Goal: Task Accomplishment & Management: Complete application form

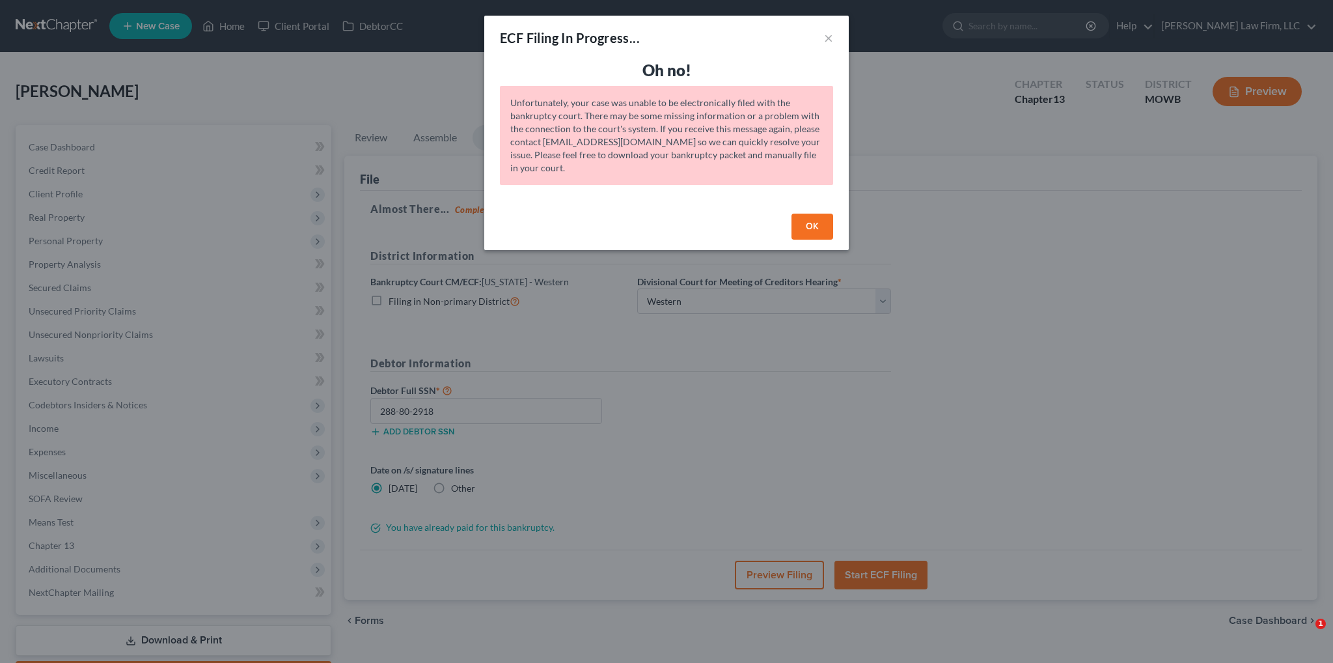
select select "4"
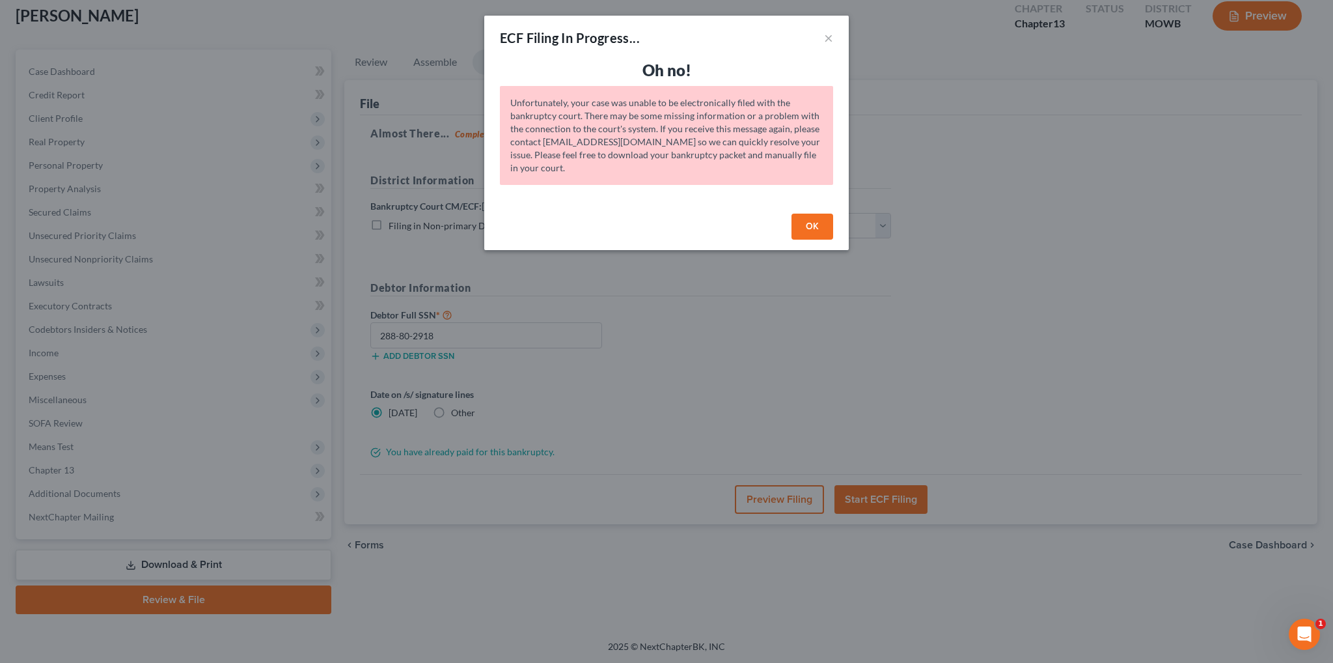
click at [810, 227] on button "OK" at bounding box center [813, 227] width 42 height 26
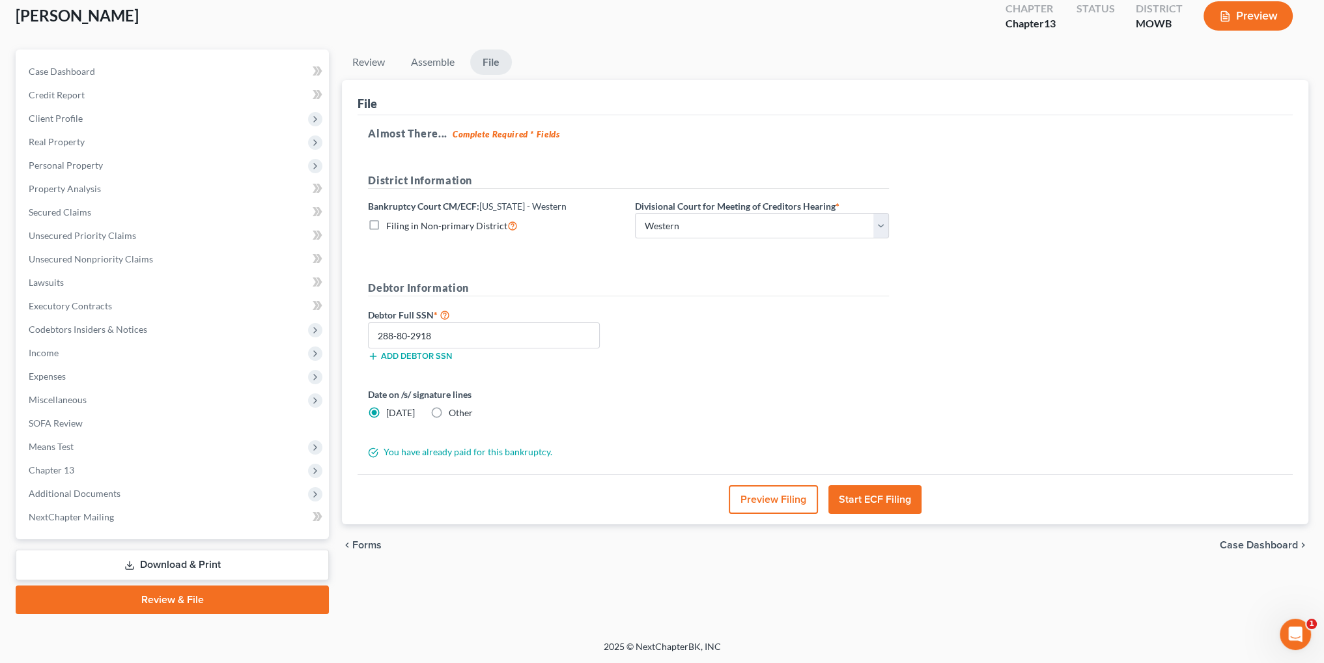
click at [173, 601] on link "Review & File" at bounding box center [172, 599] width 313 height 29
click at [57, 70] on span "Case Dashboard" at bounding box center [62, 71] width 66 height 11
select select "6"
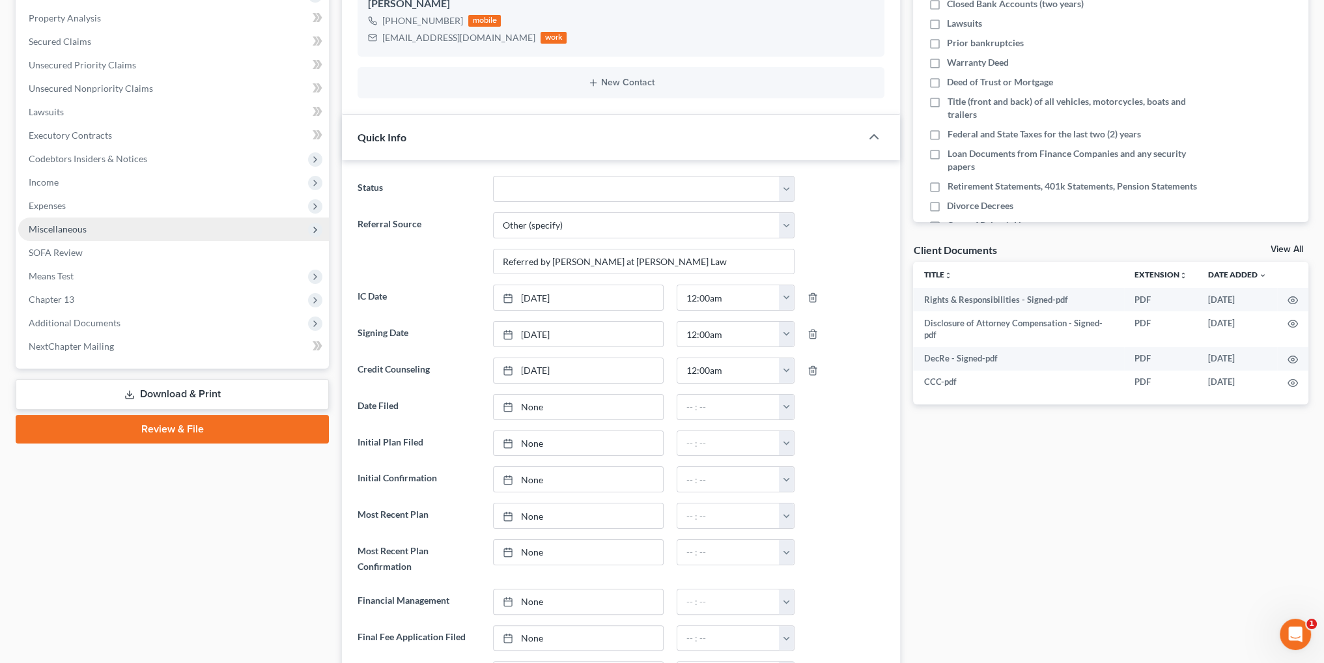
scroll to position [260, 0]
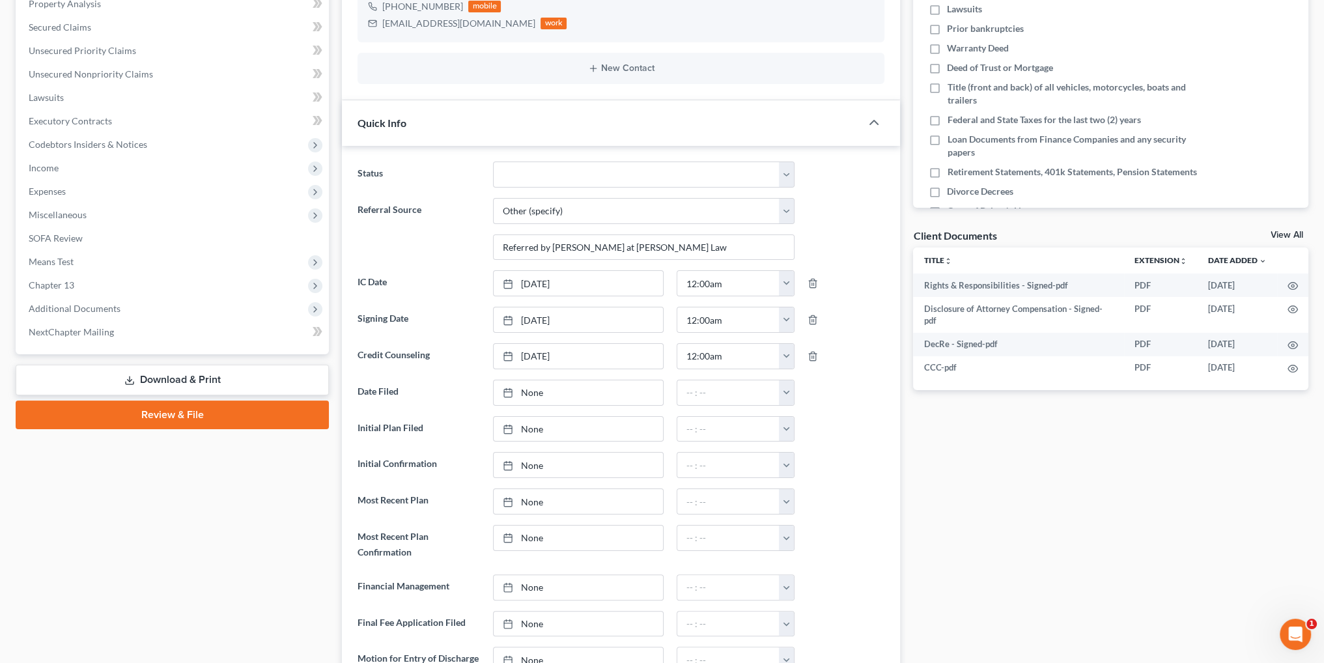
click at [161, 413] on link "Review & File" at bounding box center [172, 414] width 313 height 29
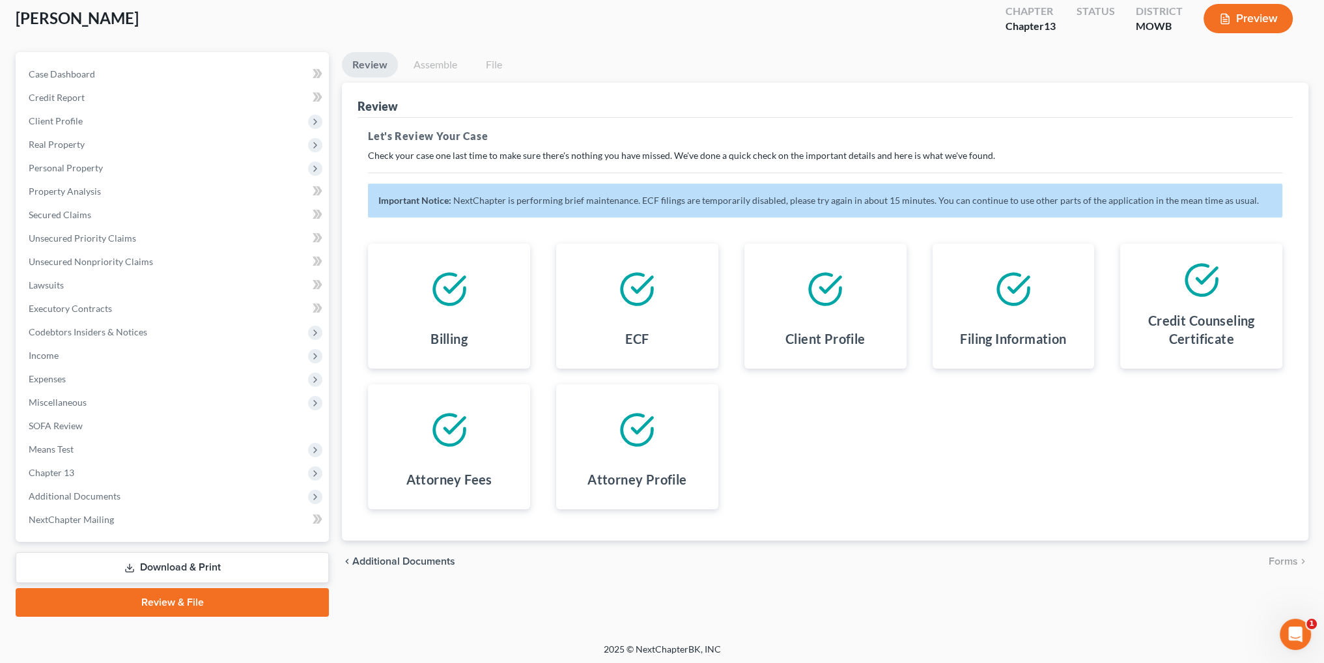
scroll to position [76, 0]
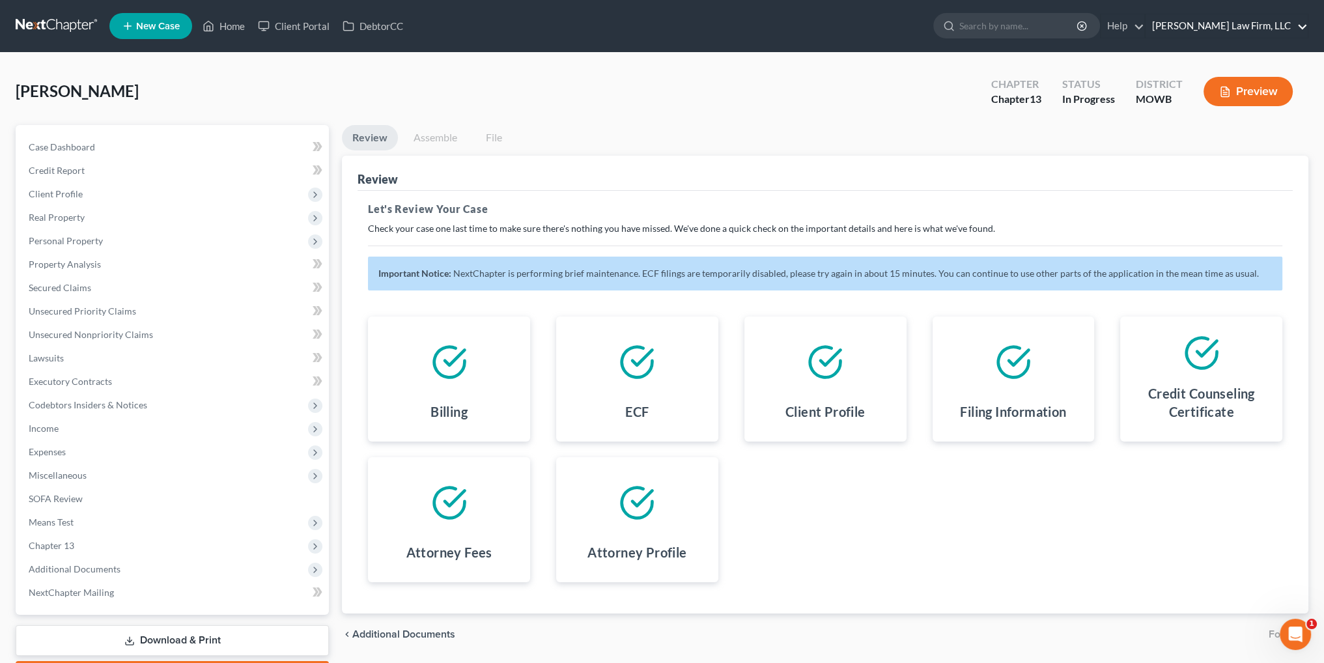
click at [1238, 32] on link "[PERSON_NAME] Law Firm, LLC" at bounding box center [1226, 25] width 162 height 23
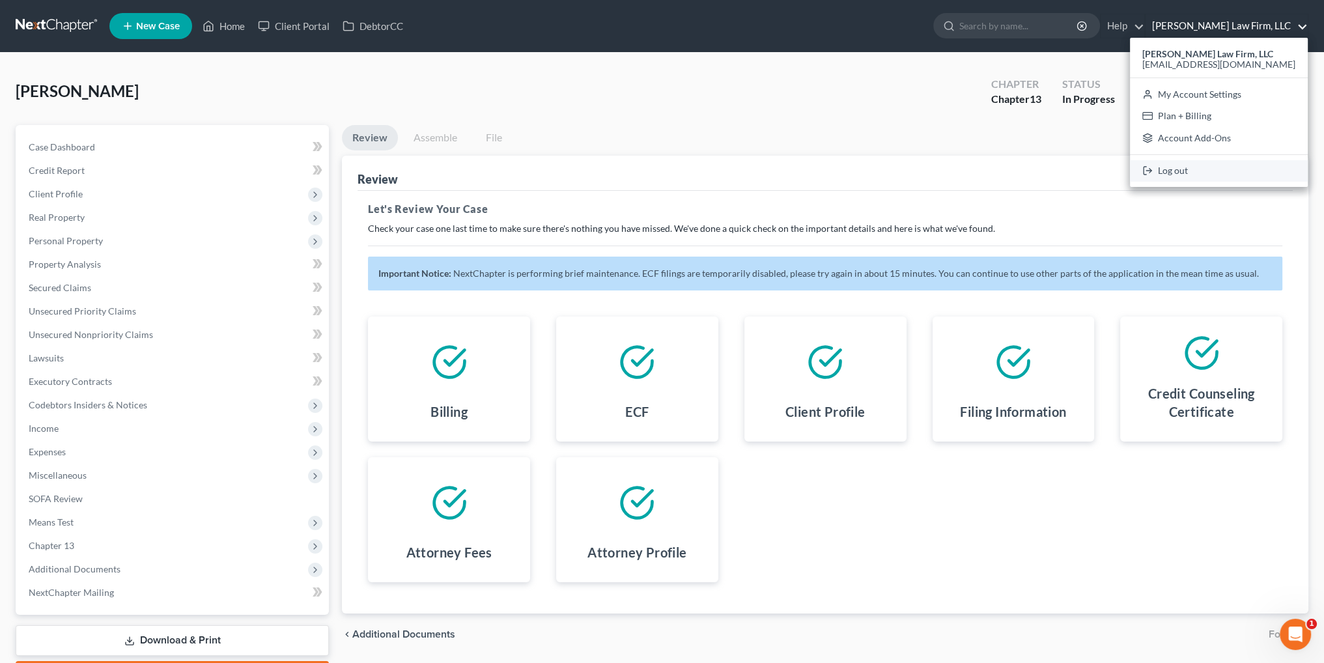
click at [1219, 167] on link "Log out" at bounding box center [1219, 171] width 178 height 22
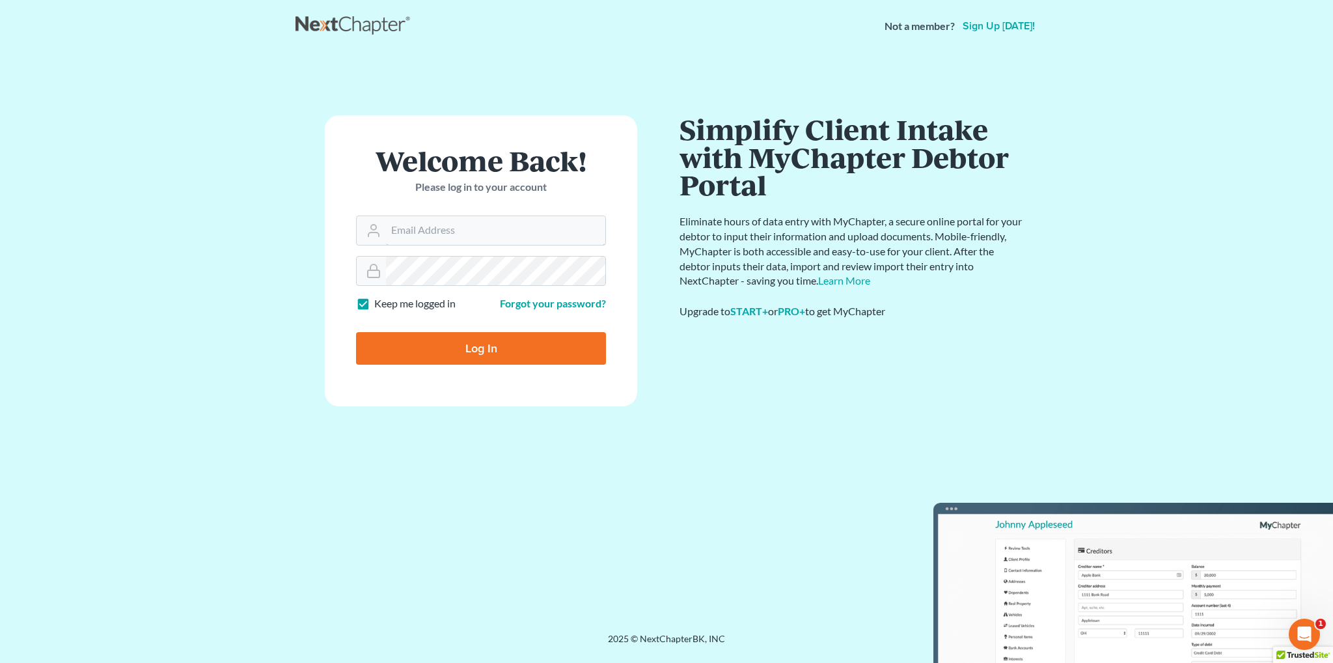
type input "[EMAIL_ADDRESS][DOMAIN_NAME]"
click at [464, 344] on input "Log In" at bounding box center [481, 348] width 250 height 33
type input "Thinking..."
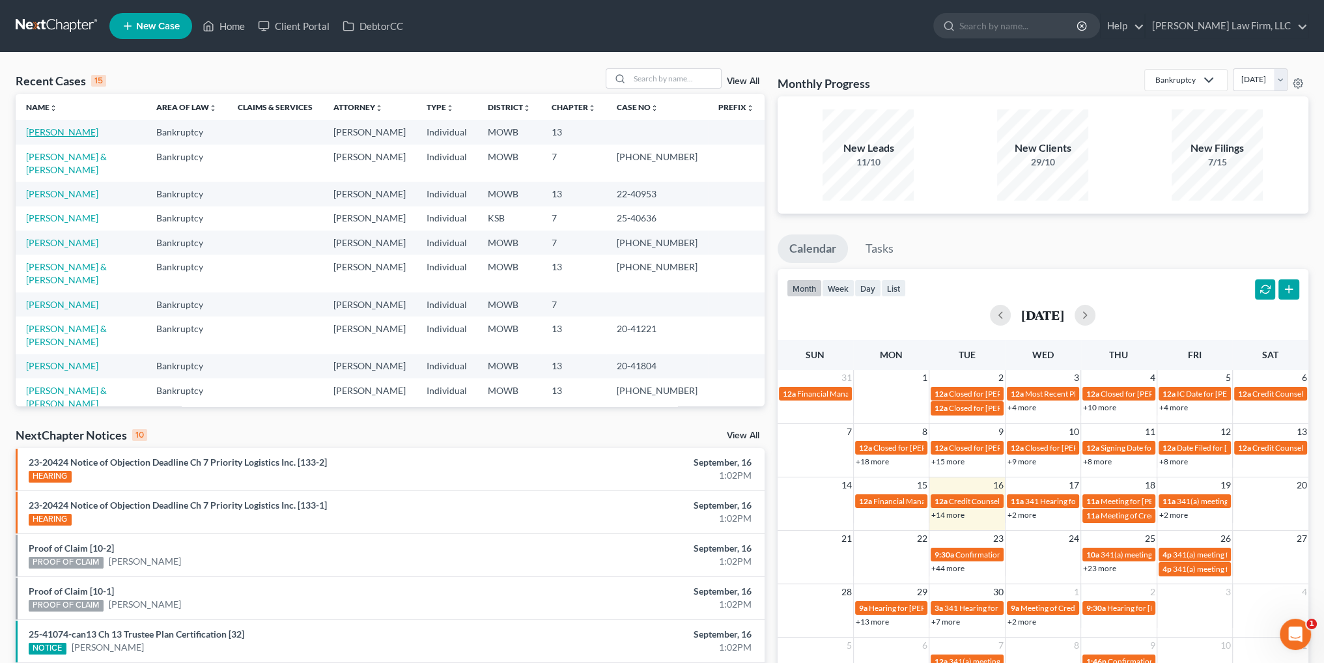
click at [62, 128] on link "[PERSON_NAME]" at bounding box center [62, 131] width 72 height 11
select select "6"
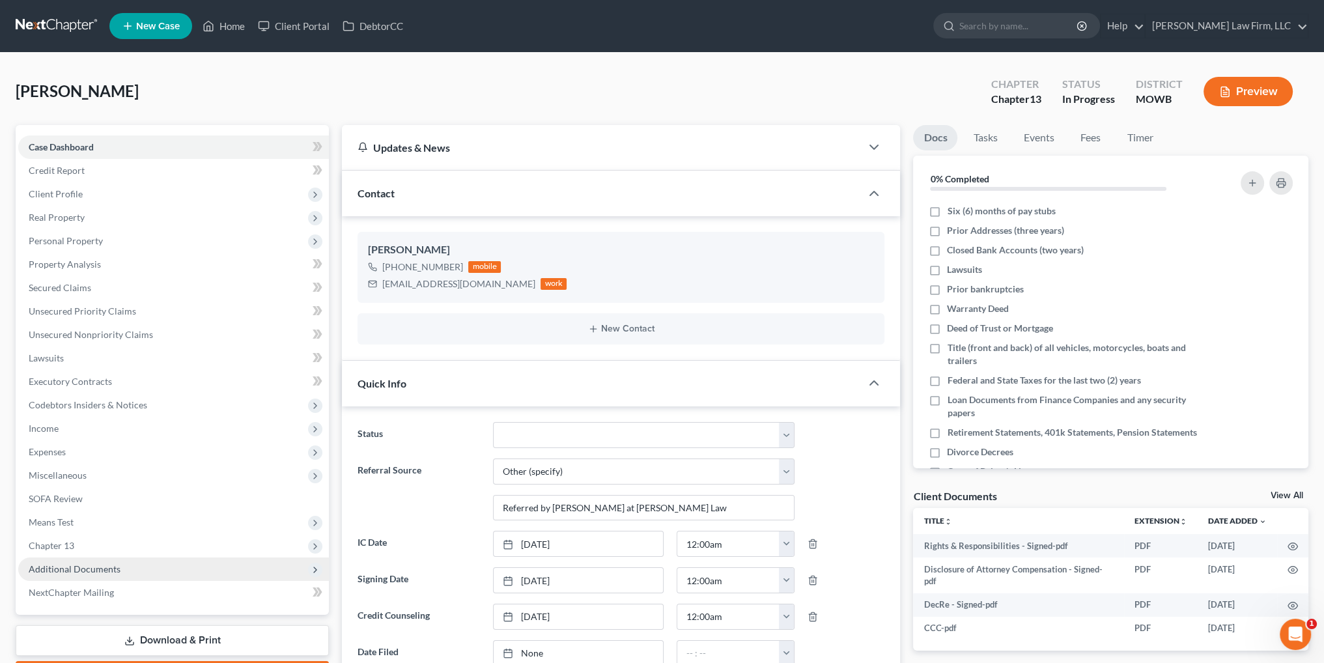
click at [90, 574] on span "Additional Documents" at bounding box center [75, 568] width 92 height 11
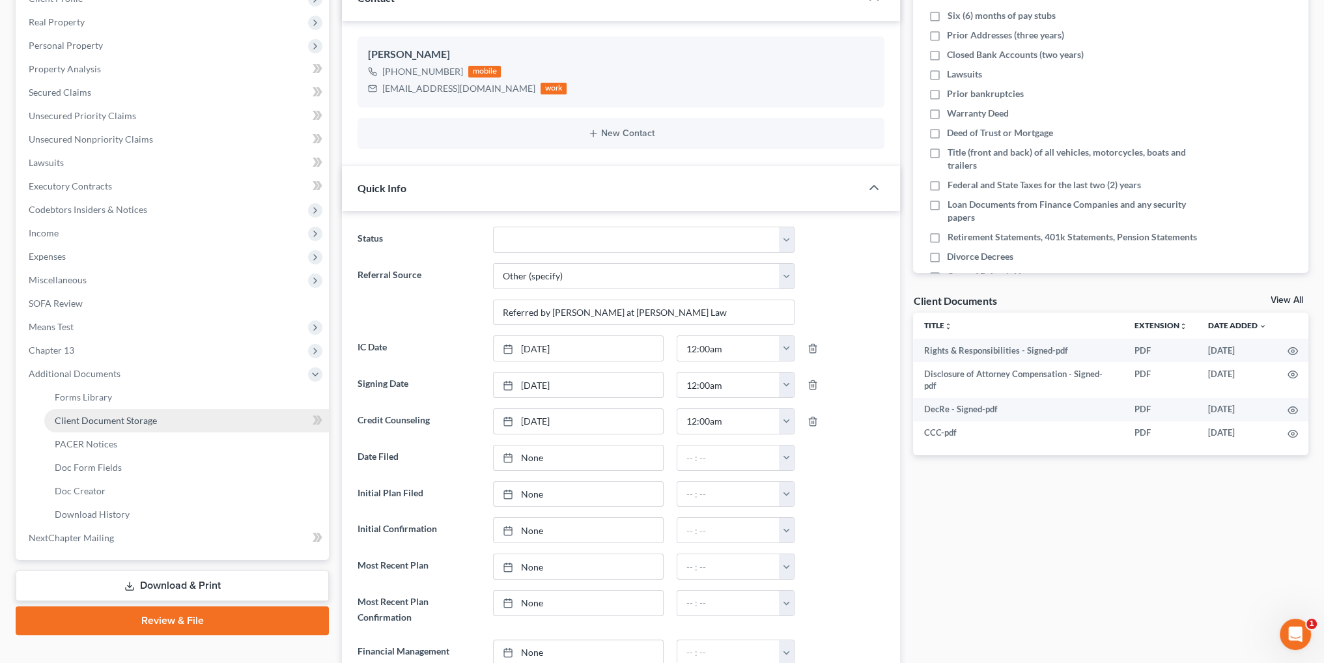
click at [139, 421] on span "Client Document Storage" at bounding box center [106, 420] width 102 height 11
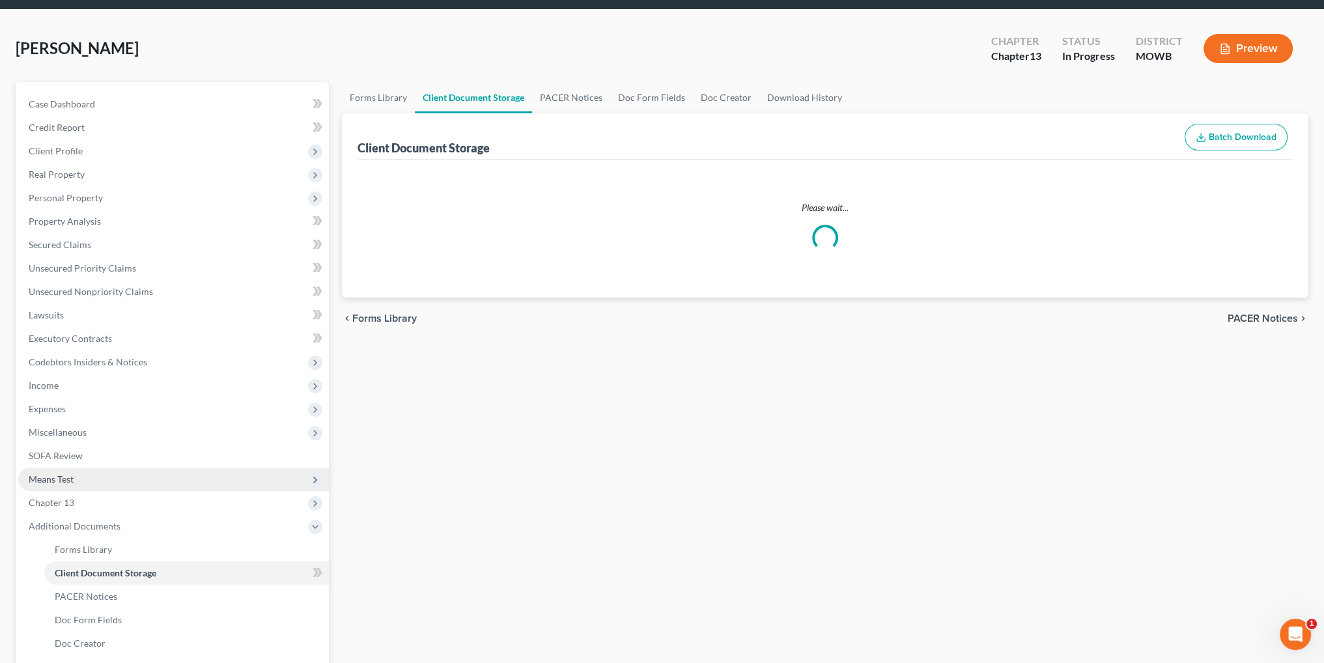
scroll to position [4, 0]
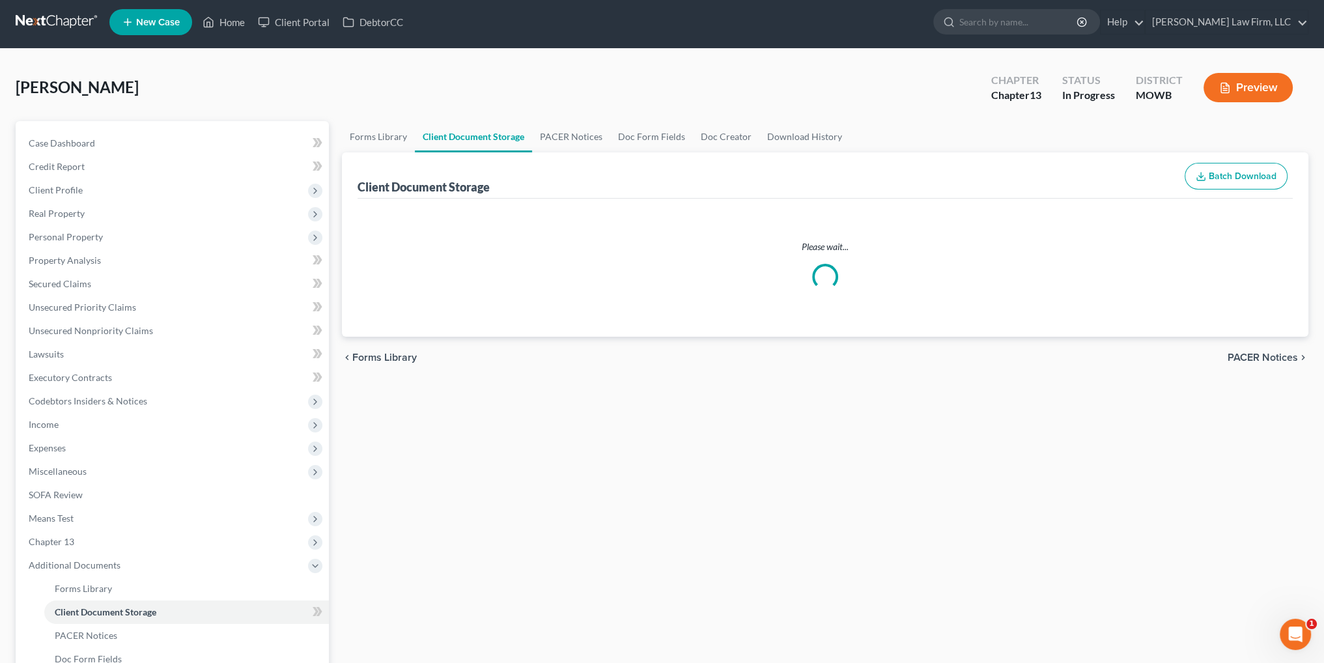
select select "5"
select select "24"
select select "26"
select select "9"
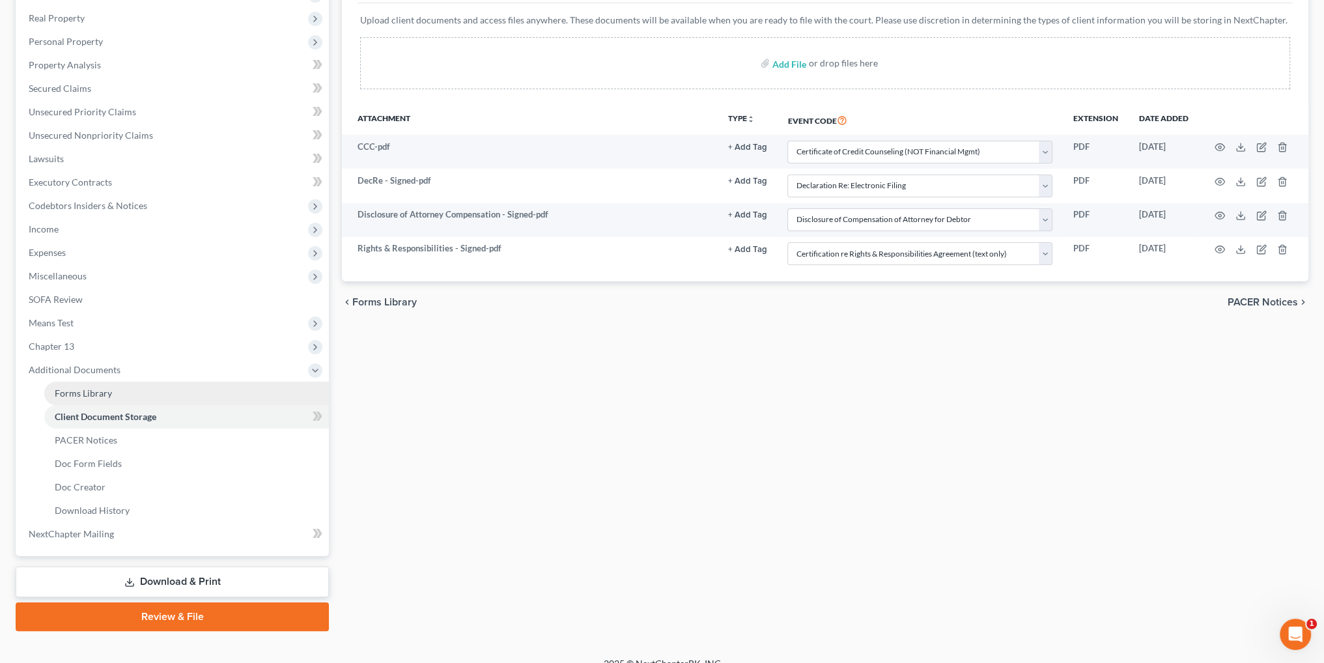
scroll to position [216, 0]
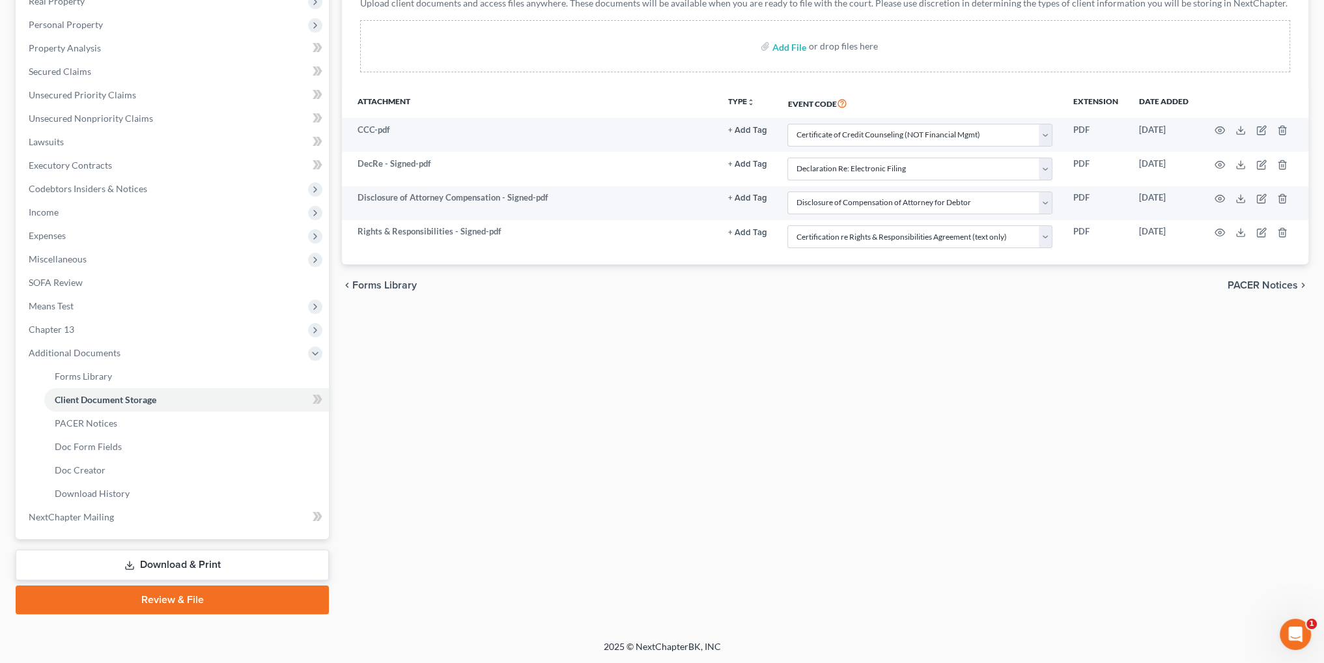
click at [135, 560] on link "Download & Print" at bounding box center [172, 564] width 313 height 31
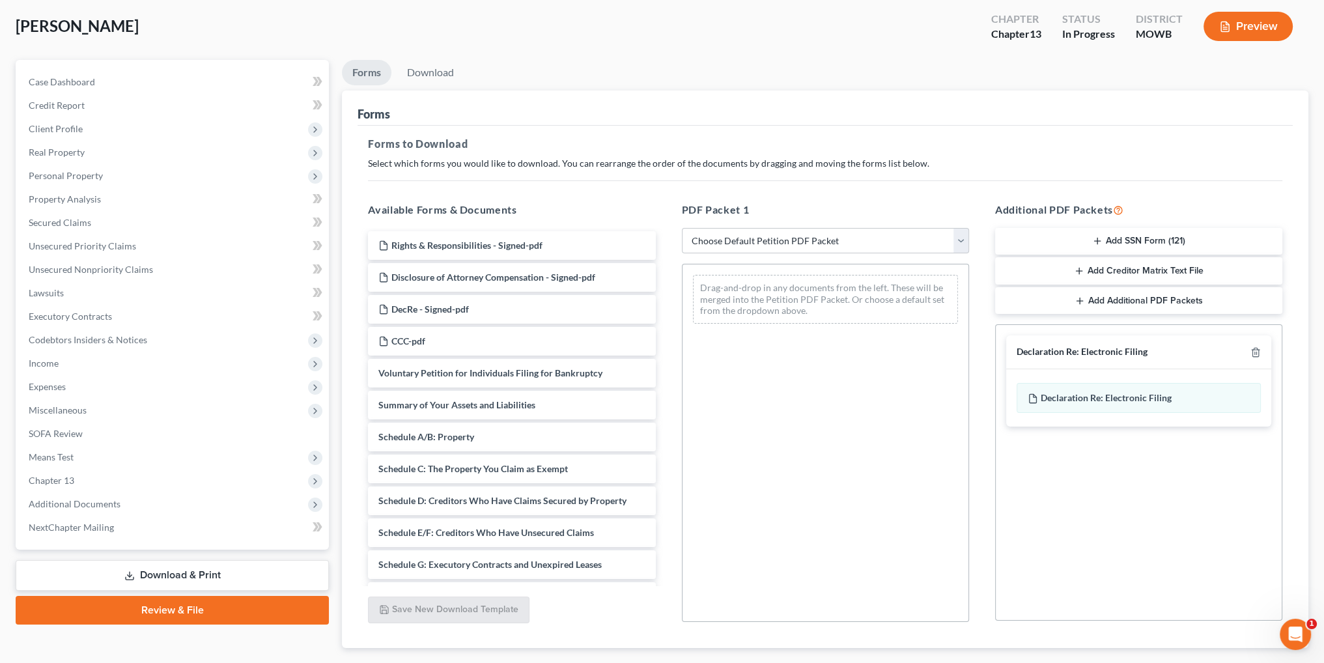
scroll to position [141, 0]
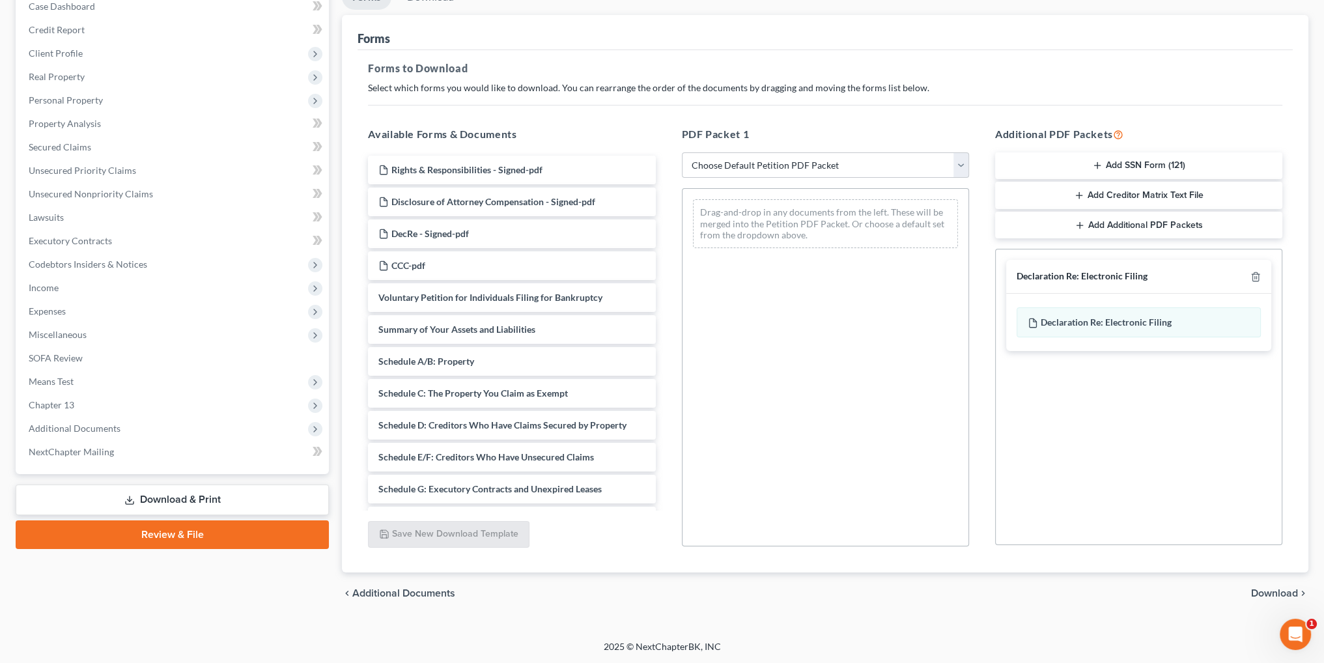
click at [169, 531] on link "Review & File" at bounding box center [172, 534] width 313 height 29
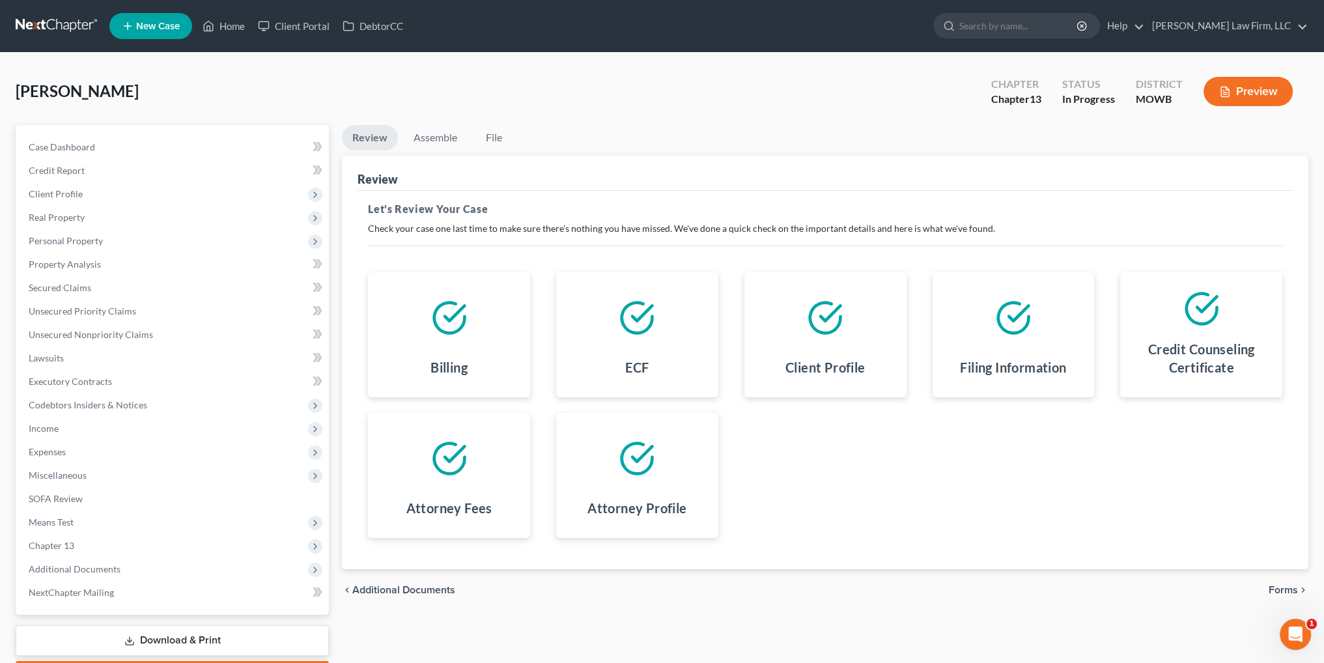
click at [1276, 586] on span "Forms" at bounding box center [1282, 590] width 29 height 10
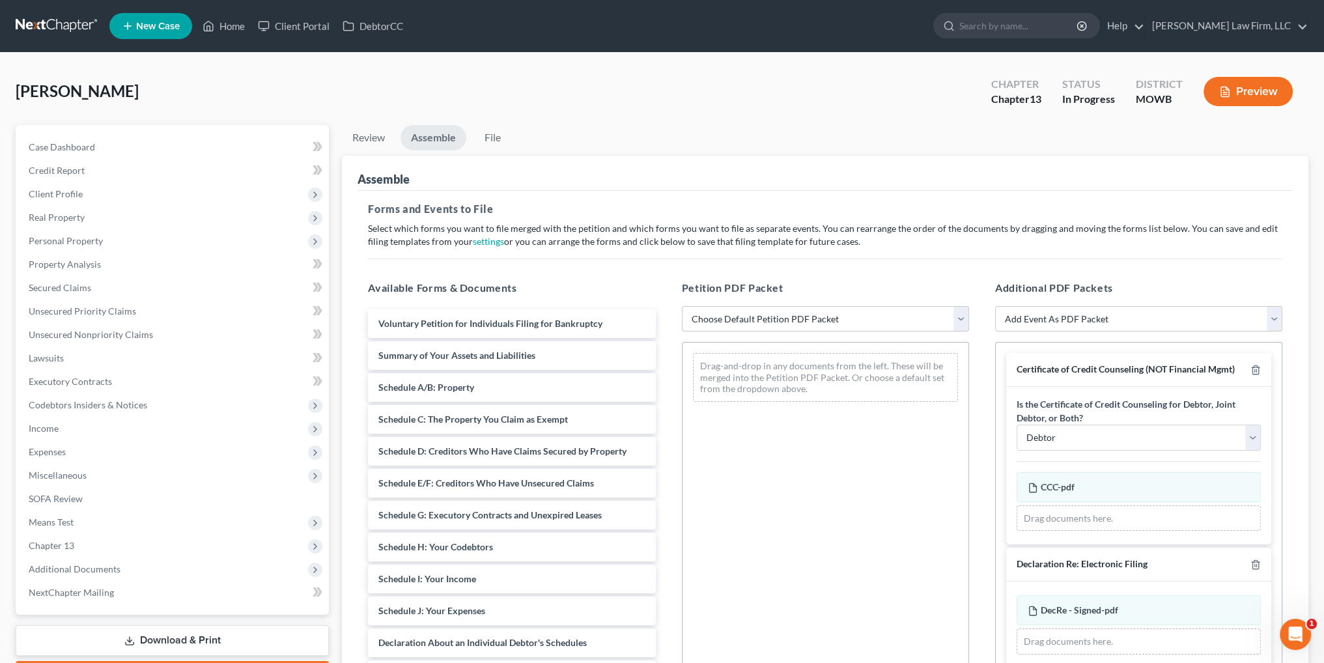
click at [769, 316] on select "Choose Default Petition PDF Packet Complete Bankruptcy Petition (all forms and …" at bounding box center [825, 319] width 287 height 26
select select "1"
click at [682, 306] on select "Choose Default Petition PDF Packet Complete Bankruptcy Petition (all forms and …" at bounding box center [825, 319] width 287 height 26
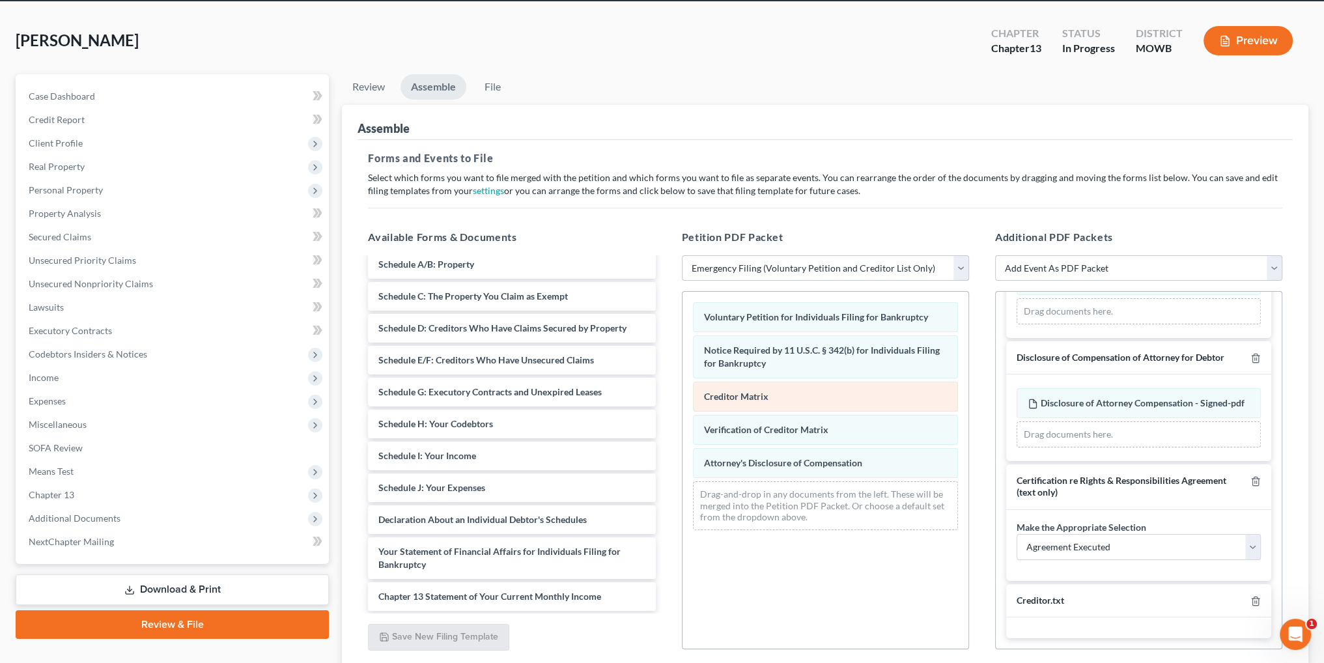
scroll to position [154, 0]
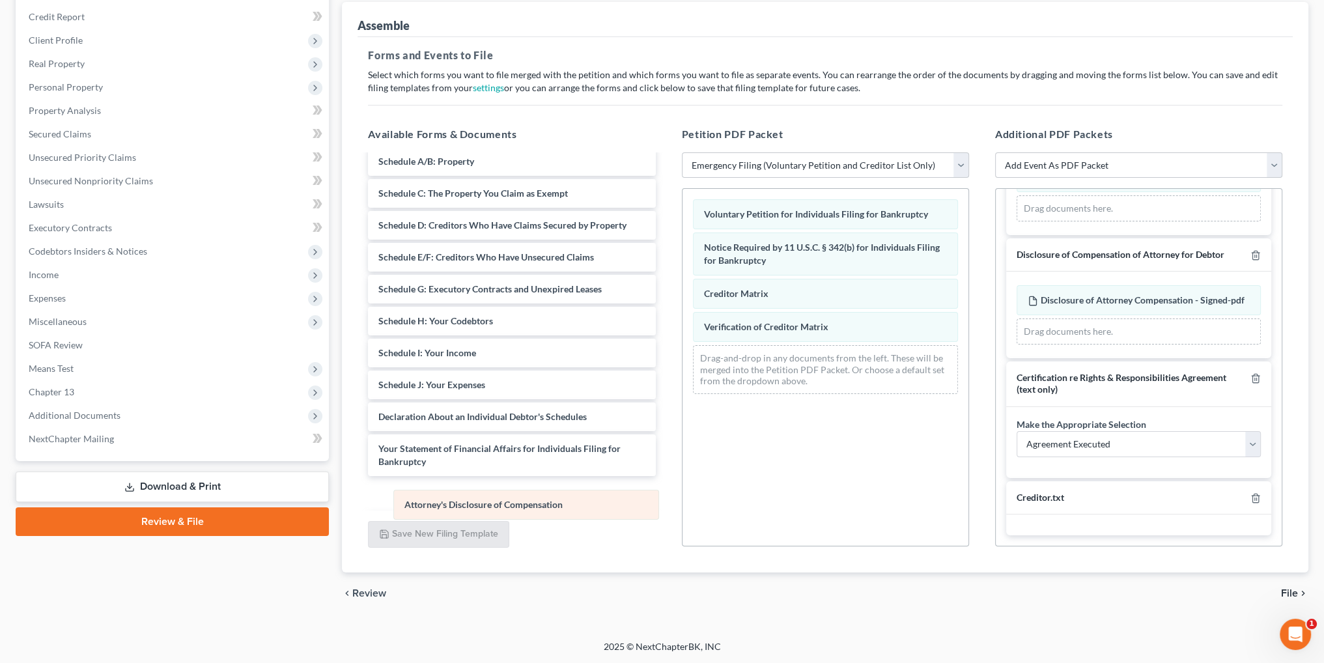
drag, startPoint x: 749, startPoint y: 361, endPoint x: 450, endPoint y: 508, distance: 332.8
click at [682, 404] on div "Attorney's Disclosure of Compensation Voluntary Petition for Individuals Filing…" at bounding box center [825, 296] width 286 height 215
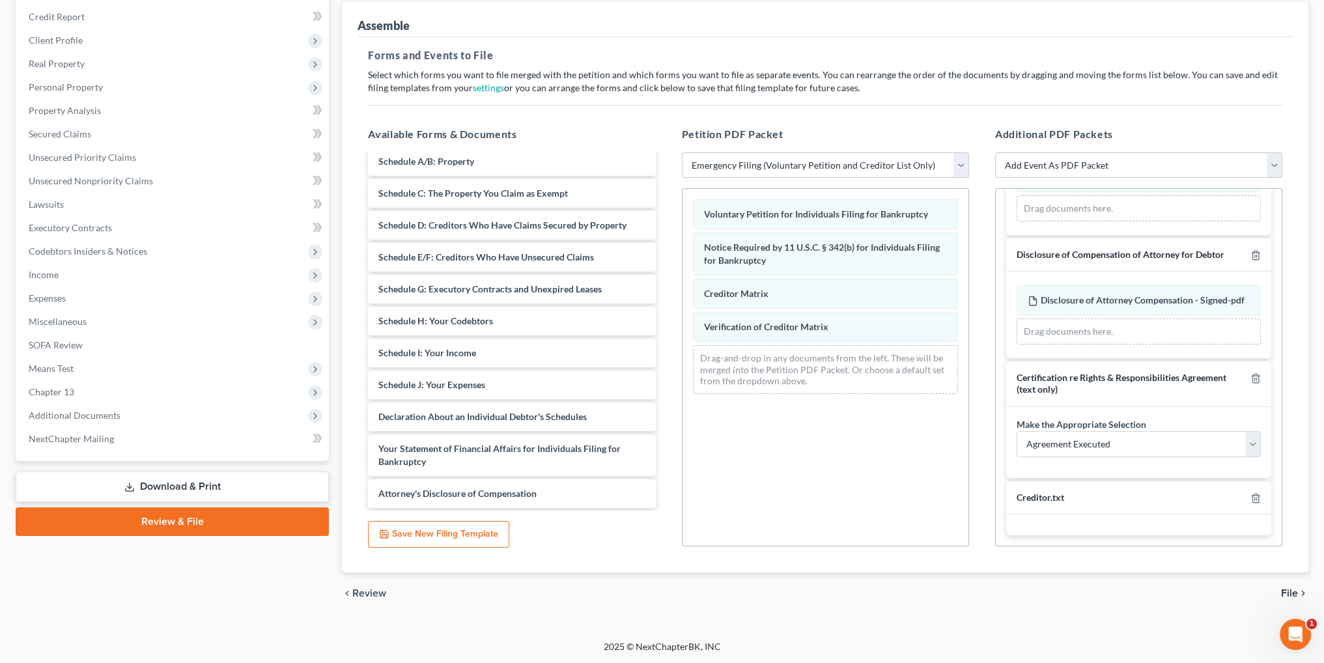
scroll to position [301, 0]
click at [1284, 592] on span "File" at bounding box center [1289, 593] width 17 height 10
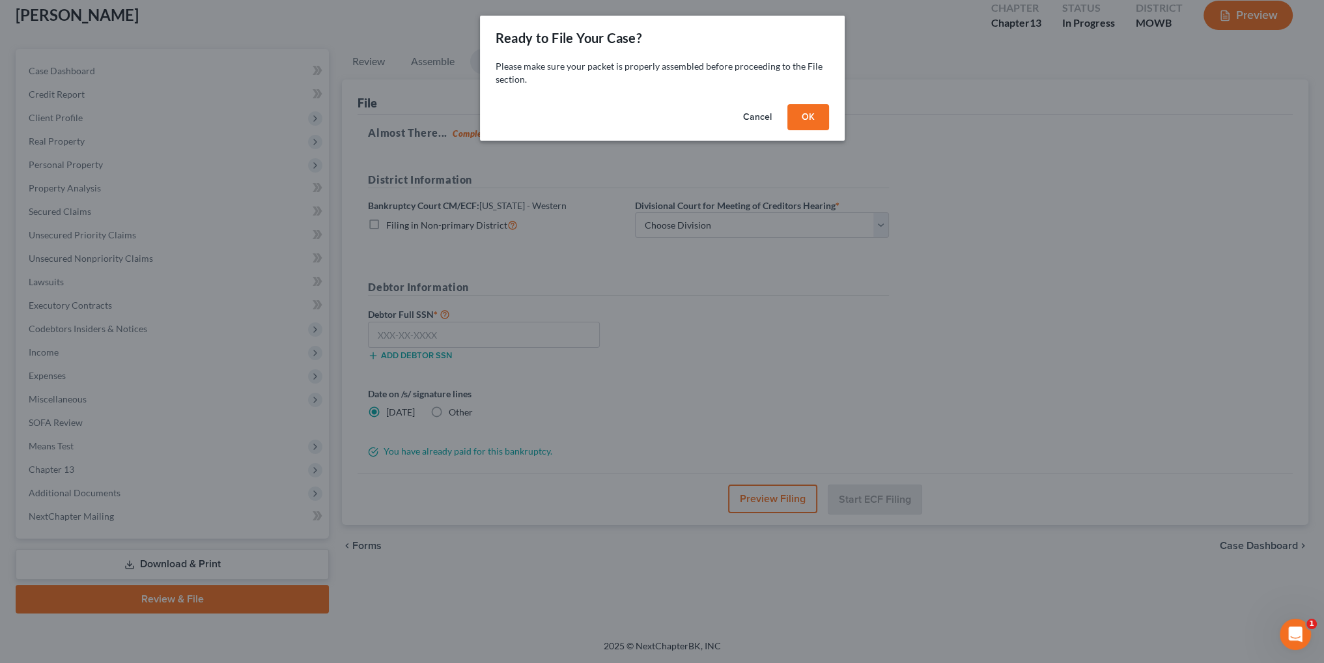
scroll to position [76, 0]
click at [806, 113] on button "OK" at bounding box center [813, 117] width 42 height 26
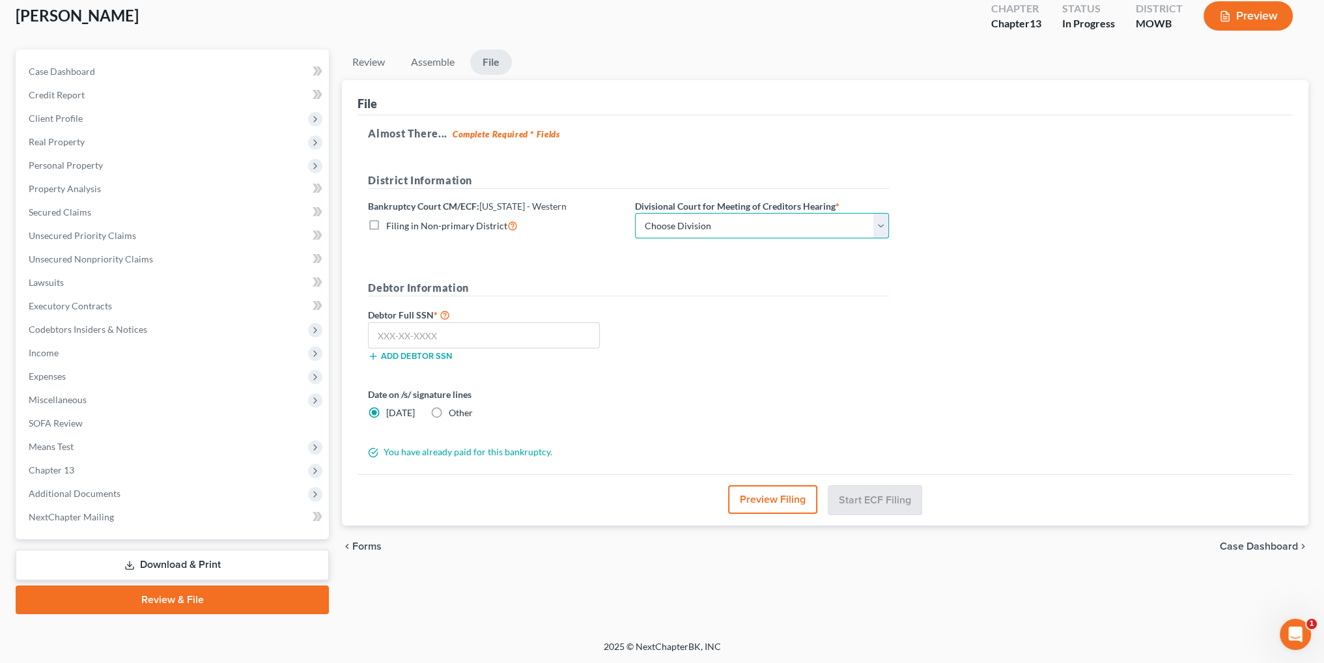
click at [791, 226] on select "Choose Division Central Southern Southwestern St. [PERSON_NAME]" at bounding box center [762, 226] width 254 height 26
select select "4"
click at [635, 213] on select "Choose Division Central Southern Southwestern St. [PERSON_NAME]" at bounding box center [762, 226] width 254 height 26
click at [480, 337] on input "text" at bounding box center [484, 335] width 232 height 26
type input "288-80-2918"
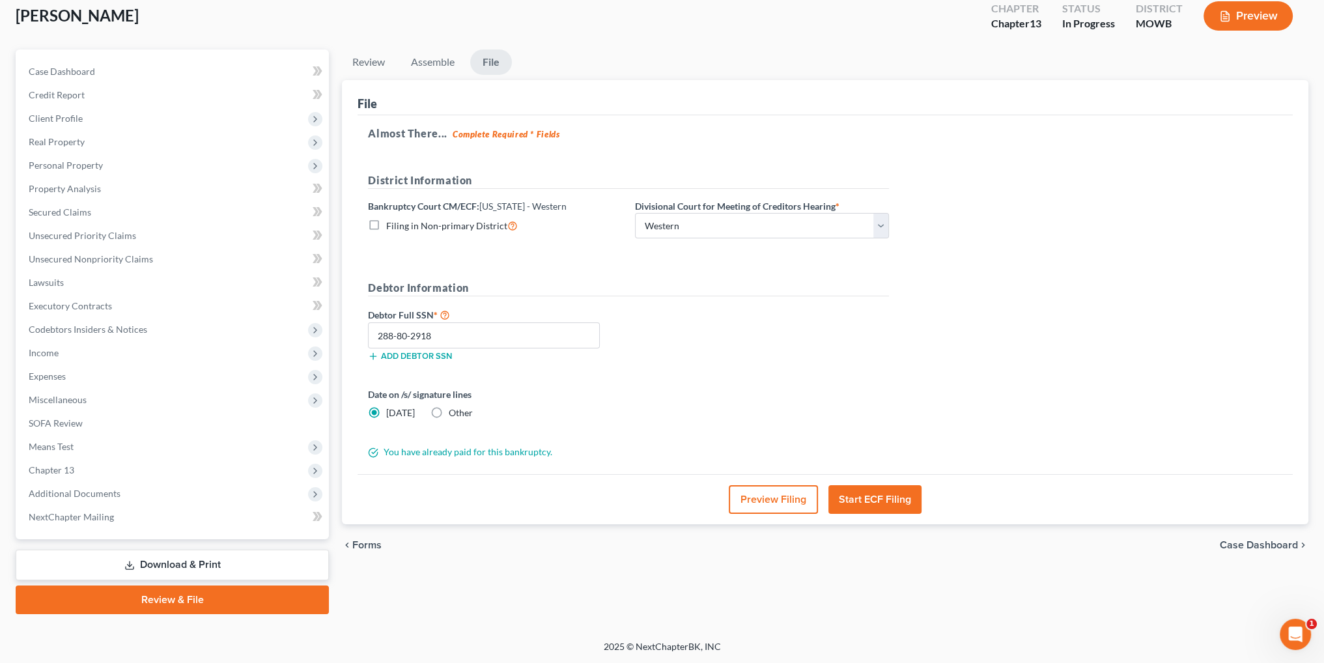
click at [766, 506] on button "Preview Filing" at bounding box center [772, 499] width 89 height 29
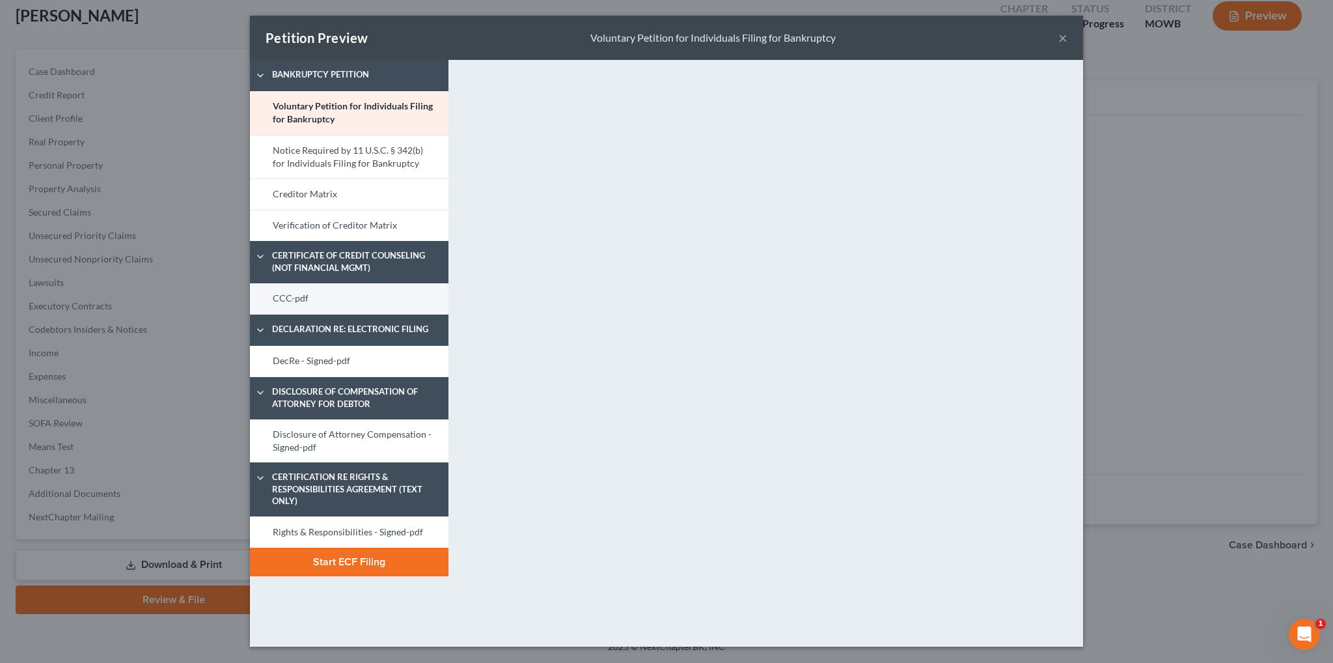
click at [307, 295] on link "CCC-pdf" at bounding box center [349, 298] width 199 height 31
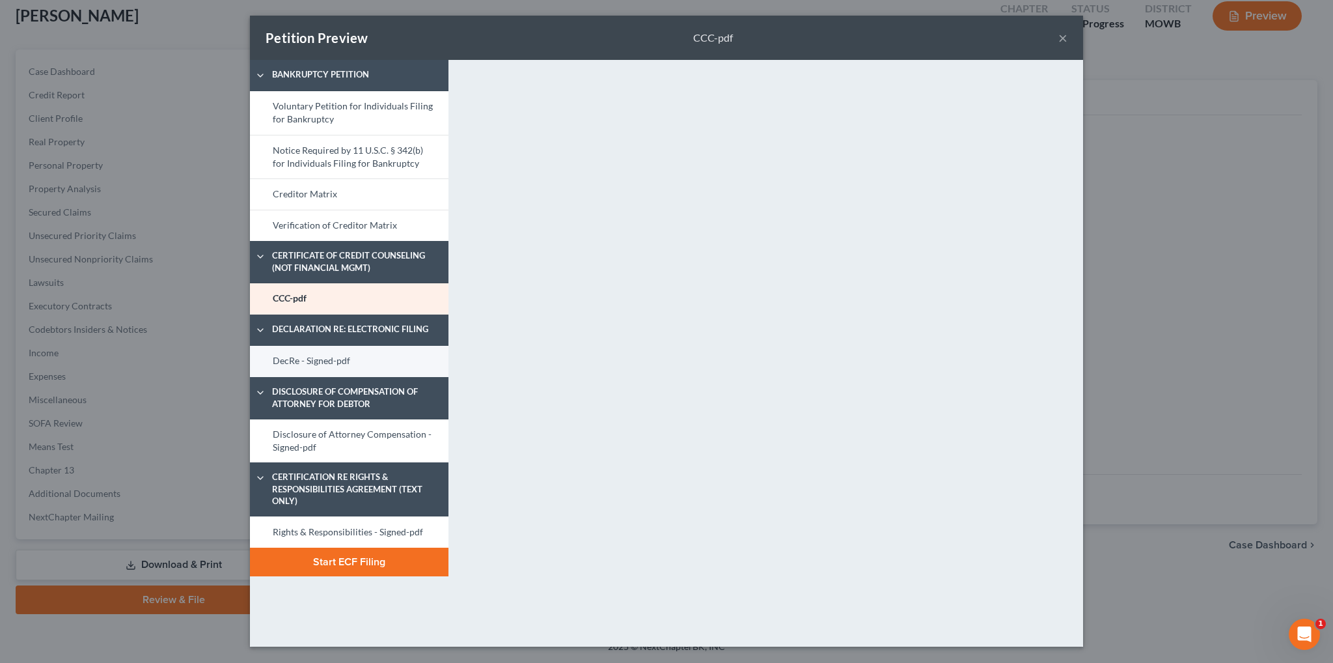
click at [301, 363] on link "DecRe - Signed-pdf" at bounding box center [349, 361] width 199 height 31
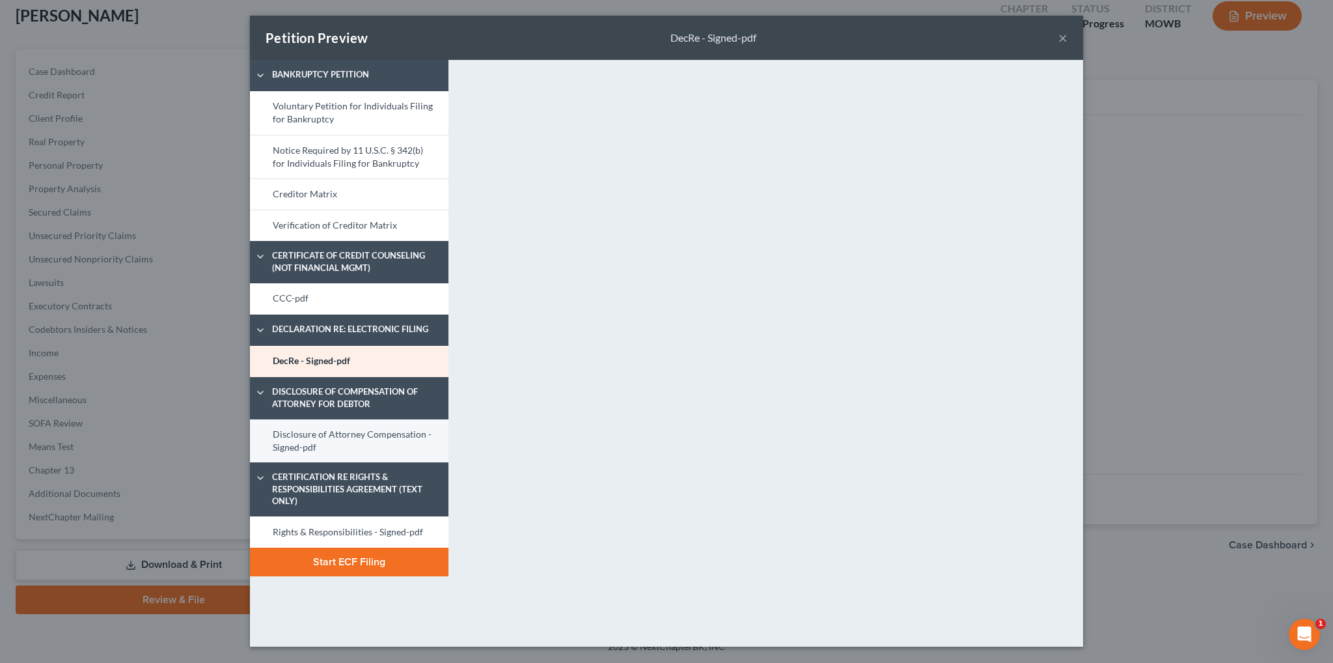
click at [313, 438] on link "Disclosure of Attorney Compensation - Signed-pdf" at bounding box center [349, 441] width 199 height 44
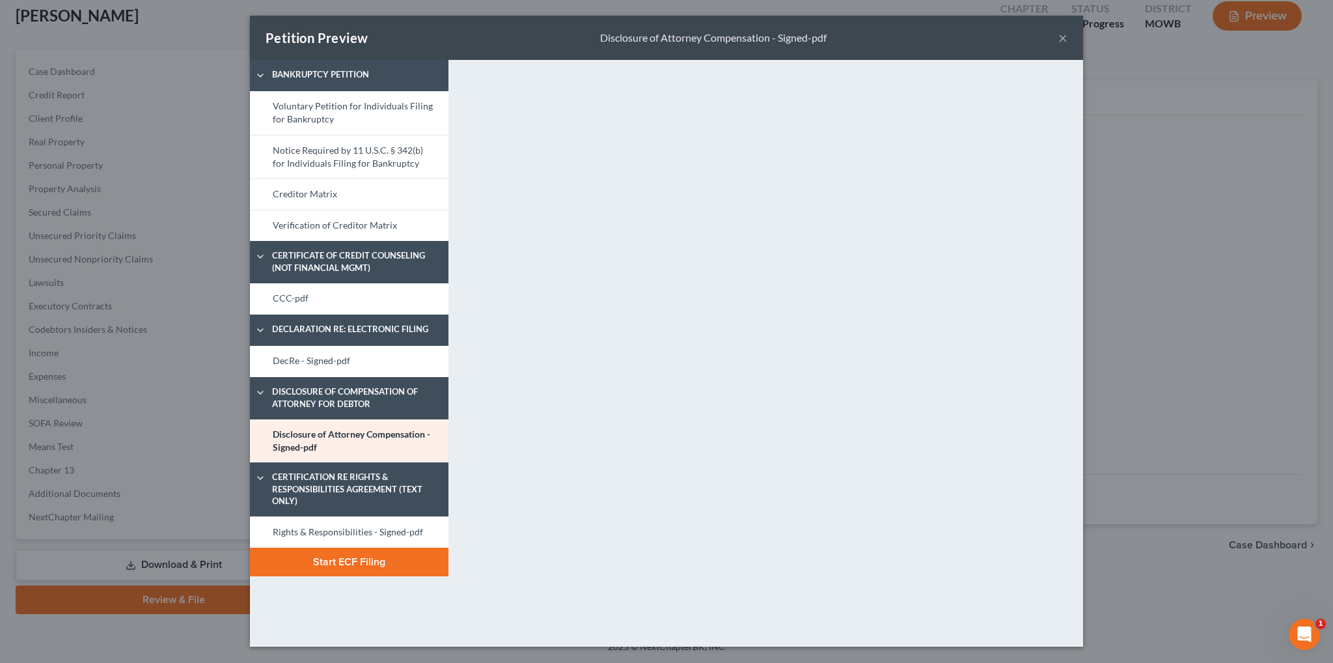
click at [316, 561] on button "Start ECF Filing" at bounding box center [349, 562] width 199 height 29
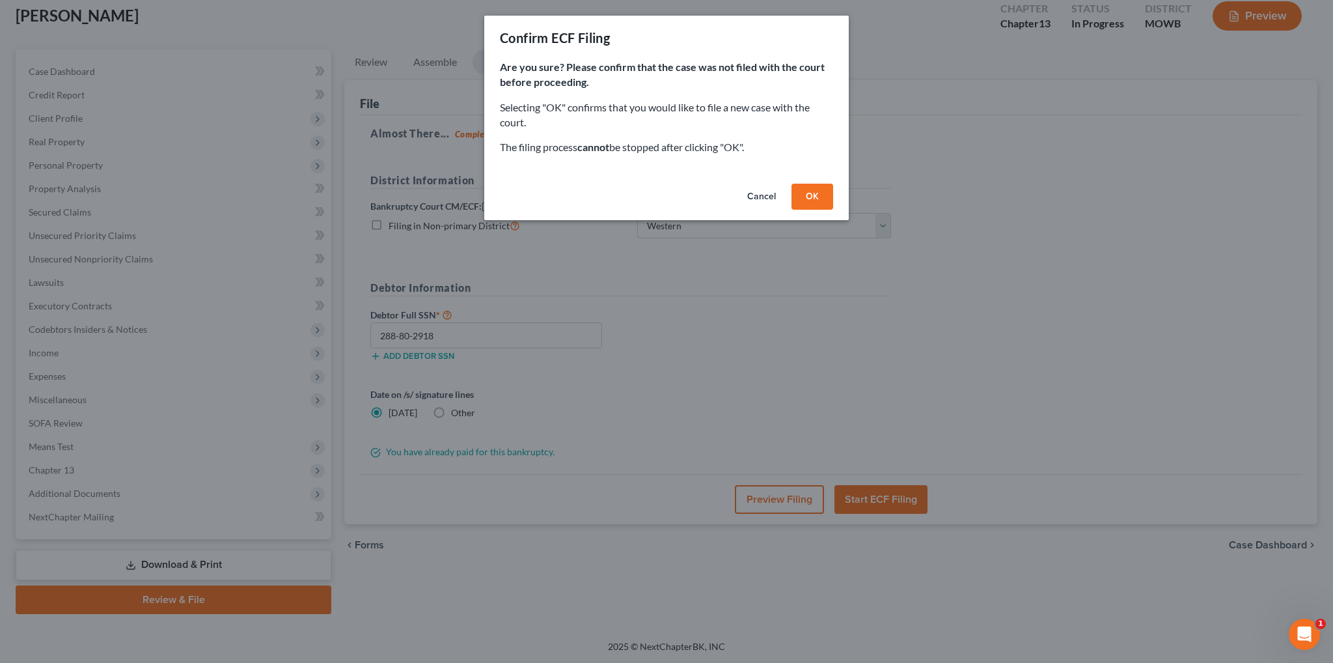
click at [815, 201] on button "OK" at bounding box center [813, 197] width 42 height 26
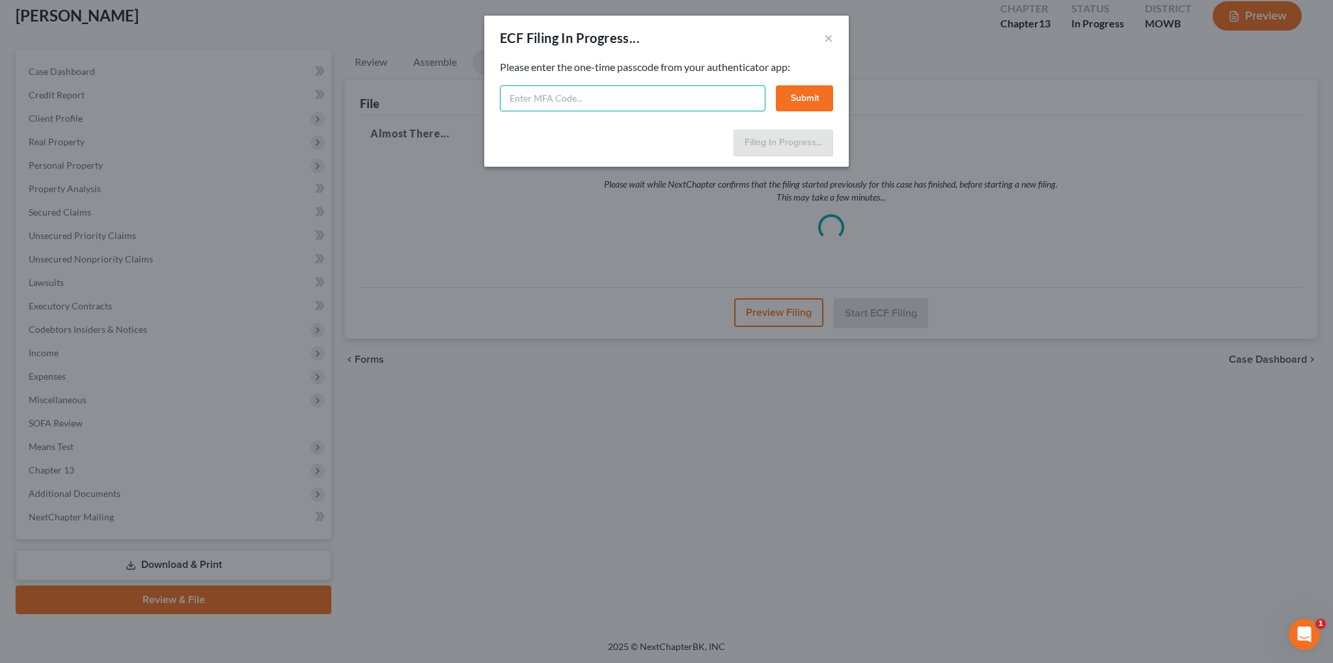
click at [555, 97] on input "text" at bounding box center [633, 98] width 266 height 26
type input "221389"
click at [802, 99] on button "Submit" at bounding box center [804, 98] width 57 height 26
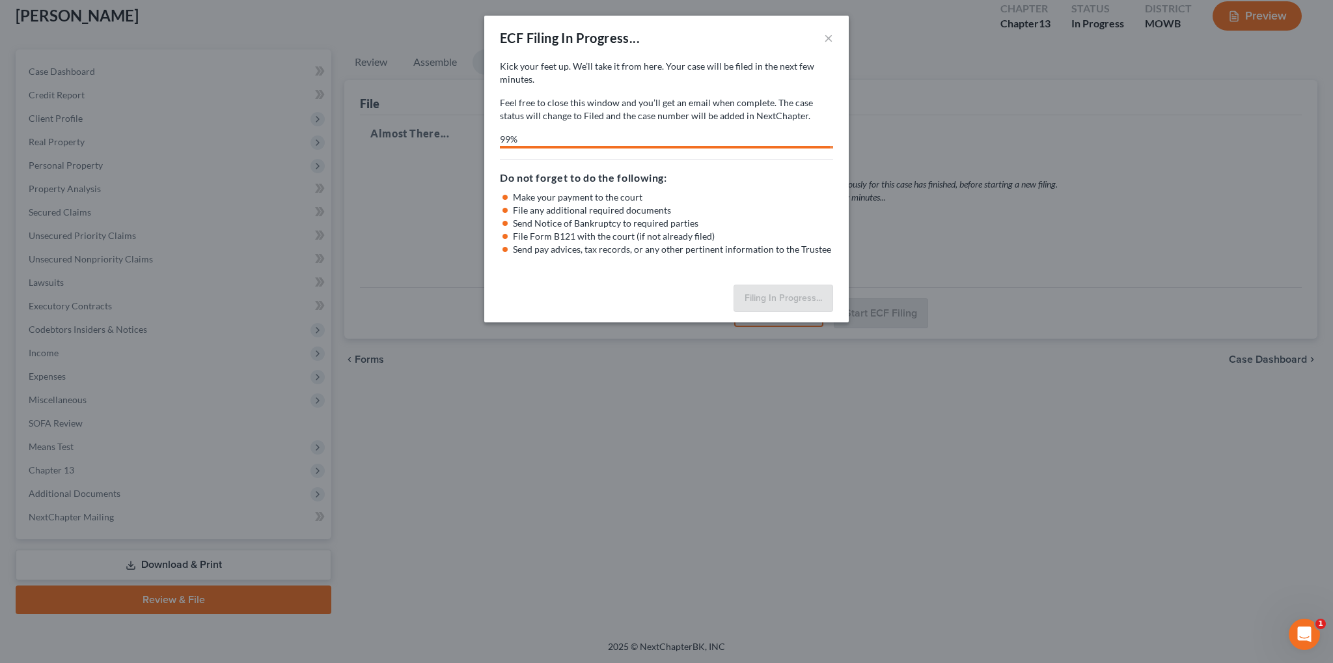
select select "4"
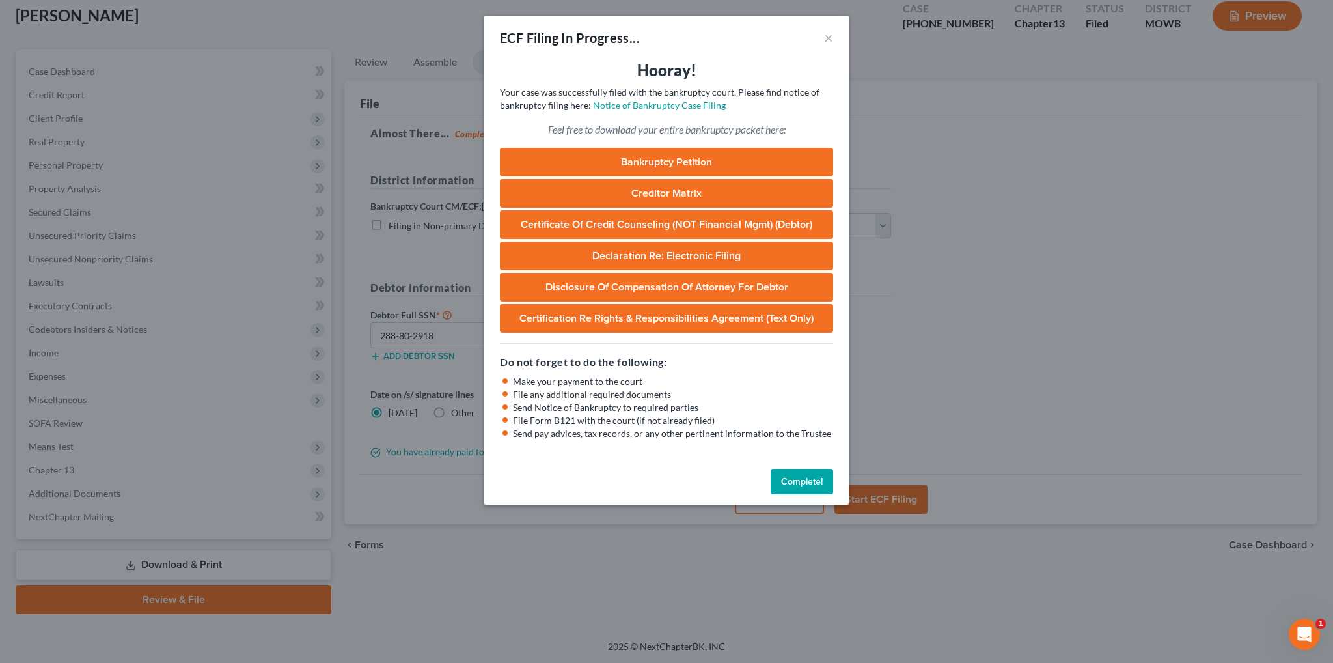
click at [804, 487] on button "Complete!" at bounding box center [802, 482] width 62 height 26
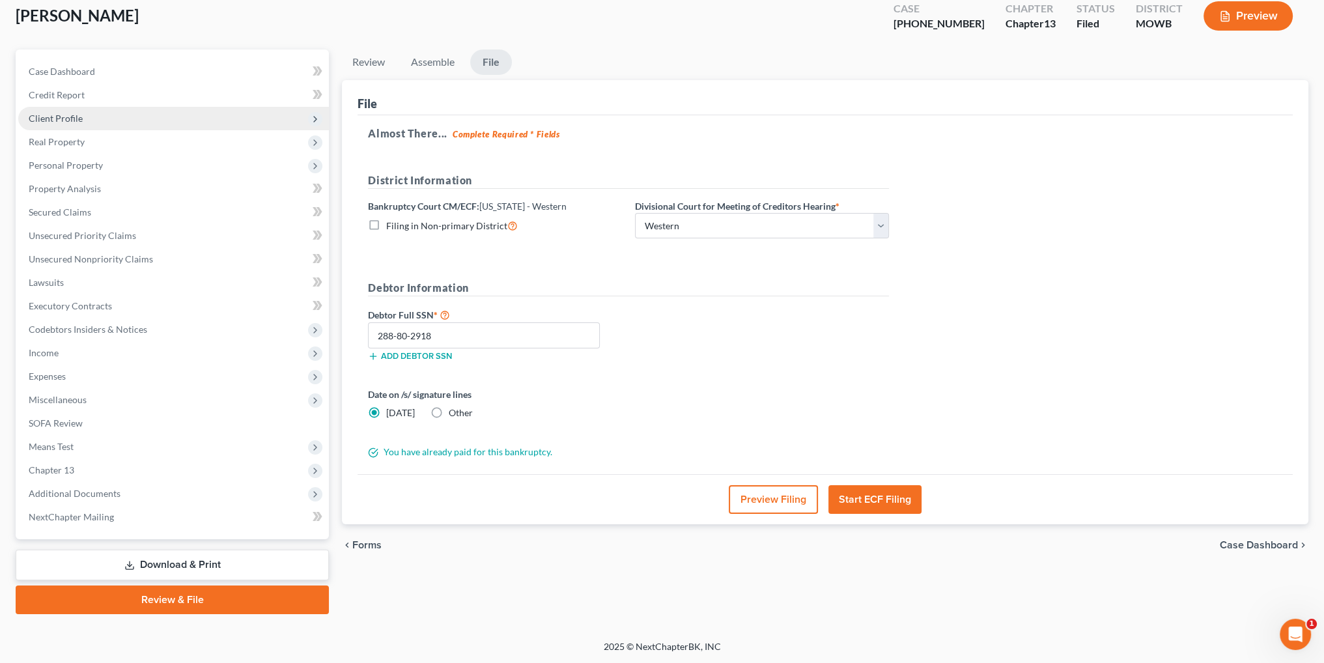
click at [60, 113] on span "Client Profile" at bounding box center [56, 118] width 54 height 11
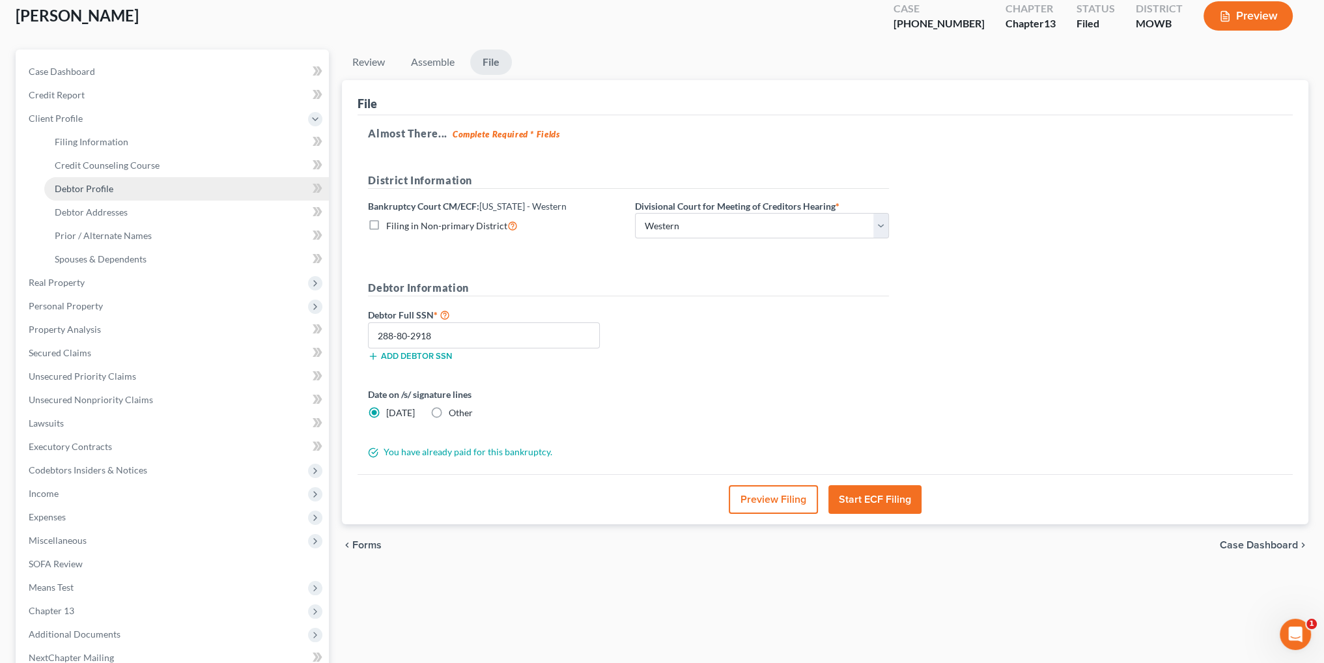
click at [106, 190] on span "Debtor Profile" at bounding box center [84, 188] width 59 height 11
select select "0"
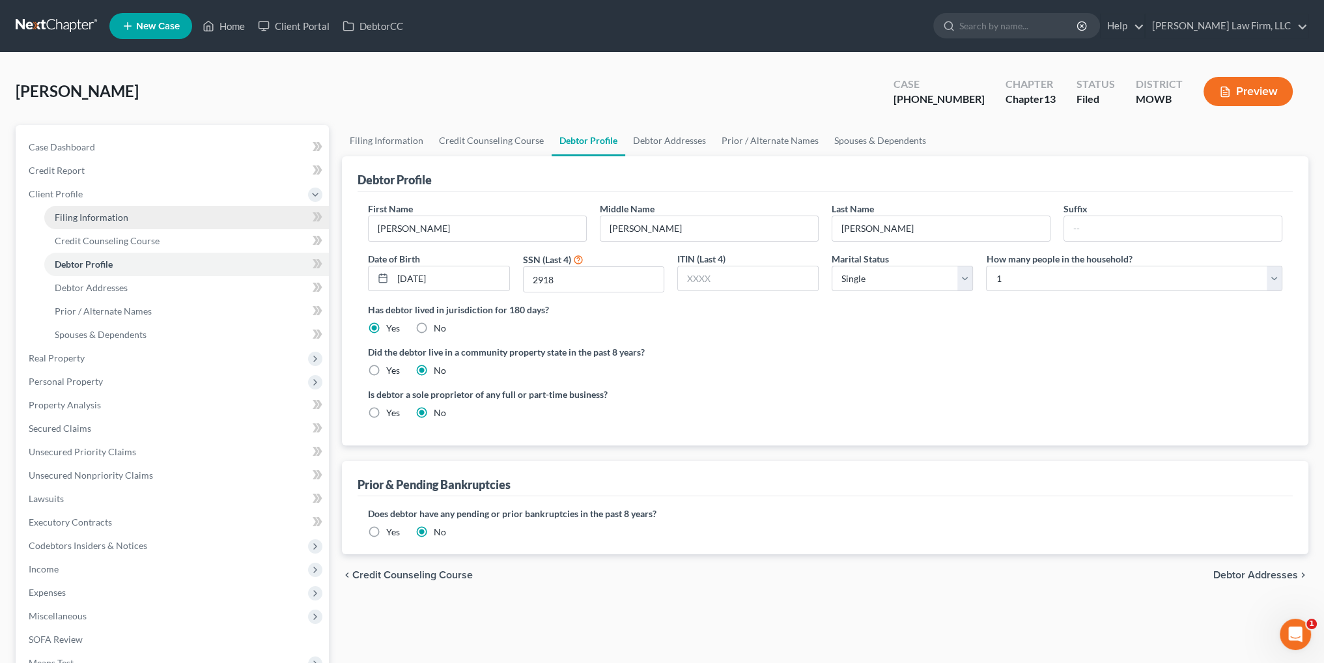
click at [101, 215] on span "Filing Information" at bounding box center [92, 217] width 74 height 11
select select "1"
select select "0"
select select "3"
select select "26"
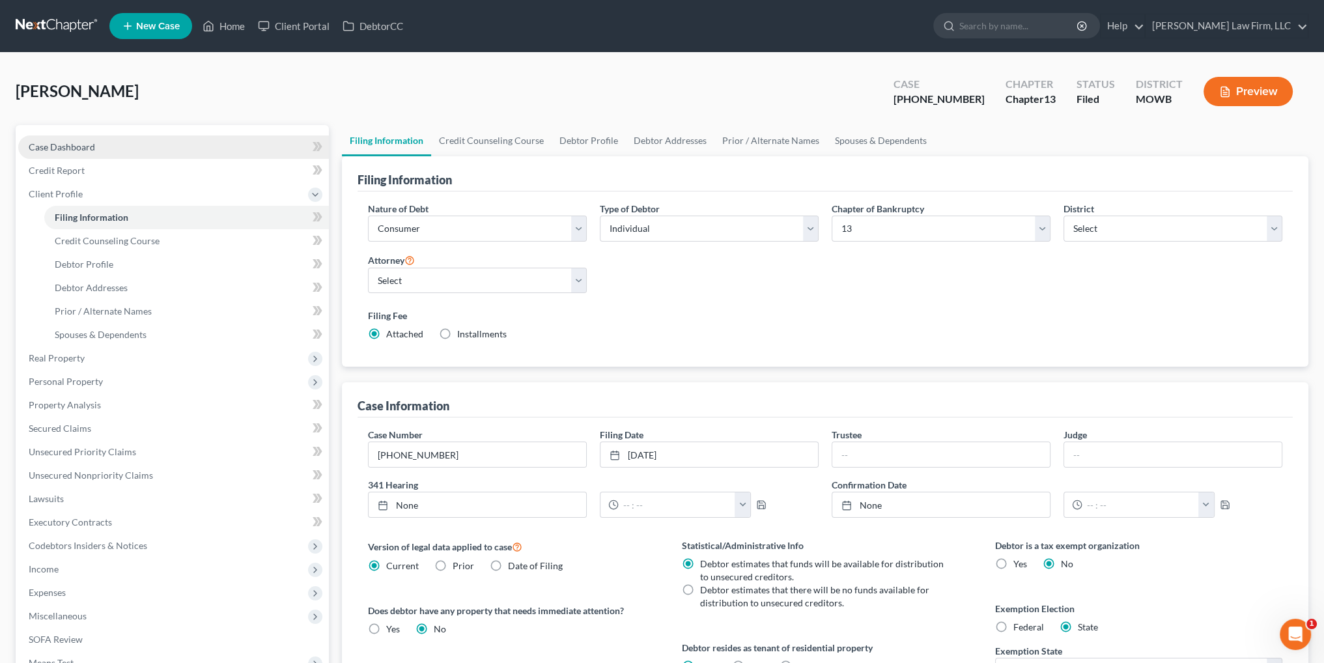
click at [71, 148] on span "Case Dashboard" at bounding box center [62, 146] width 66 height 11
select select "3"
select select "6"
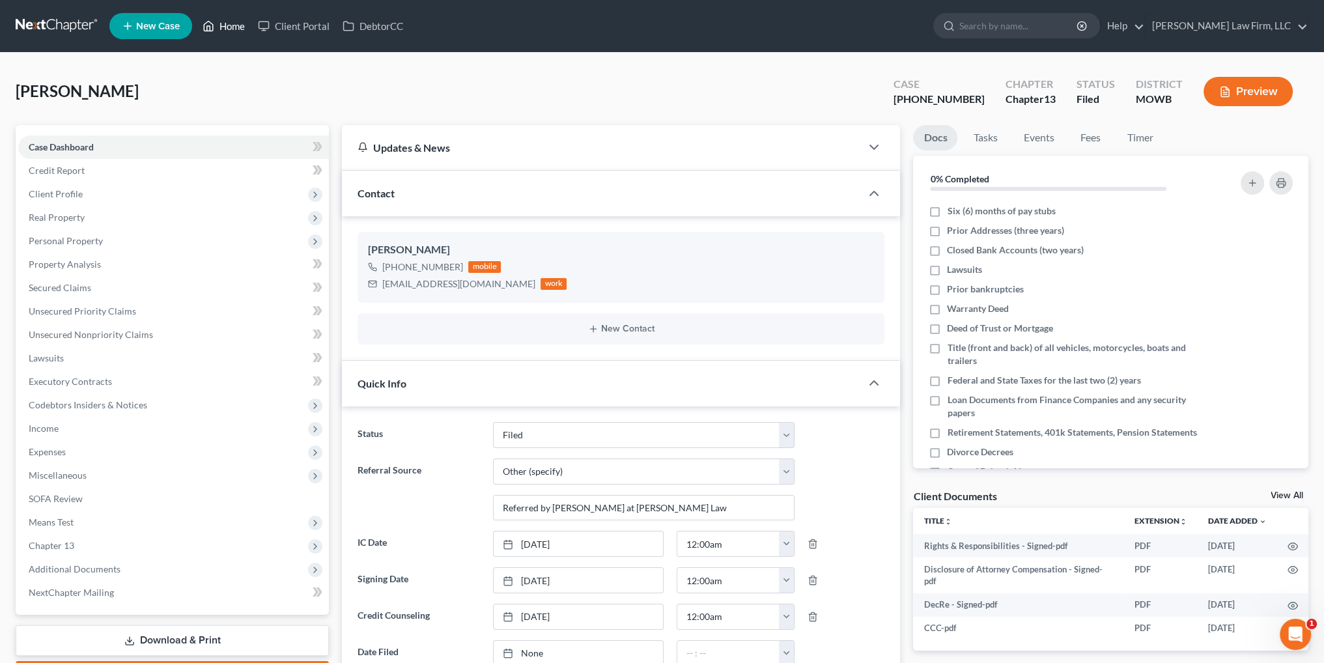
click at [211, 25] on icon at bounding box center [208, 26] width 12 height 16
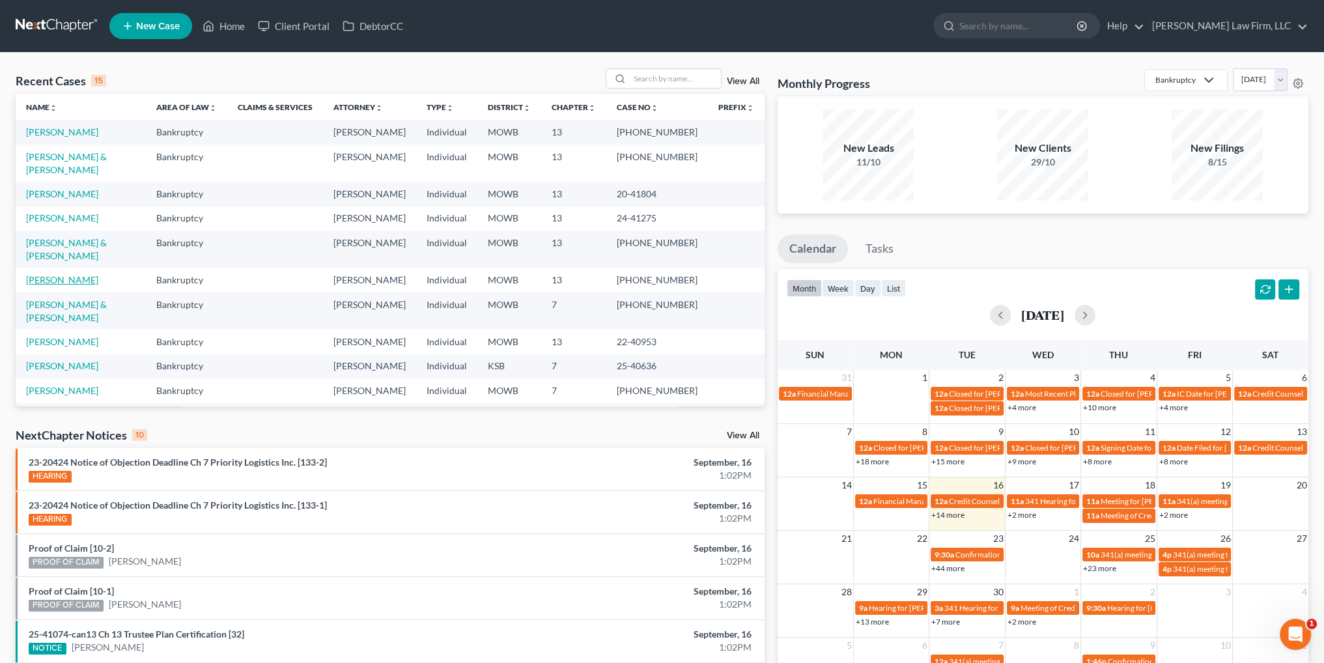
click at [71, 274] on link "[PERSON_NAME]" at bounding box center [62, 279] width 72 height 11
select select "6"
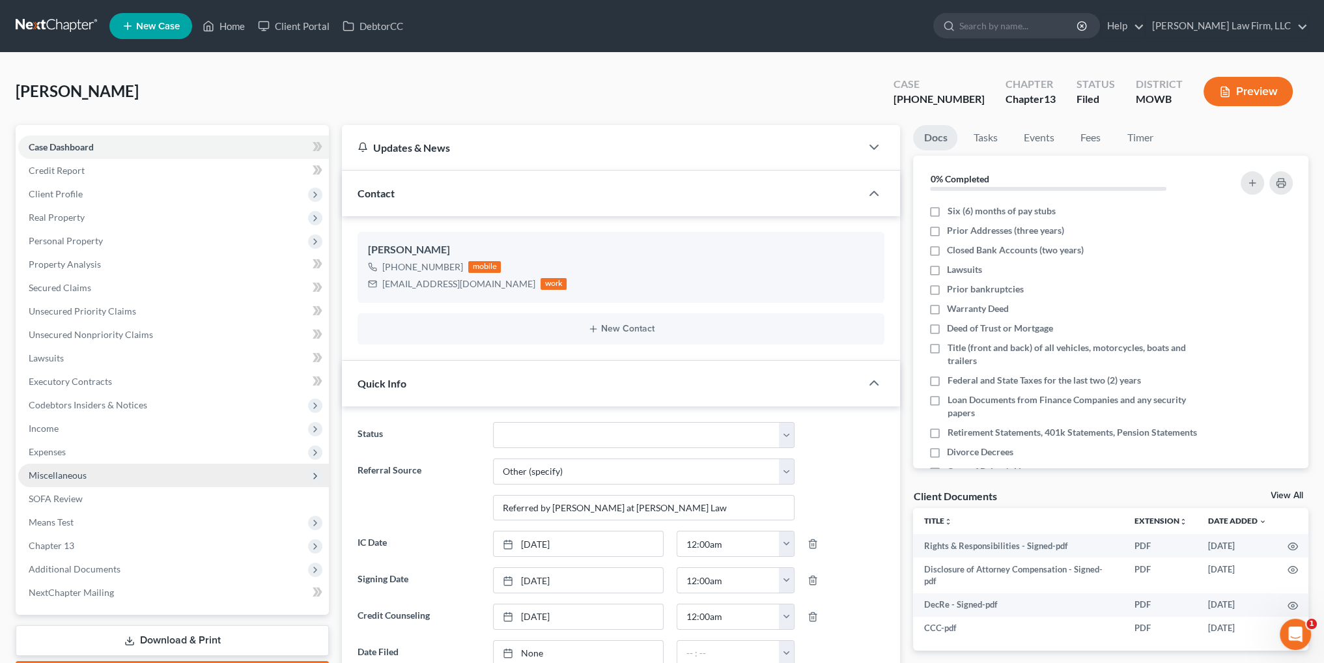
click at [53, 473] on span "Miscellaneous" at bounding box center [58, 474] width 58 height 11
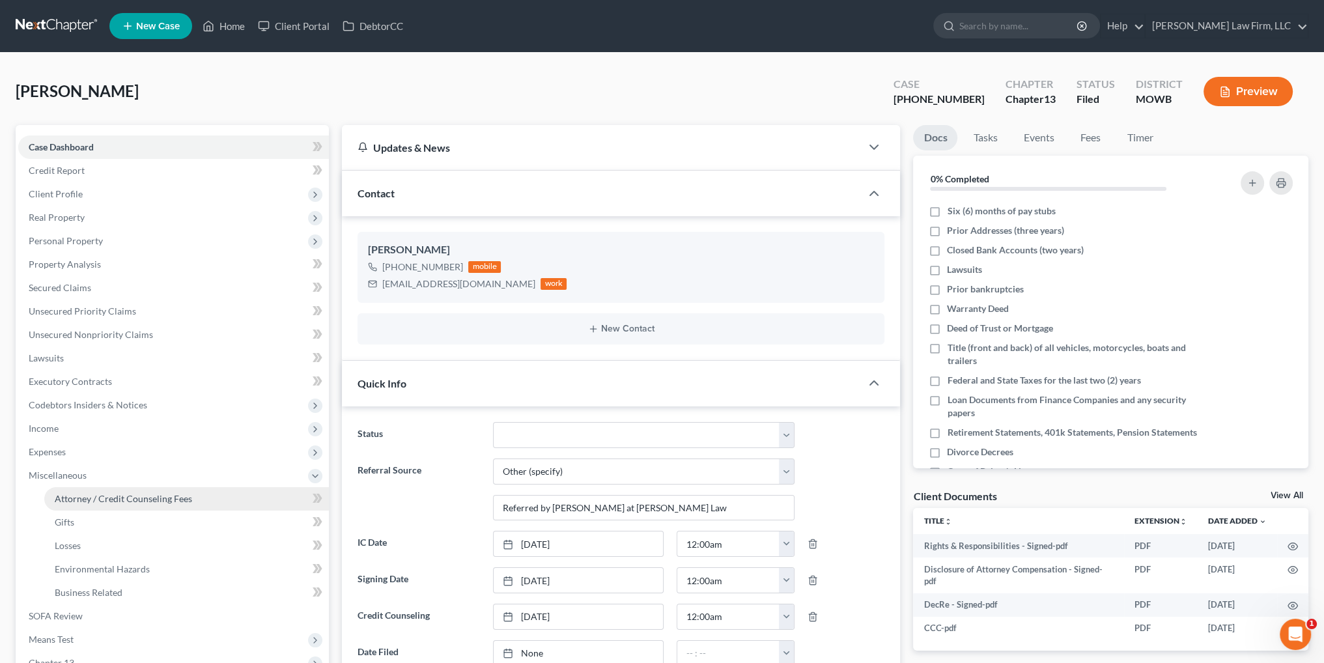
click at [143, 490] on link "Attorney / Credit Counseling Fees" at bounding box center [186, 498] width 284 height 23
select select "2"
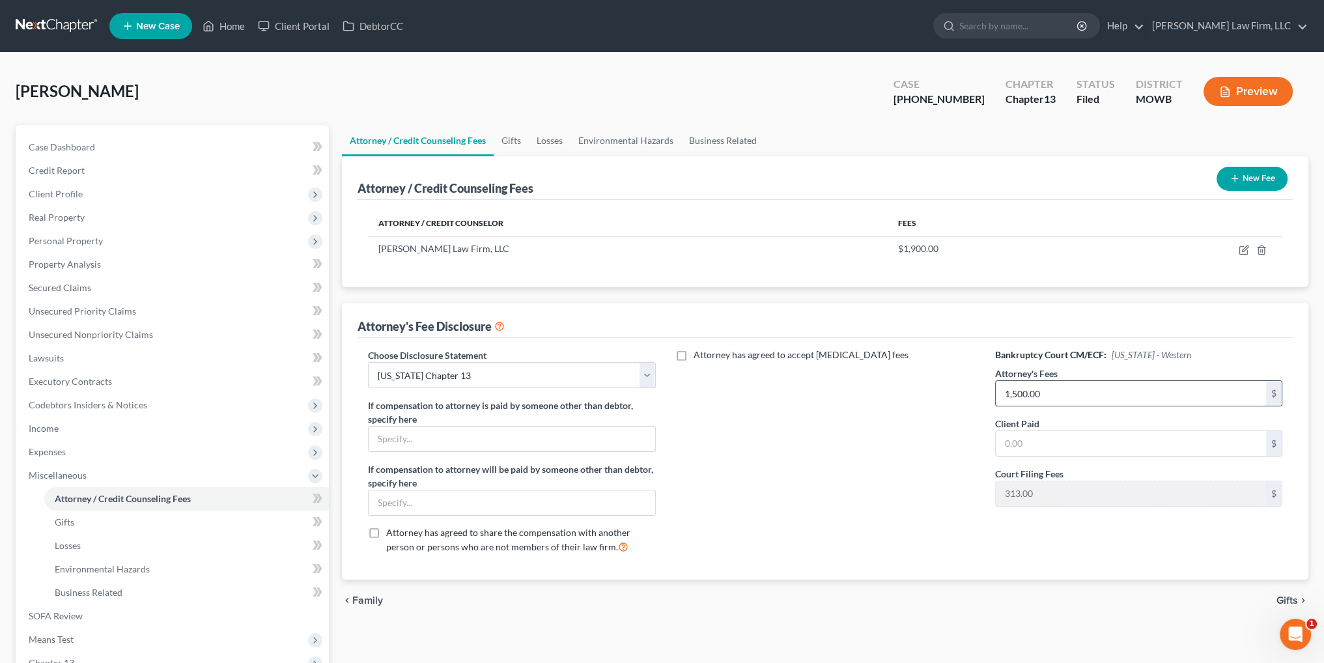
click at [1026, 391] on input "1,500.00" at bounding box center [1130, 393] width 270 height 25
drag, startPoint x: 1075, startPoint y: 389, endPoint x: 933, endPoint y: 389, distance: 142.6
click at [933, 389] on div "Choose Disclosure Statement Select [US_STATE] Chapter 13 [US_STATE] Chapter 7 […" at bounding box center [825, 455] width 940 height 215
type input "1,524.00"
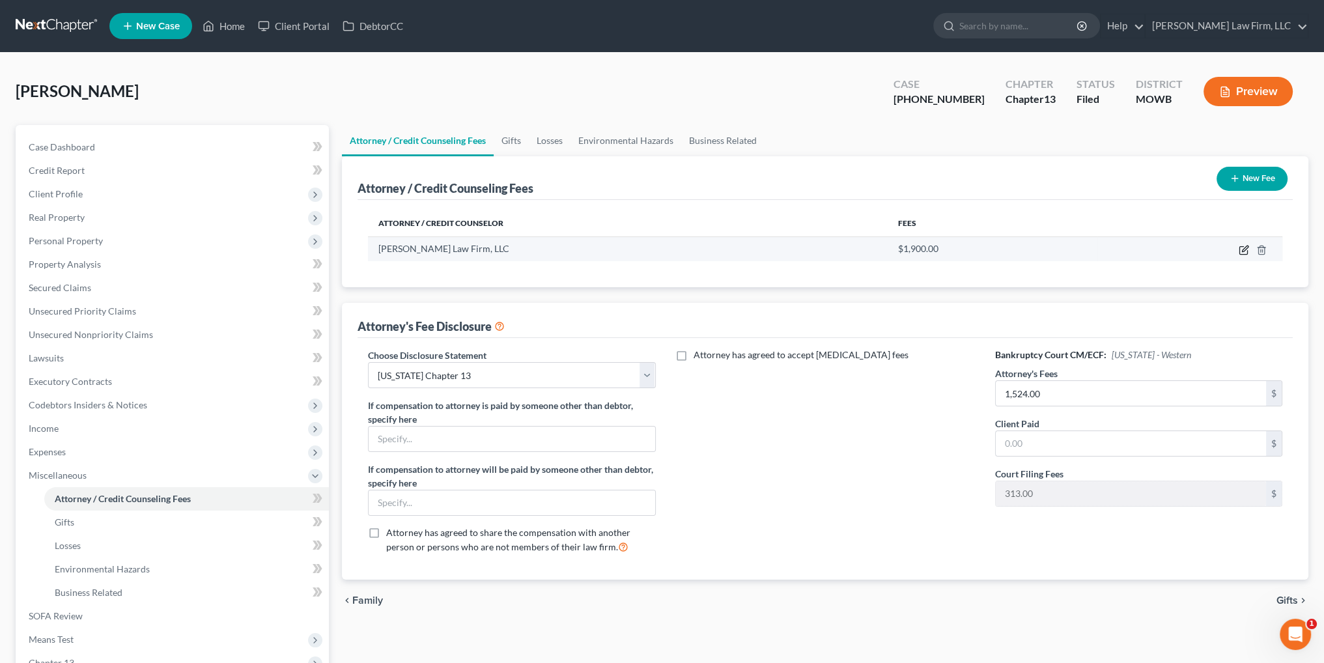
click at [1240, 248] on icon "button" at bounding box center [1243, 250] width 10 height 10
select select "26"
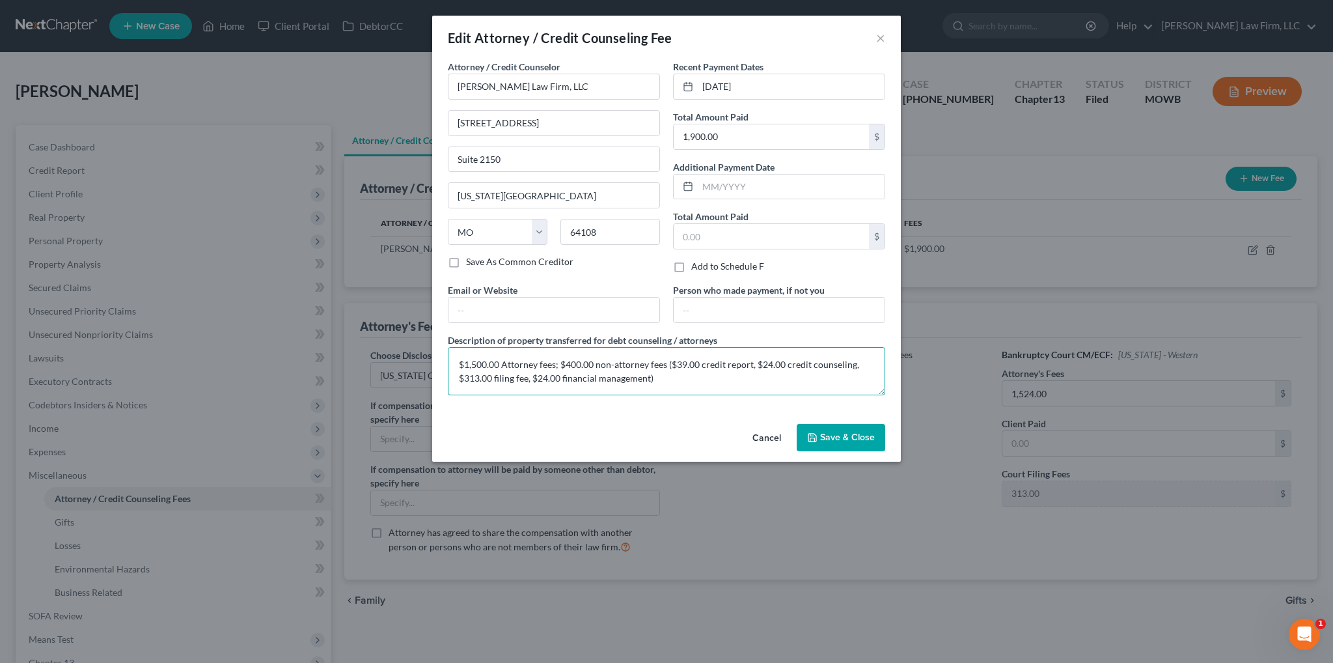
click at [487, 361] on textarea "$1,500.00 Attorney fees; $400.00 non-attorney fees ($39.00 credit report, $24.0…" at bounding box center [666, 371] width 437 height 48
click at [579, 362] on textarea "$1,524.00 Attorney fees; $400.00 non-attorney fees ($39.00 credit report, $24.0…" at bounding box center [666, 371] width 437 height 48
drag, startPoint x: 755, startPoint y: 363, endPoint x: 857, endPoint y: 362, distance: 102.2
click at [857, 362] on textarea "$1,524.00 Attorney fees; $376.00 non-attorney fees ($39.00 credit report, $24.0…" at bounding box center [666, 371] width 437 height 48
type textarea "$1,524.00 Attorney fees; $376.00 non-attorney fees ($39.00 credit report, $313.…"
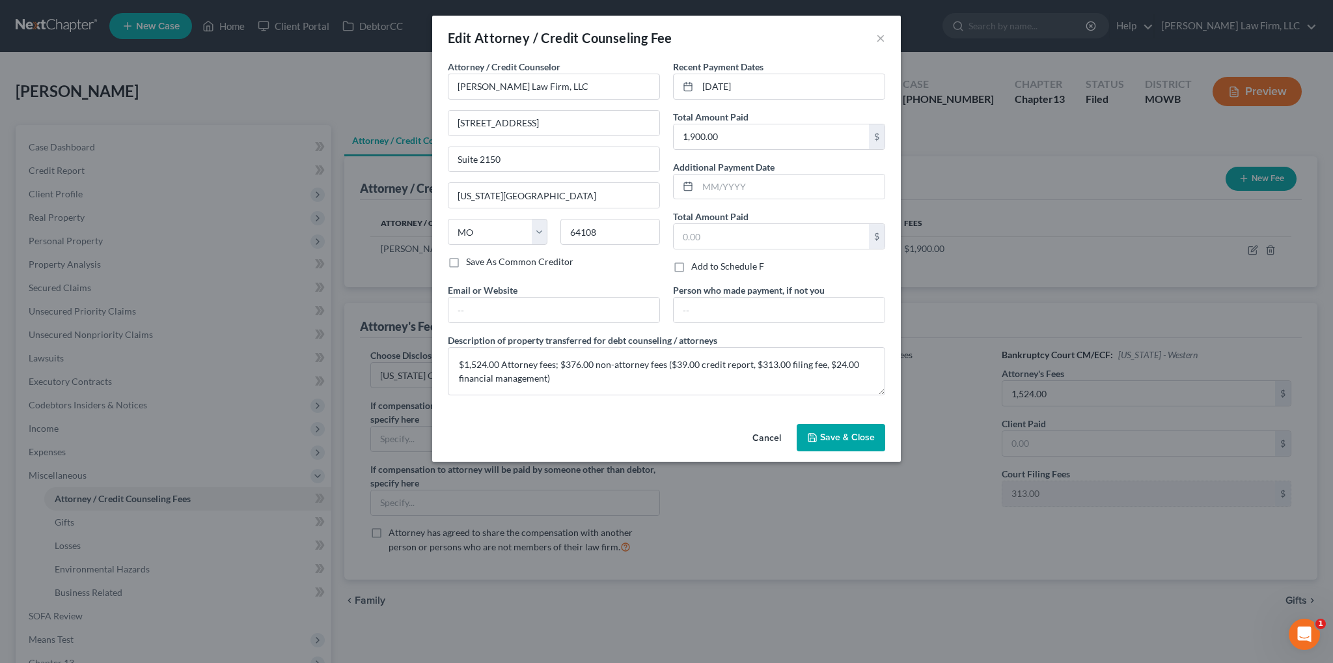
click at [816, 439] on icon "button" at bounding box center [813, 438] width 8 height 8
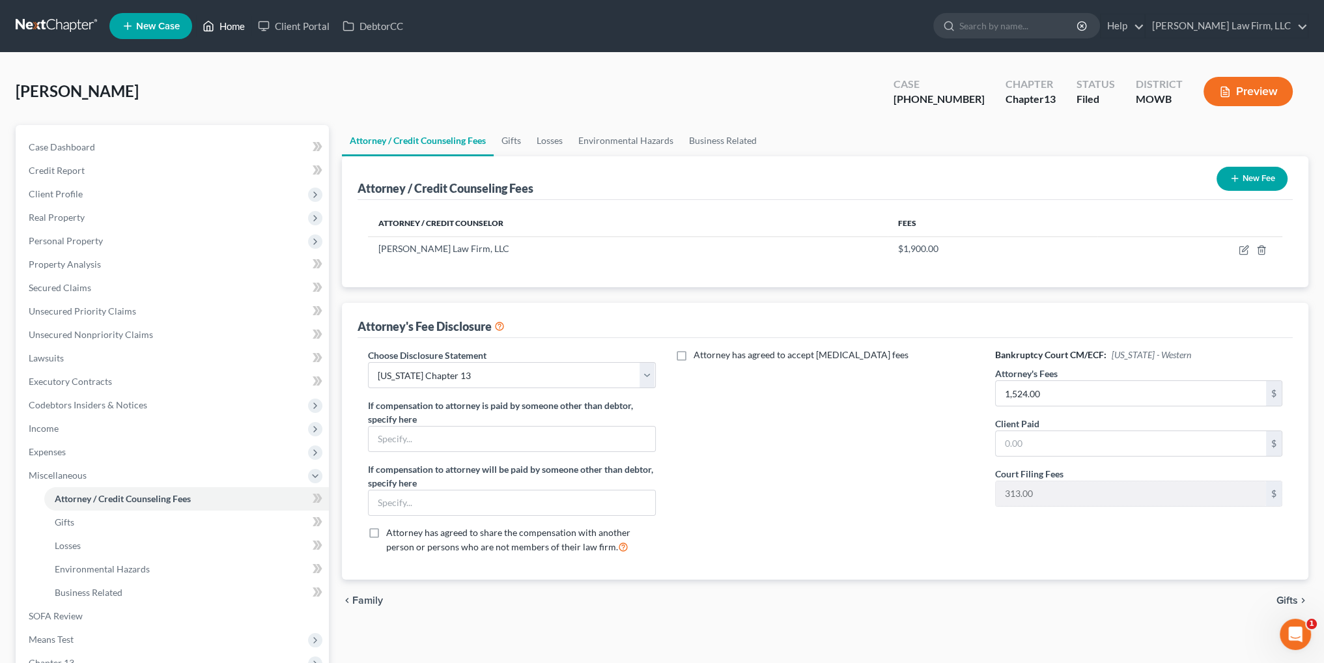
click at [232, 24] on link "Home" at bounding box center [223, 25] width 55 height 23
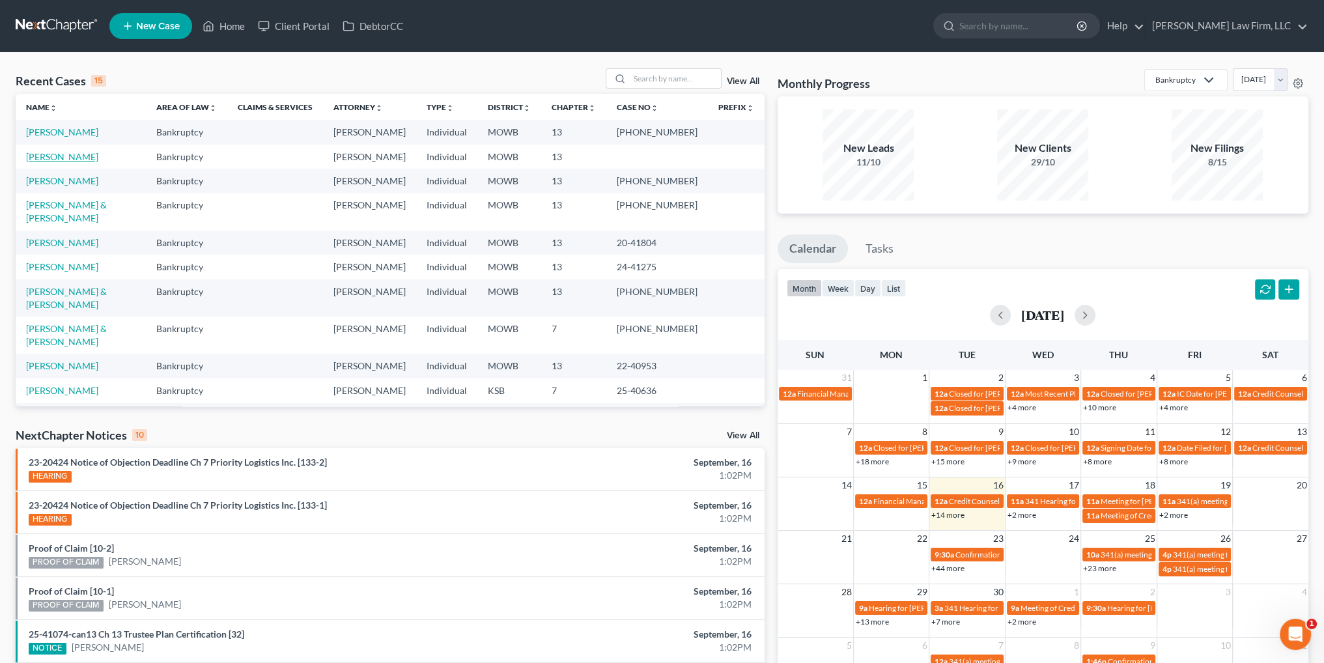
click at [47, 160] on link "[PERSON_NAME]" at bounding box center [62, 156] width 72 height 11
select select "4"
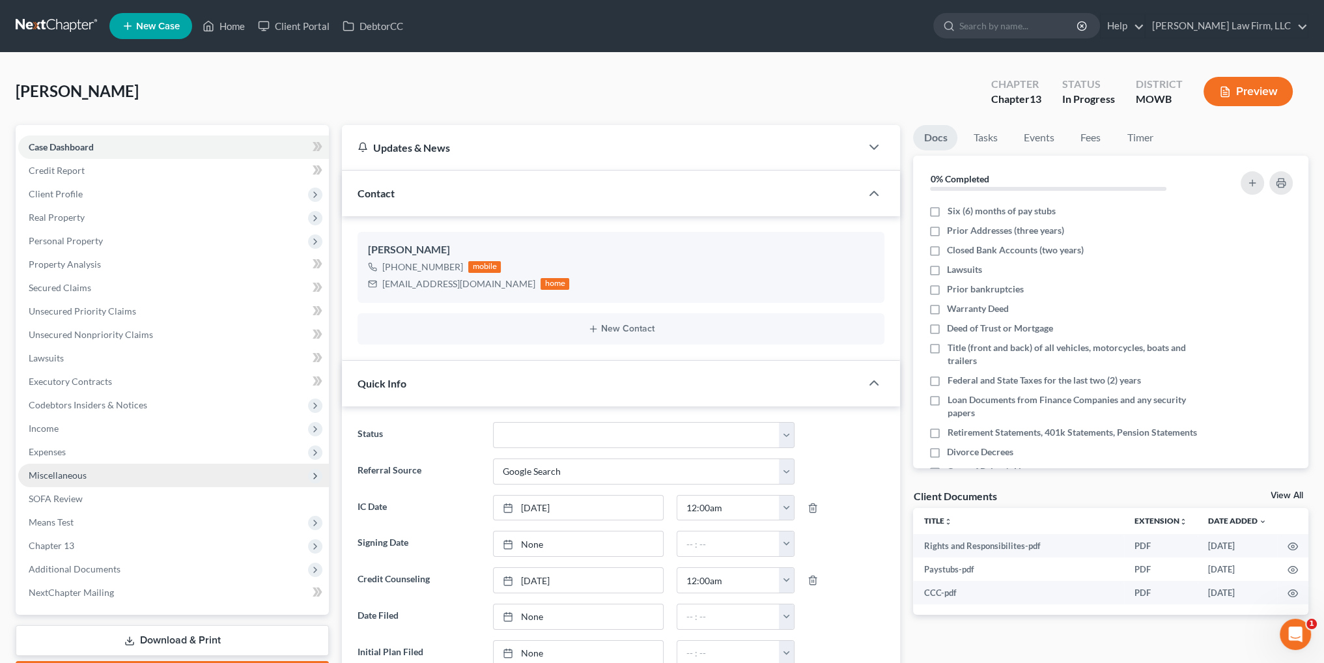
click at [47, 471] on span "Miscellaneous" at bounding box center [58, 474] width 58 height 11
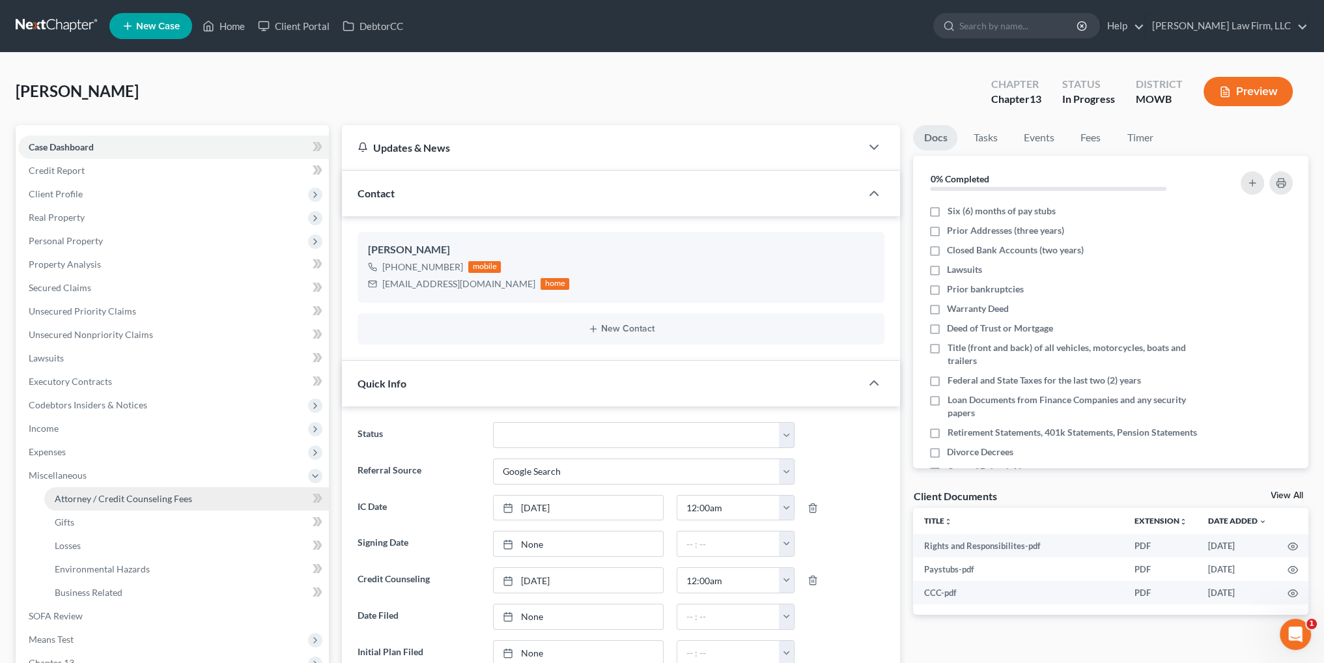
click at [120, 490] on link "Attorney / Credit Counseling Fees" at bounding box center [186, 498] width 284 height 23
select select "2"
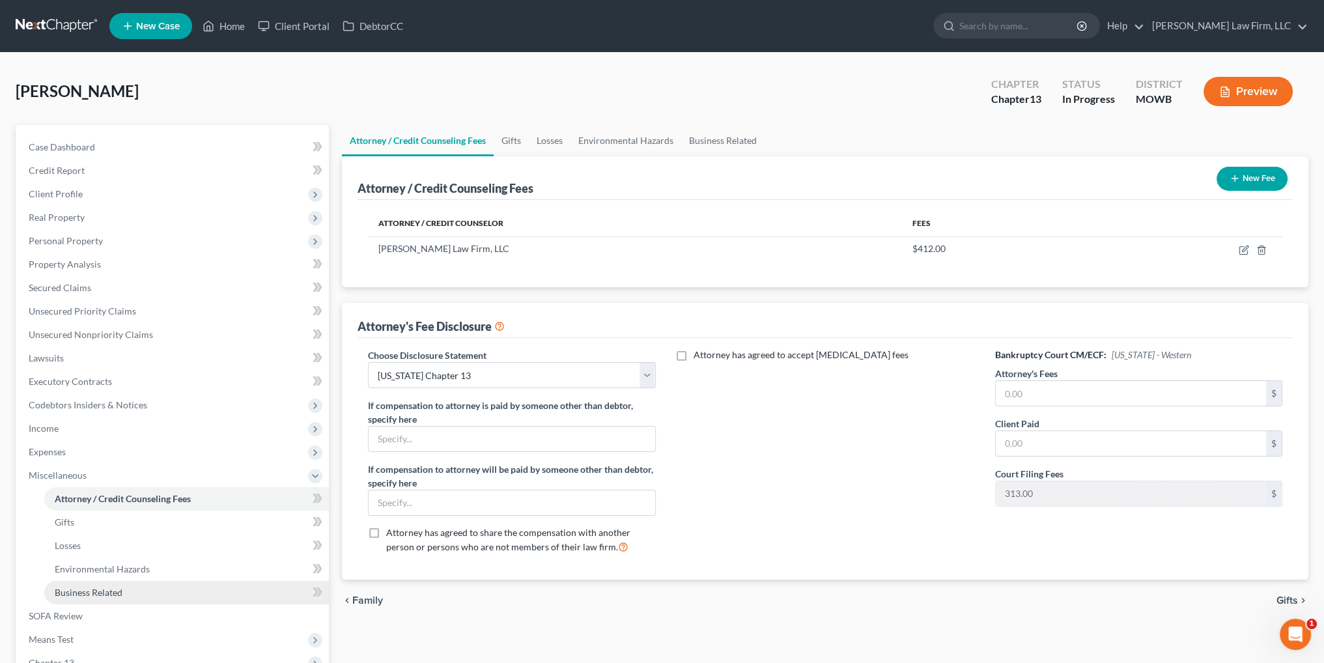
scroll to position [130, 0]
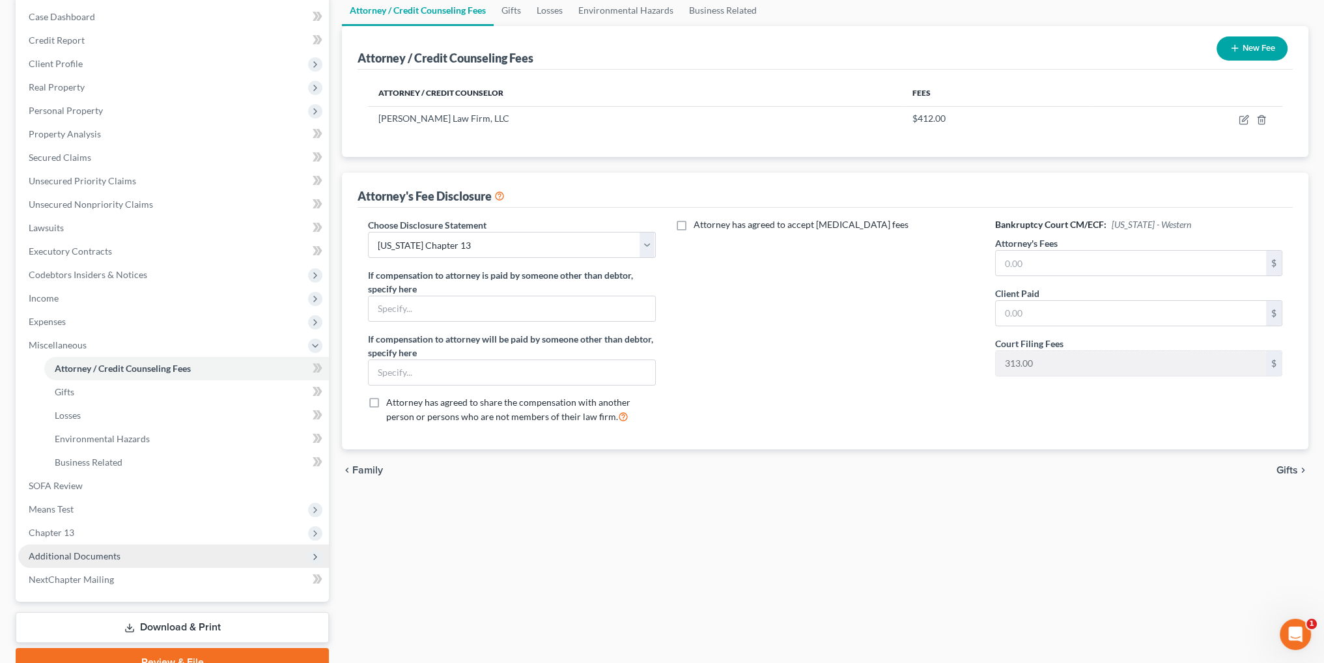
click at [70, 559] on span "Additional Documents" at bounding box center [75, 555] width 92 height 11
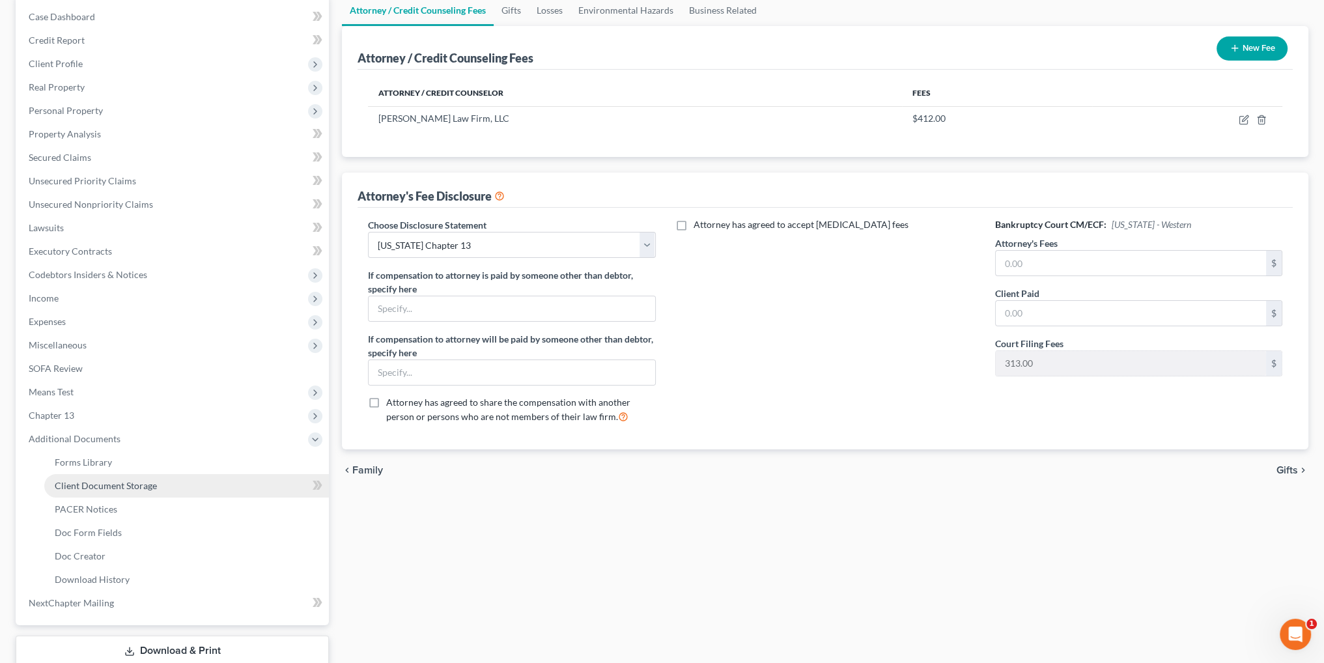
click at [79, 485] on span "Client Document Storage" at bounding box center [106, 485] width 102 height 11
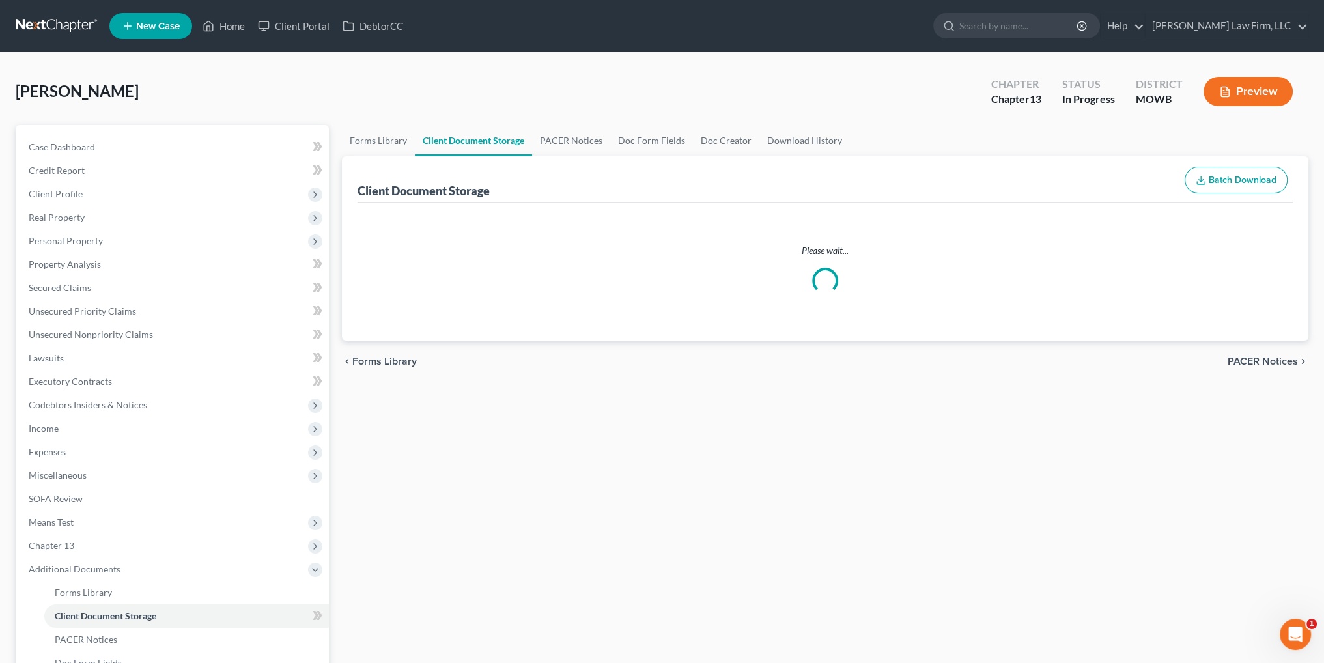
select select "5"
select select "21"
select select "9"
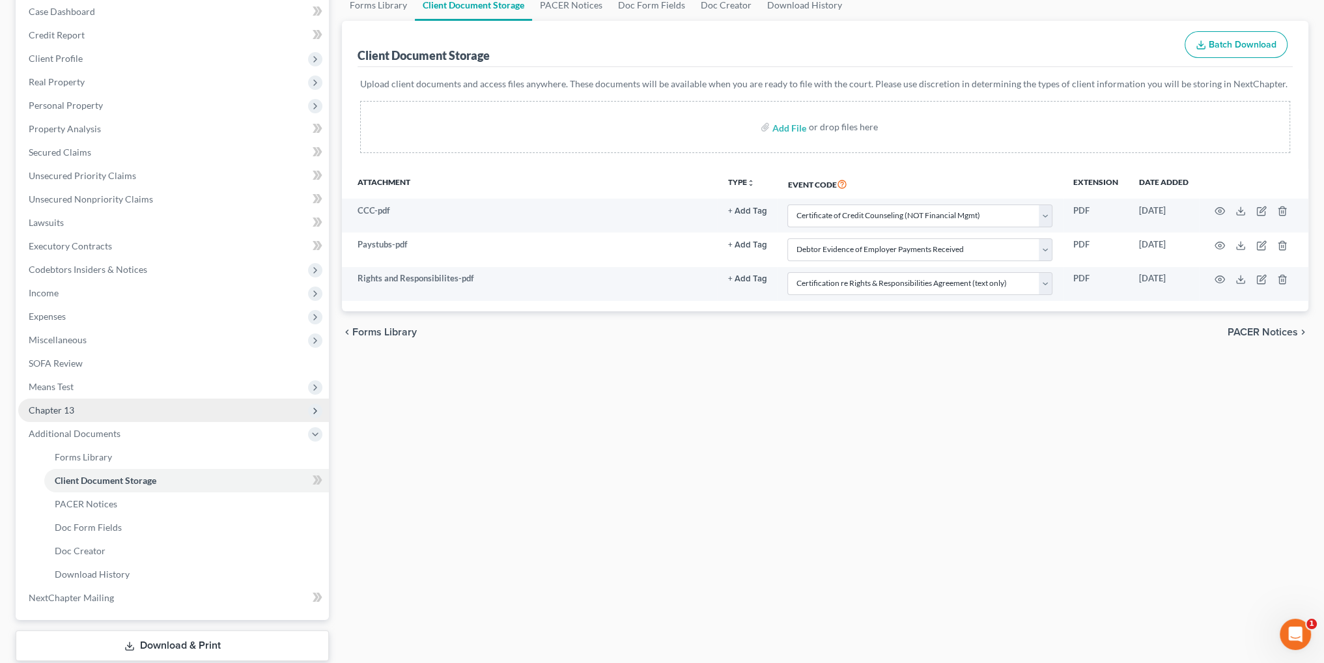
scroll to position [216, 0]
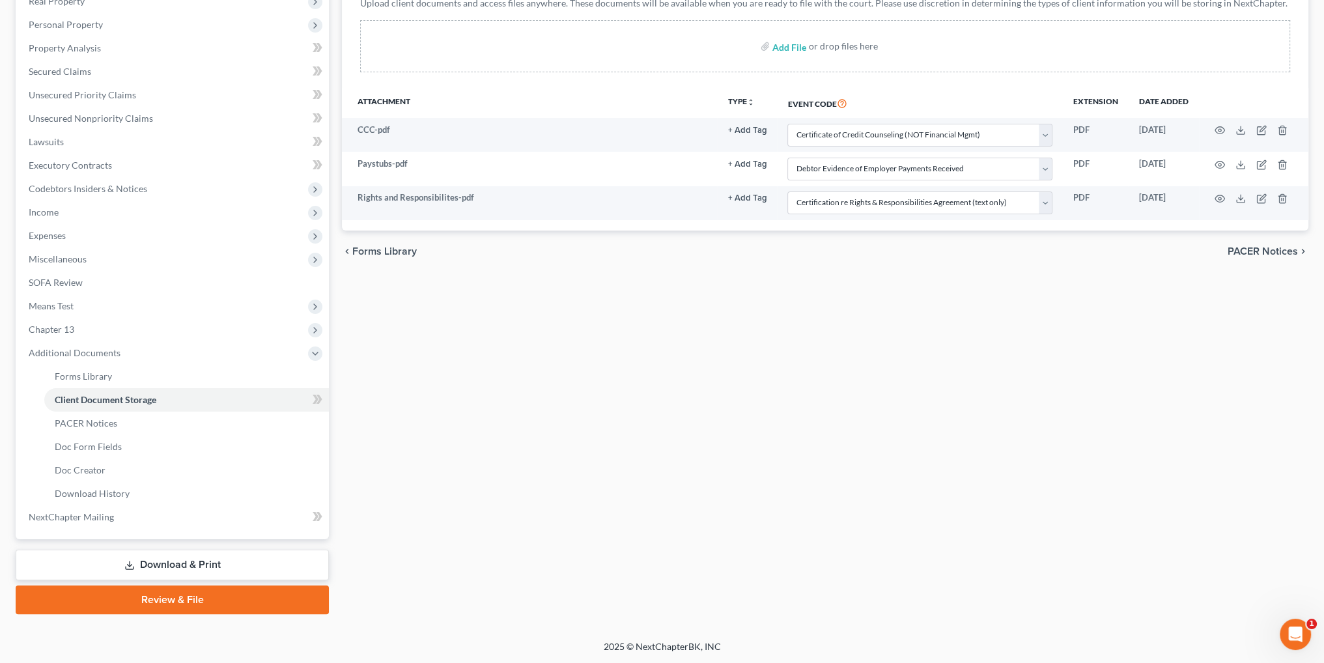
click at [184, 558] on link "Download & Print" at bounding box center [172, 564] width 313 height 31
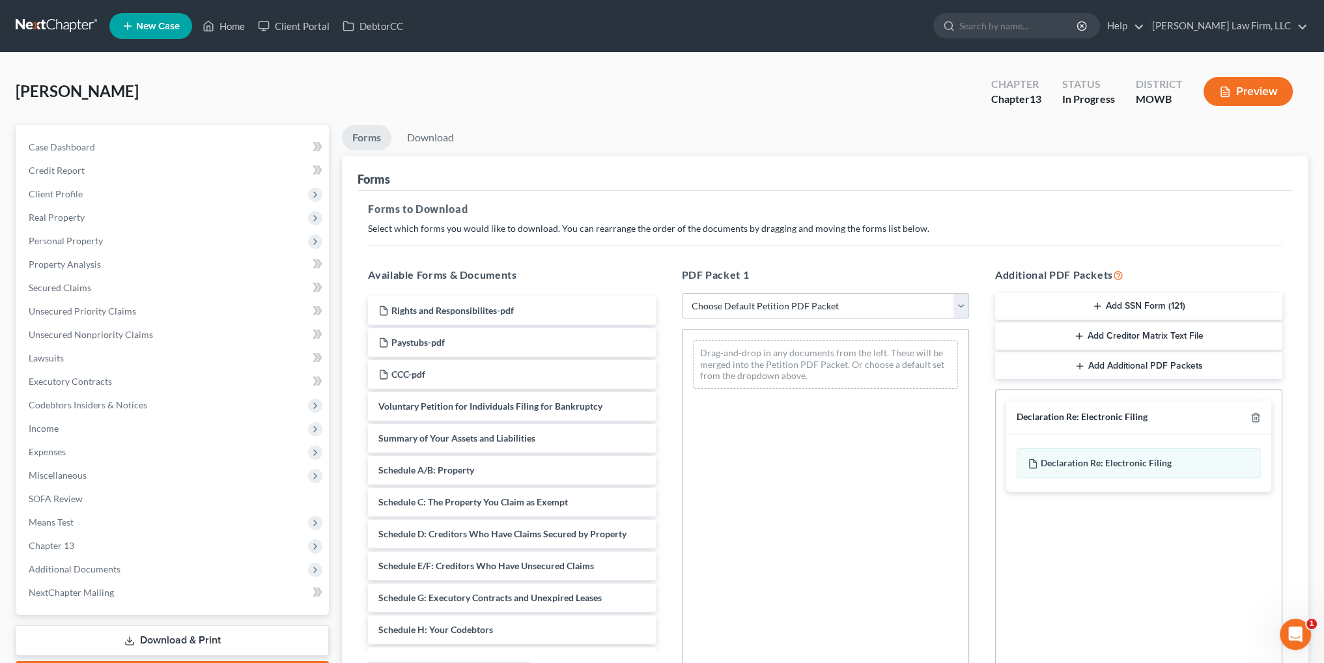
click at [731, 295] on select "Choose Default Petition PDF Packet Complete Bankruptcy Petition (all forms and …" at bounding box center [825, 306] width 287 height 26
select select "0"
click at [682, 293] on select "Choose Default Petition PDF Packet Complete Bankruptcy Petition (all forms and …" at bounding box center [825, 306] width 287 height 26
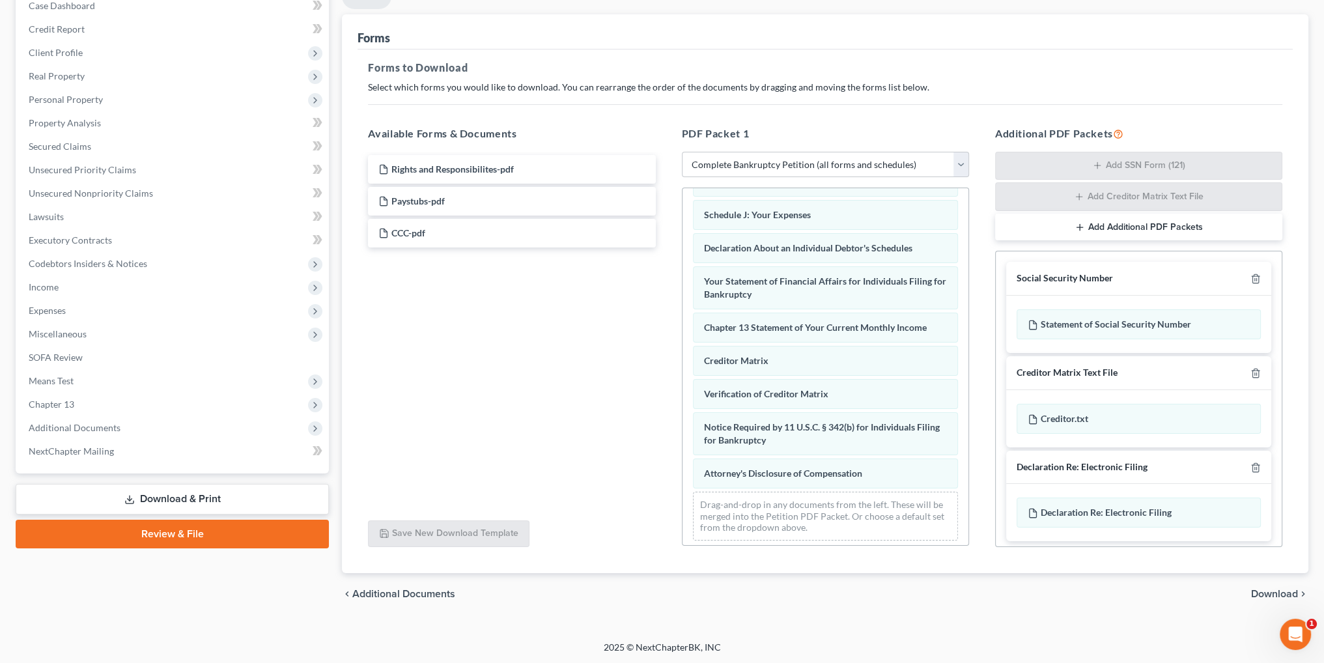
click at [1269, 591] on span "Download" at bounding box center [1274, 594] width 47 height 10
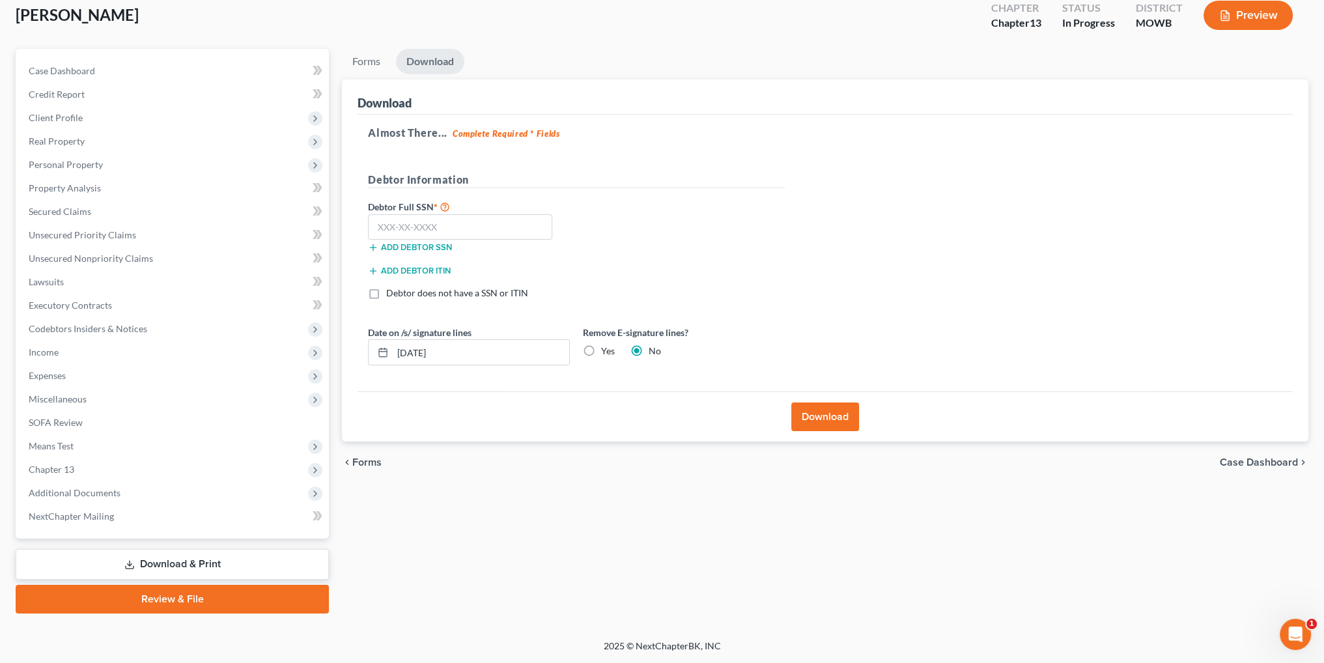
scroll to position [76, 0]
click at [450, 224] on input "text" at bounding box center [460, 228] width 184 height 26
type input "489-84-9157"
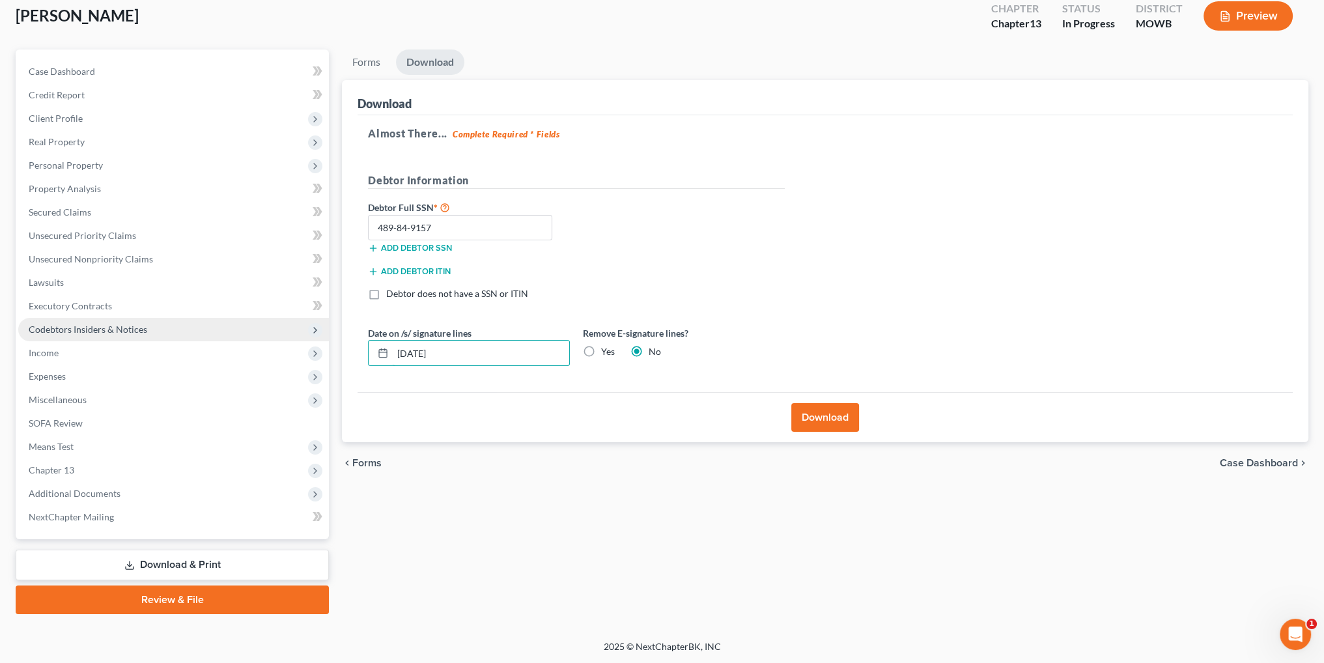
drag, startPoint x: 451, startPoint y: 350, endPoint x: 311, endPoint y: 339, distance: 139.8
click at [310, 347] on div "Petition Navigation Case Dashboard Payments Invoices Payments Payments Credit R…" at bounding box center [661, 331] width 1305 height 564
click at [601, 350] on label "Yes" at bounding box center [608, 351] width 14 height 13
click at [606, 350] on input "Yes" at bounding box center [610, 349] width 8 height 8
radio input "true"
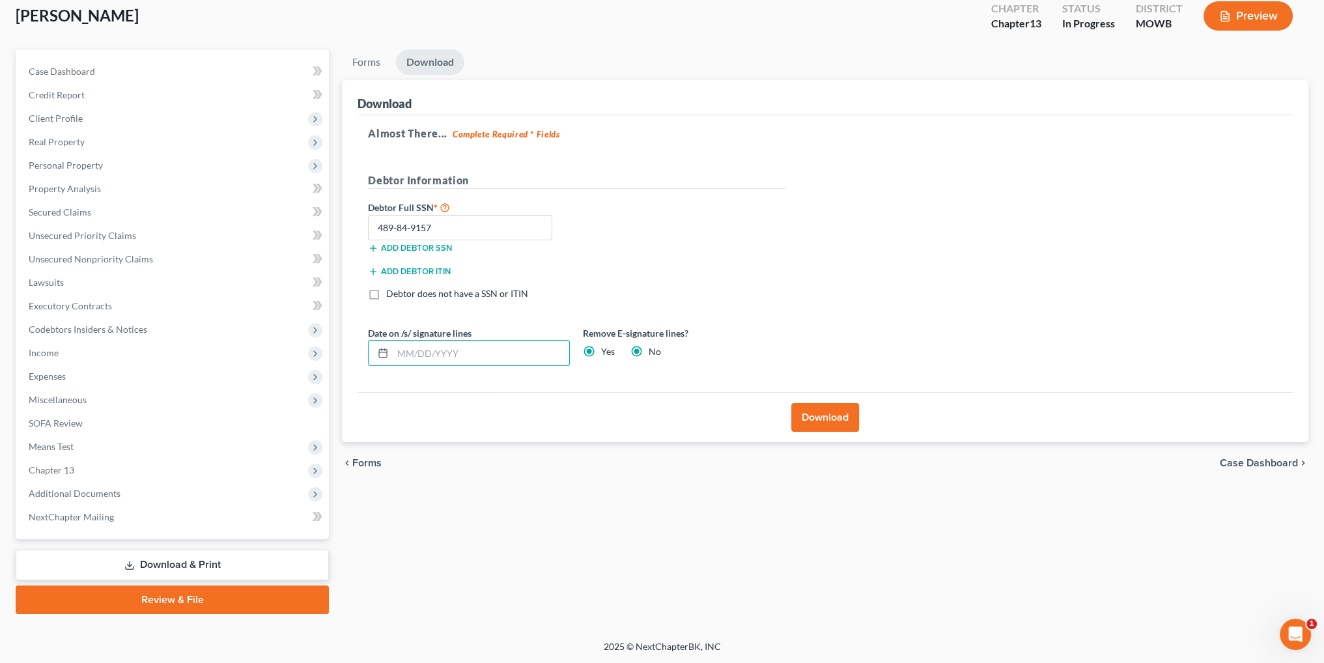
radio input "false"
click at [845, 417] on button "Download" at bounding box center [825, 417] width 68 height 29
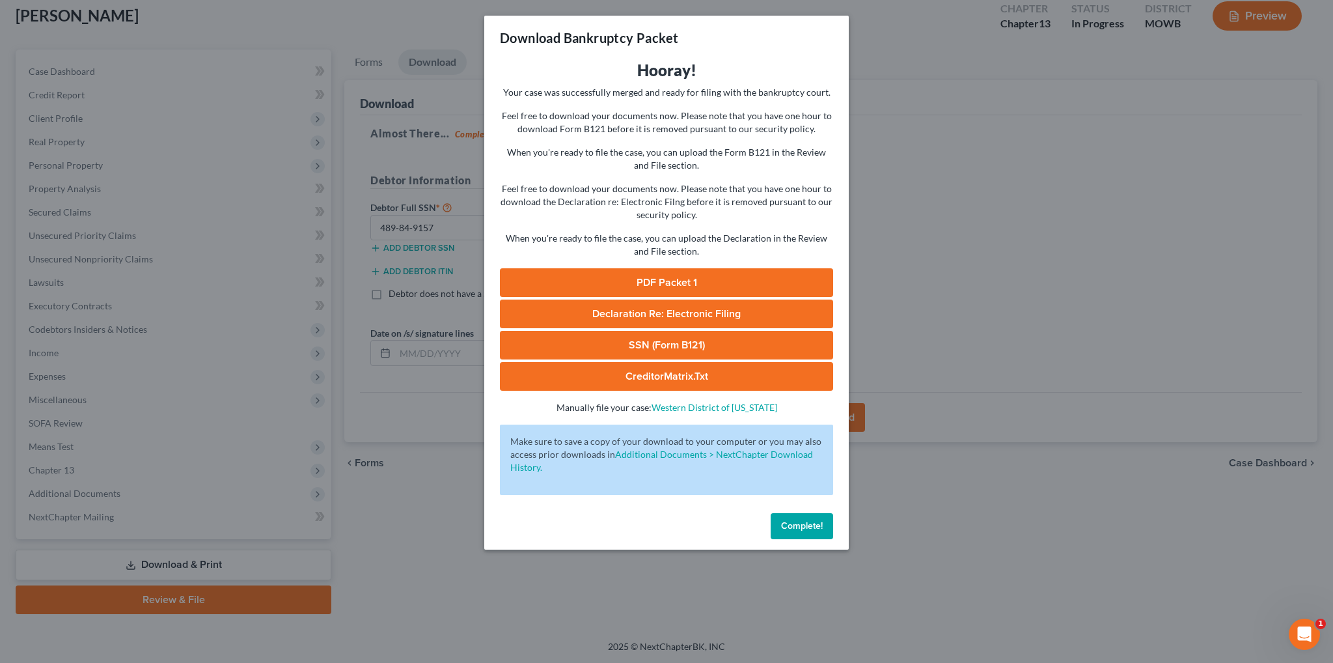
click at [696, 277] on link "PDF Packet 1" at bounding box center [666, 282] width 333 height 29
click at [669, 311] on span "Declaration Re: Electronic Filing" at bounding box center [666, 313] width 148 height 13
click at [790, 520] on span "Complete!" at bounding box center [802, 525] width 42 height 11
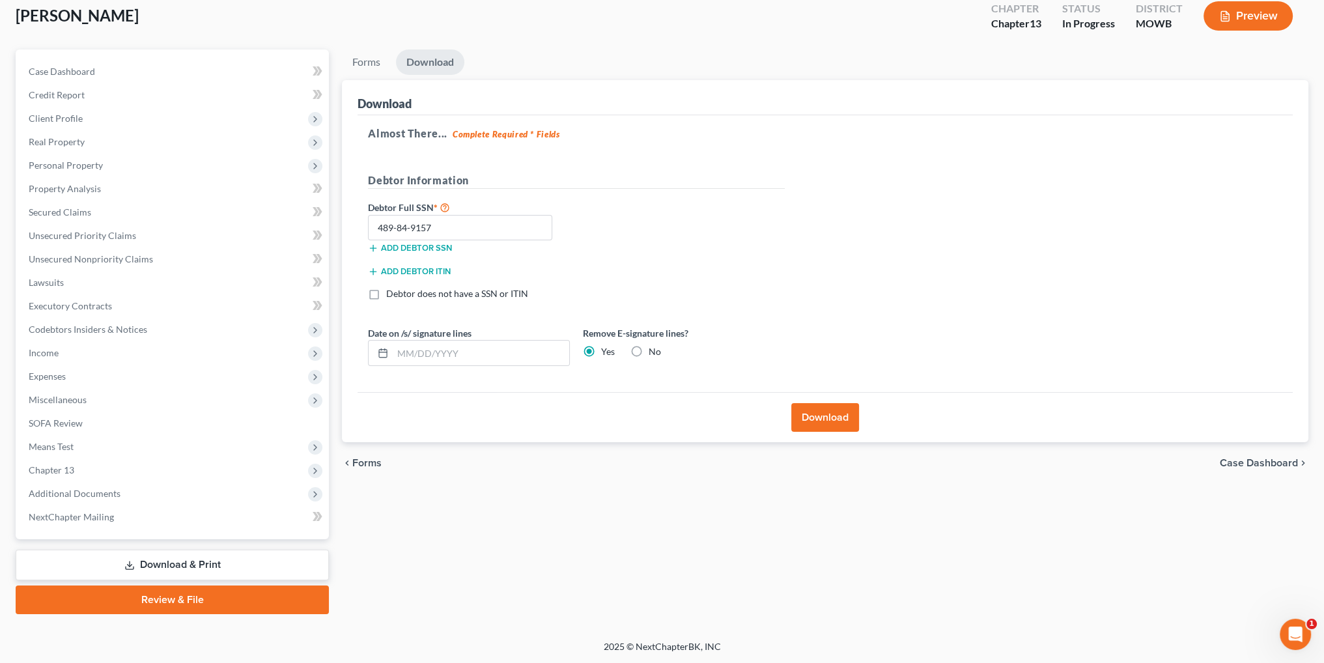
scroll to position [0, 0]
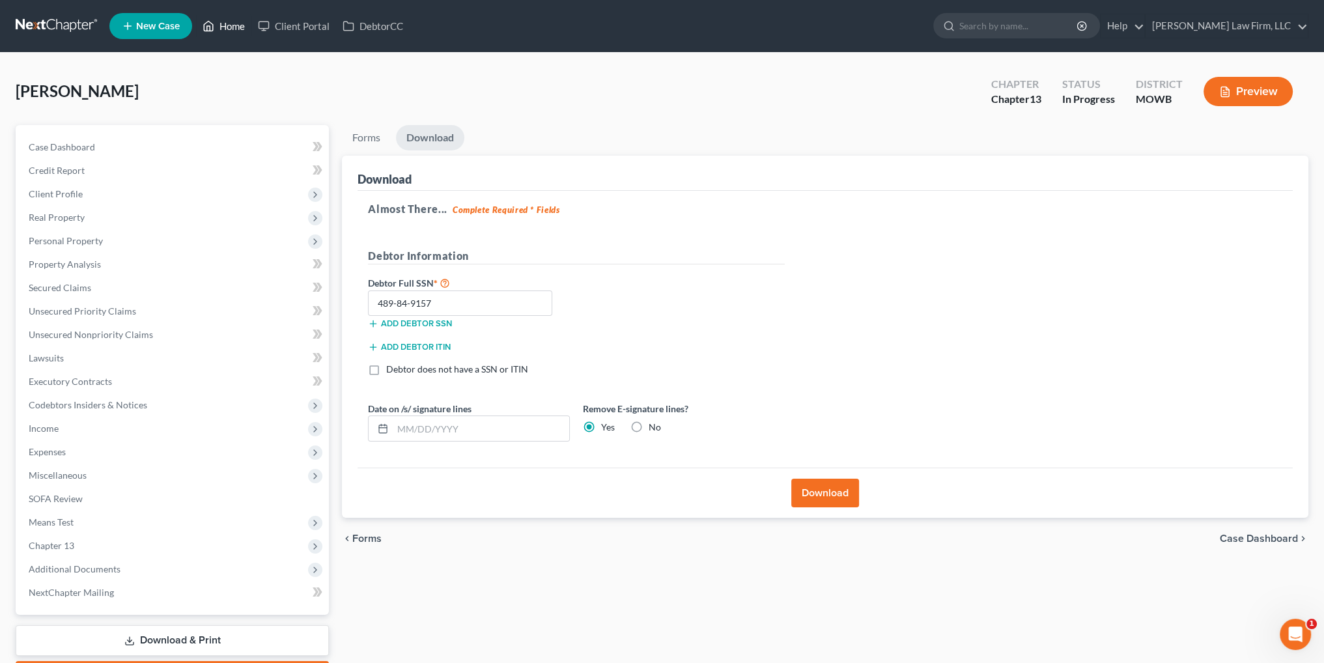
click at [223, 26] on link "Home" at bounding box center [223, 25] width 55 height 23
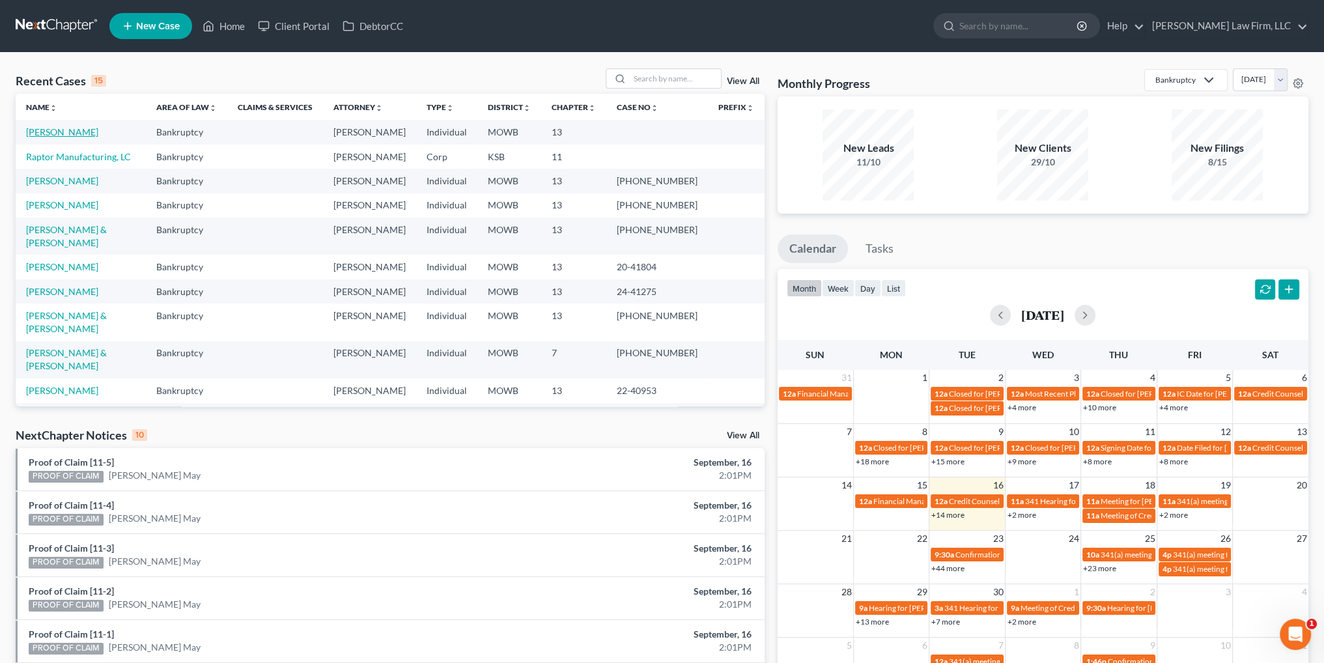
click at [48, 132] on link "[PERSON_NAME]" at bounding box center [62, 131] width 72 height 11
select select "4"
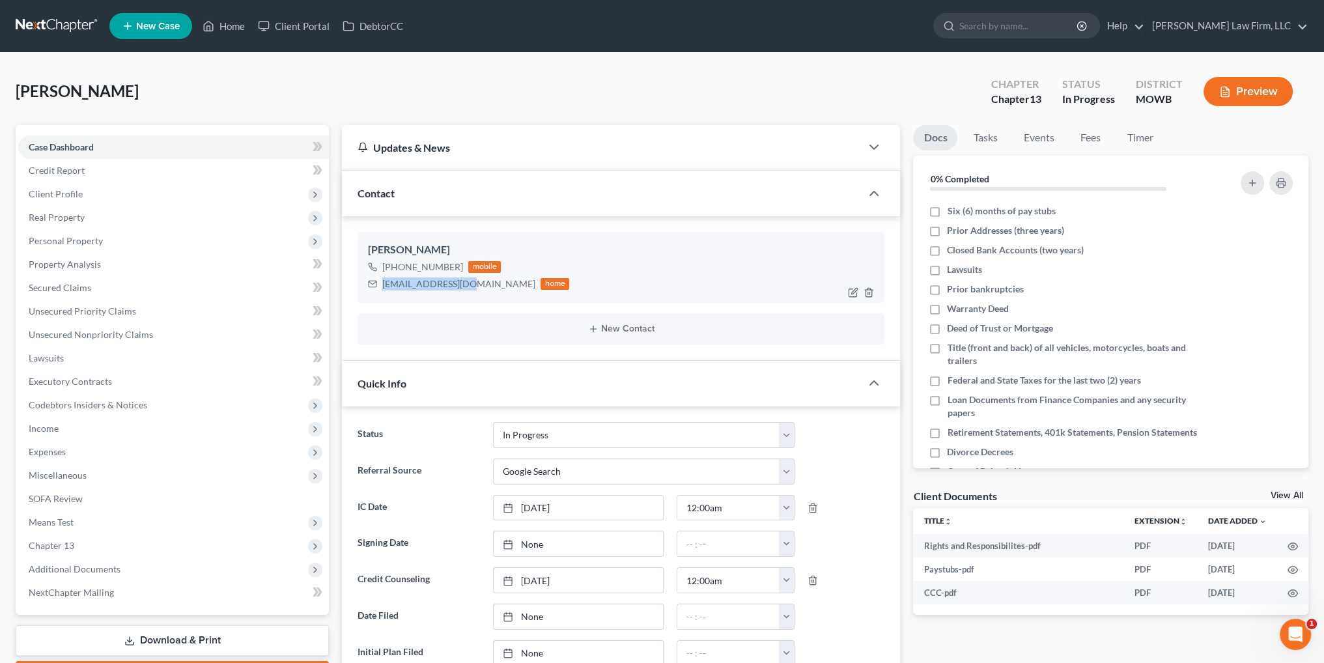
drag, startPoint x: 468, startPoint y: 283, endPoint x: 383, endPoint y: 290, distance: 85.5
click at [383, 290] on div "[EMAIL_ADDRESS][DOMAIN_NAME] home" at bounding box center [468, 283] width 201 height 17
copy div "[EMAIL_ADDRESS][DOMAIN_NAME]"
click at [987, 137] on link "Tasks" at bounding box center [984, 137] width 45 height 25
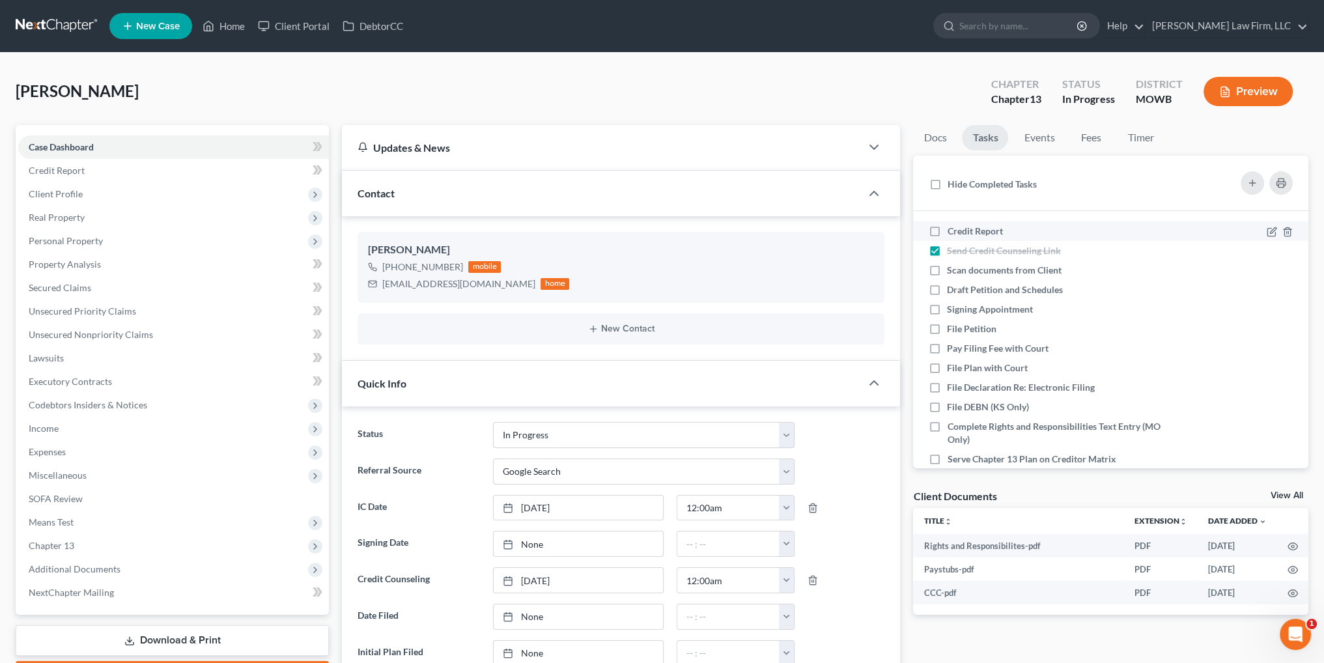
click at [947, 229] on label "Credit Report" at bounding box center [980, 231] width 66 height 13
click at [952, 229] on input "Credit Report" at bounding box center [956, 229] width 8 height 8
checkbox input "true"
click at [947, 270] on label "Scan documents from Client" at bounding box center [1009, 270] width 125 height 13
click at [952, 270] on input "Scan documents from Client" at bounding box center [956, 268] width 8 height 8
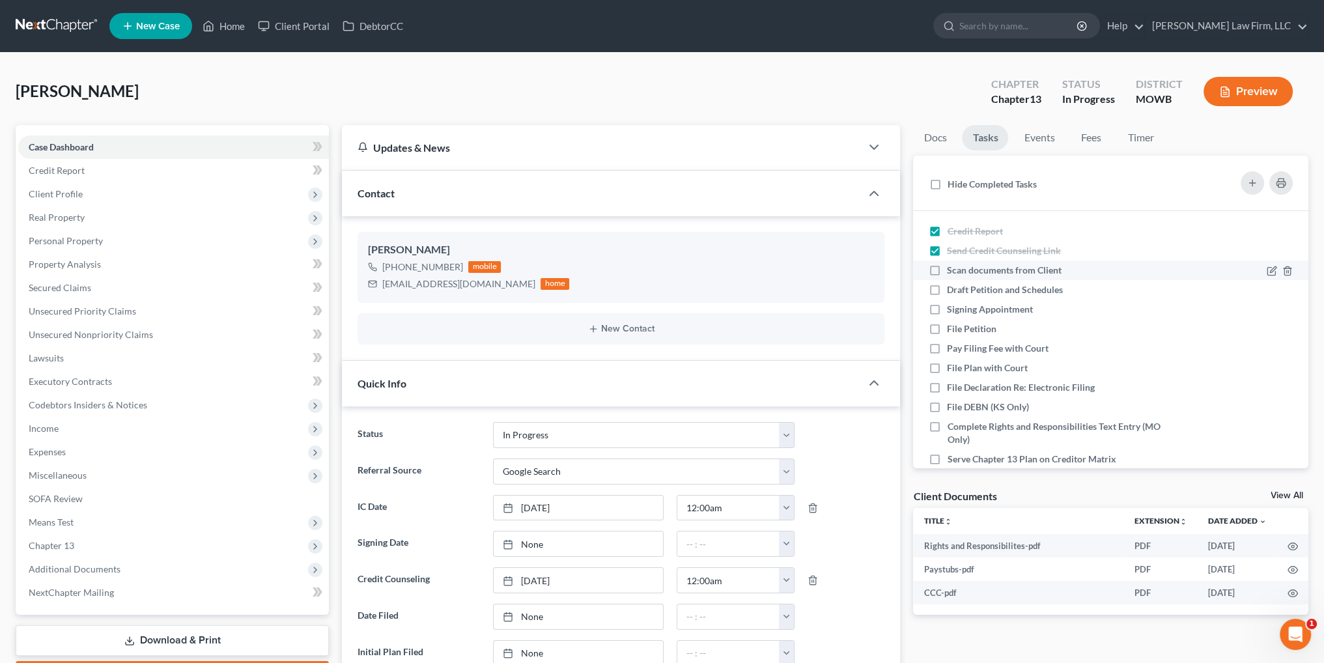
checkbox input "true"
click at [947, 287] on label "Draft Petition and Schedules" at bounding box center [1010, 289] width 126 height 13
click at [952, 287] on input "Draft Petition and Schedules" at bounding box center [956, 287] width 8 height 8
checkbox input "true"
click at [947, 311] on label "Signing Appointment" at bounding box center [995, 309] width 96 height 13
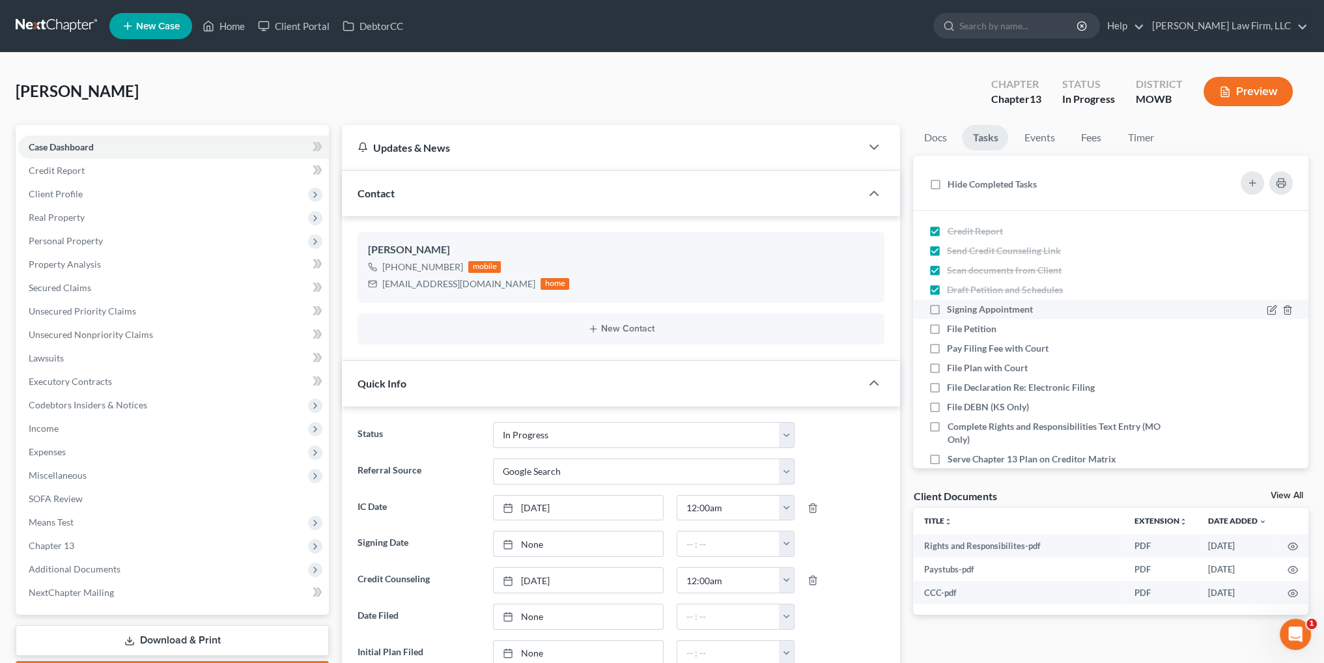
click at [952, 311] on input "Signing Appointment" at bounding box center [956, 307] width 8 height 8
checkbox input "true"
click at [238, 29] on link "Home" at bounding box center [223, 25] width 55 height 23
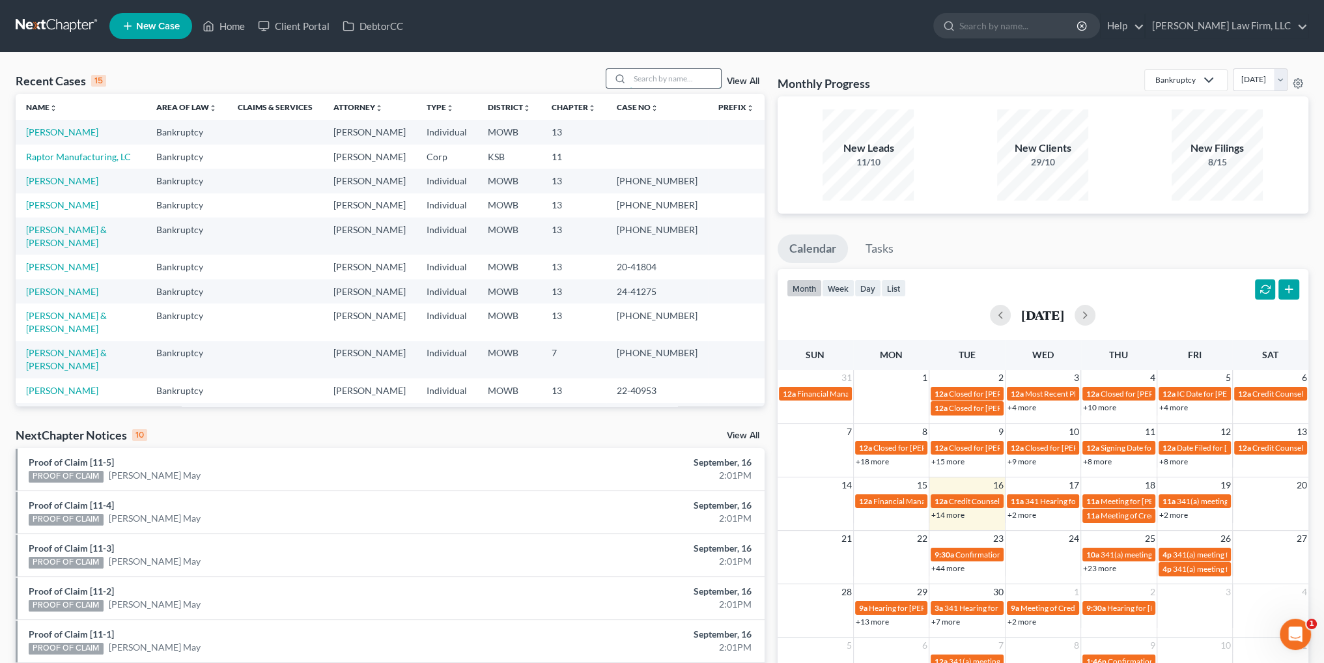
click at [646, 81] on input "search" at bounding box center [675, 78] width 91 height 19
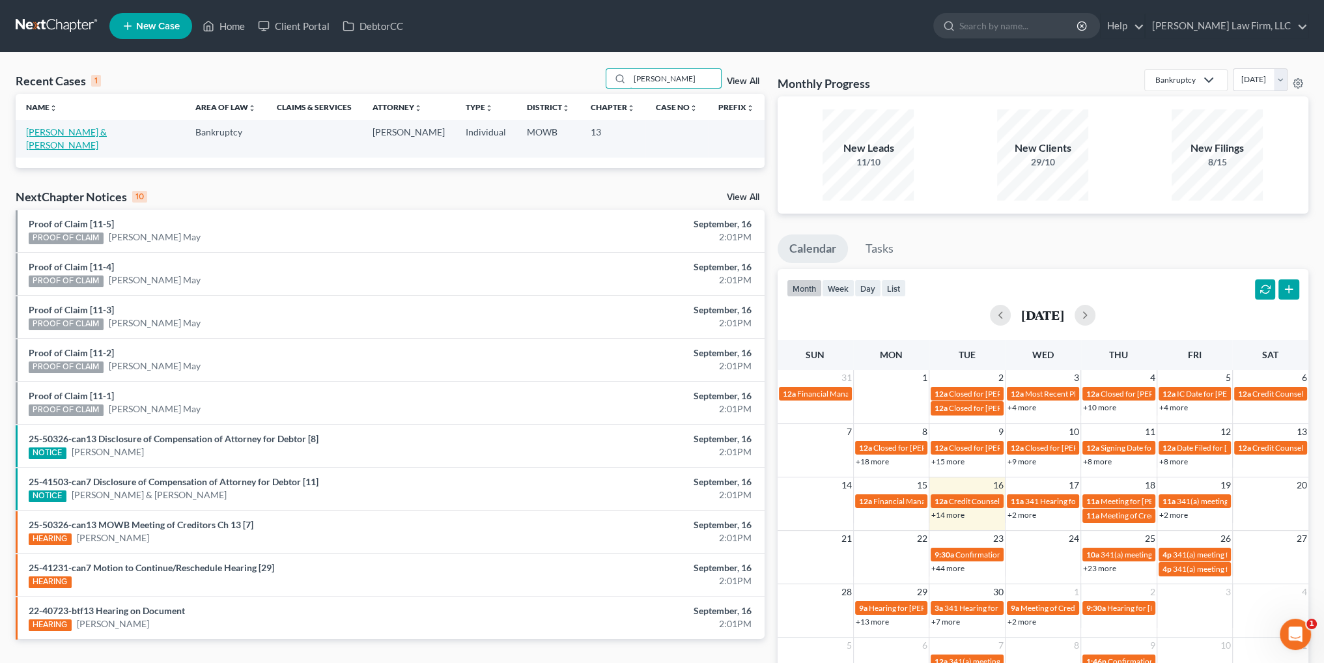
type input "[PERSON_NAME]"
click at [71, 133] on link "[PERSON_NAME] & [PERSON_NAME]" at bounding box center [66, 138] width 81 height 24
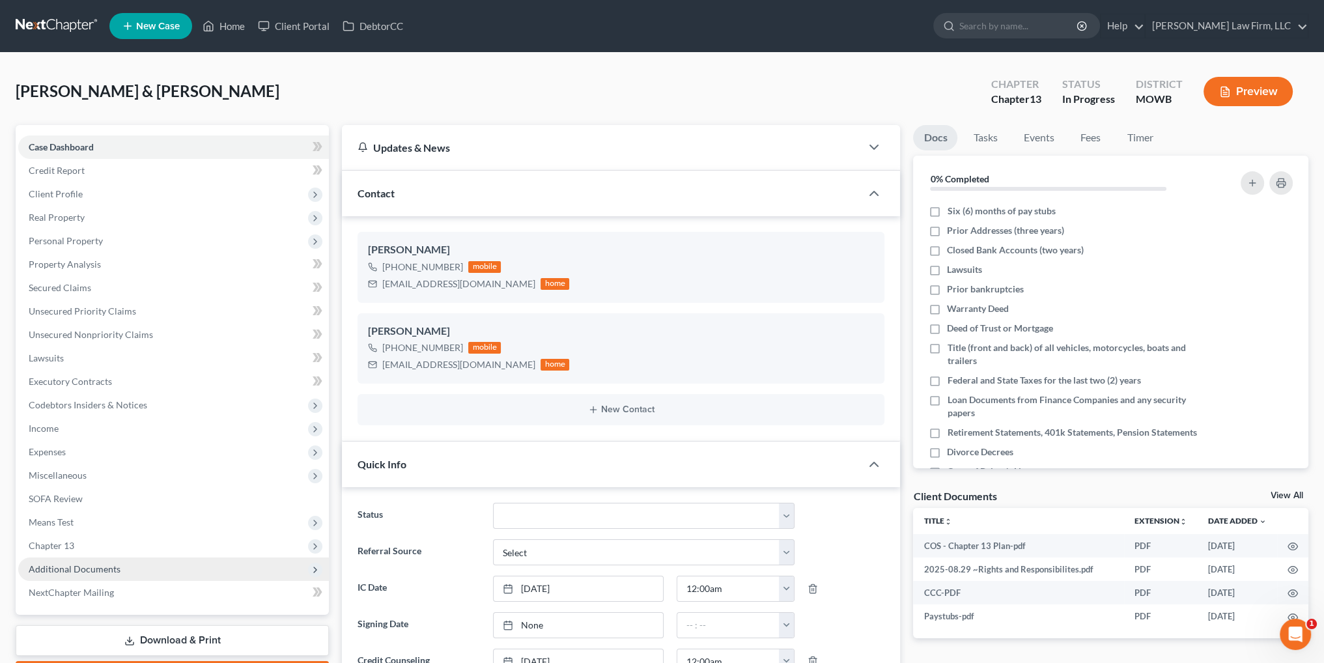
drag, startPoint x: 65, startPoint y: 561, endPoint x: 76, endPoint y: 559, distance: 11.2
click at [66, 561] on span "Additional Documents" at bounding box center [173, 568] width 311 height 23
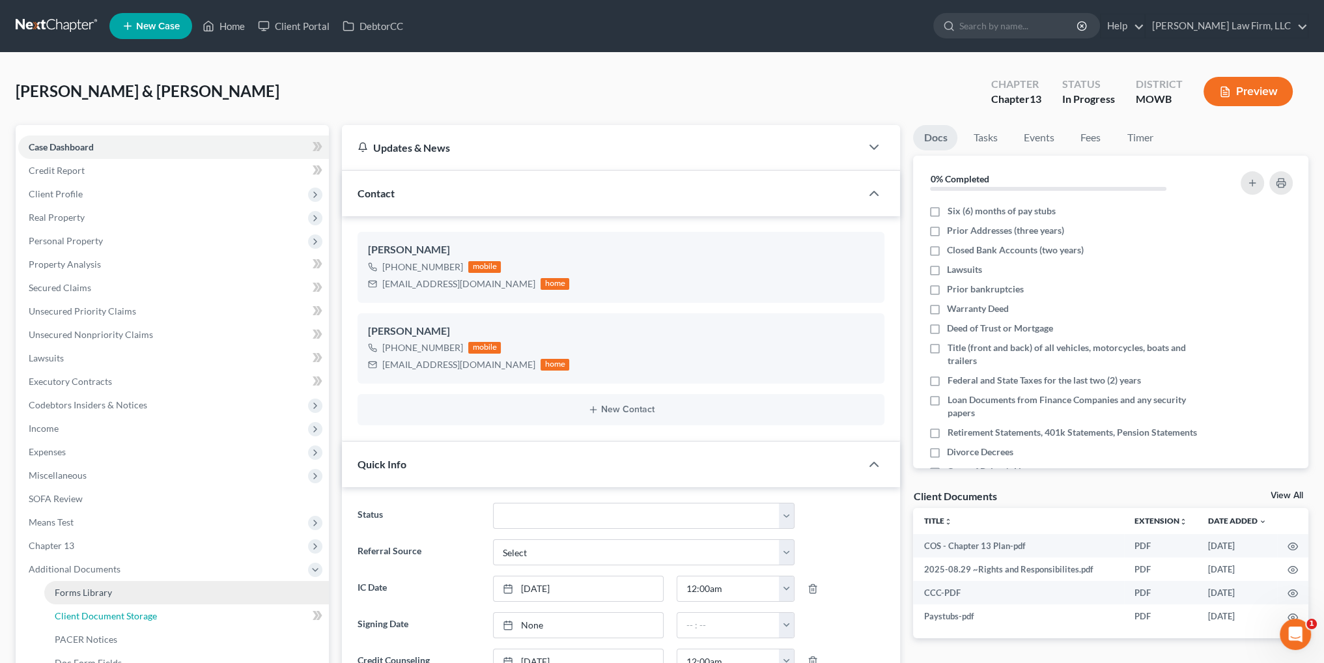
drag, startPoint x: 133, startPoint y: 609, endPoint x: 164, endPoint y: 600, distance: 31.9
click at [134, 609] on link "Client Document Storage" at bounding box center [186, 615] width 284 height 23
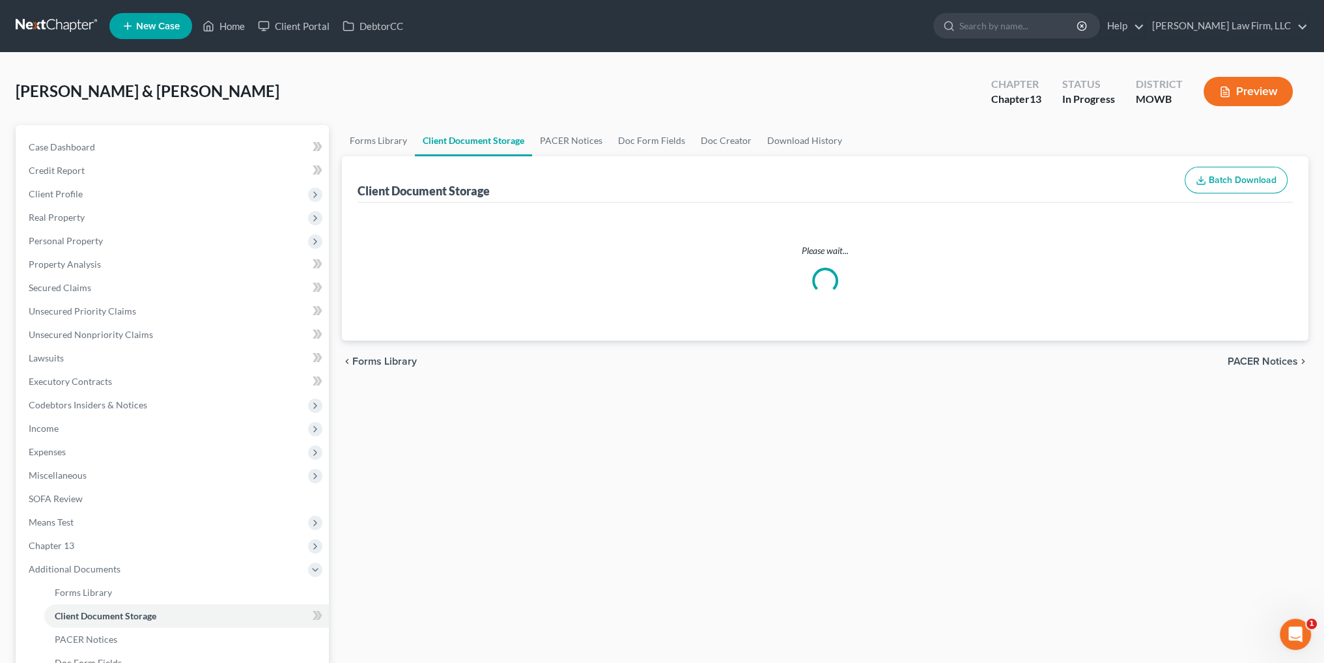
select select "21"
select select "5"
select select "9"
select select "7"
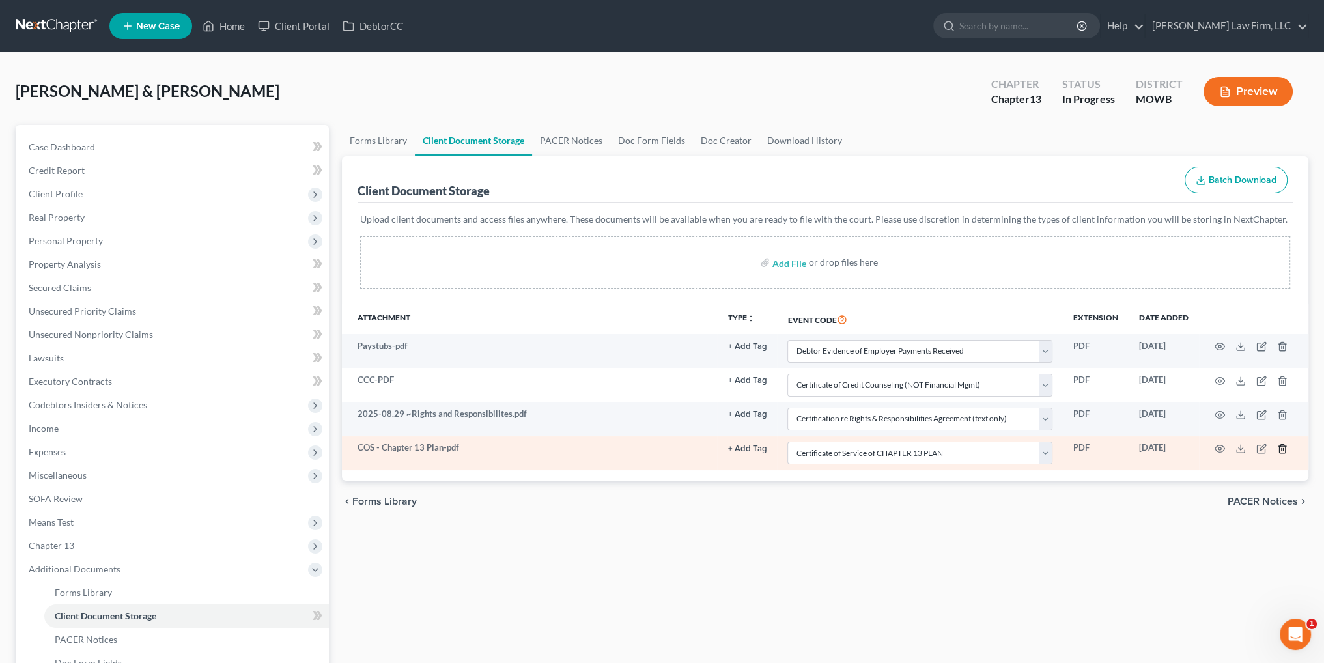
click at [1282, 446] on polyline "button" at bounding box center [1282, 446] width 8 height 0
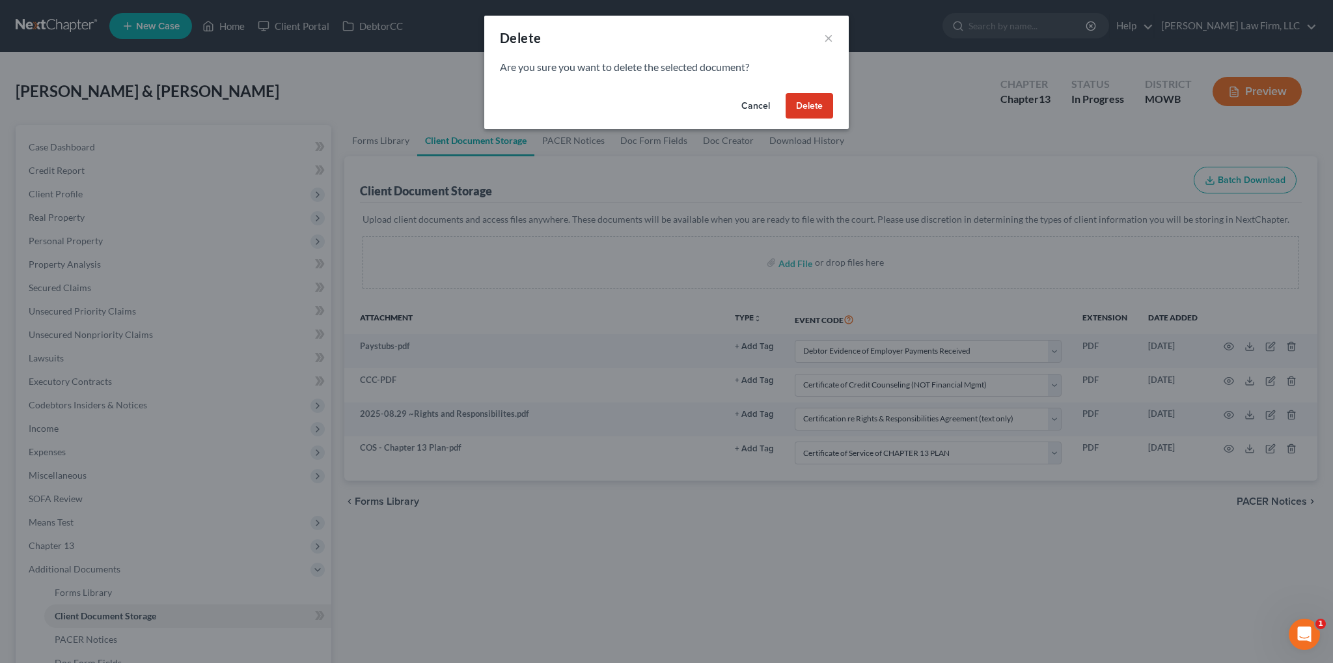
click at [807, 108] on button "Delete" at bounding box center [810, 106] width 48 height 26
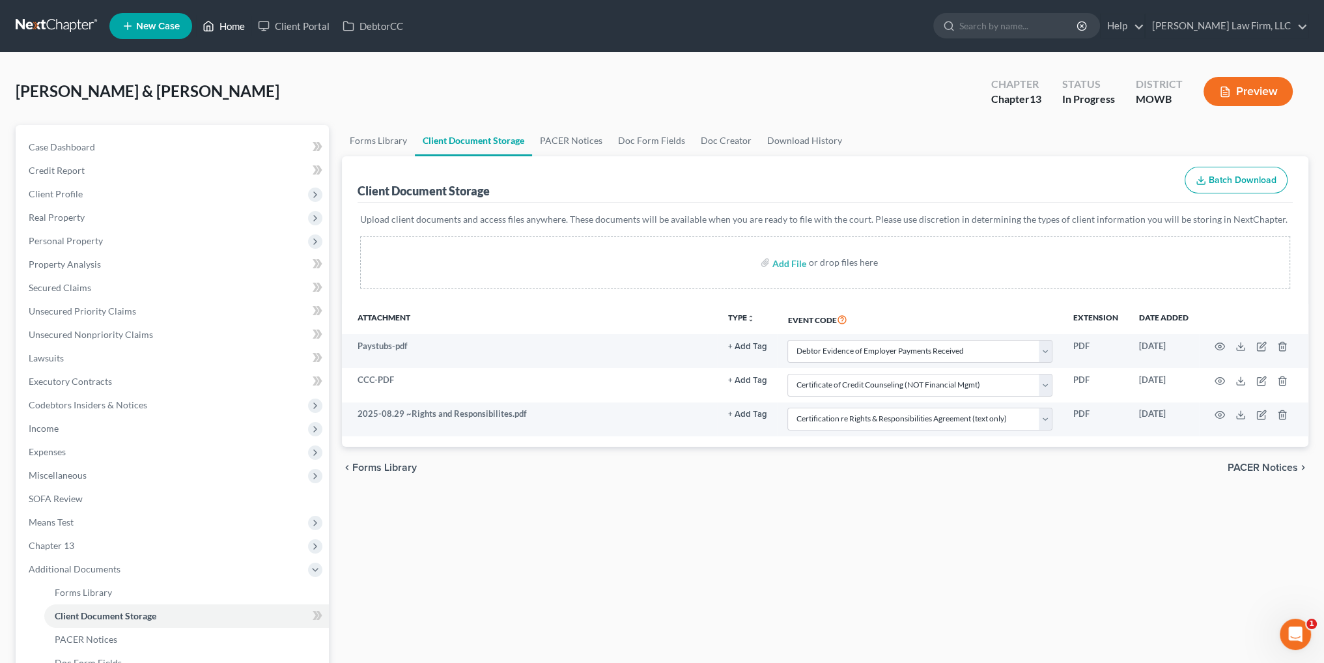
click at [230, 26] on link "Home" at bounding box center [223, 25] width 55 height 23
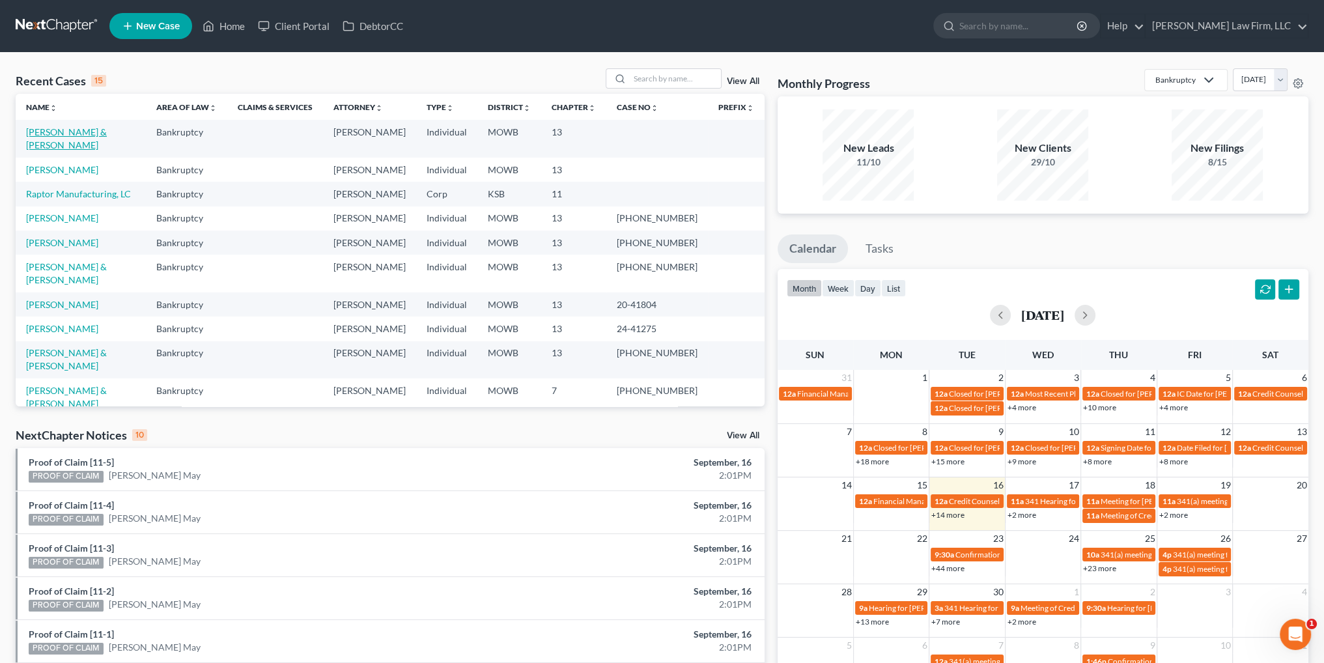
click at [56, 133] on link "[PERSON_NAME] & [PERSON_NAME]" at bounding box center [66, 138] width 81 height 24
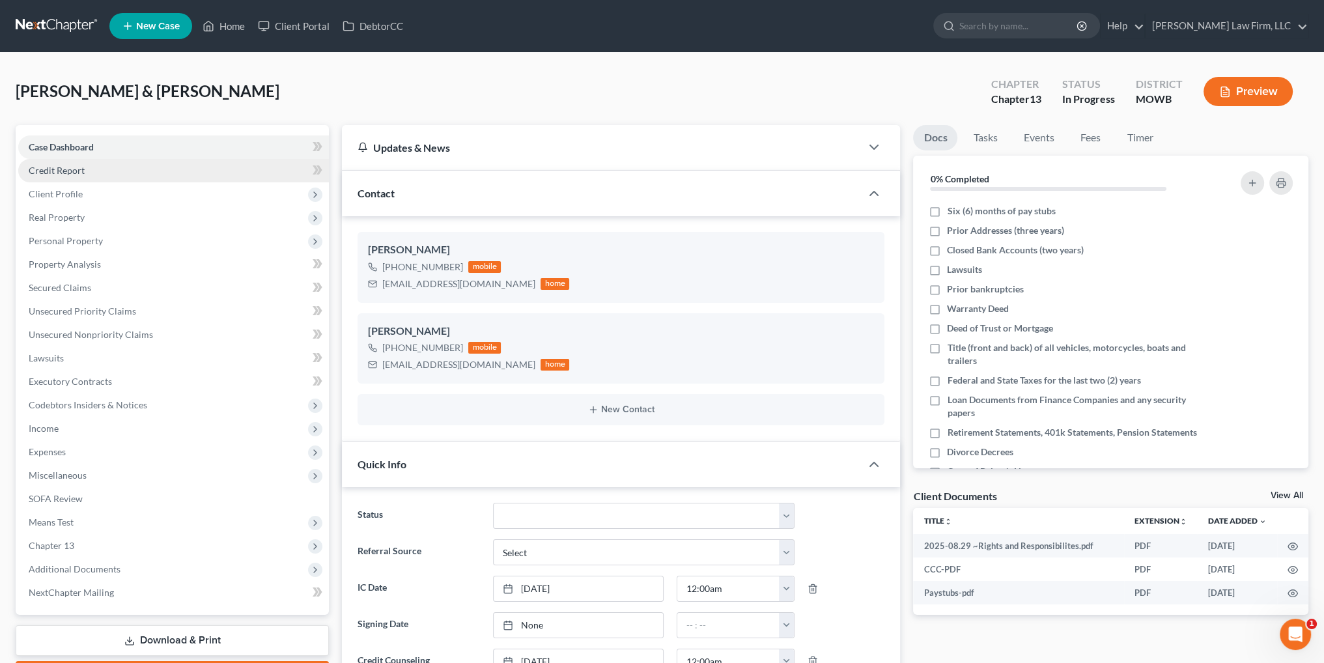
scroll to position [271, 0]
click at [182, 641] on link "Download & Print" at bounding box center [172, 640] width 313 height 31
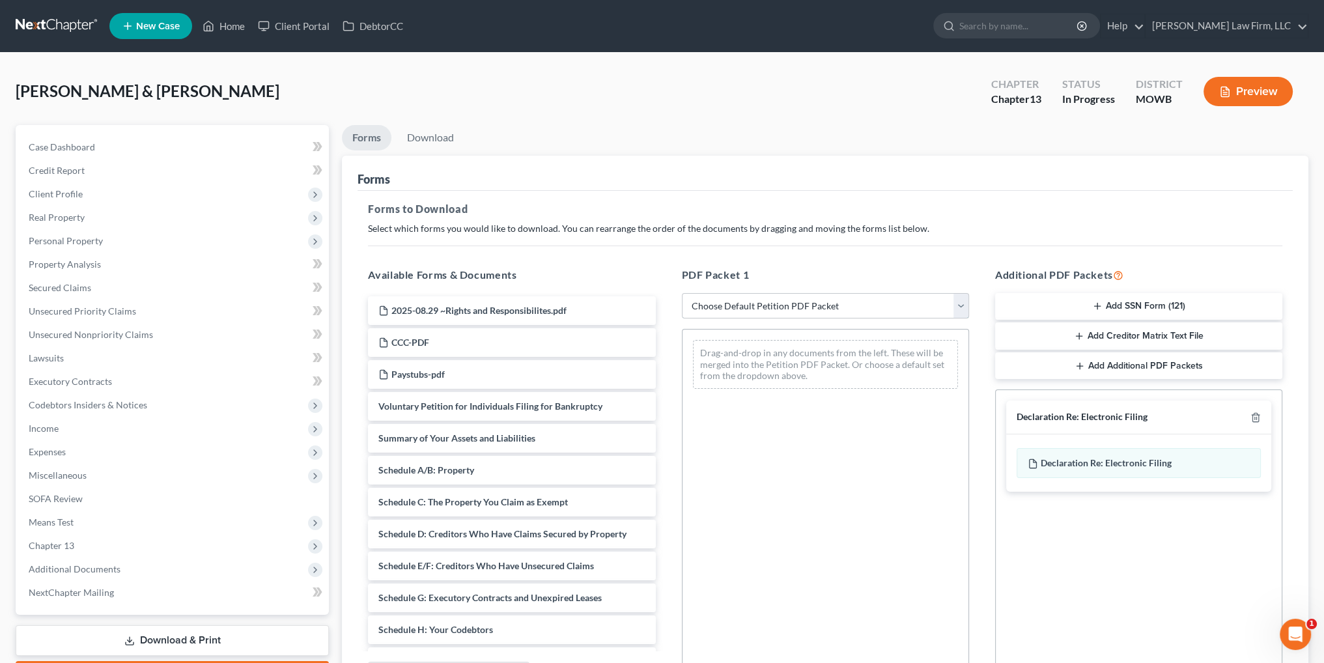
click at [784, 303] on select "Choose Default Petition PDF Packet Complete Bankruptcy Petition (all forms and …" at bounding box center [825, 306] width 287 height 26
select select "0"
click at [682, 293] on select "Choose Default Petition PDF Packet Complete Bankruptcy Petition (all forms and …" at bounding box center [825, 306] width 287 height 26
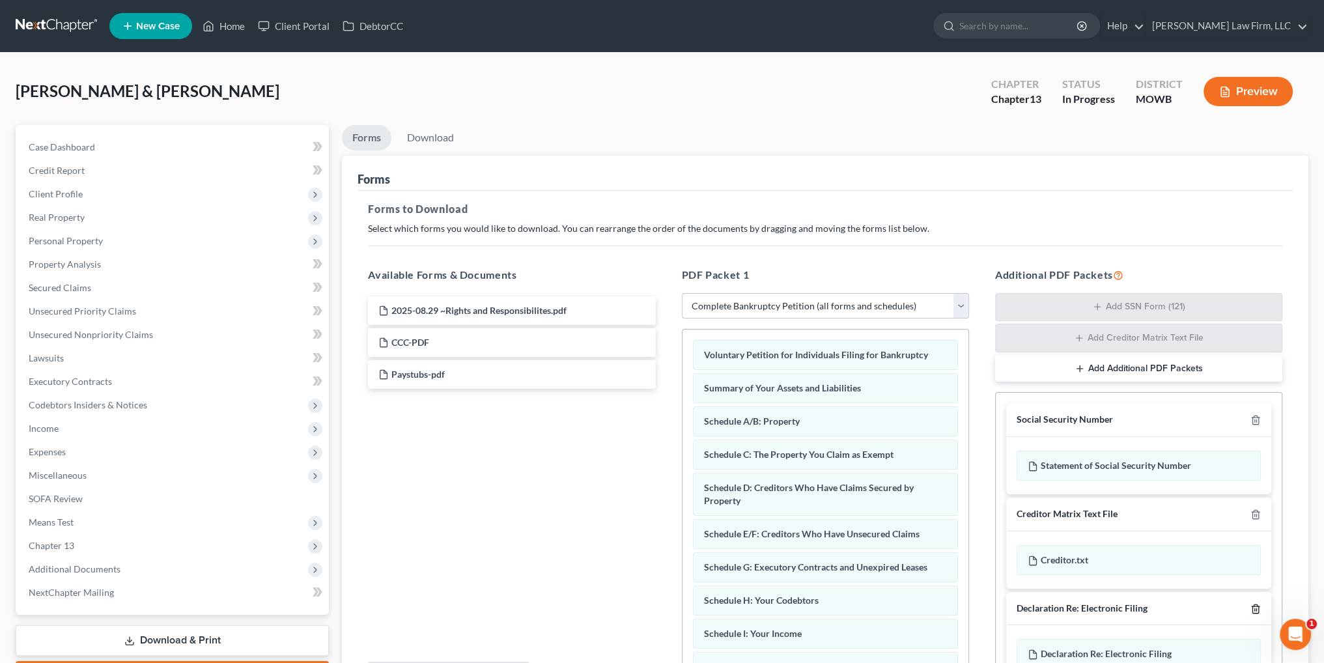
click at [1250, 608] on icon "button" at bounding box center [1255, 608] width 10 height 10
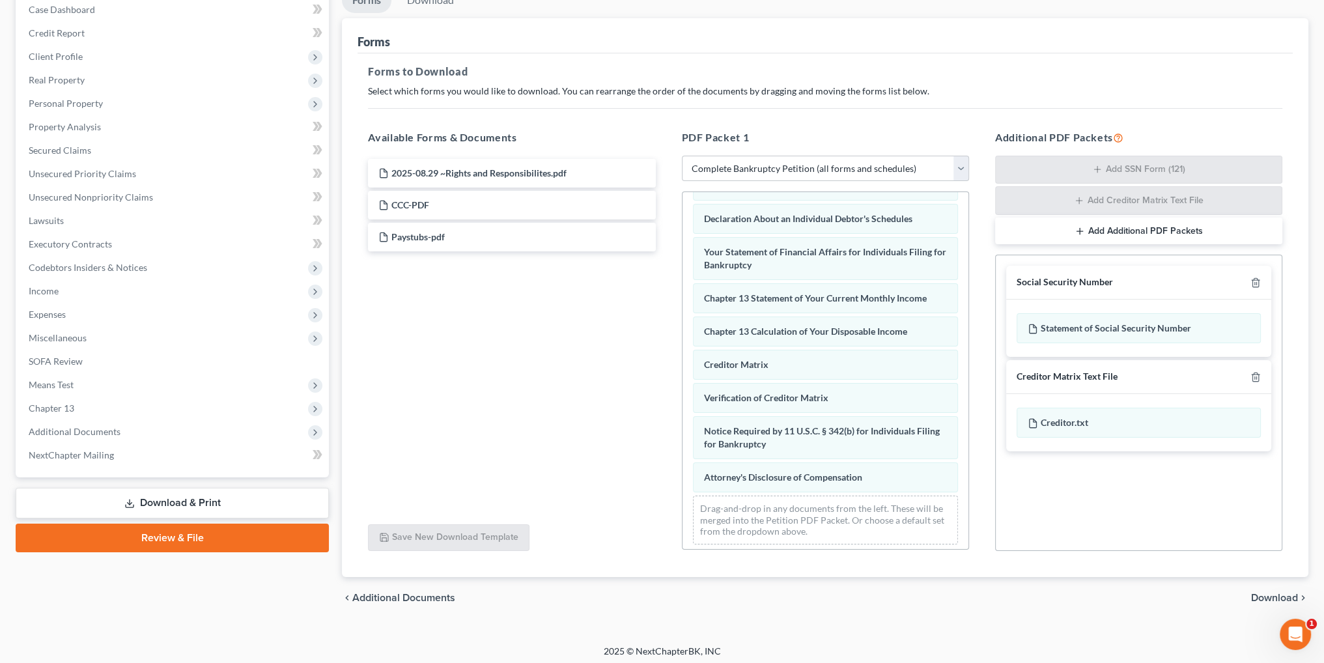
scroll to position [141, 0]
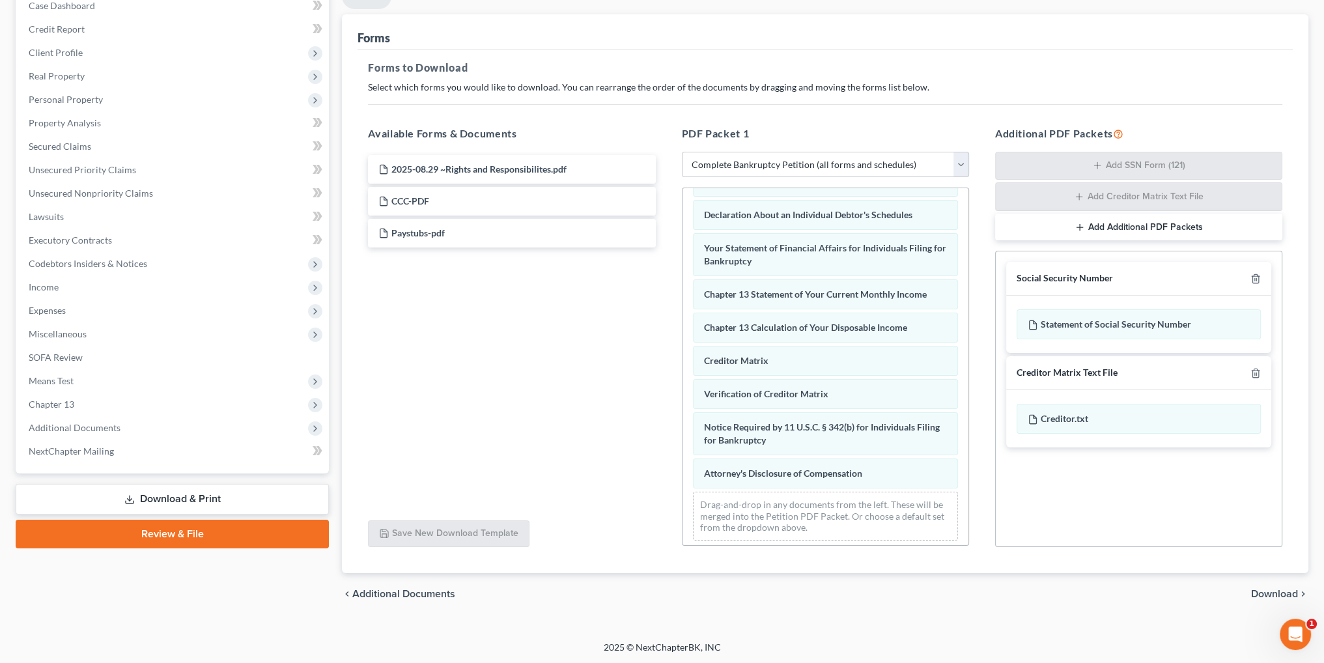
click at [1263, 591] on span "Download" at bounding box center [1274, 594] width 47 height 10
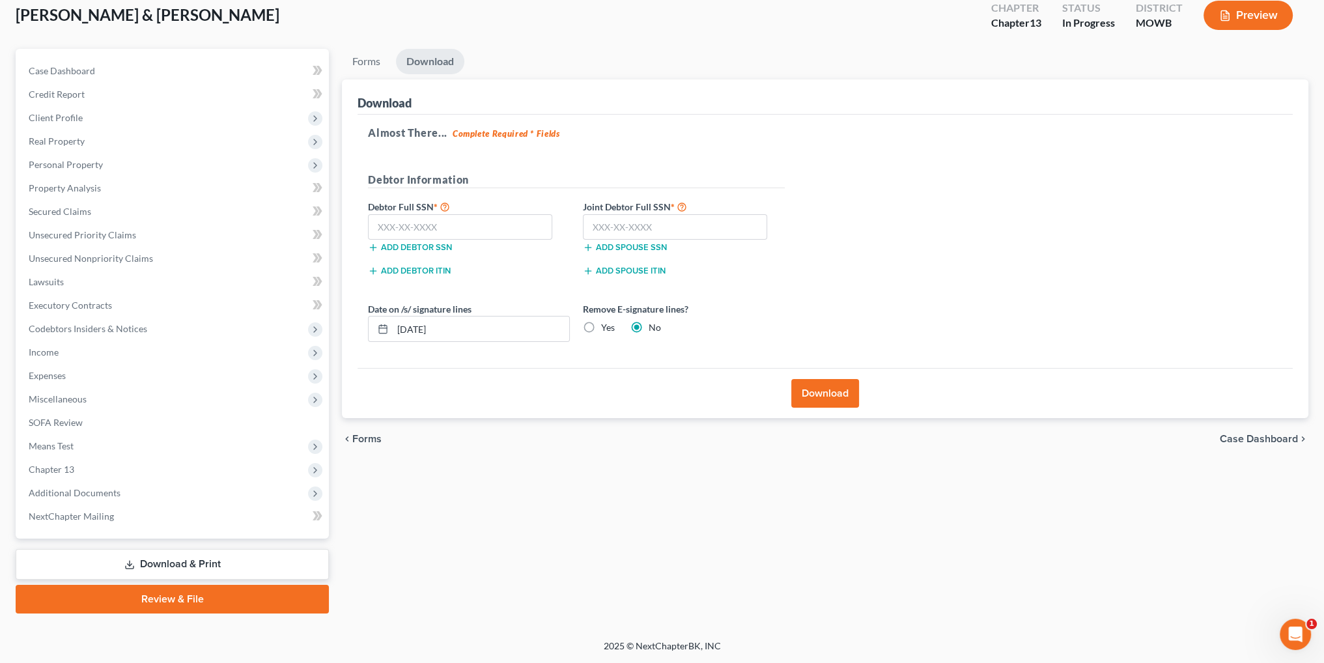
scroll to position [76, 0]
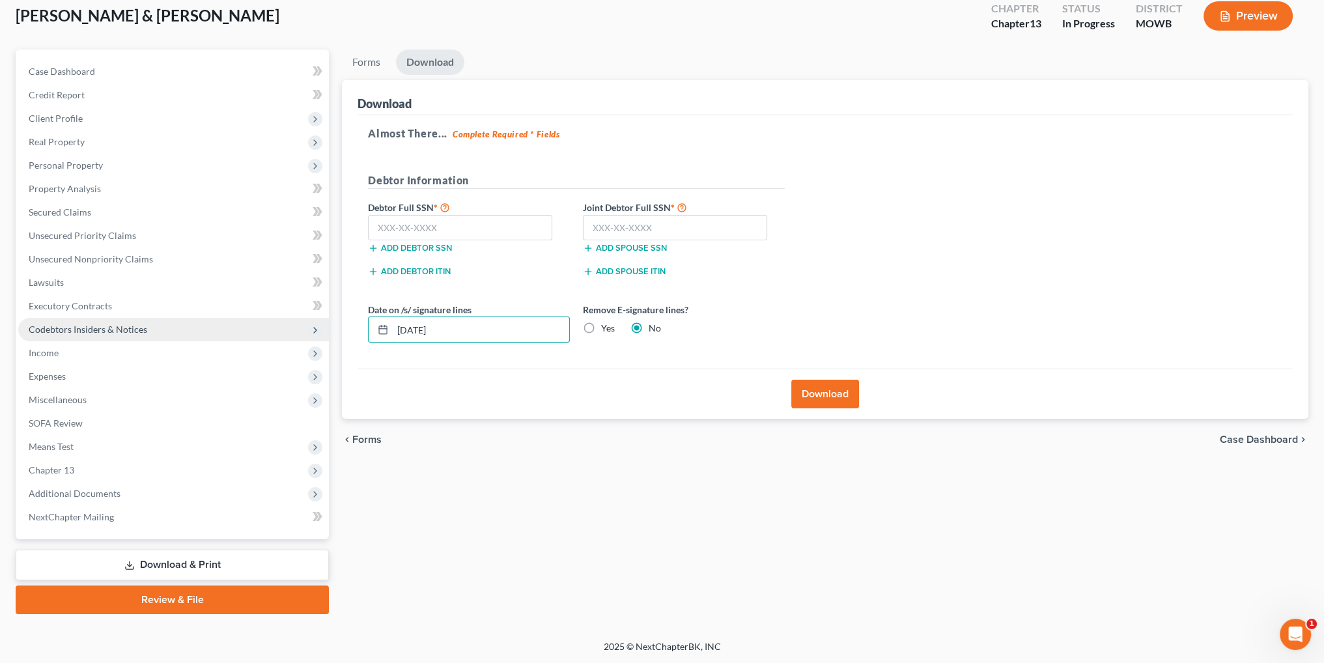
drag, startPoint x: 469, startPoint y: 331, endPoint x: 286, endPoint y: 325, distance: 183.1
click at [286, 325] on div "Petition Navigation Case Dashboard Payments Invoices Payments Payments Credit R…" at bounding box center [661, 331] width 1305 height 564
click at [601, 329] on label "Yes" at bounding box center [608, 328] width 14 height 13
click at [606, 329] on input "Yes" at bounding box center [610, 326] width 8 height 8
radio input "true"
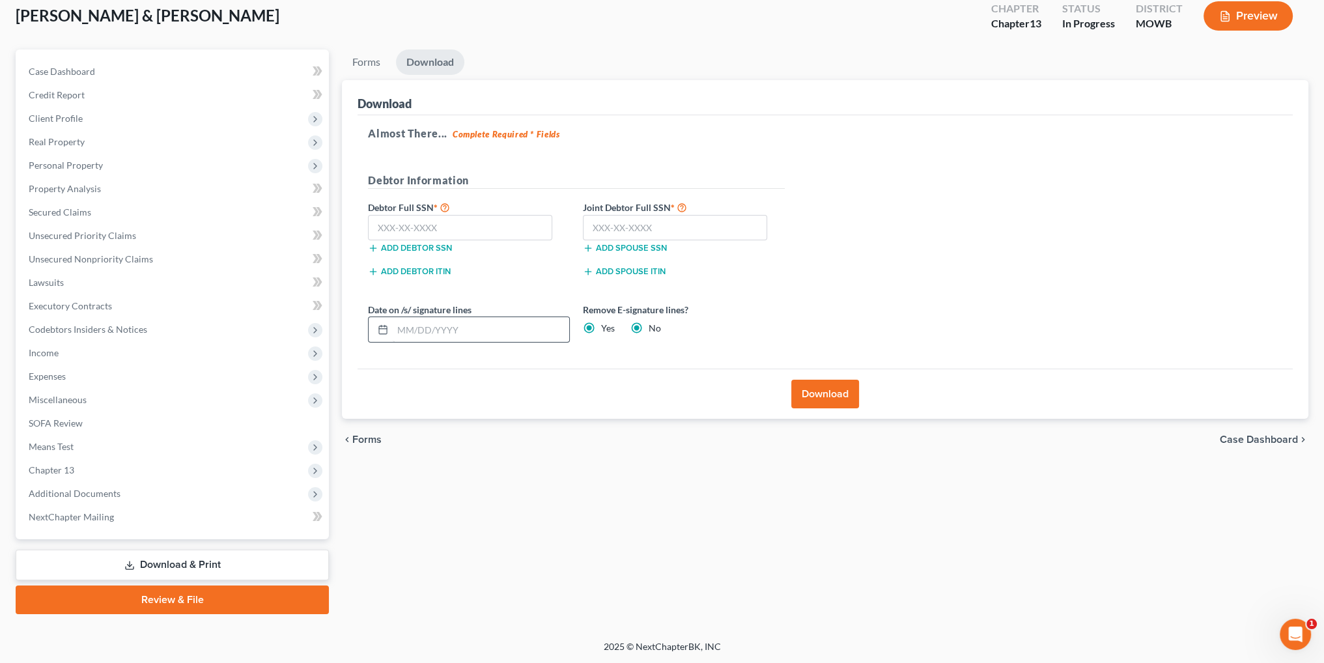
radio input "false"
click at [396, 229] on input "text" at bounding box center [460, 228] width 184 height 26
type input "493-98-8193"
click at [672, 232] on input "text" at bounding box center [675, 228] width 184 height 26
type input "493-92-9658"
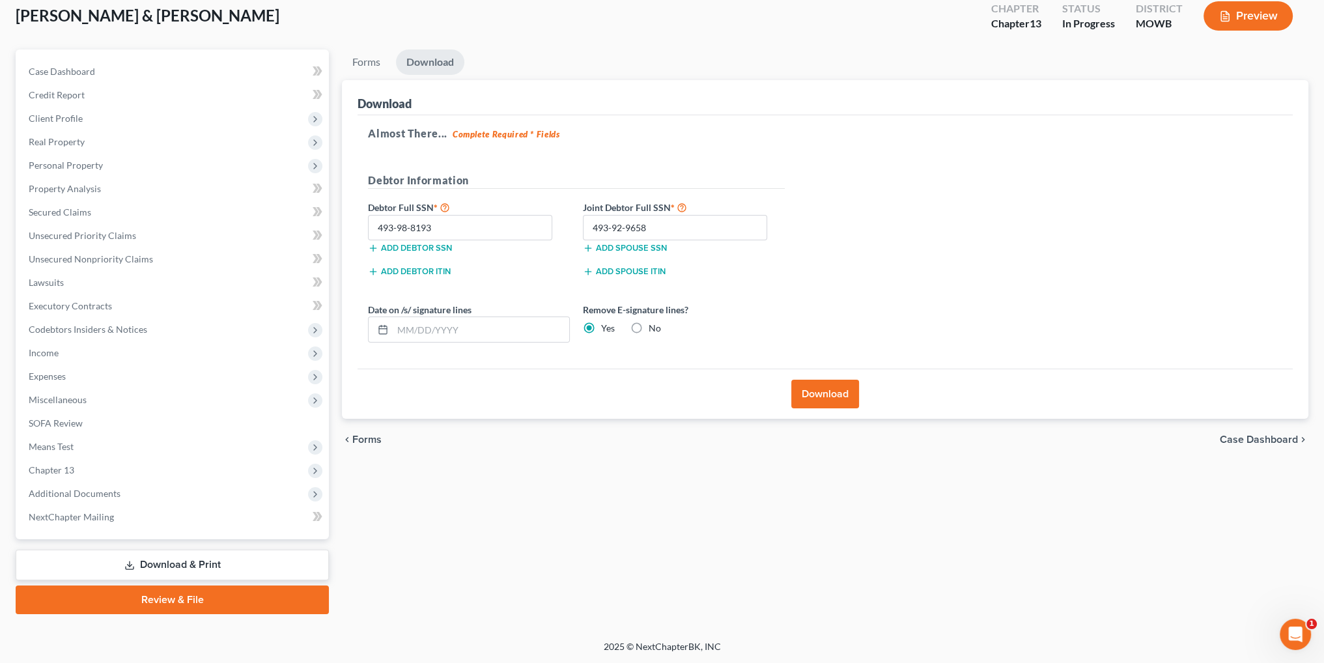
click at [826, 388] on button "Download" at bounding box center [825, 394] width 68 height 29
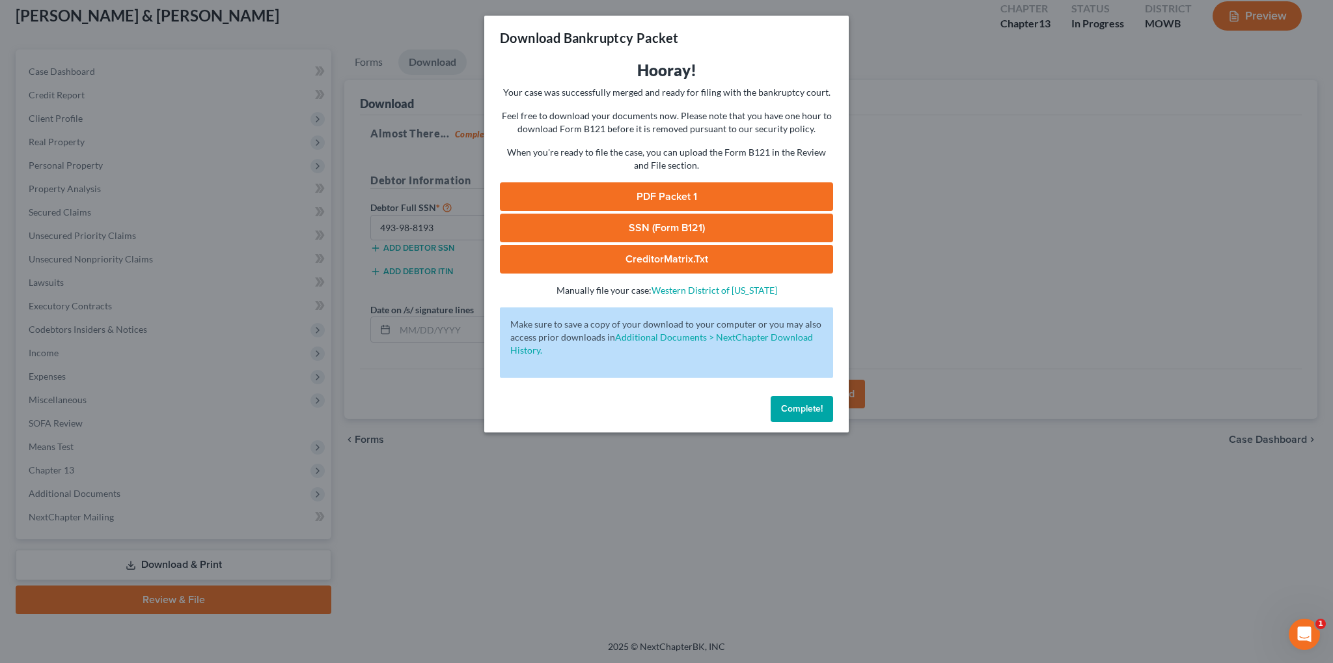
click at [672, 197] on link "PDF Packet 1" at bounding box center [666, 196] width 333 height 29
click at [793, 411] on span "Complete!" at bounding box center [802, 408] width 42 height 11
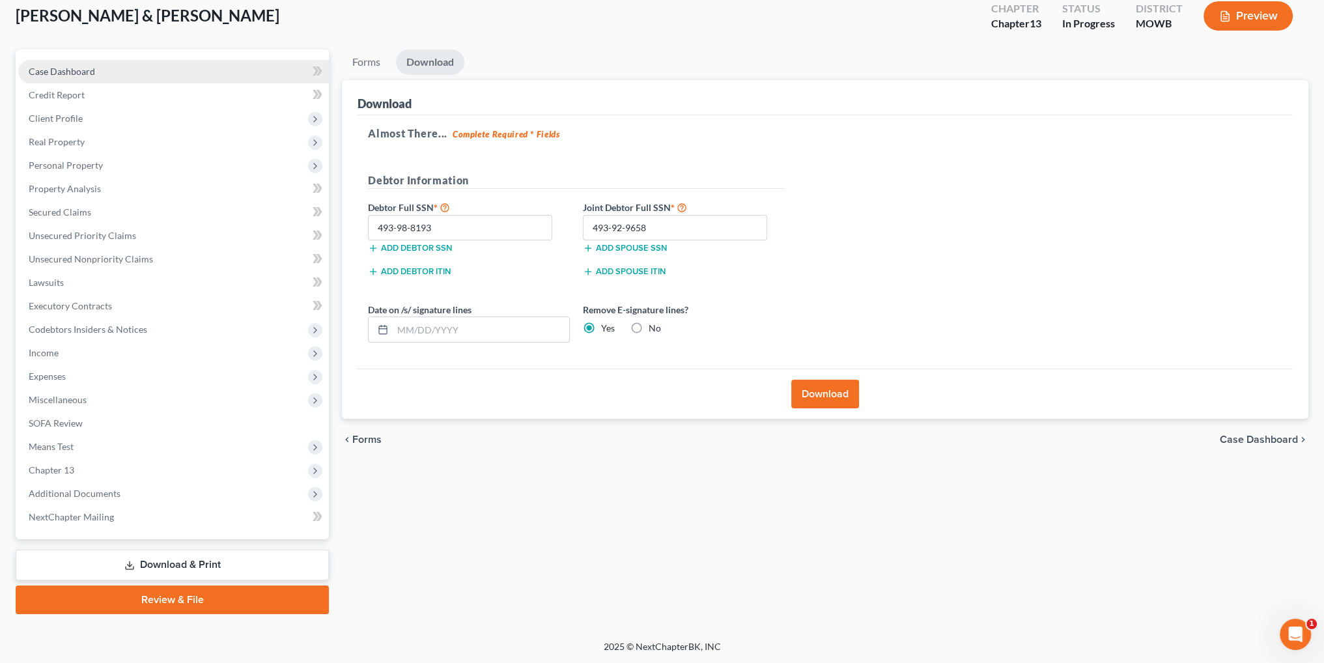
click at [72, 76] on span "Case Dashboard" at bounding box center [62, 71] width 66 height 11
select select "4"
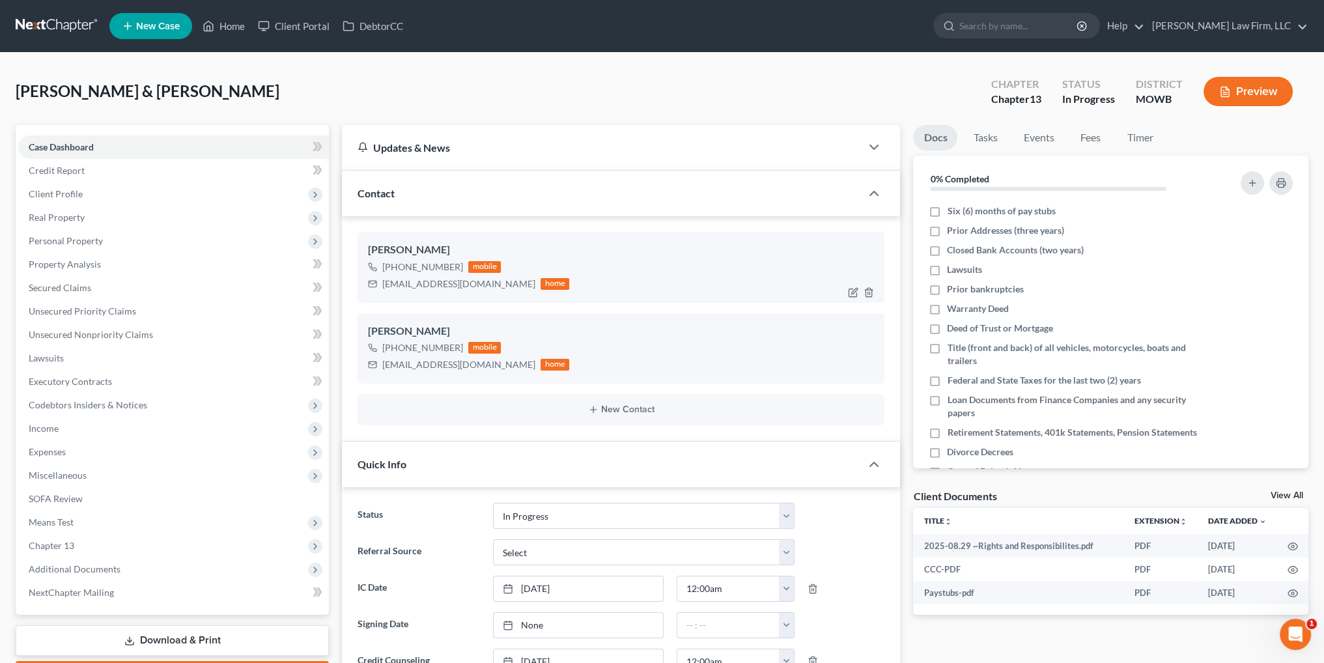
scroll to position [271, 0]
drag, startPoint x: 459, startPoint y: 283, endPoint x: 380, endPoint y: 286, distance: 78.9
click at [380, 286] on div "[EMAIL_ADDRESS][DOMAIN_NAME] home" at bounding box center [468, 283] width 201 height 17
copy div "[EMAIL_ADDRESS][DOMAIN_NAME]"
drag, startPoint x: 474, startPoint y: 363, endPoint x: 376, endPoint y: 366, distance: 98.4
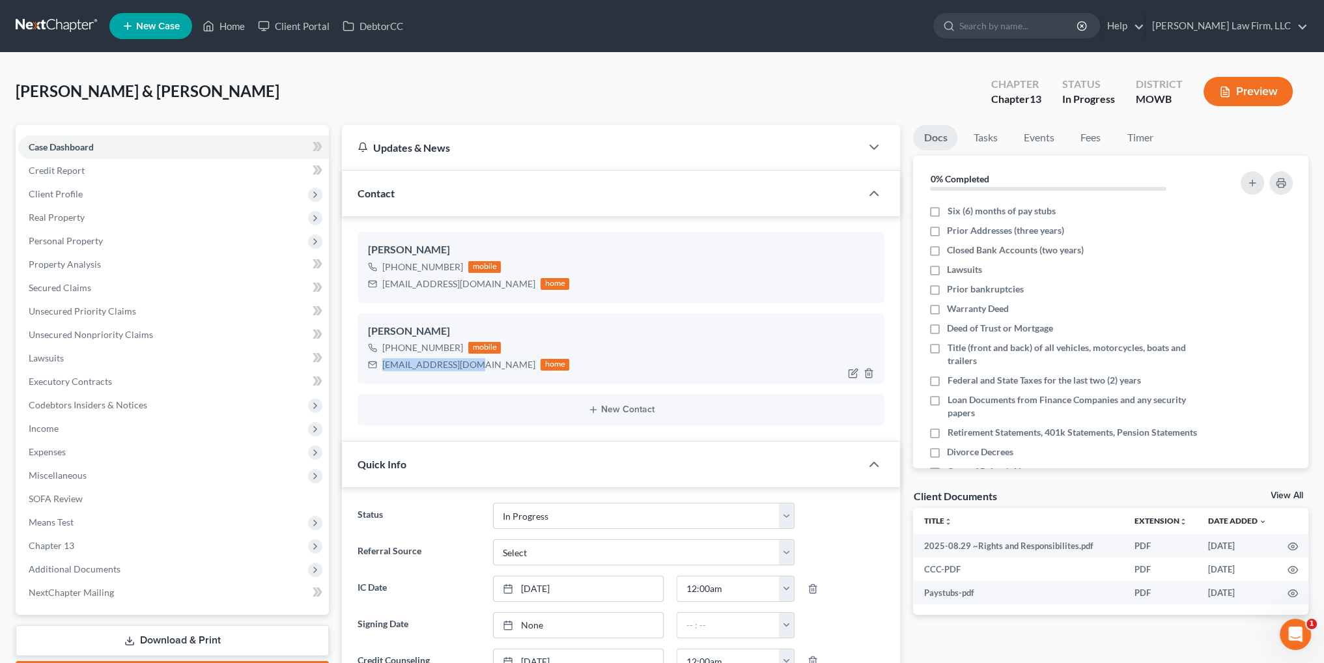
click at [376, 366] on div "[EMAIL_ADDRESS][DOMAIN_NAME] home" at bounding box center [468, 364] width 201 height 17
copy div "[EMAIL_ADDRESS][DOMAIN_NAME]"
click at [48, 430] on span "Income" at bounding box center [44, 428] width 30 height 11
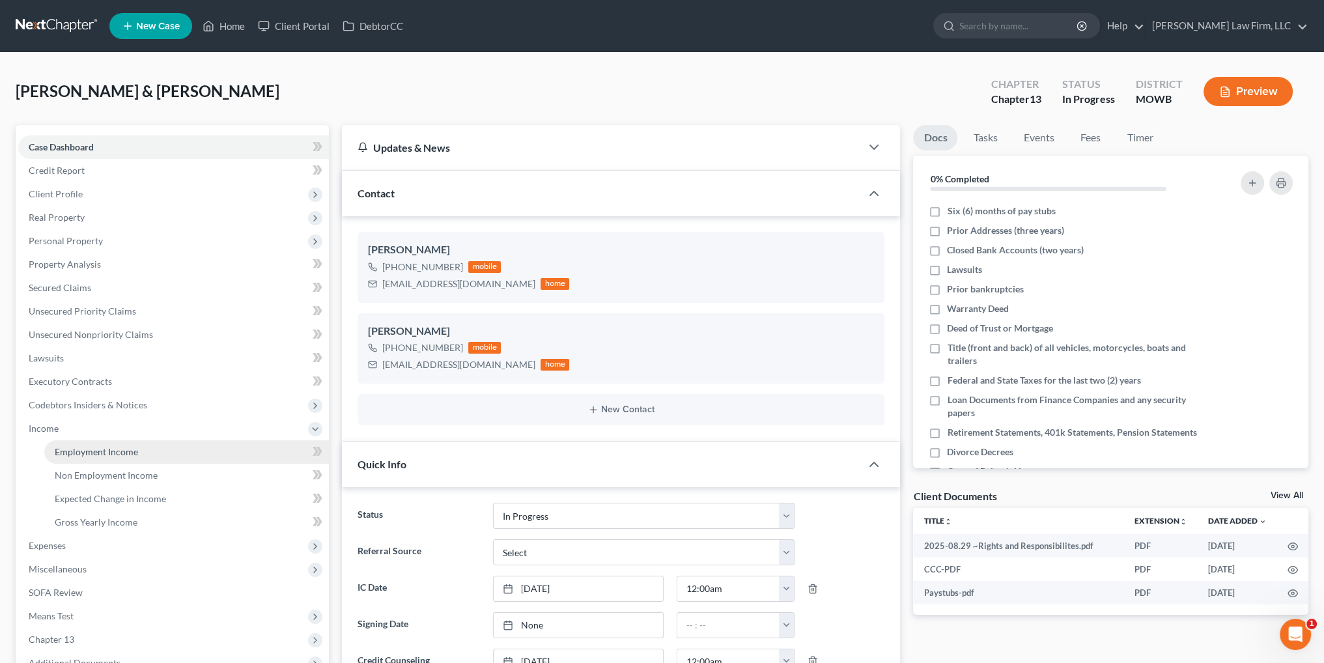
click at [122, 459] on link "Employment Income" at bounding box center [186, 451] width 284 height 23
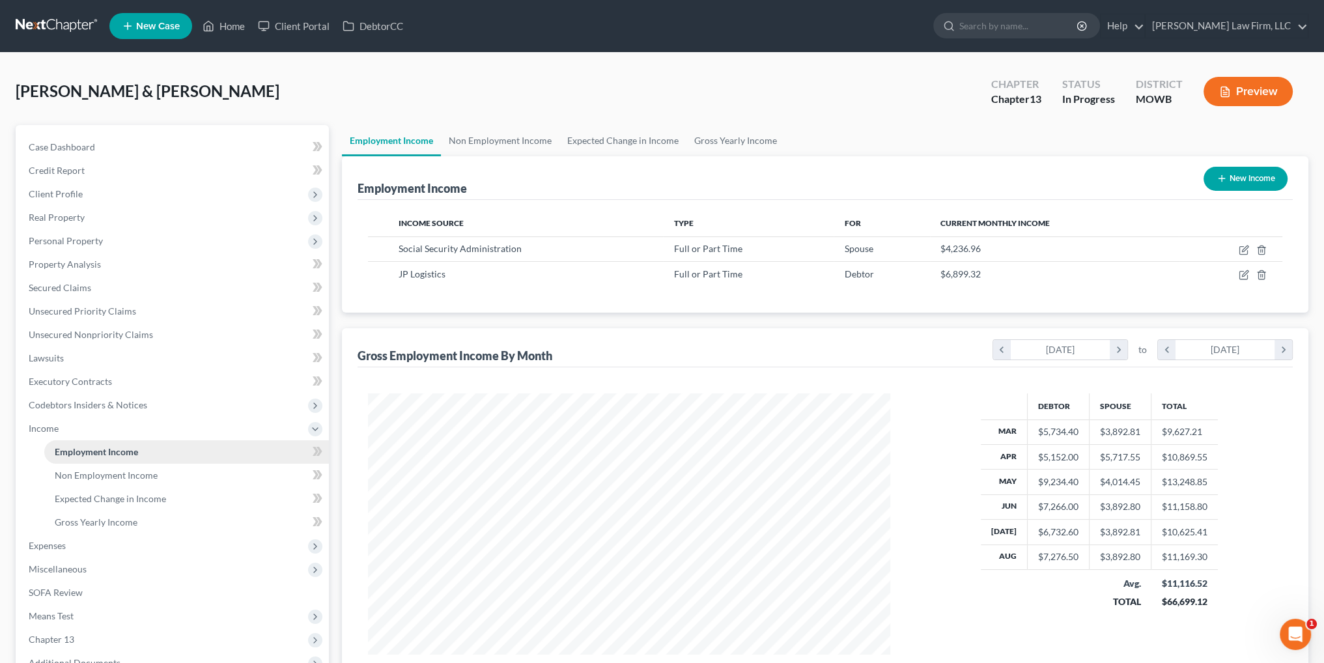
scroll to position [261, 548]
click at [53, 142] on span "Case Dashboard" at bounding box center [62, 146] width 66 height 11
select select "4"
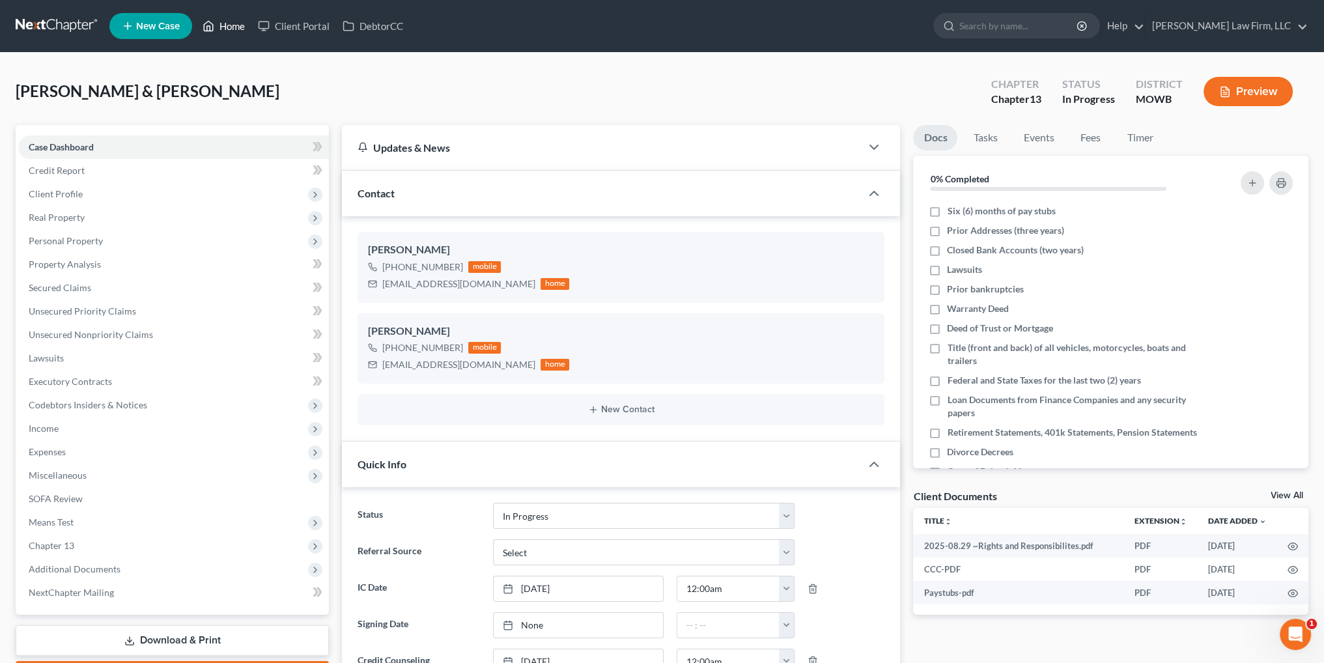
scroll to position [271, 0]
click at [66, 566] on span "Additional Documents" at bounding box center [75, 568] width 92 height 11
click at [125, 611] on span "Client Document Storage" at bounding box center [106, 615] width 102 height 11
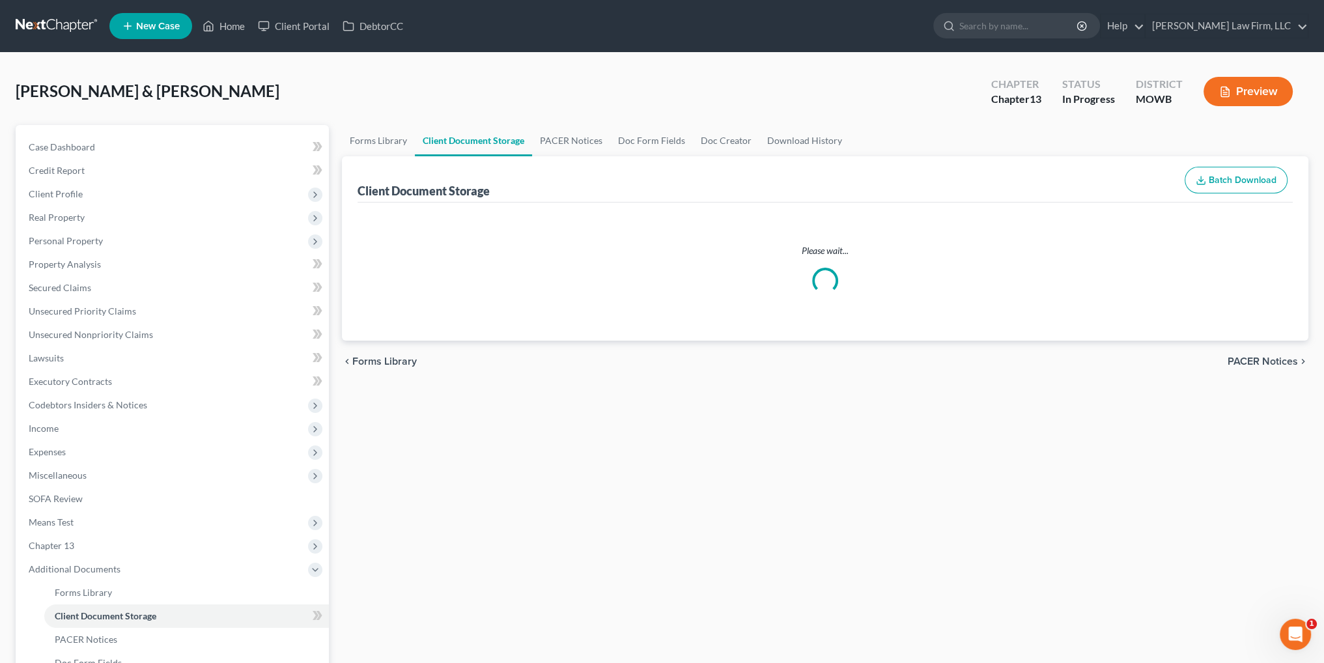
select select "21"
select select "5"
select select "9"
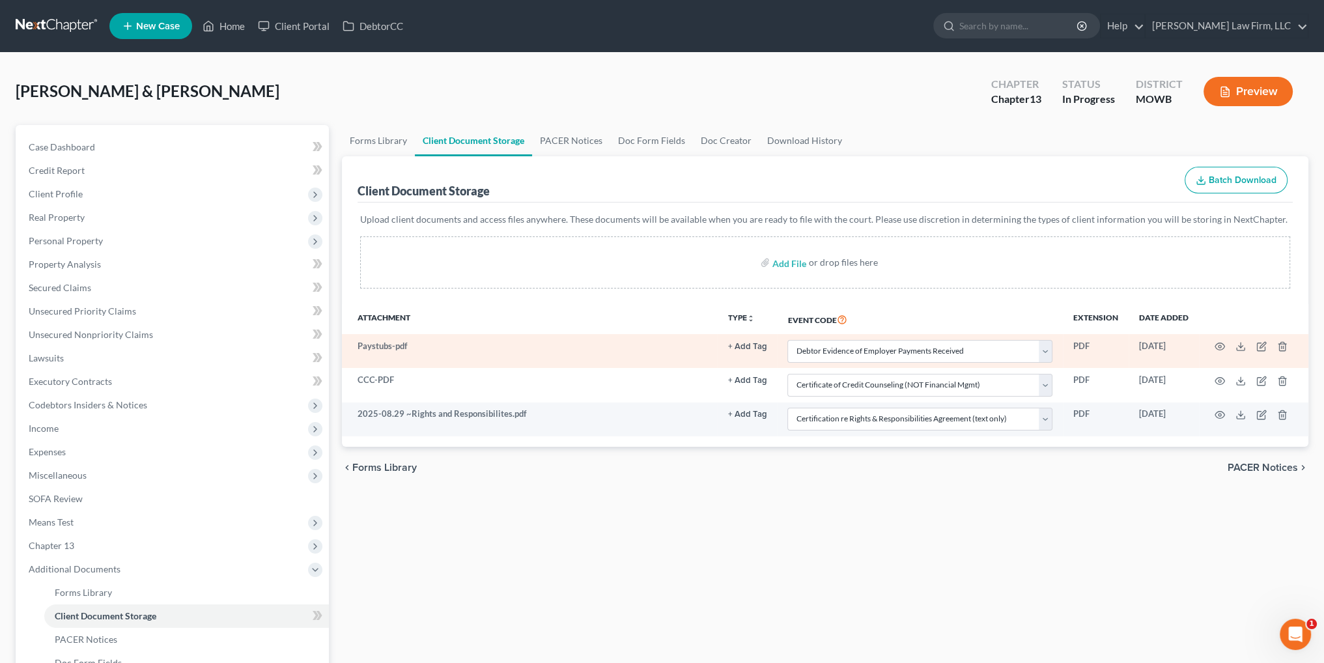
select select "21"
select select "5"
select select "9"
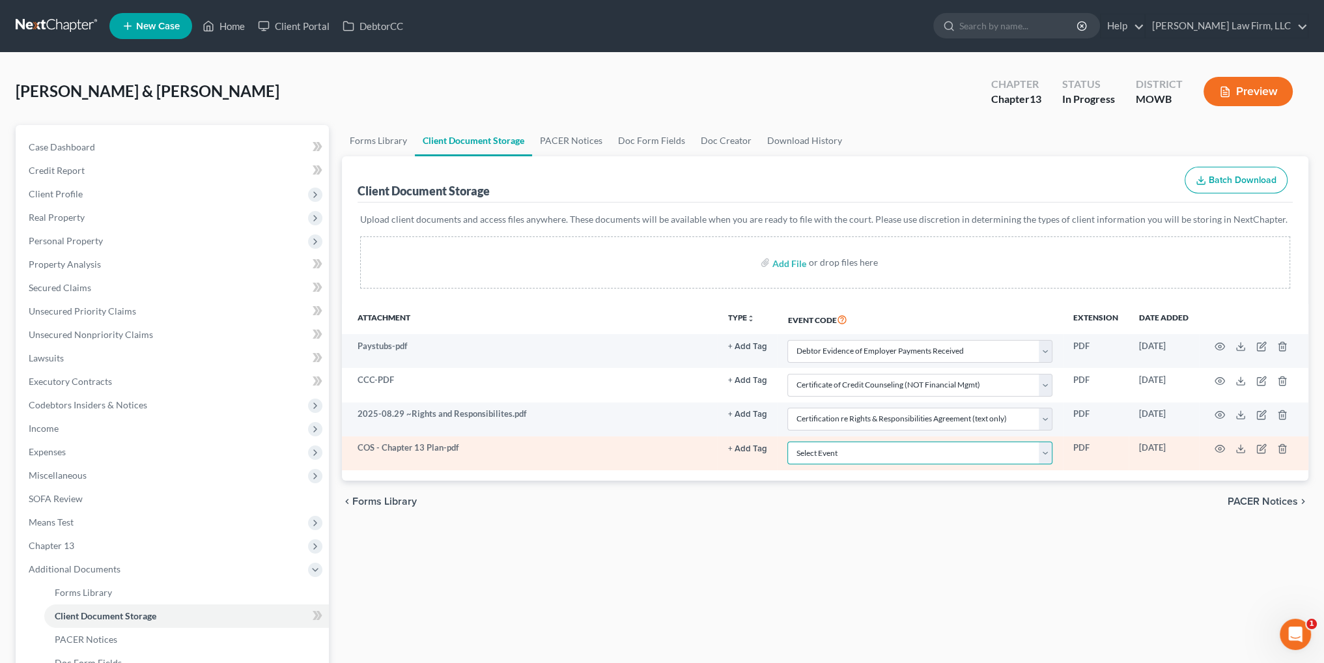
click at [870, 452] on select "Select Event 20 Largest Unsecured Creditors Affidavit re: NO Tax Returns Amende…" at bounding box center [919, 452] width 265 height 23
select select "7"
click at [787, 441] on select "Select Event 20 Largest Unsecured Creditors Affidavit re: NO Tax Returns Amende…" at bounding box center [919, 452] width 265 height 23
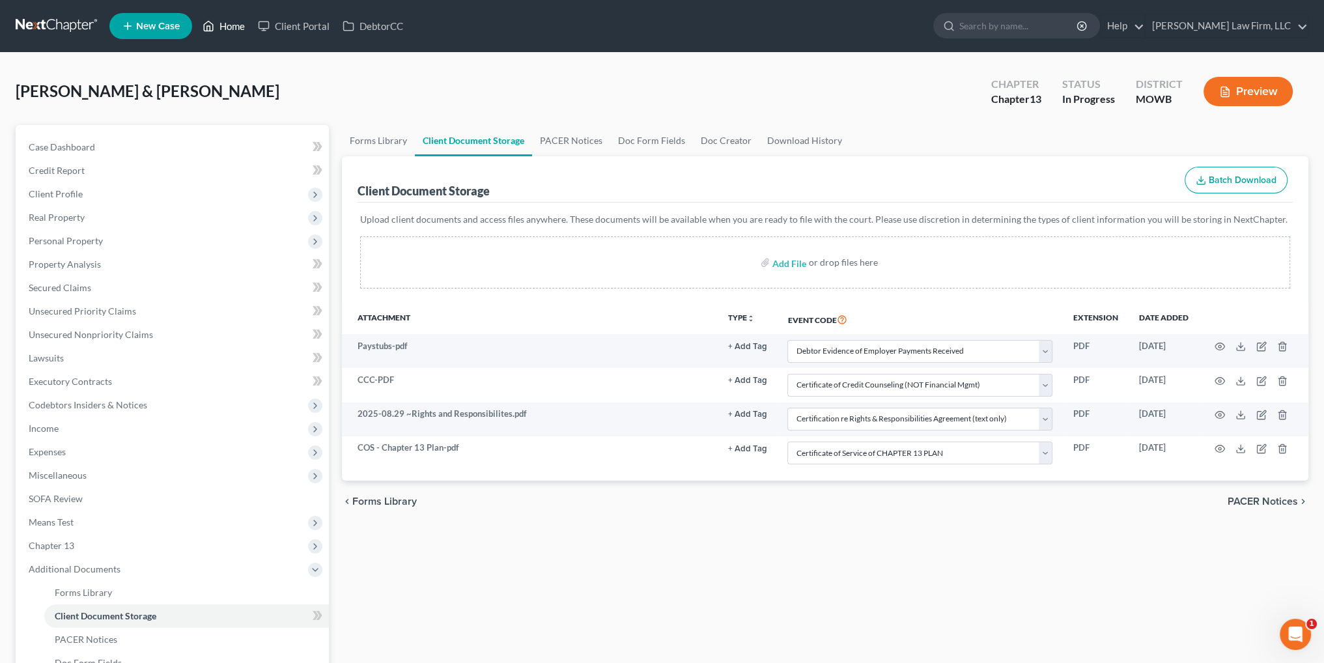
click at [230, 27] on link "Home" at bounding box center [223, 25] width 55 height 23
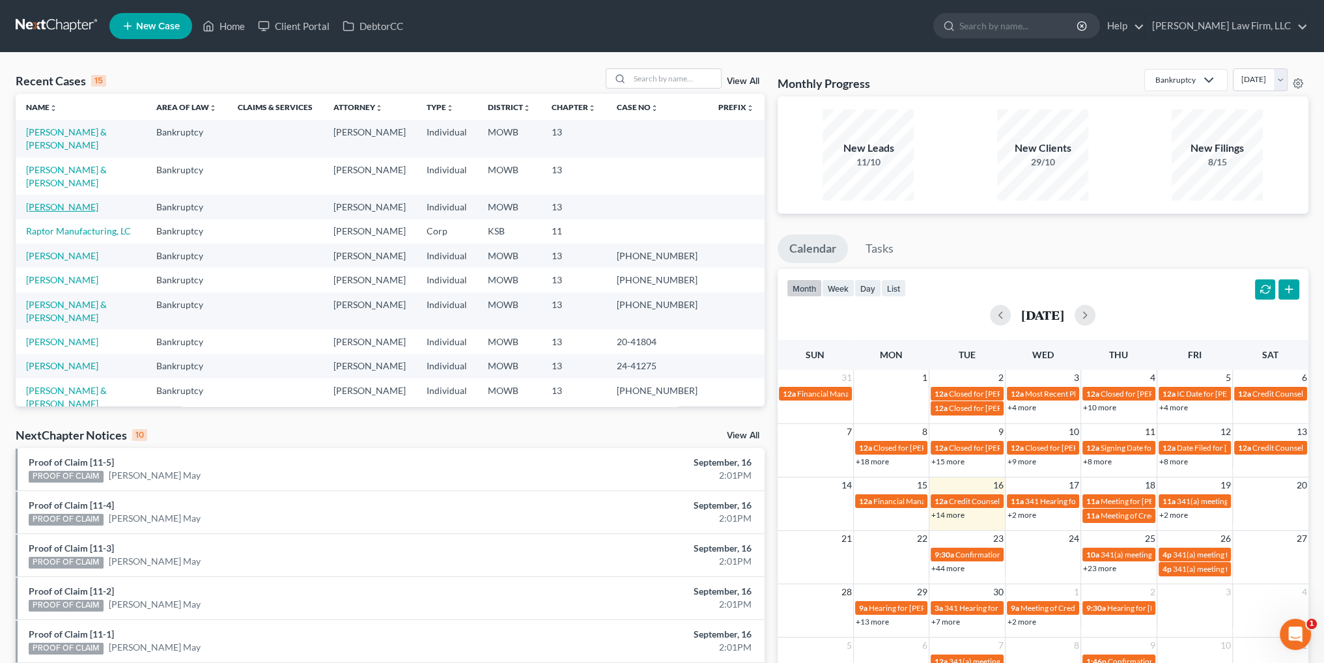
click at [52, 201] on link "[PERSON_NAME]" at bounding box center [62, 206] width 72 height 11
select select "4"
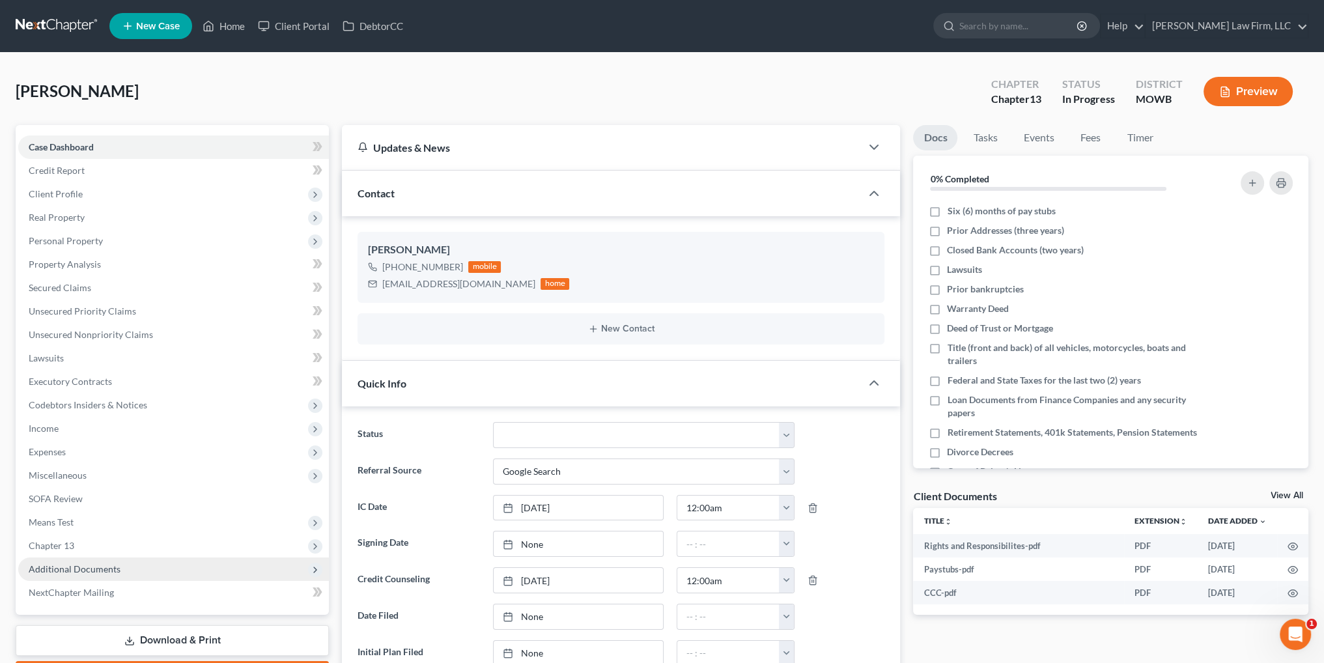
click at [71, 562] on span "Additional Documents" at bounding box center [173, 568] width 311 height 23
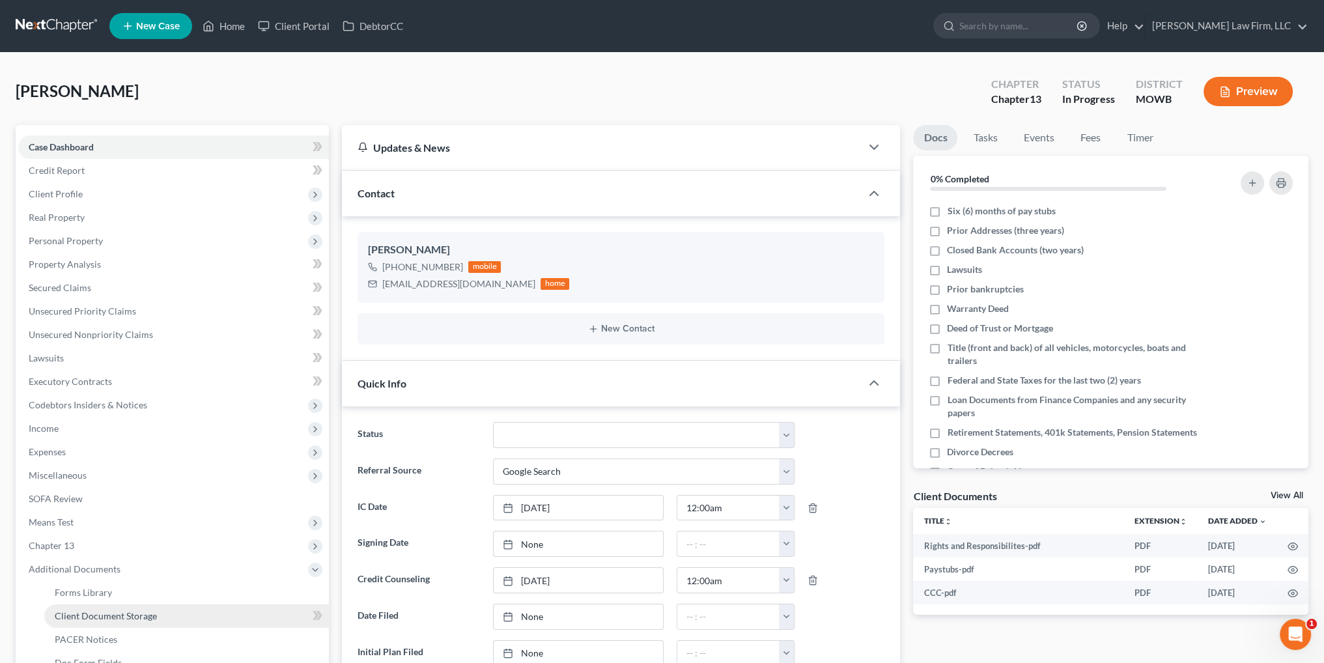
click at [104, 610] on span "Client Document Storage" at bounding box center [106, 615] width 102 height 11
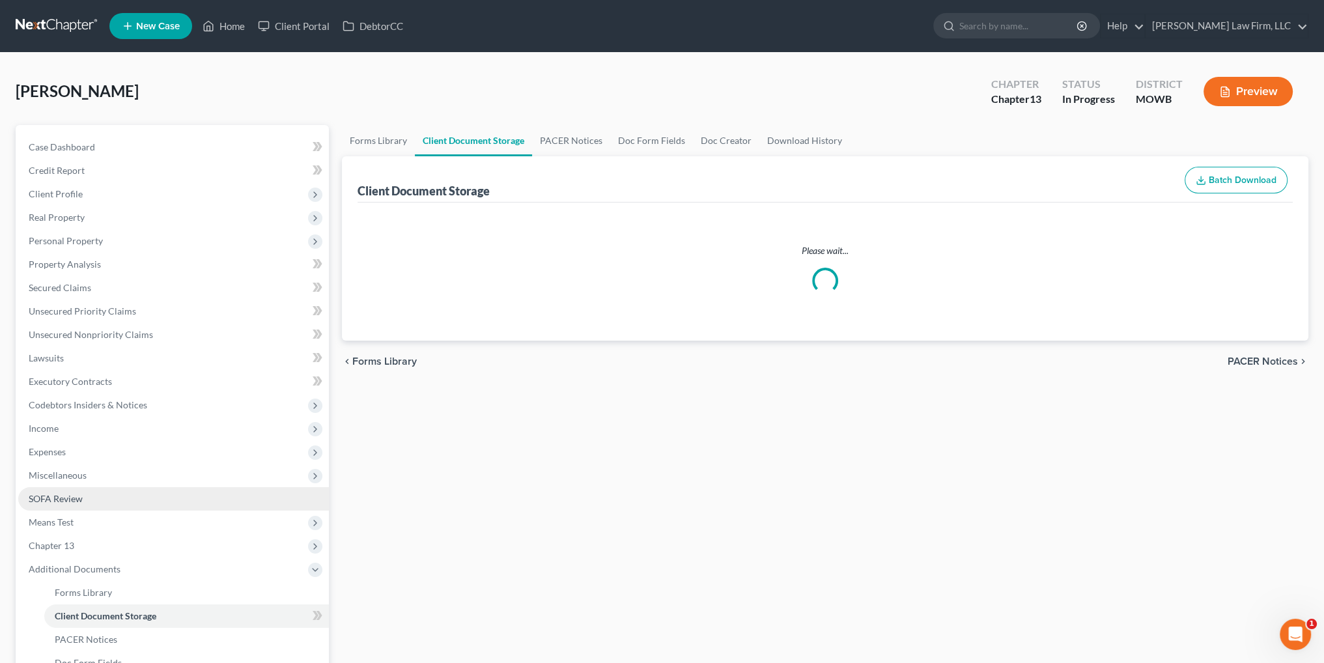
select select "5"
select select "21"
select select "9"
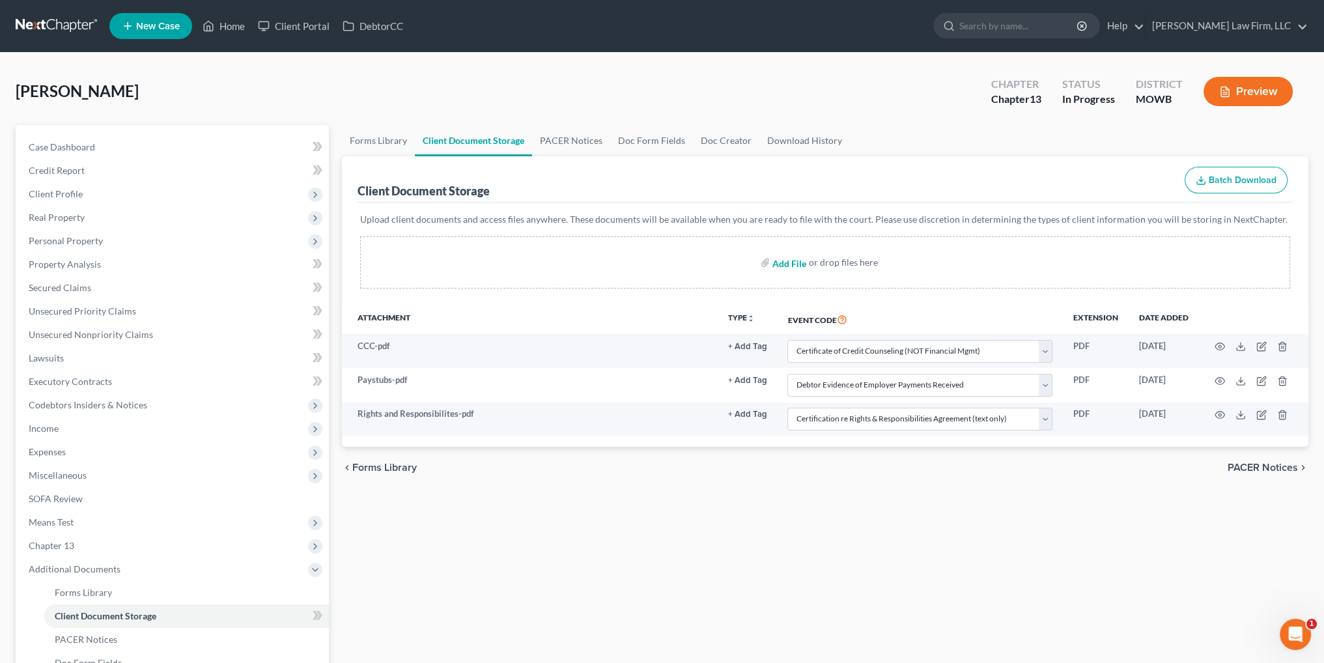
select select "5"
select select "21"
select select "9"
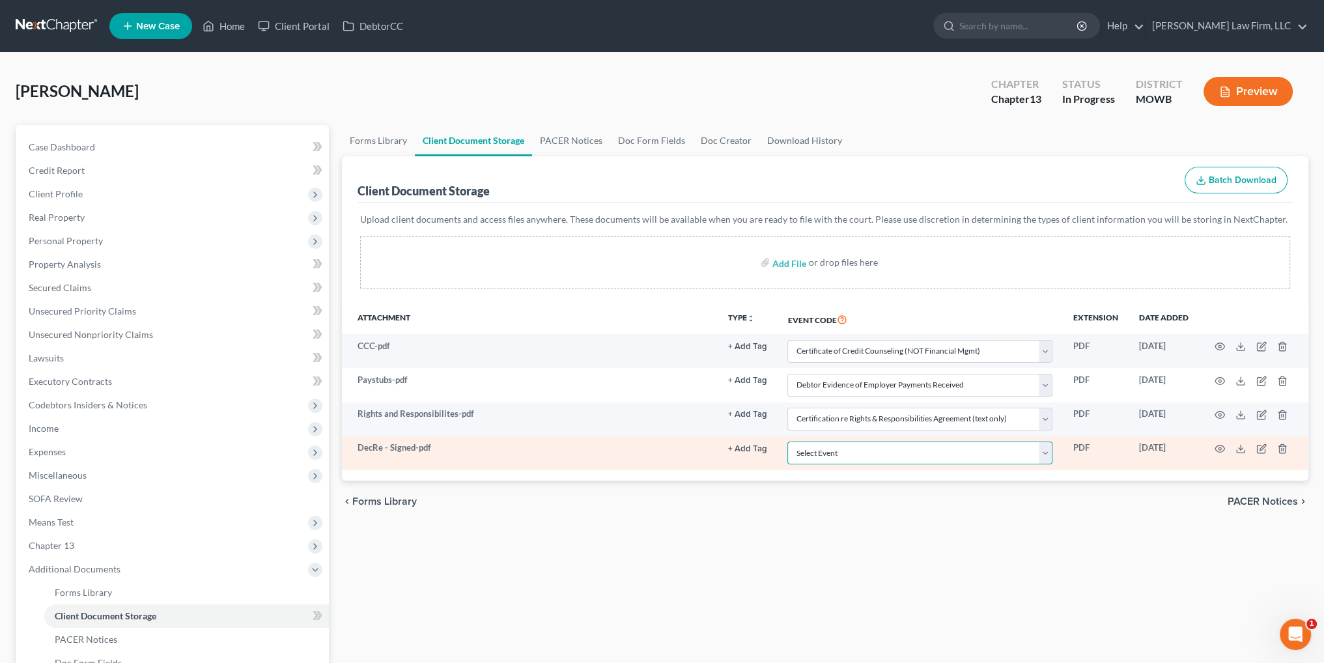
click at [873, 457] on select "Select Event 20 Largest Unsecured Creditors Affidavit re: NO Tax Returns Amende…" at bounding box center [919, 452] width 265 height 23
select select "24"
click at [787, 441] on select "Select Event 20 Largest Unsecured Creditors Affidavit re: NO Tax Returns Amende…" at bounding box center [919, 452] width 265 height 23
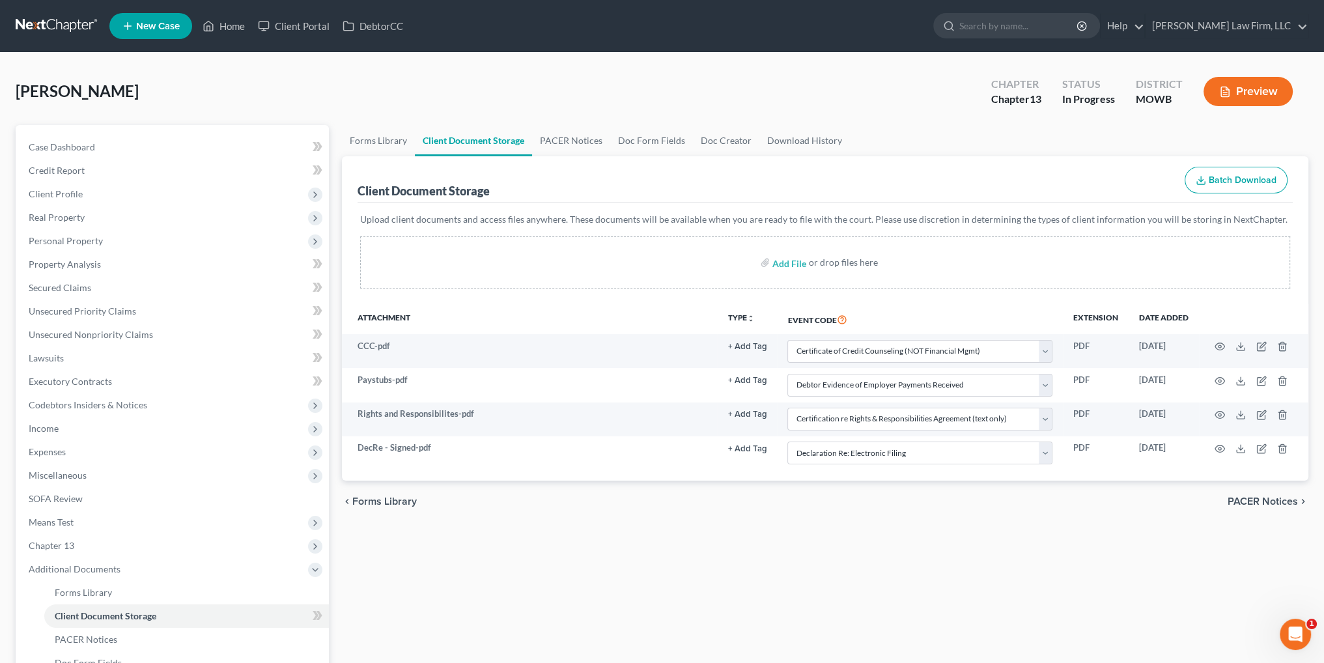
select select "5"
select select "21"
select select "9"
select select "24"
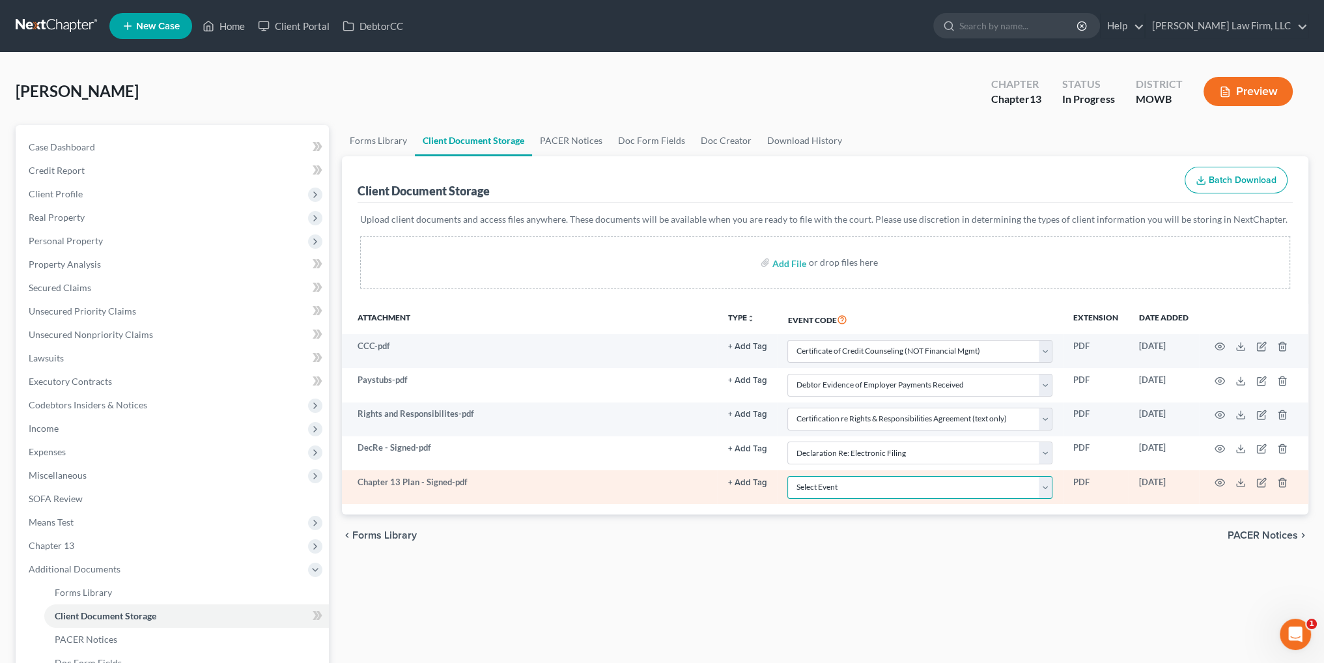
click at [792, 483] on select "Select Event 20 Largest Unsecured Creditors Affidavit re: NO Tax Returns Amende…" at bounding box center [919, 487] width 265 height 23
click at [787, 476] on select "Select Event 20 Largest Unsecured Creditors Affidavit re: NO Tax Returns Amende…" at bounding box center [919, 487] width 265 height 23
click at [804, 485] on select "Select Event 20 Largest Unsecured Creditors Affidavit re: NO Tax Returns Amende…" at bounding box center [919, 487] width 265 height 23
select select "18"
click at [787, 476] on select "Select Event 20 Largest Unsecured Creditors Affidavit re: NO Tax Returns Amende…" at bounding box center [919, 487] width 265 height 23
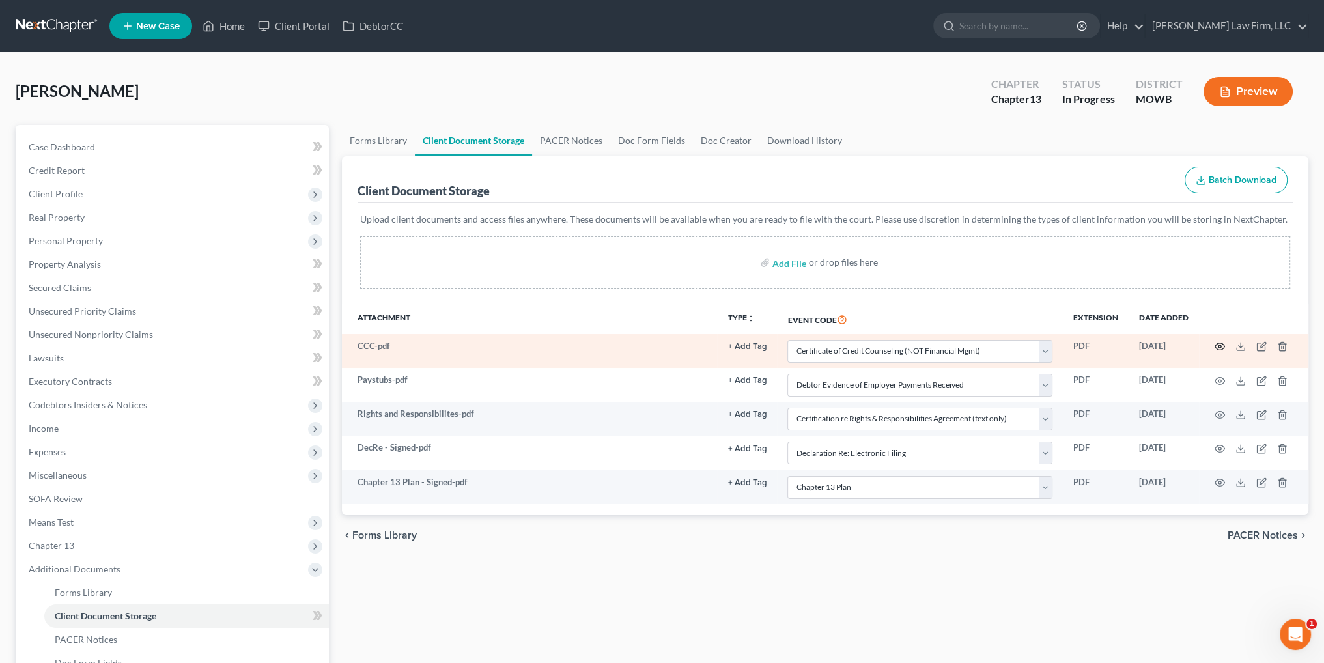
click at [1216, 348] on icon "button" at bounding box center [1220, 346] width 10 height 7
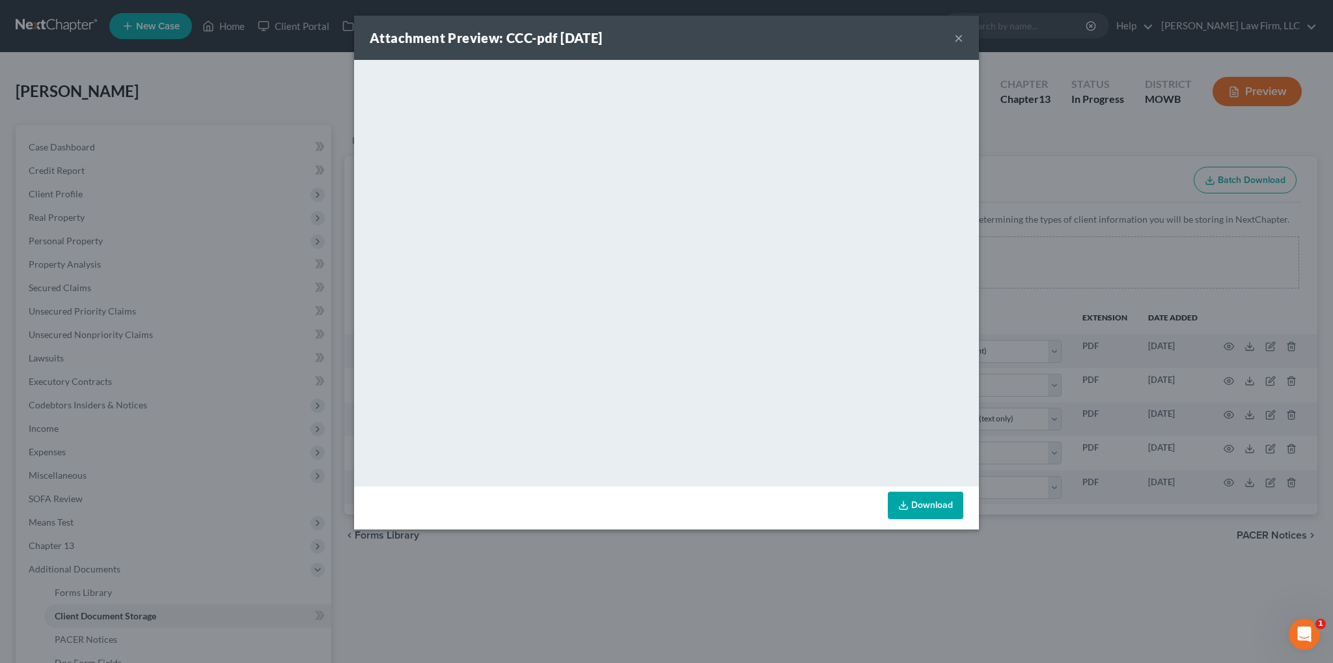
click at [958, 36] on button "×" at bounding box center [958, 38] width 9 height 16
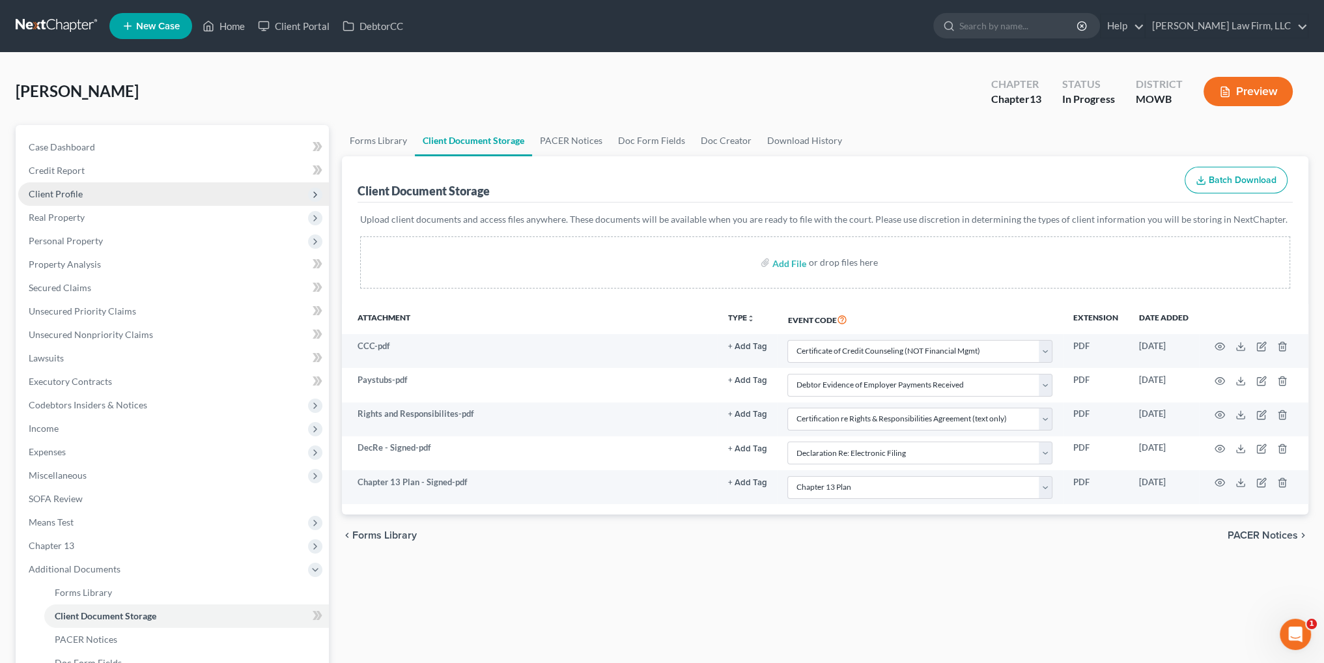
click at [64, 191] on span "Client Profile" at bounding box center [56, 193] width 54 height 11
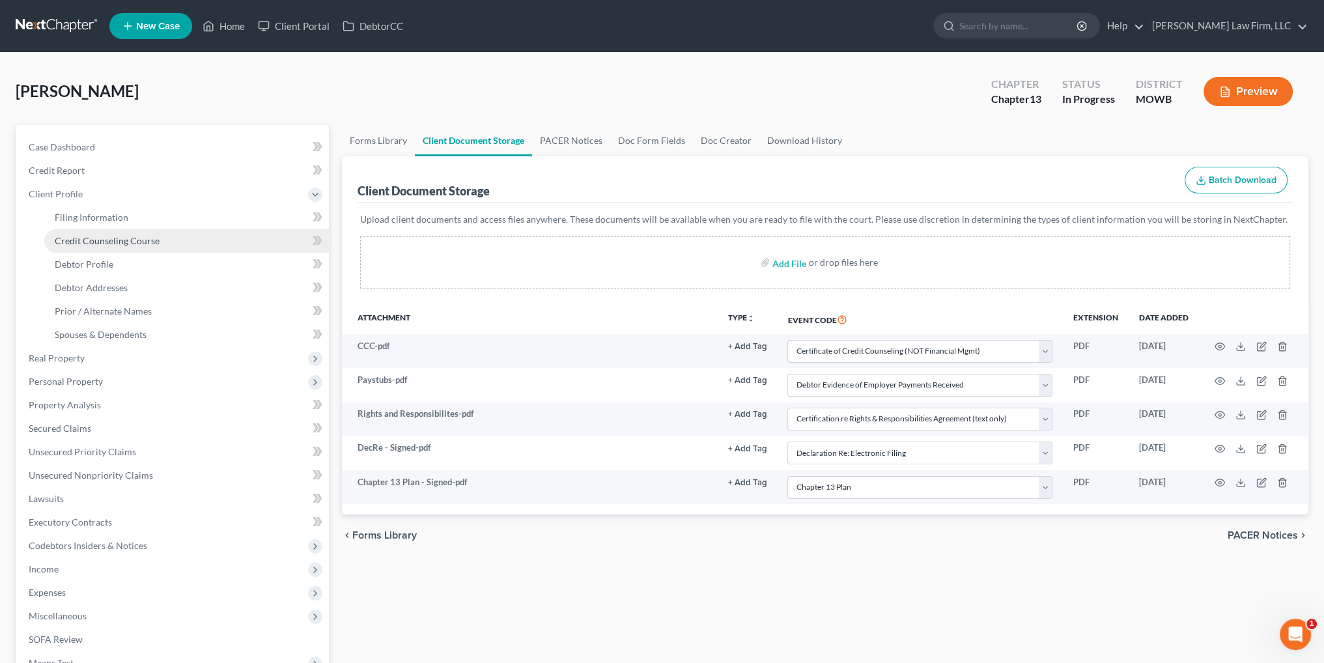
click at [81, 238] on span "Credit Counseling Course" at bounding box center [107, 240] width 105 height 11
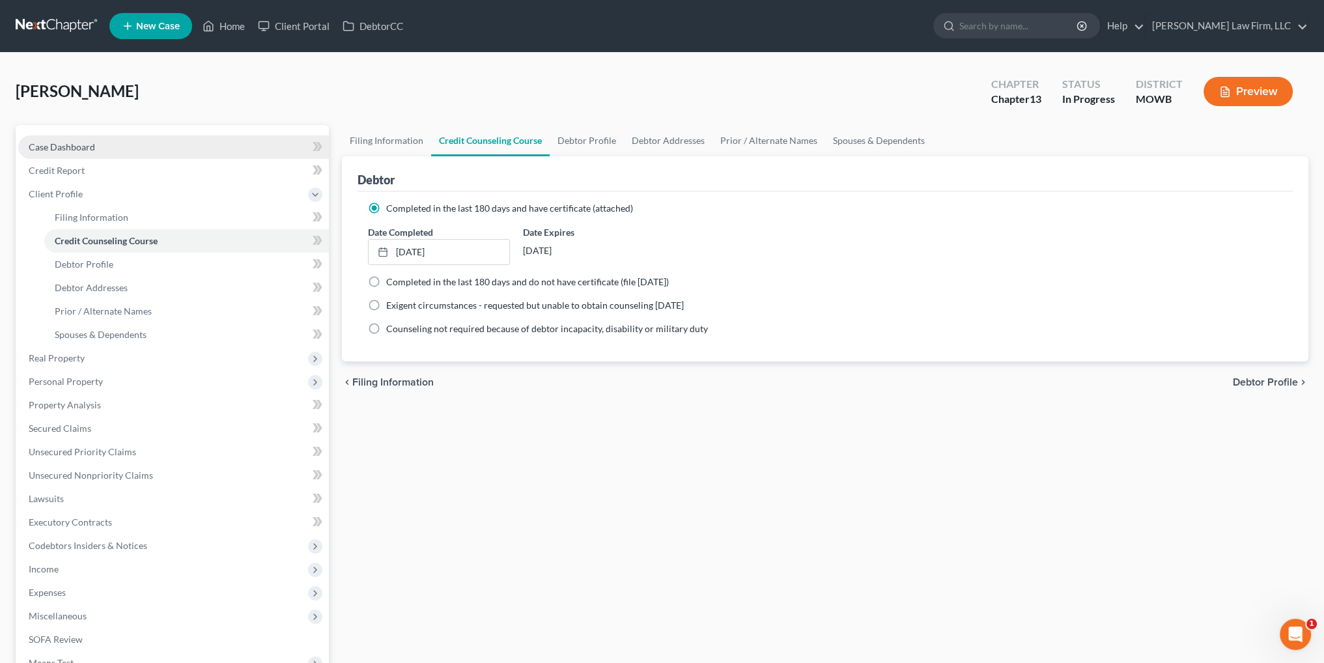
click at [70, 141] on span "Case Dashboard" at bounding box center [62, 146] width 66 height 11
select select "4"
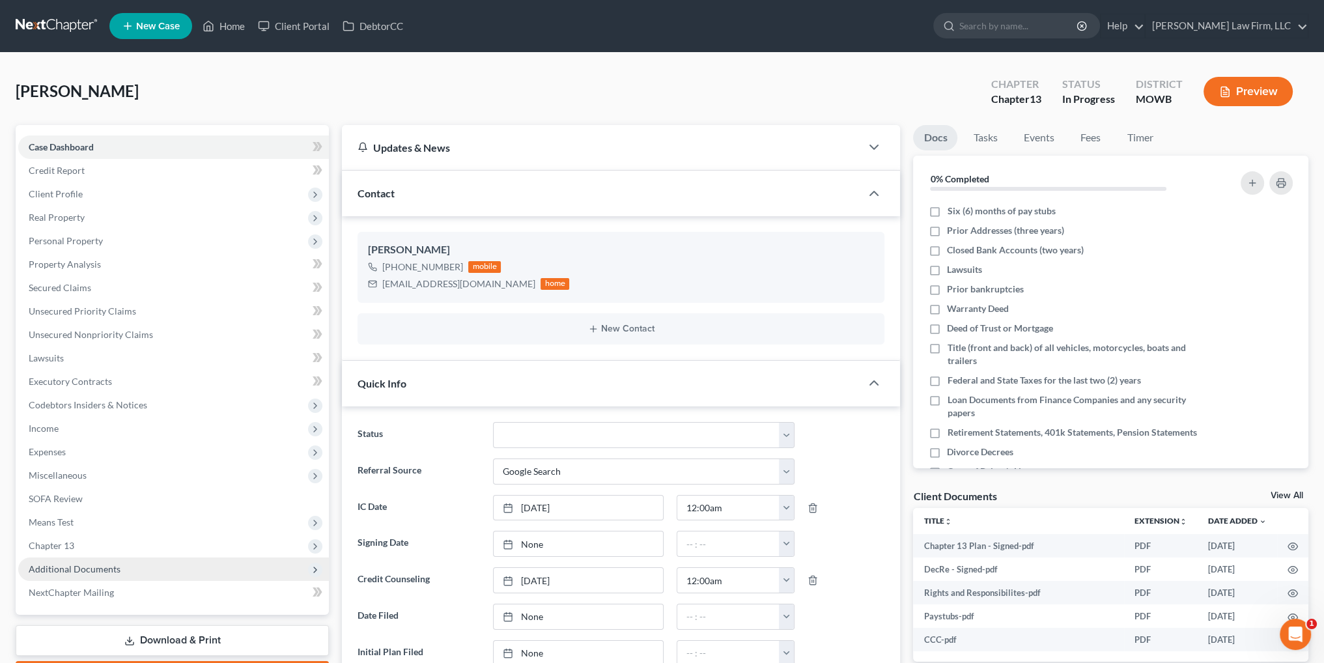
click at [99, 565] on span "Additional Documents" at bounding box center [75, 568] width 92 height 11
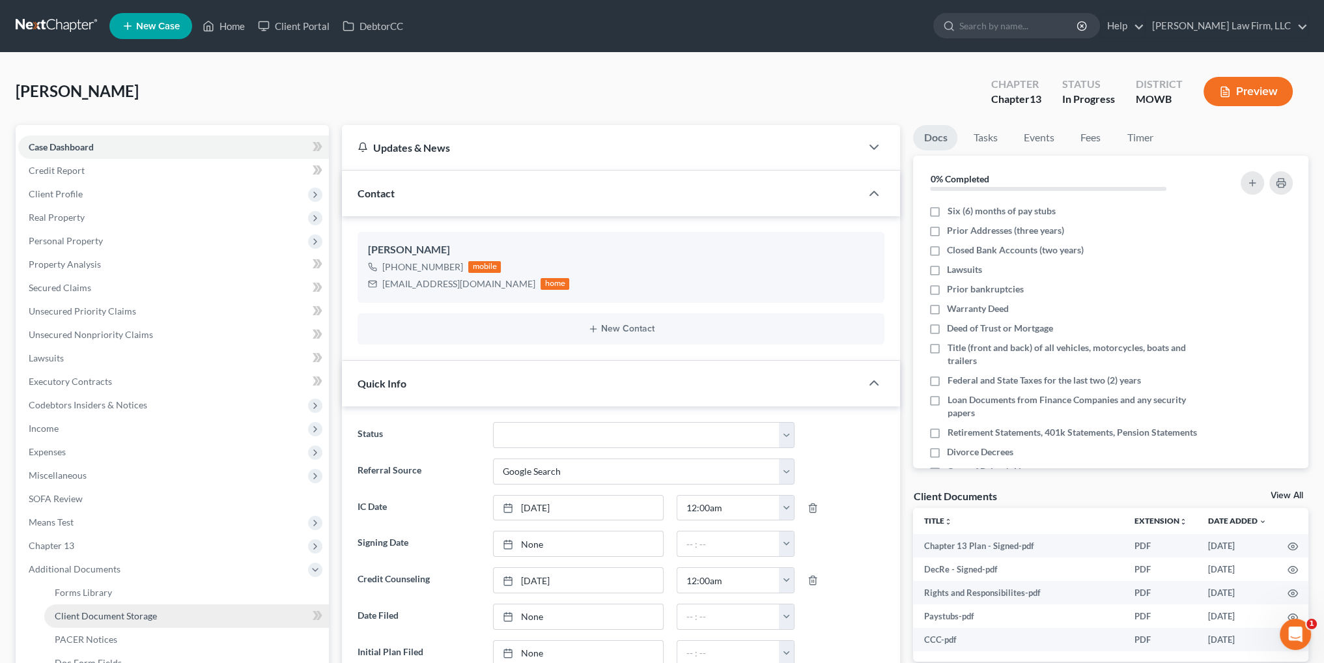
click at [122, 615] on span "Client Document Storage" at bounding box center [106, 615] width 102 height 11
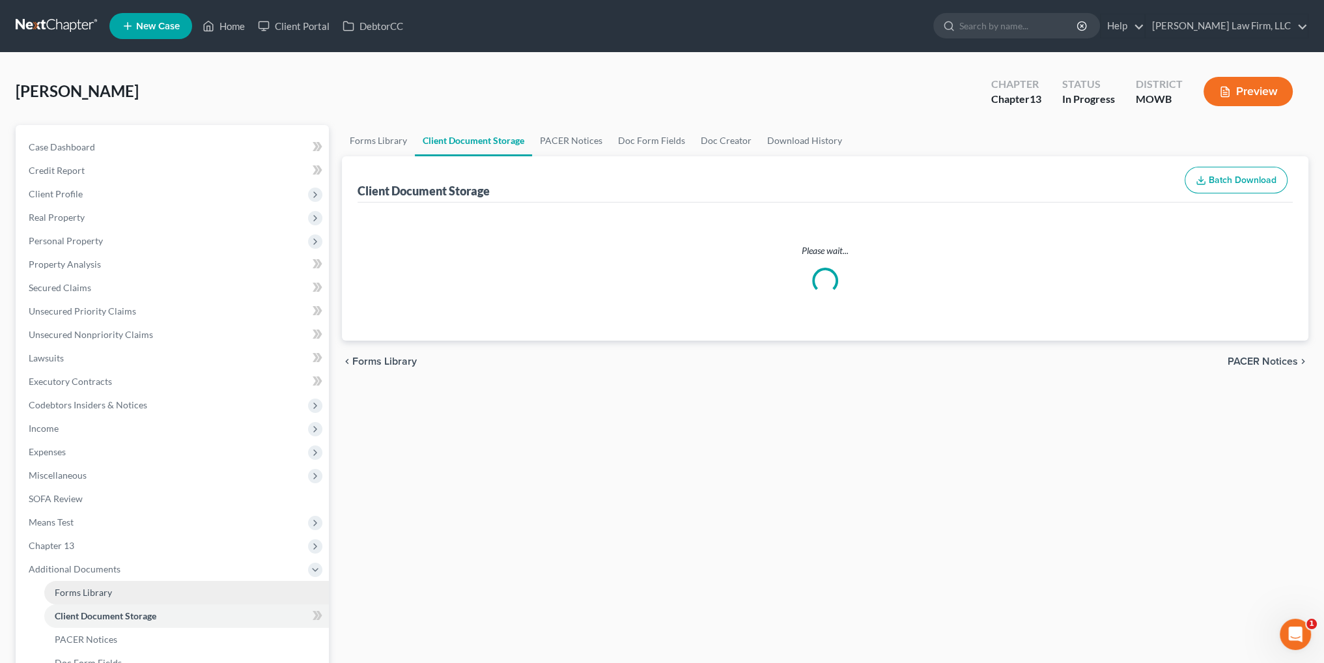
select select "5"
select select "21"
select select "9"
select select "24"
select select "18"
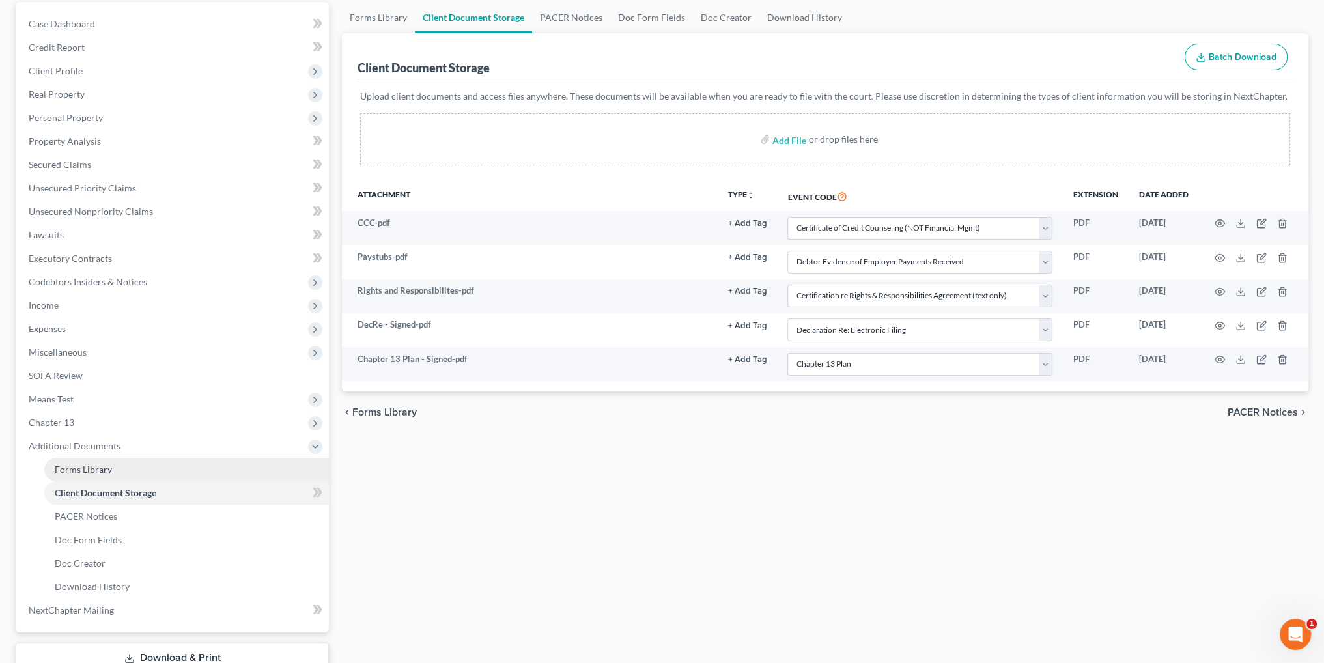
scroll to position [130, 0]
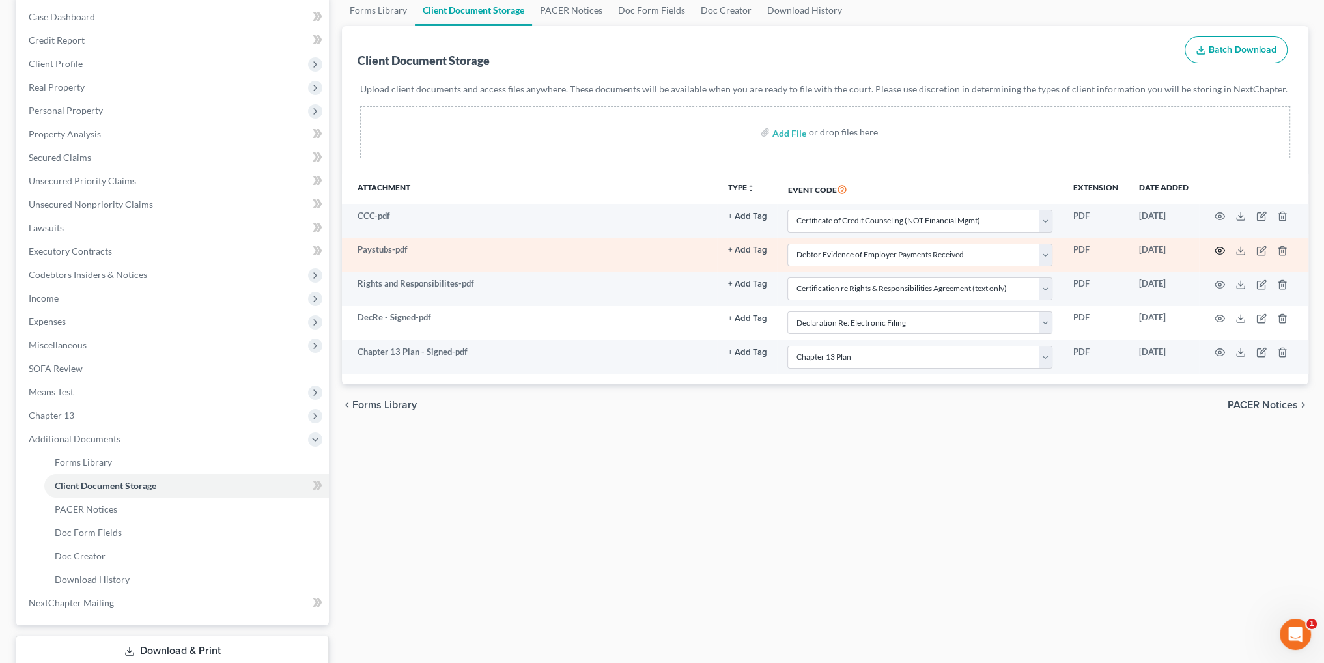
click at [1223, 252] on icon "button" at bounding box center [1219, 250] width 10 height 10
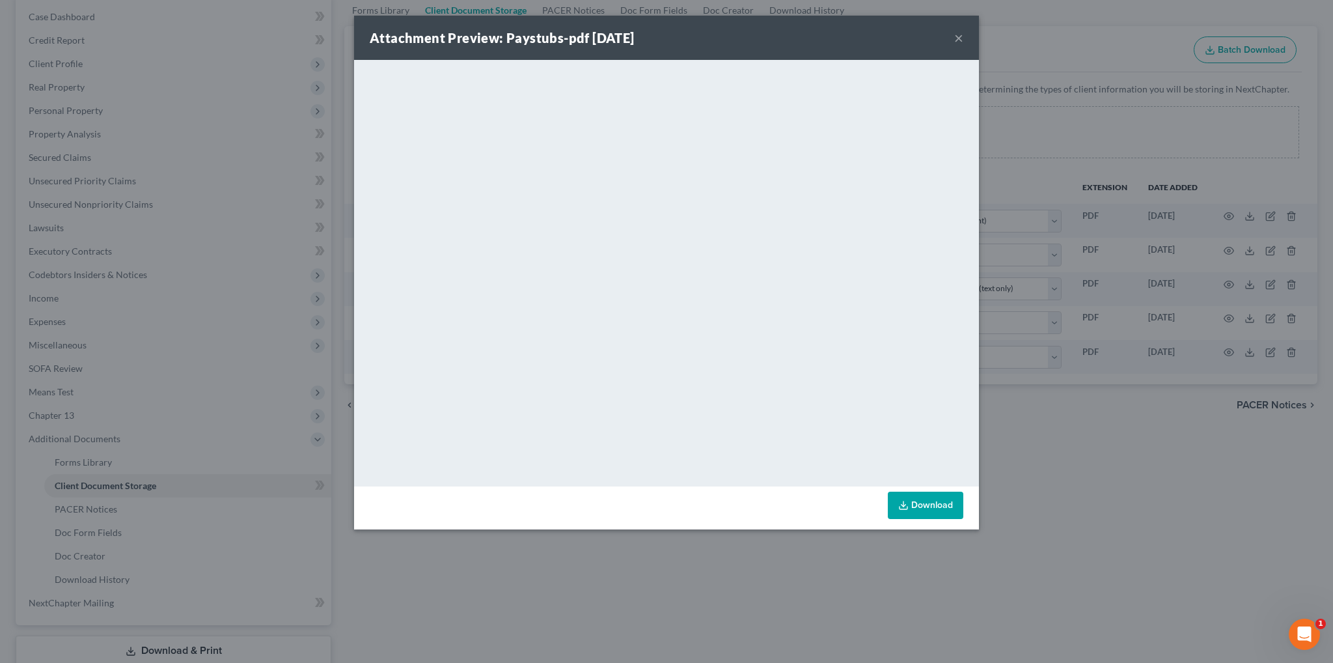
click at [958, 37] on button "×" at bounding box center [958, 38] width 9 height 16
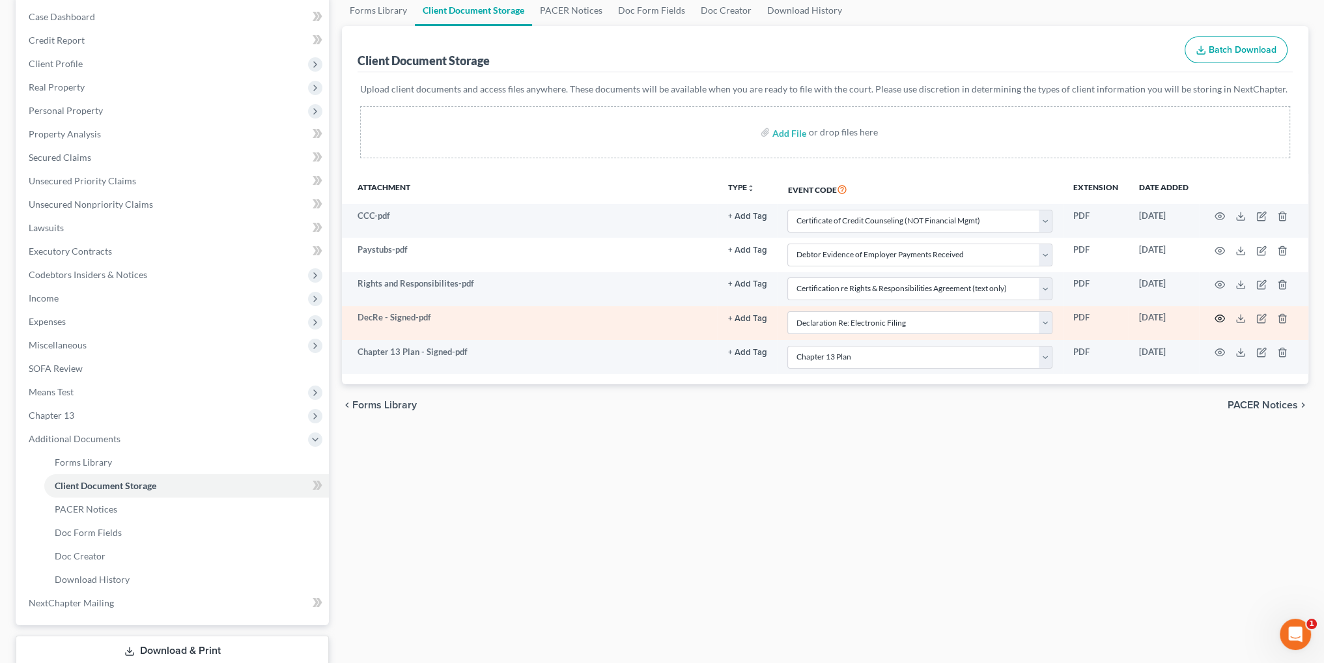
click at [1219, 318] on circle "button" at bounding box center [1219, 318] width 3 height 3
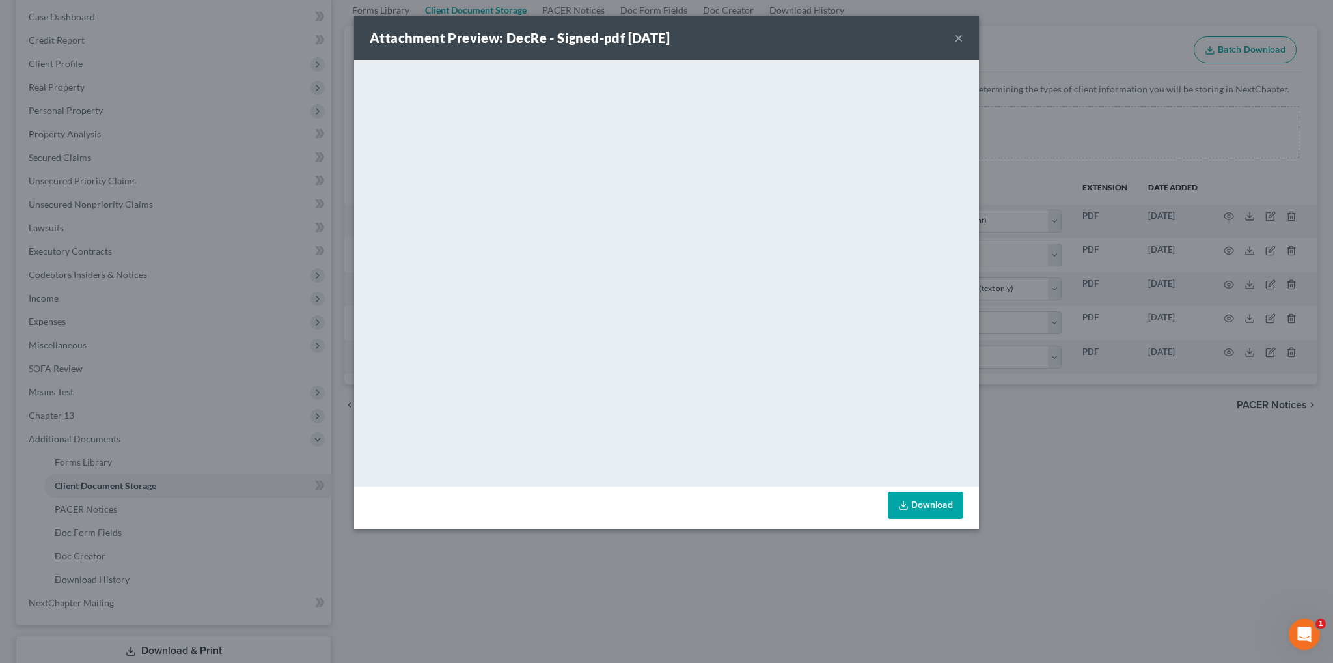
click at [958, 38] on button "×" at bounding box center [958, 38] width 9 height 16
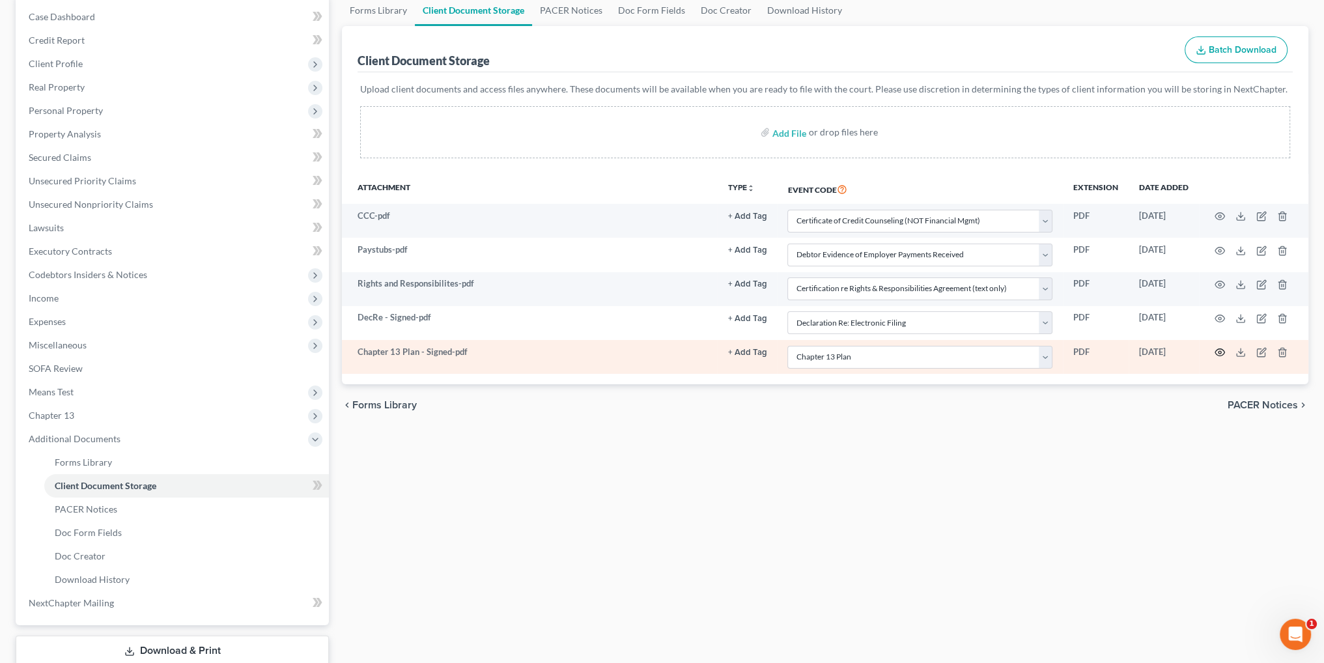
click at [1214, 352] on icon "button" at bounding box center [1219, 352] width 10 height 10
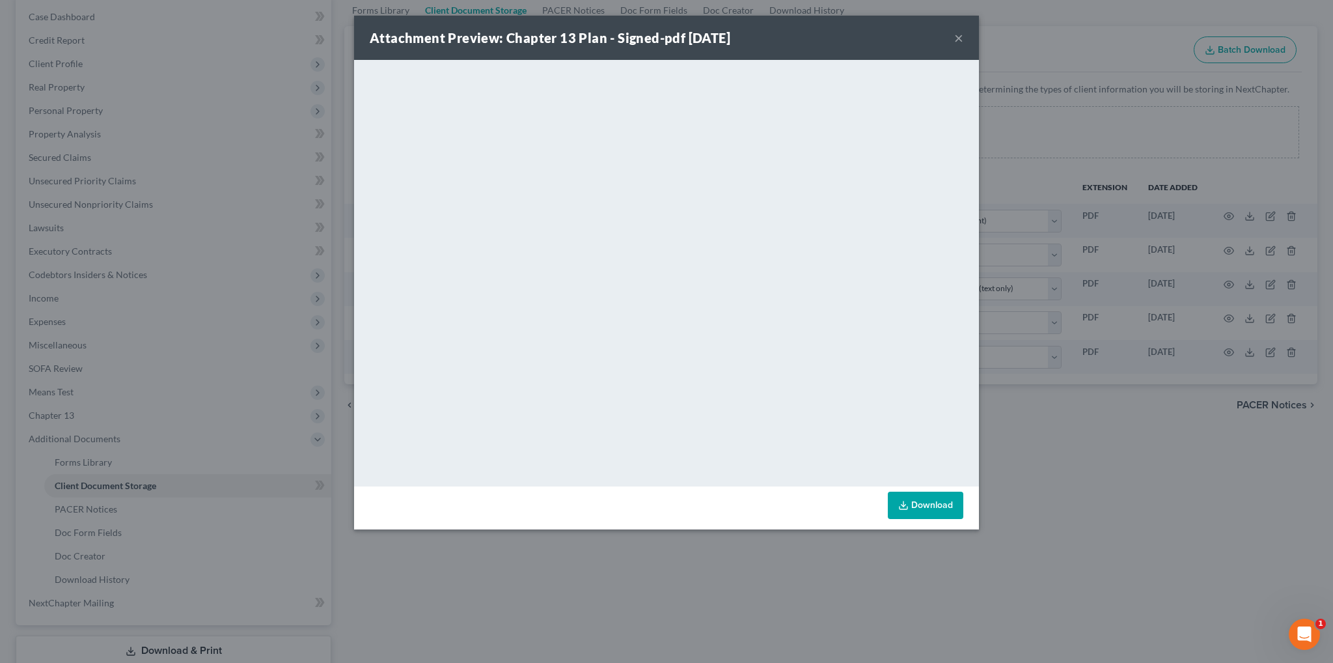
click at [956, 40] on button "×" at bounding box center [958, 38] width 9 height 16
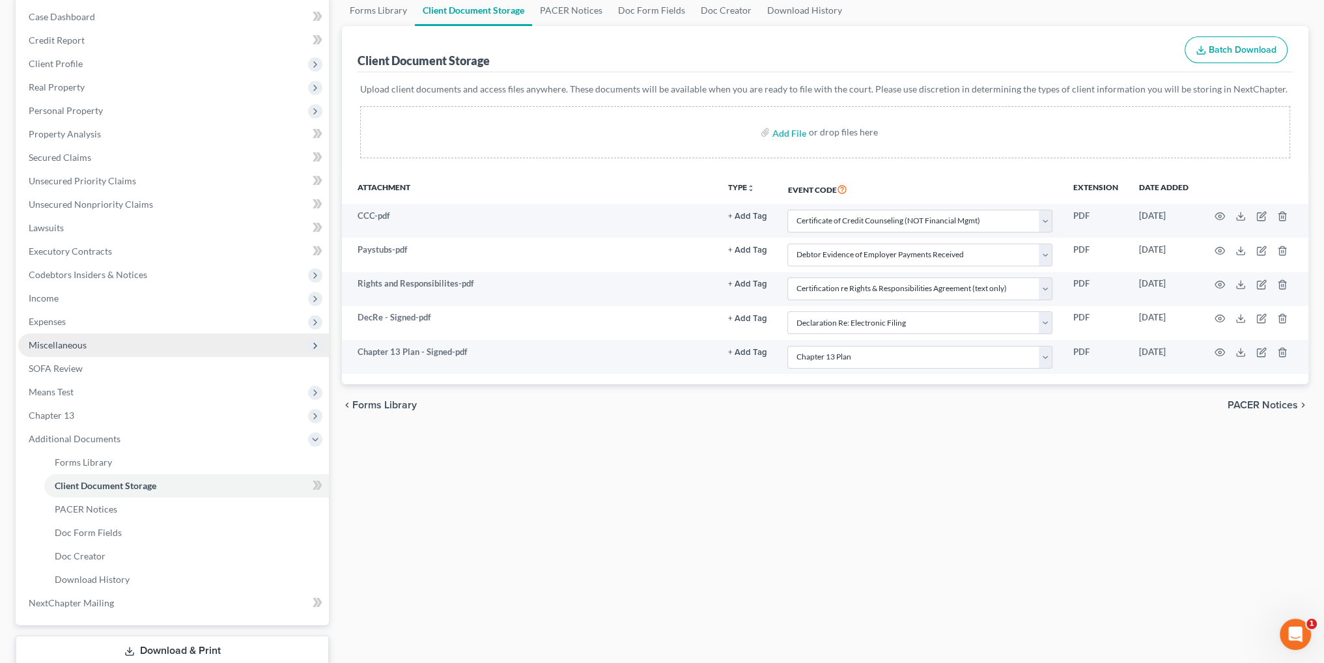
click at [70, 343] on span "Miscellaneous" at bounding box center [58, 344] width 58 height 11
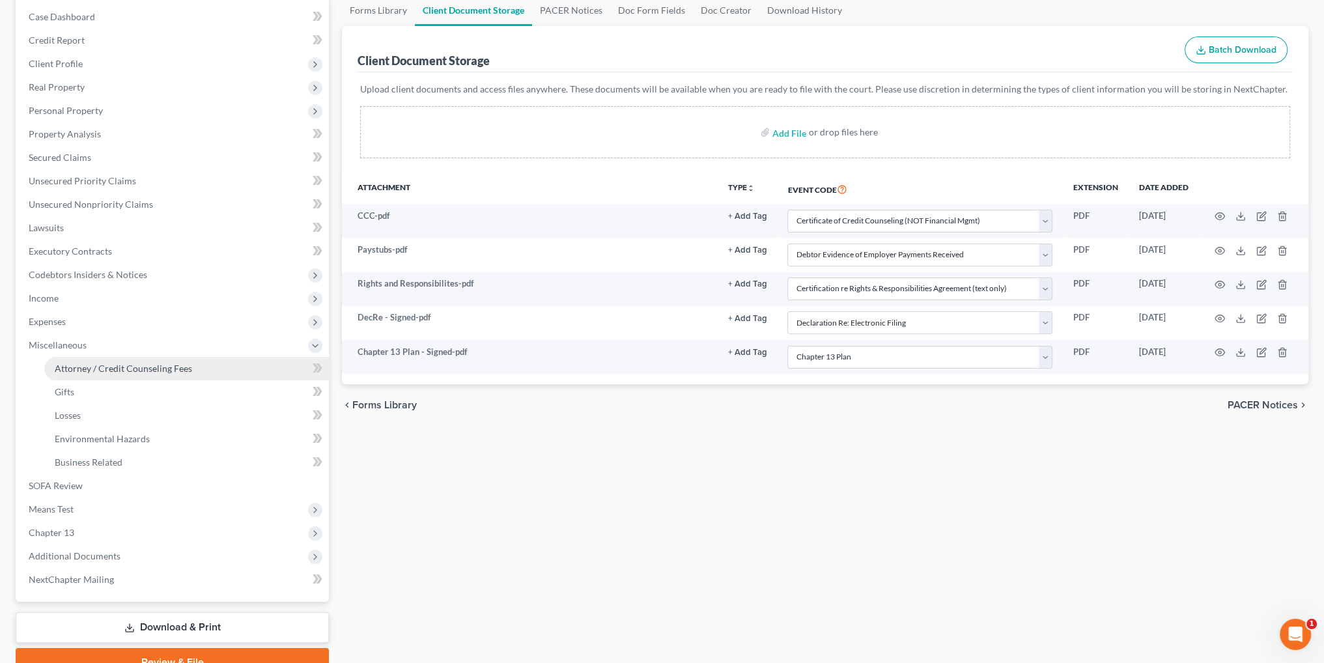
click at [99, 363] on span "Attorney / Credit Counseling Fees" at bounding box center [123, 368] width 137 height 11
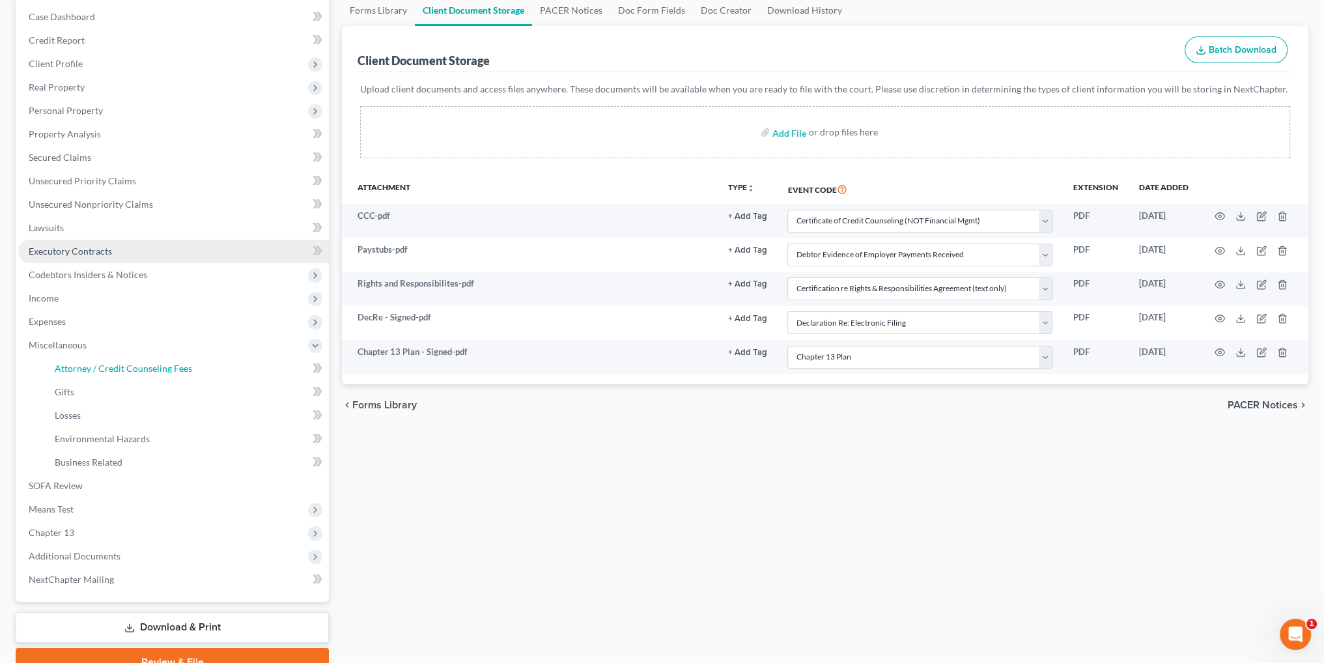
select select "2"
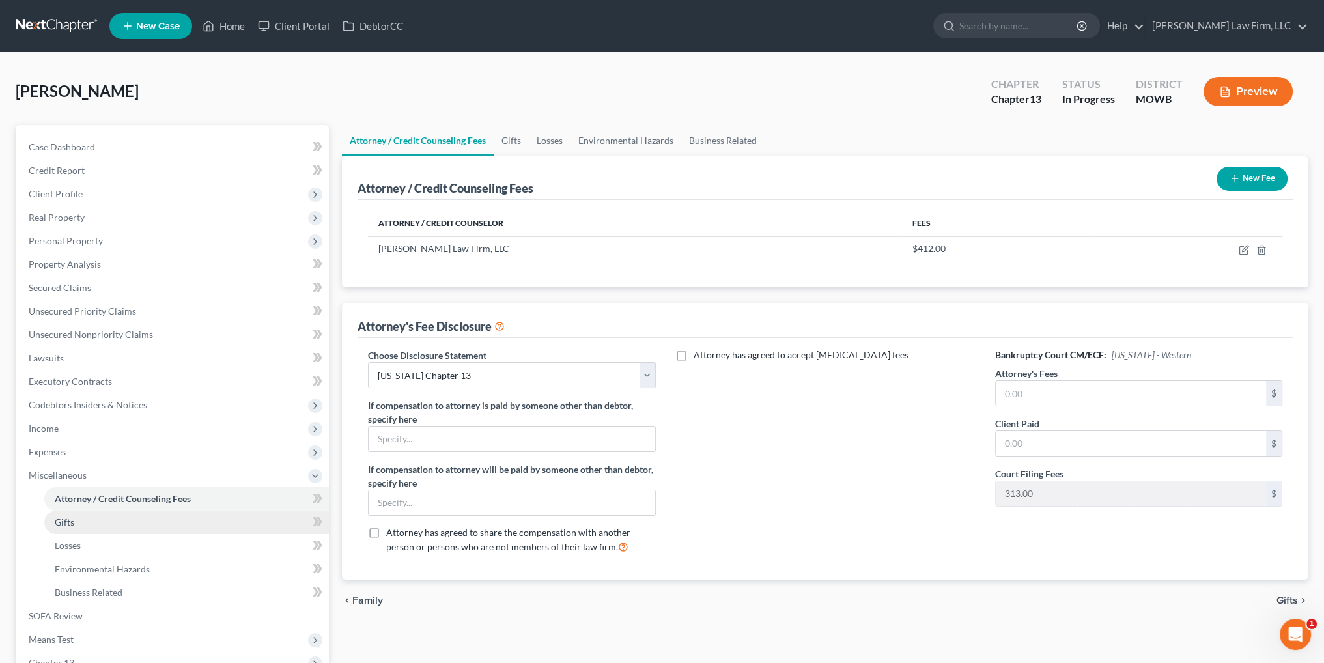
scroll to position [193, 0]
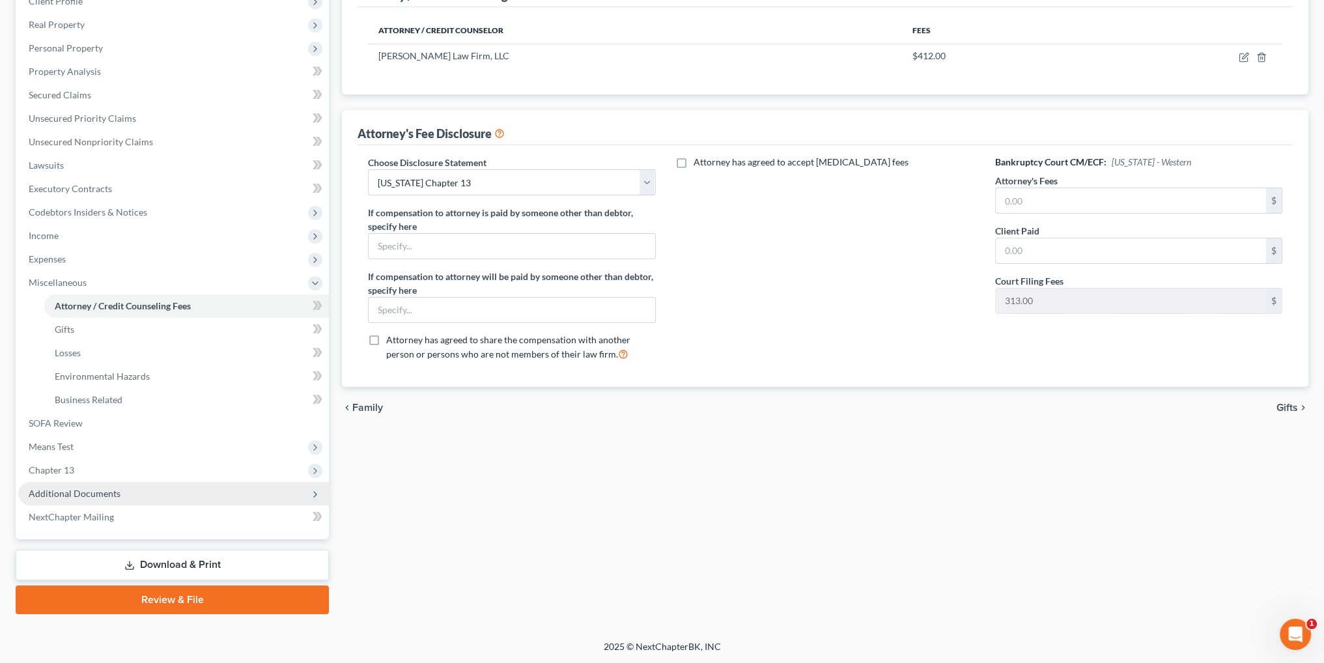
click at [91, 490] on span "Additional Documents" at bounding box center [75, 493] width 92 height 11
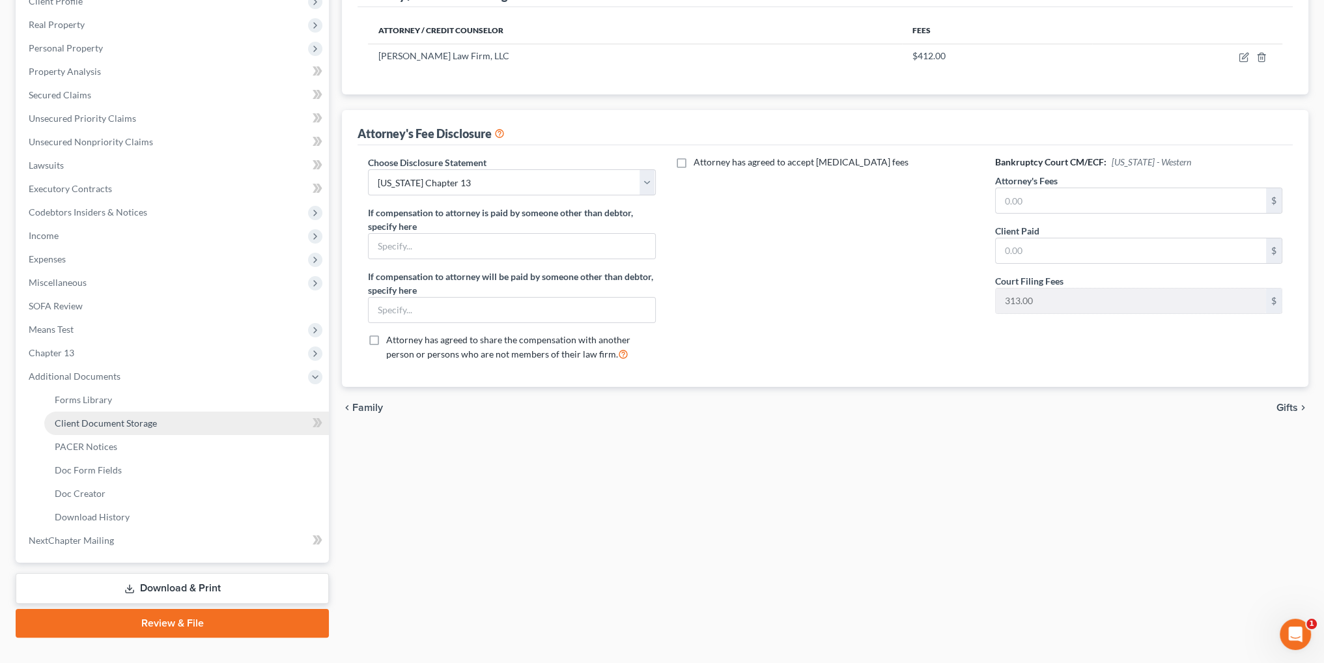
click at [117, 420] on span "Client Document Storage" at bounding box center [106, 422] width 102 height 11
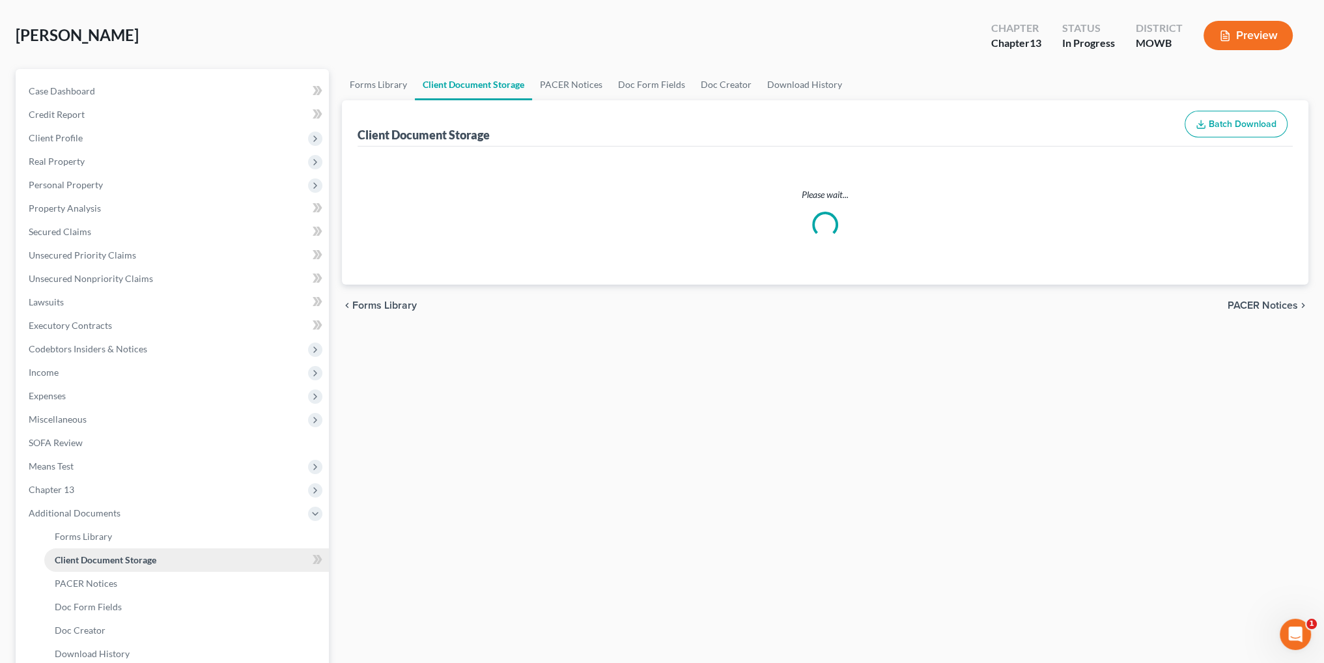
select select "5"
select select "21"
select select "9"
select select "24"
select select "18"
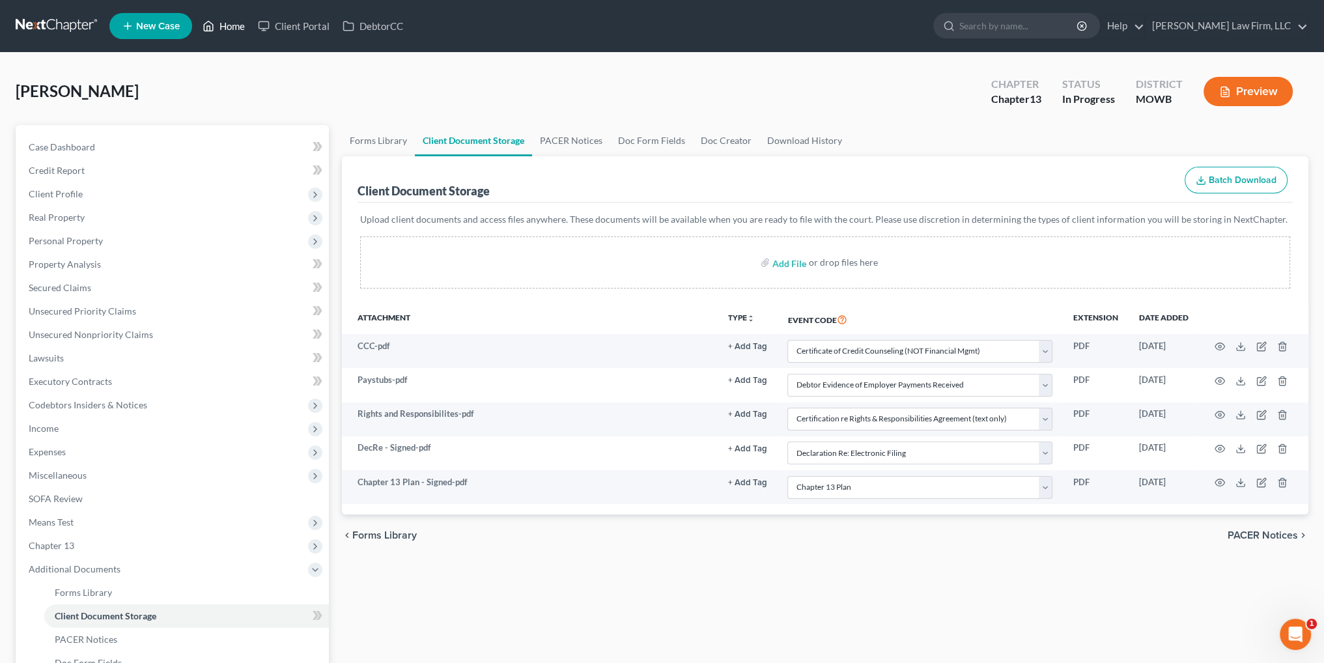
click at [247, 24] on link "Home" at bounding box center [223, 25] width 55 height 23
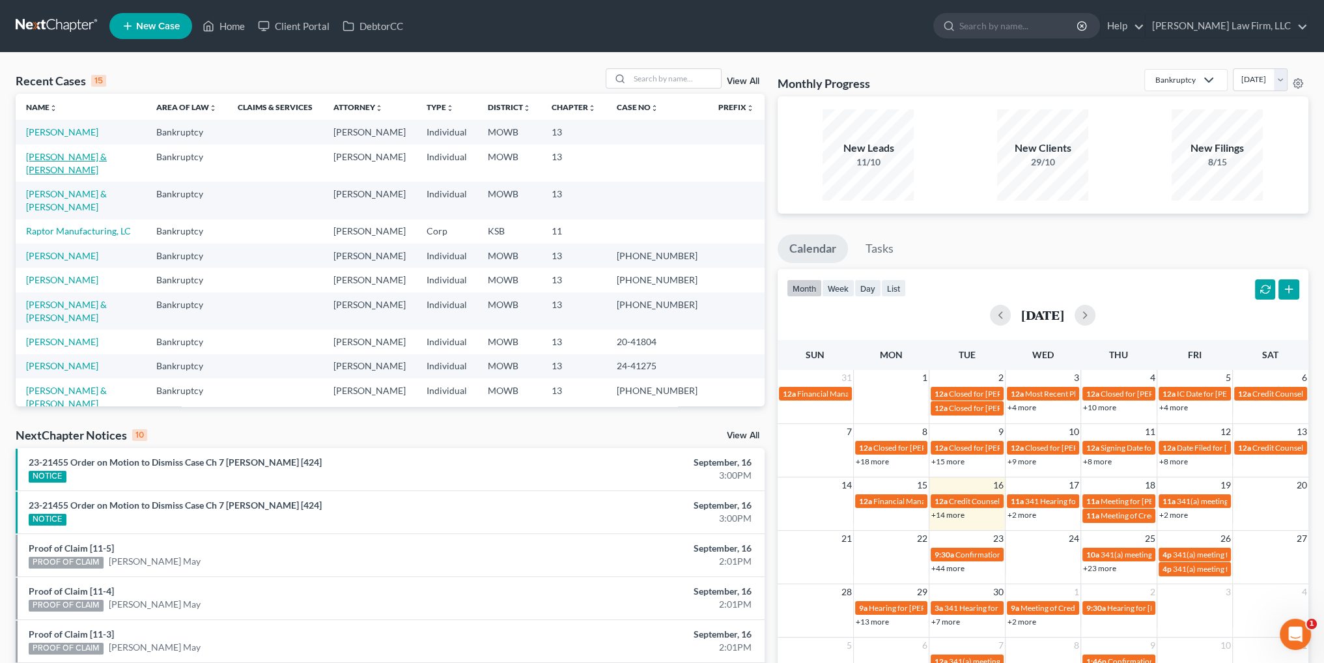
click at [37, 153] on link "[PERSON_NAME] & [PERSON_NAME]" at bounding box center [66, 163] width 81 height 24
select select "4"
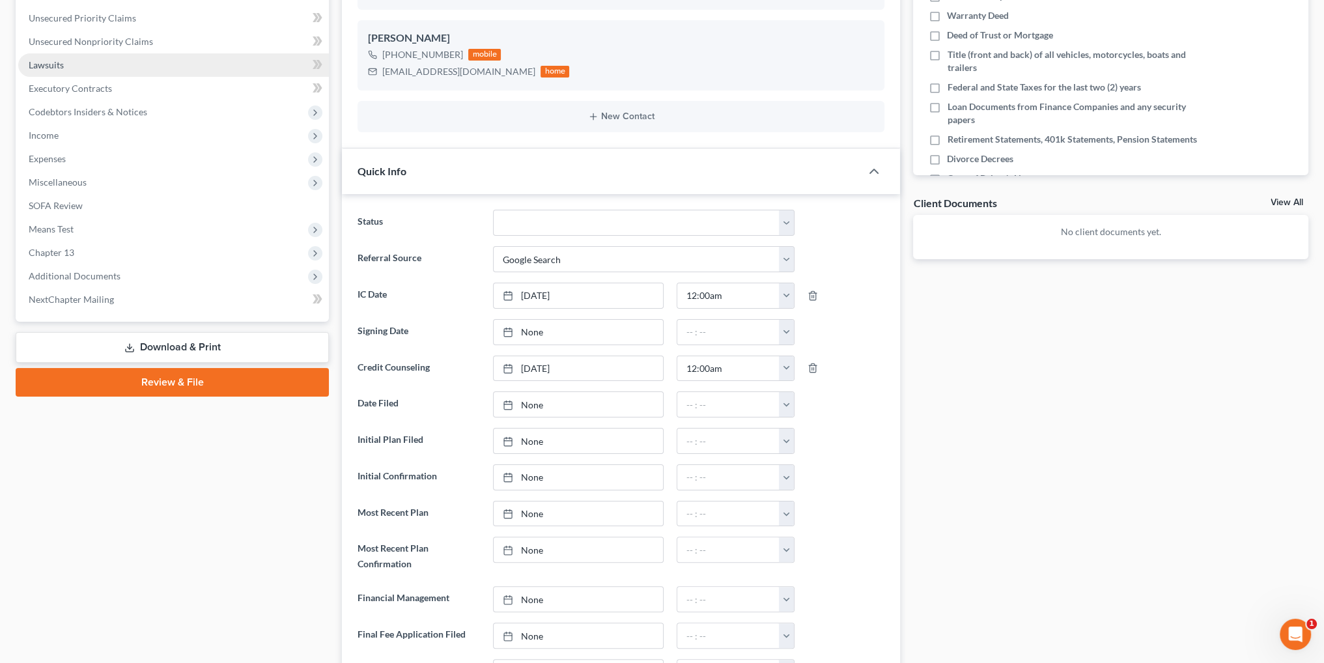
scroll to position [326, 0]
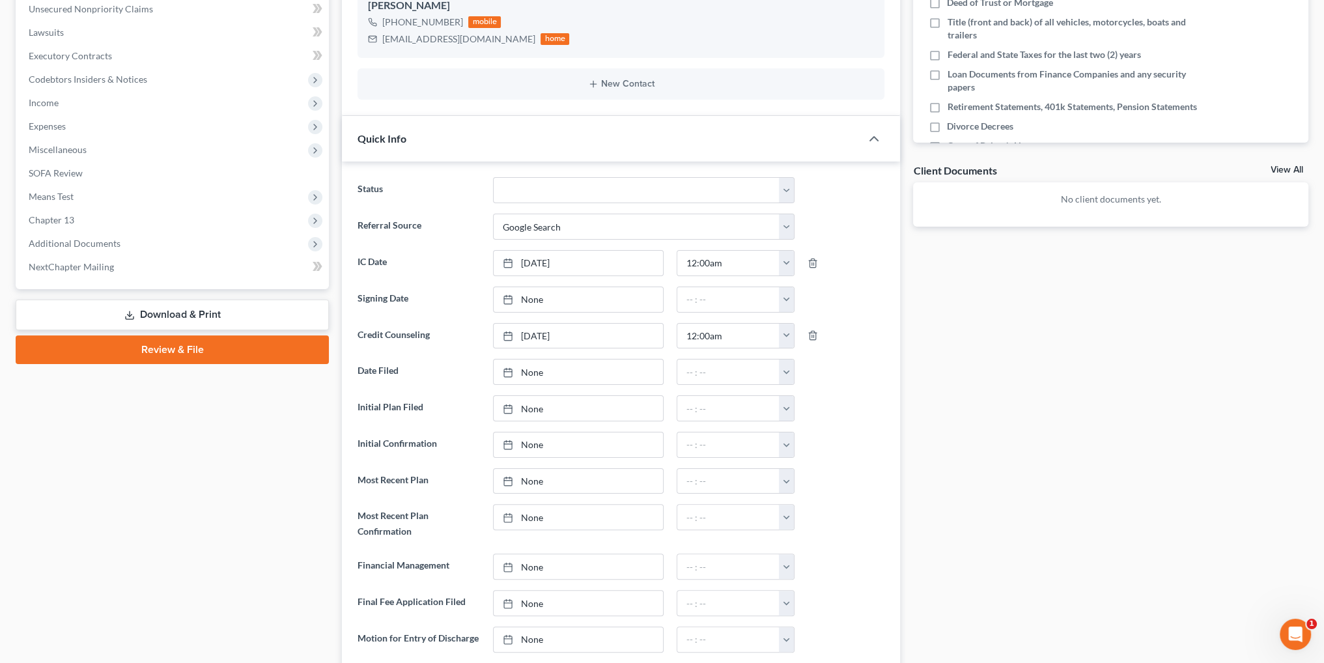
click at [173, 308] on link "Download & Print" at bounding box center [172, 314] width 313 height 31
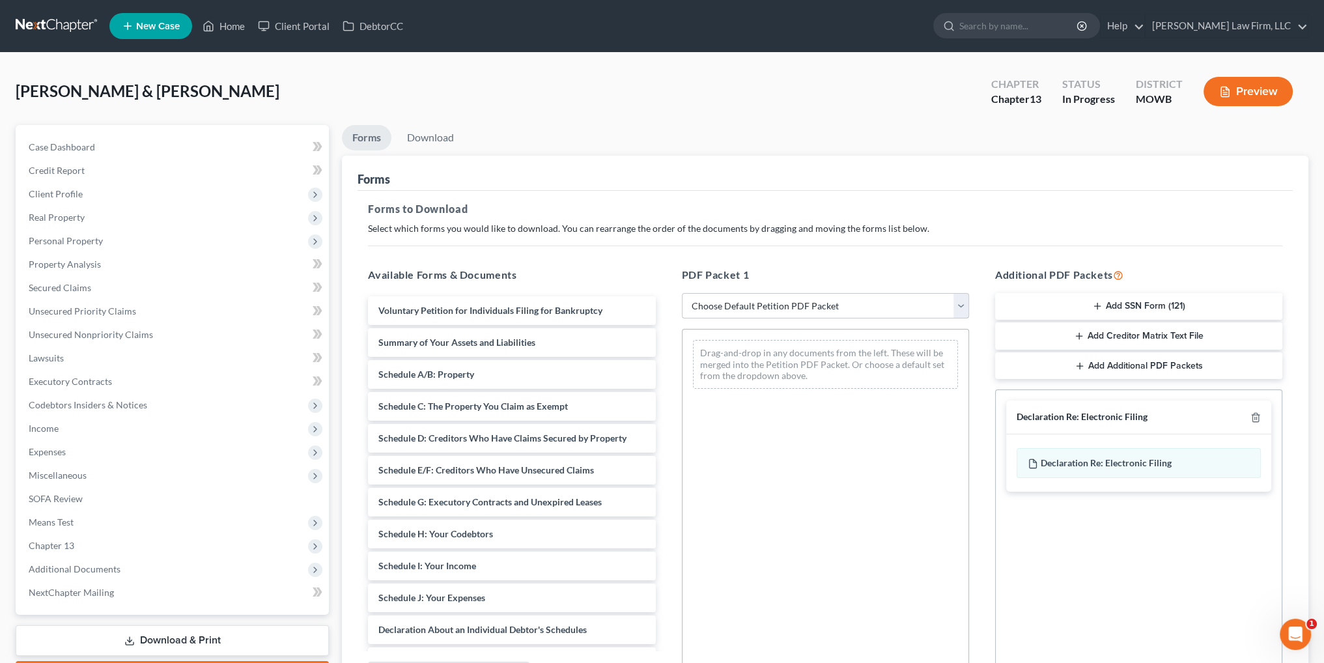
click at [801, 308] on select "Choose Default Petition PDF Packet Complete Bankruptcy Petition (all forms and …" at bounding box center [825, 306] width 287 height 26
select select "0"
click at [682, 293] on select "Choose Default Petition PDF Packet Complete Bankruptcy Petition (all forms and …" at bounding box center [825, 306] width 287 height 26
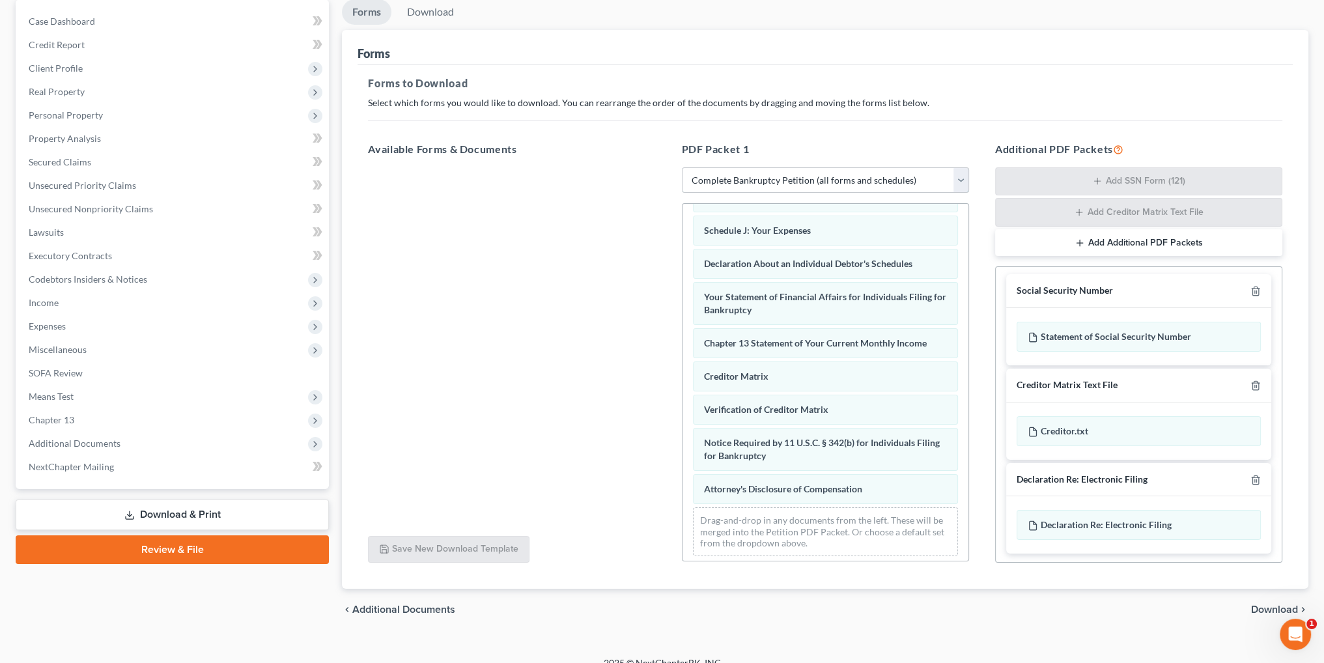
scroll to position [141, 0]
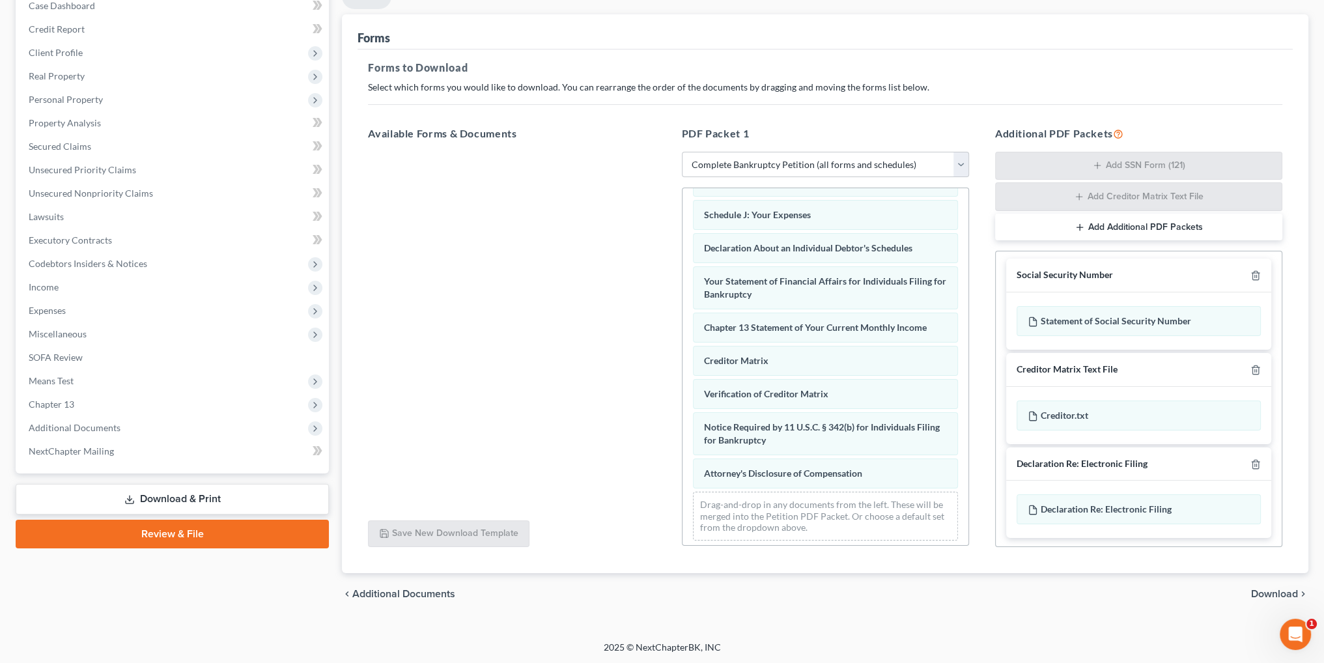
click at [1269, 590] on span "Download" at bounding box center [1274, 594] width 47 height 10
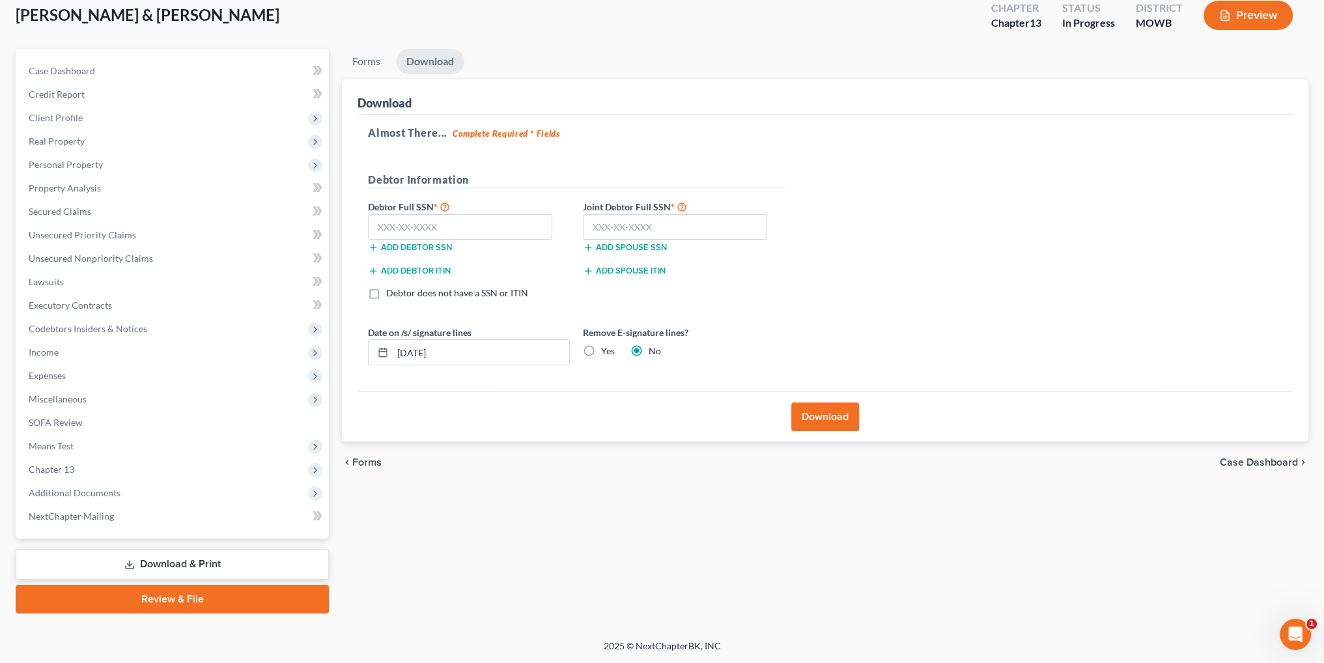
scroll to position [76, 0]
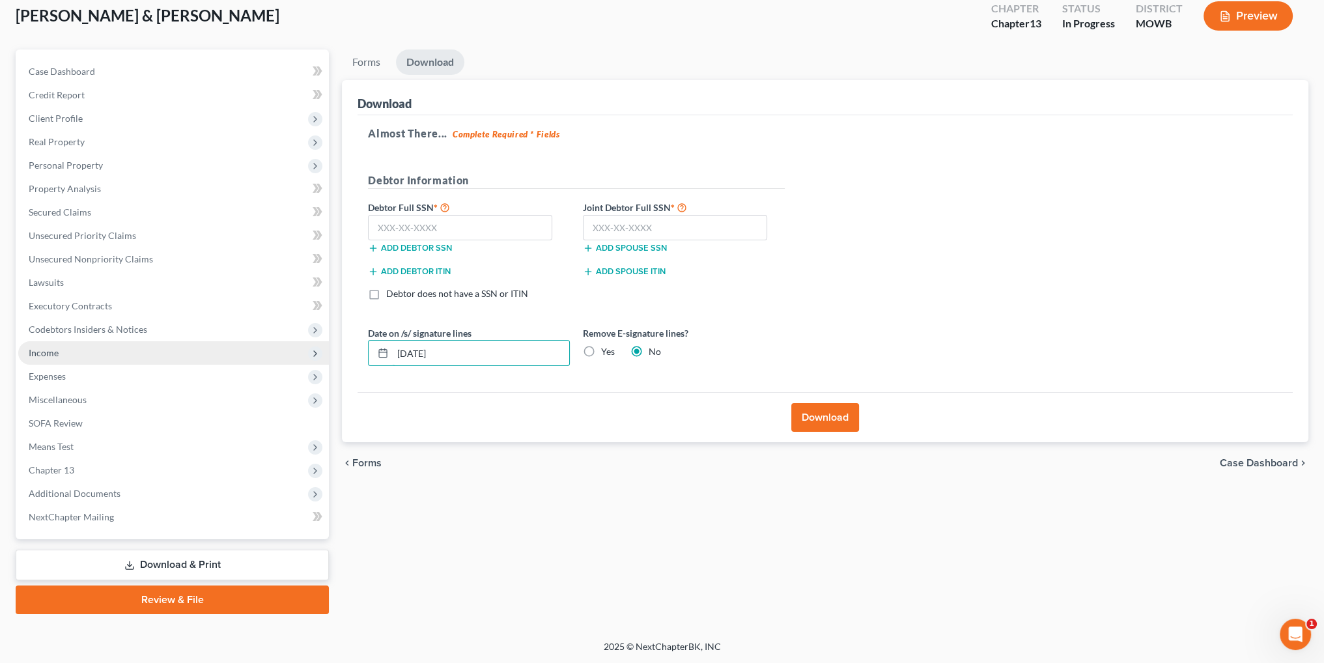
drag, startPoint x: 499, startPoint y: 355, endPoint x: 320, endPoint y: 357, distance: 179.0
click at [320, 357] on div "Petition Navigation Case Dashboard Payments Invoices Payments Payments Credit R…" at bounding box center [661, 331] width 1305 height 564
click at [601, 350] on label "Yes" at bounding box center [608, 351] width 14 height 13
click at [606, 350] on input "Yes" at bounding box center [610, 349] width 8 height 8
radio input "true"
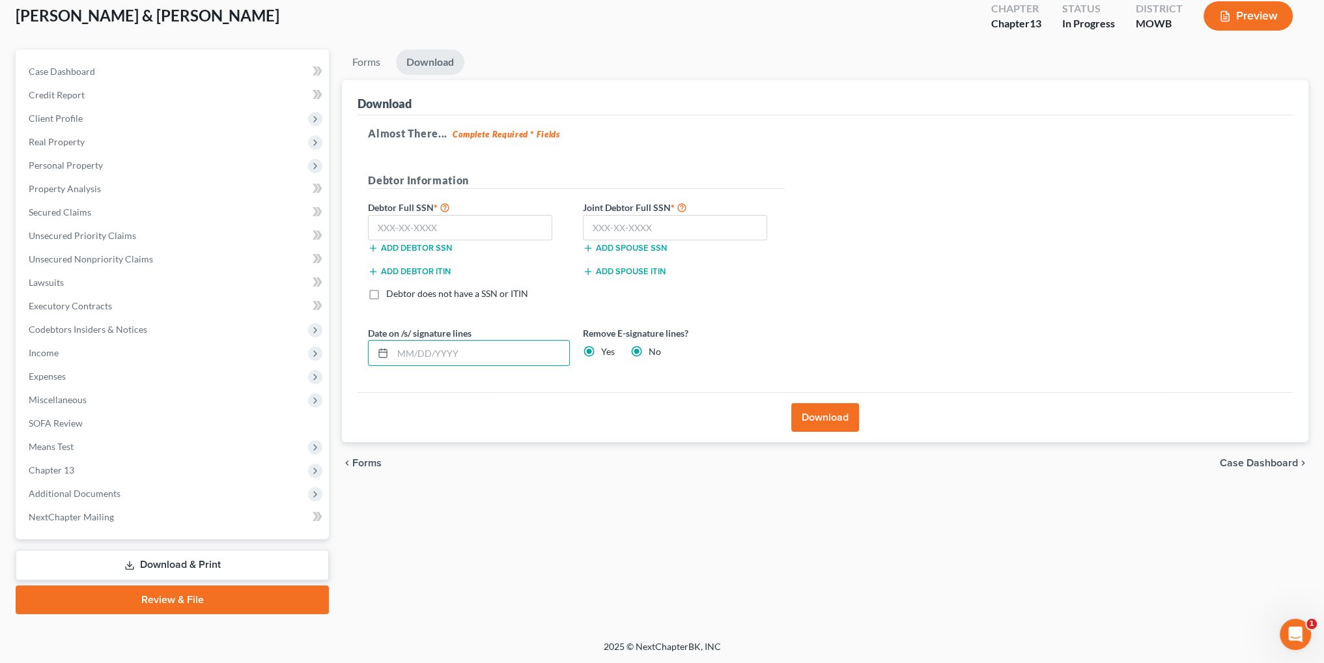
radio input "false"
click at [449, 223] on input "text" at bounding box center [460, 228] width 184 height 26
type input "057-74-0513"
click at [621, 235] on input "text" at bounding box center [675, 228] width 184 height 26
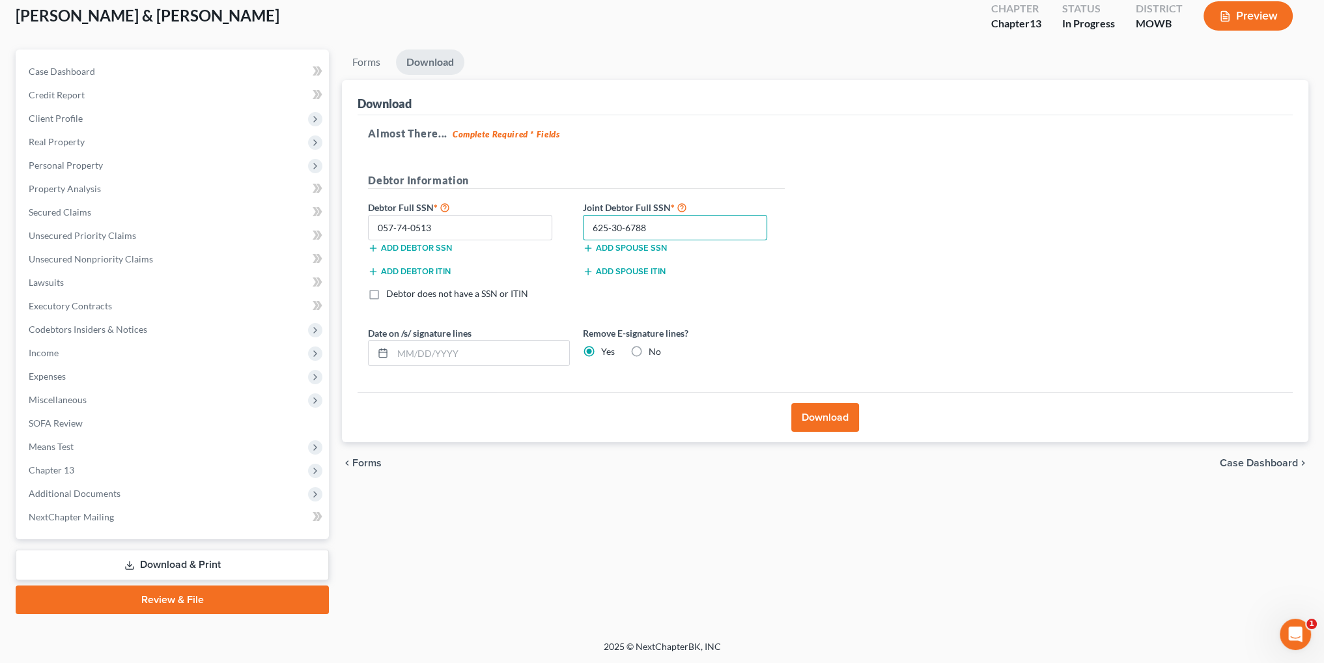
type input "625-30-6788"
click at [830, 418] on button "Download" at bounding box center [825, 417] width 68 height 29
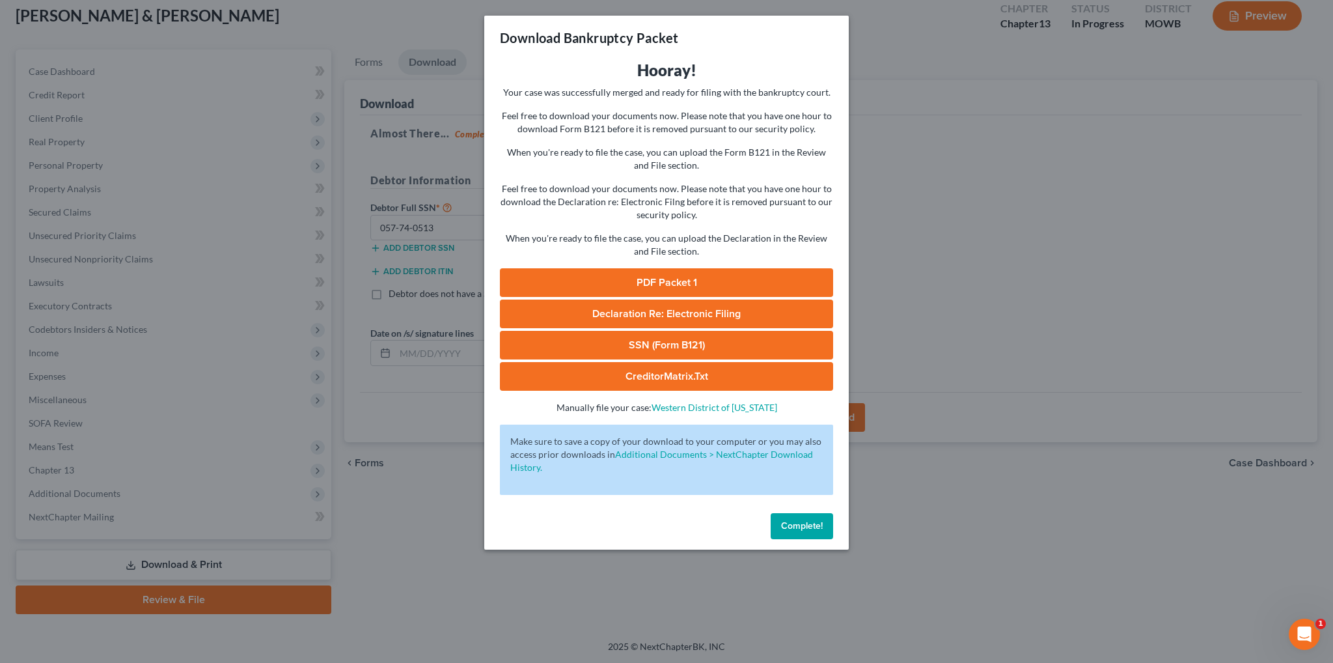
click at [674, 284] on link "PDF Packet 1" at bounding box center [666, 282] width 333 height 29
click at [663, 311] on span "Declaration Re: Electronic Filing" at bounding box center [666, 313] width 148 height 13
click at [802, 523] on span "Complete!" at bounding box center [802, 525] width 42 height 11
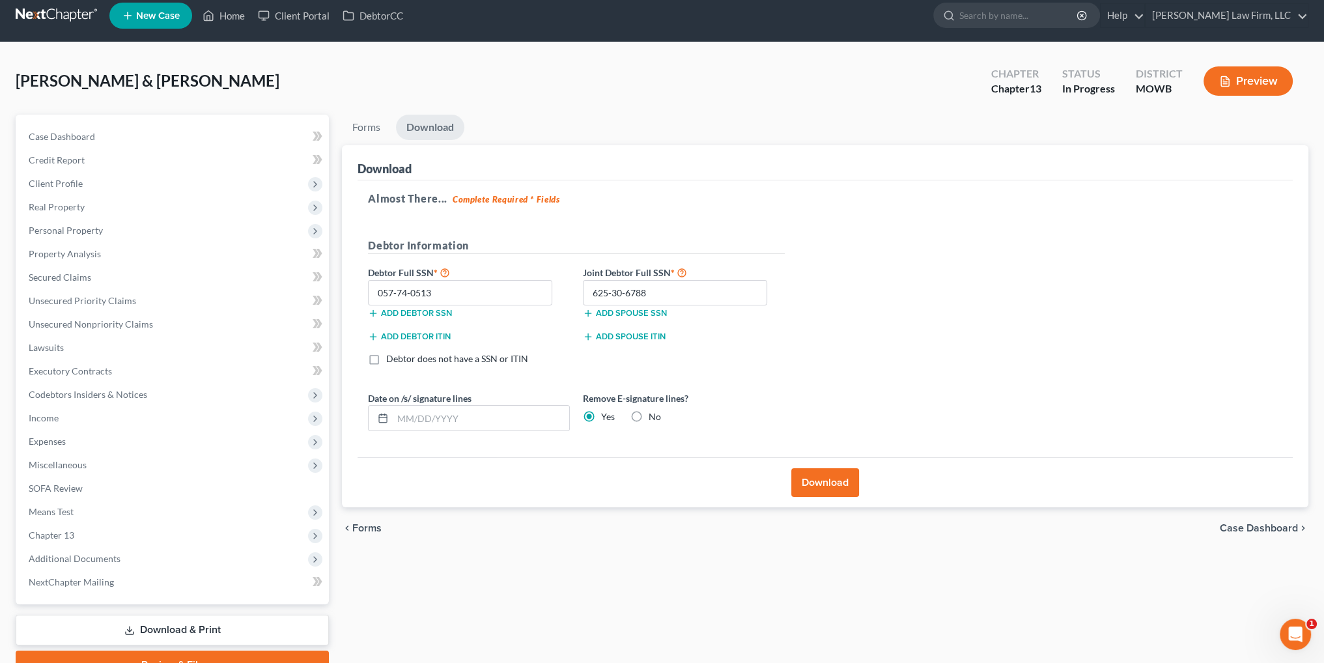
scroll to position [0, 0]
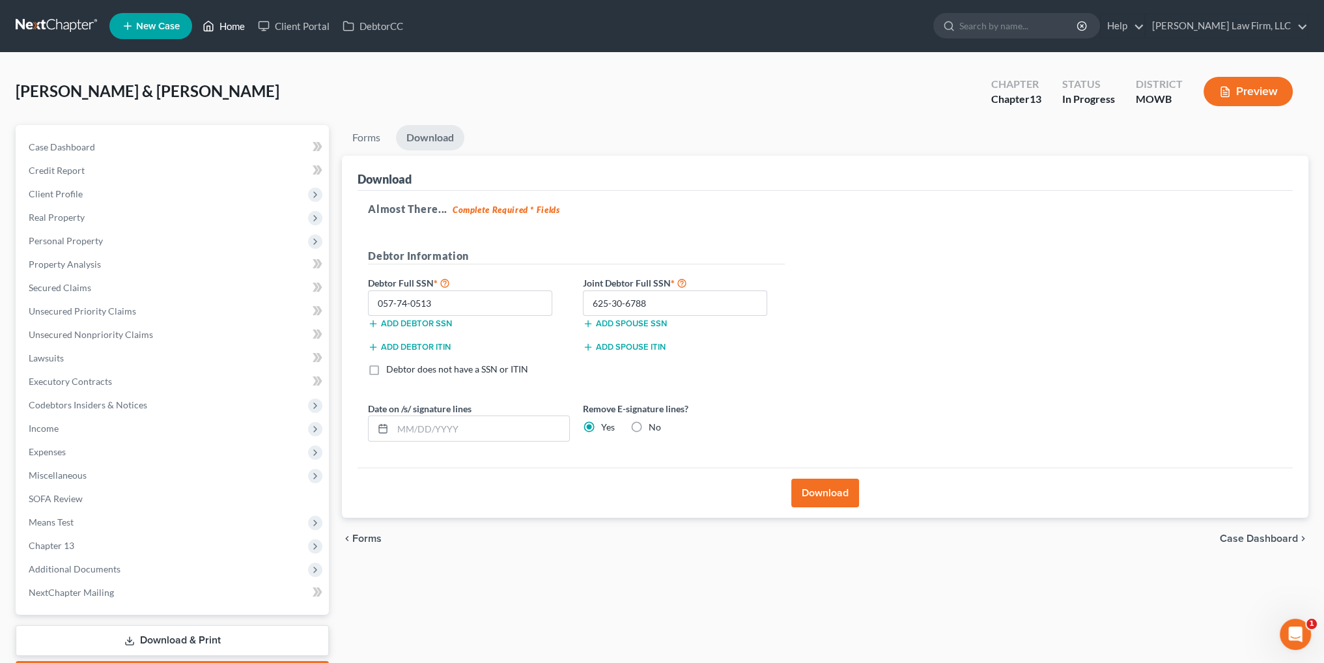
click at [245, 19] on link "Home" at bounding box center [223, 25] width 55 height 23
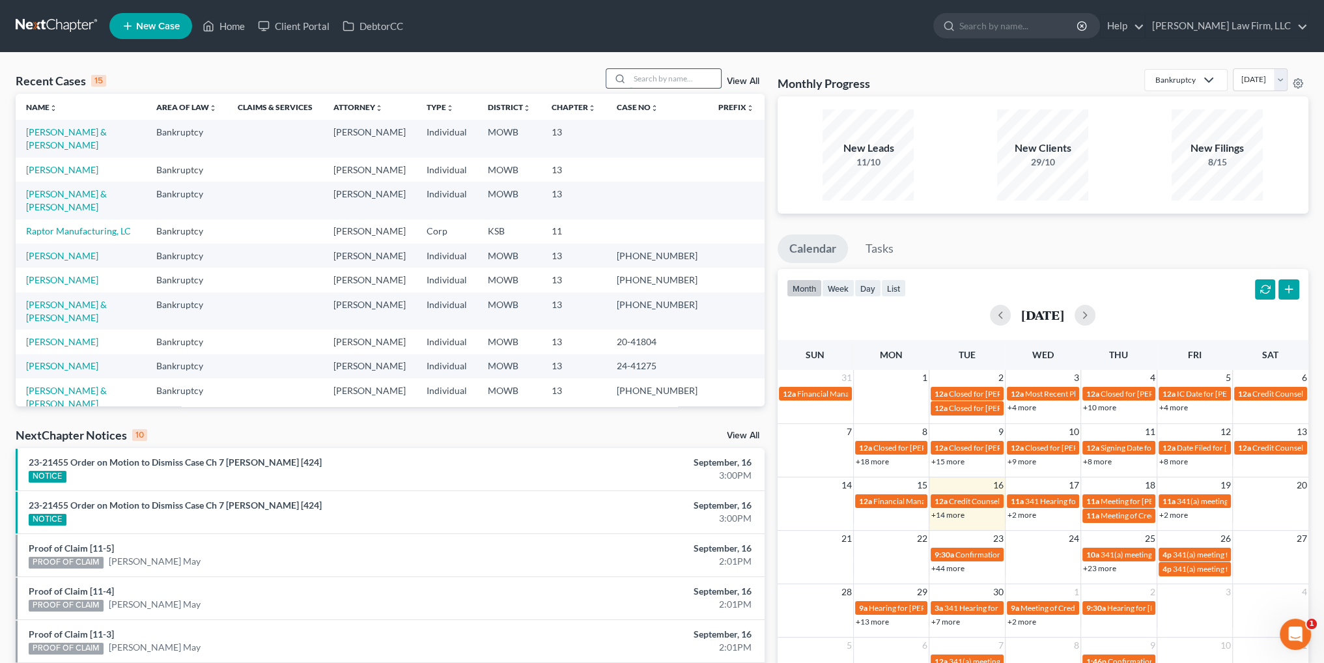
click at [661, 72] on input "search" at bounding box center [675, 78] width 91 height 19
click at [56, 164] on link "[PERSON_NAME]" at bounding box center [62, 169] width 72 height 11
select select "4"
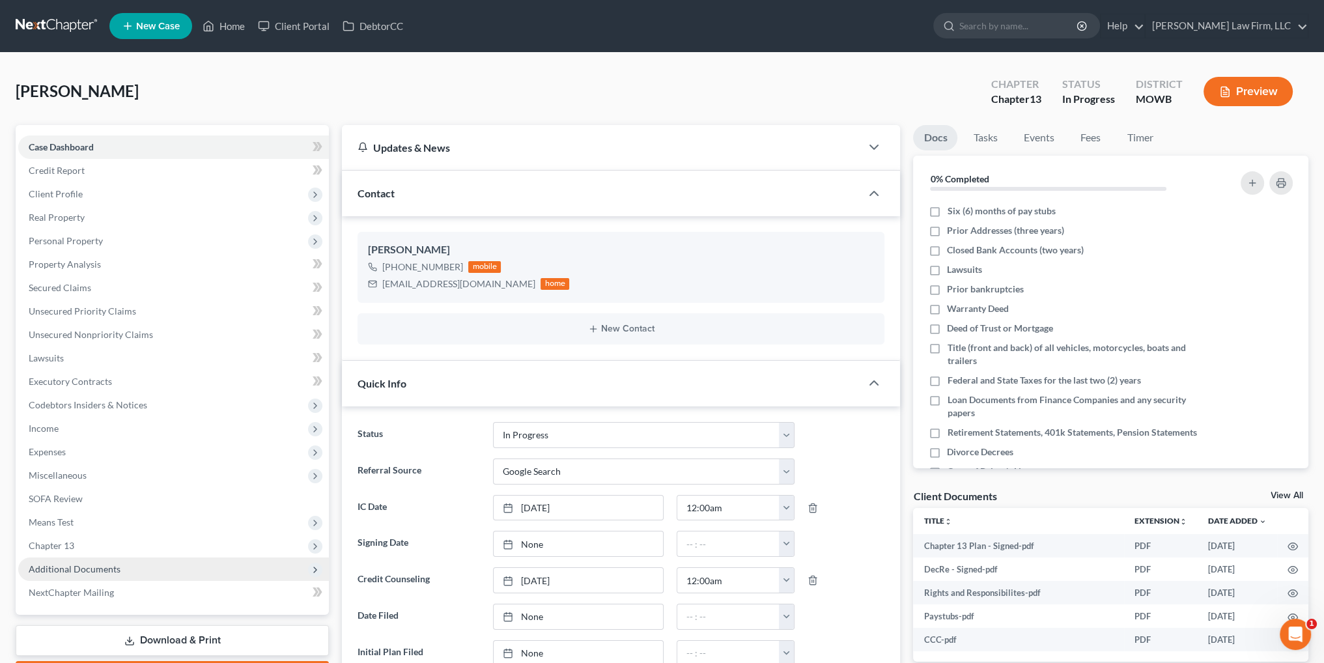
click at [85, 563] on span "Additional Documents" at bounding box center [75, 568] width 92 height 11
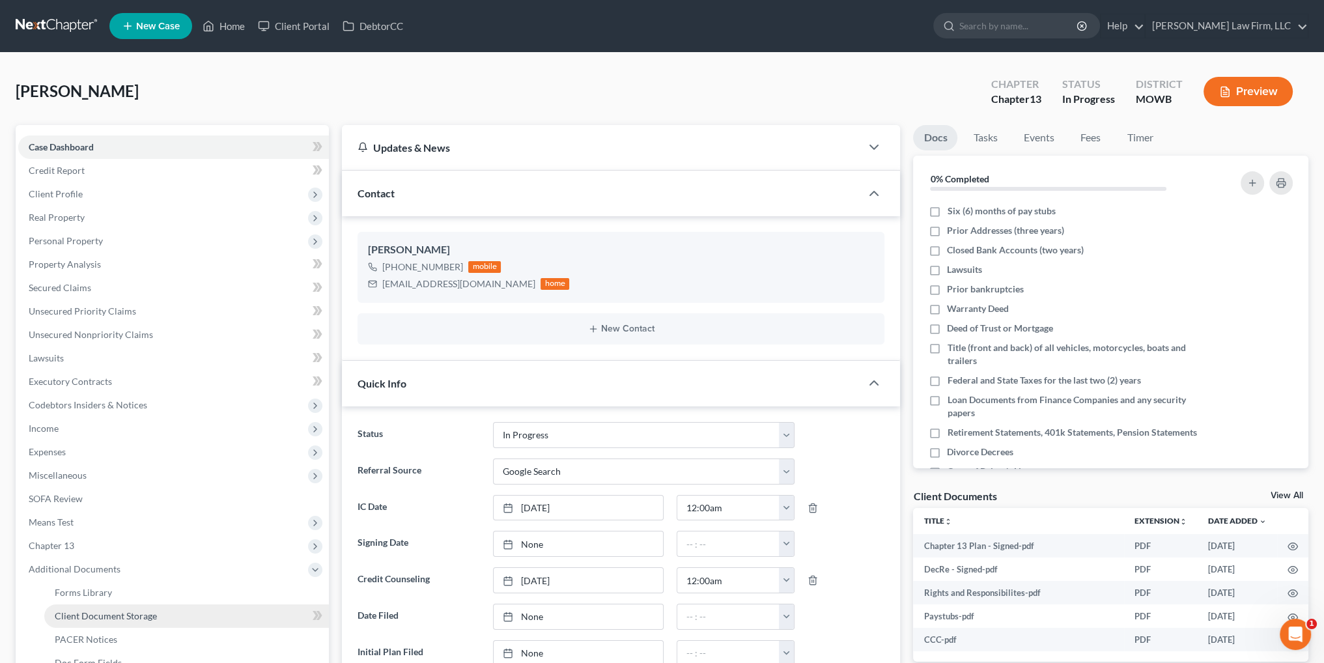
click at [130, 623] on link "Client Document Storage" at bounding box center [186, 615] width 284 height 23
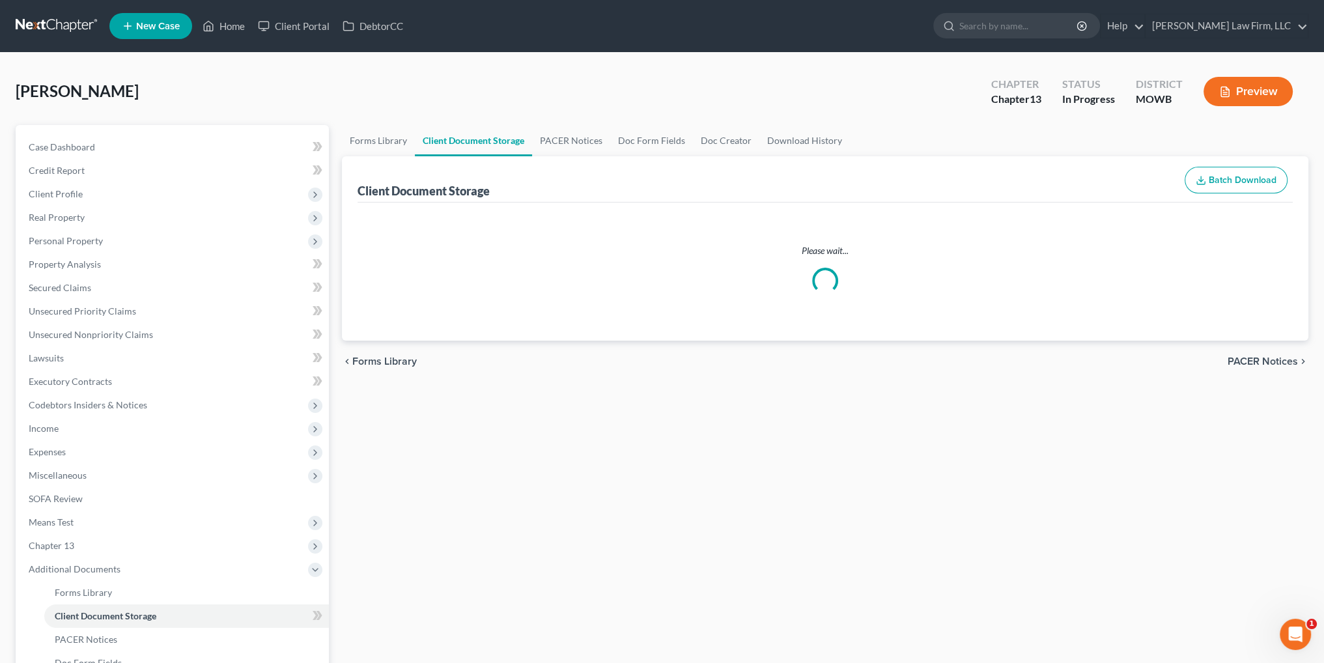
select select "5"
select select "21"
select select "9"
select select "24"
select select "18"
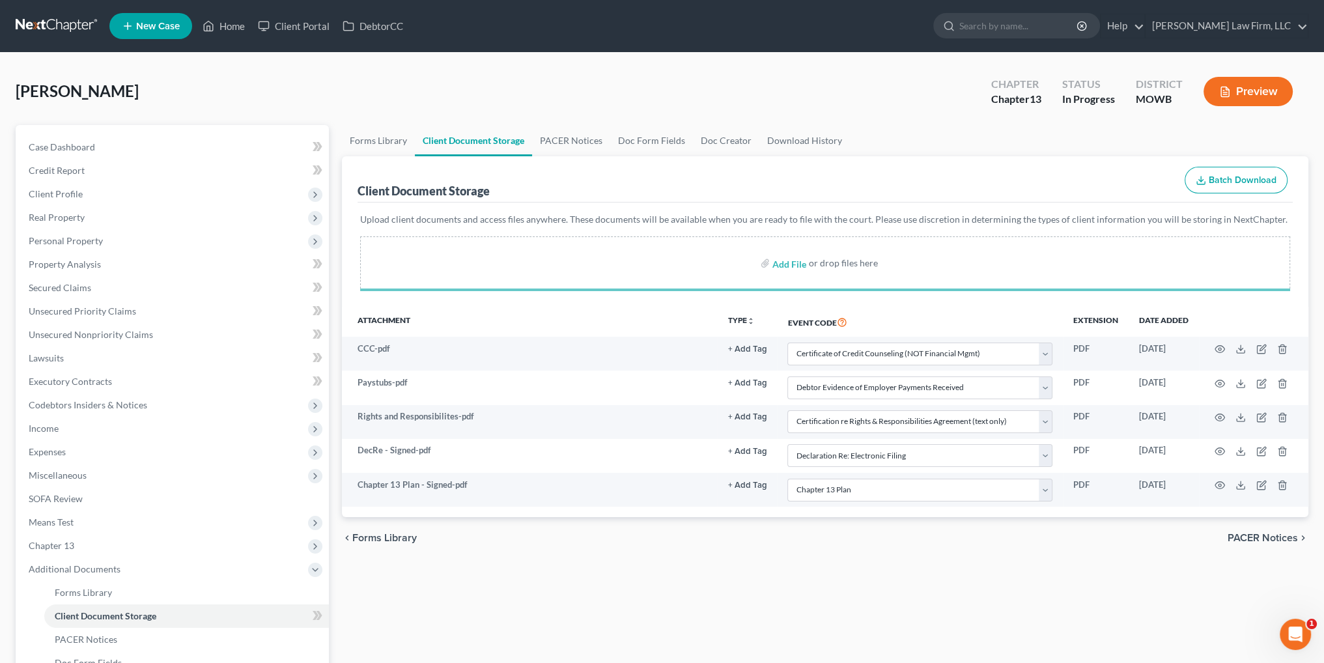
select select "5"
select select "21"
select select "9"
select select "24"
select select "18"
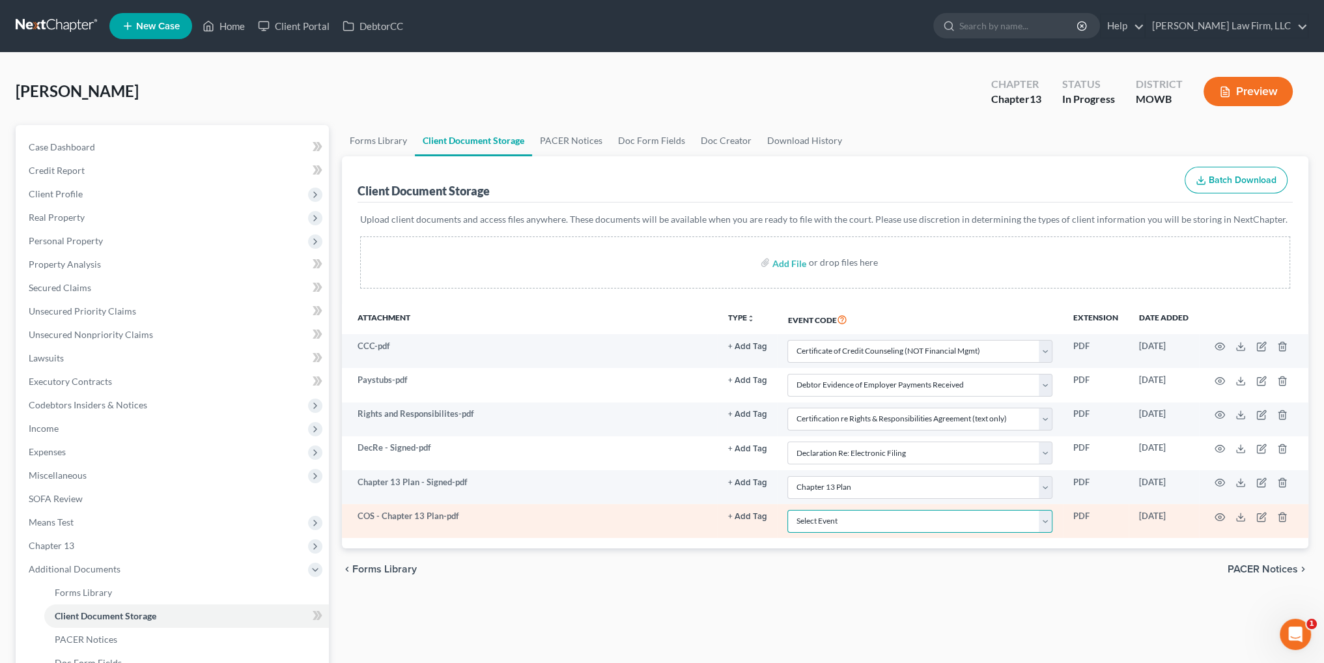
click at [857, 516] on select "Select Event 20 Largest Unsecured Creditors Affidavit re: NO Tax Returns Amende…" at bounding box center [919, 521] width 265 height 23
select select "7"
click at [787, 510] on select "Select Event 20 Largest Unsecured Creditors Affidavit re: NO Tax Returns Amende…" at bounding box center [919, 521] width 265 height 23
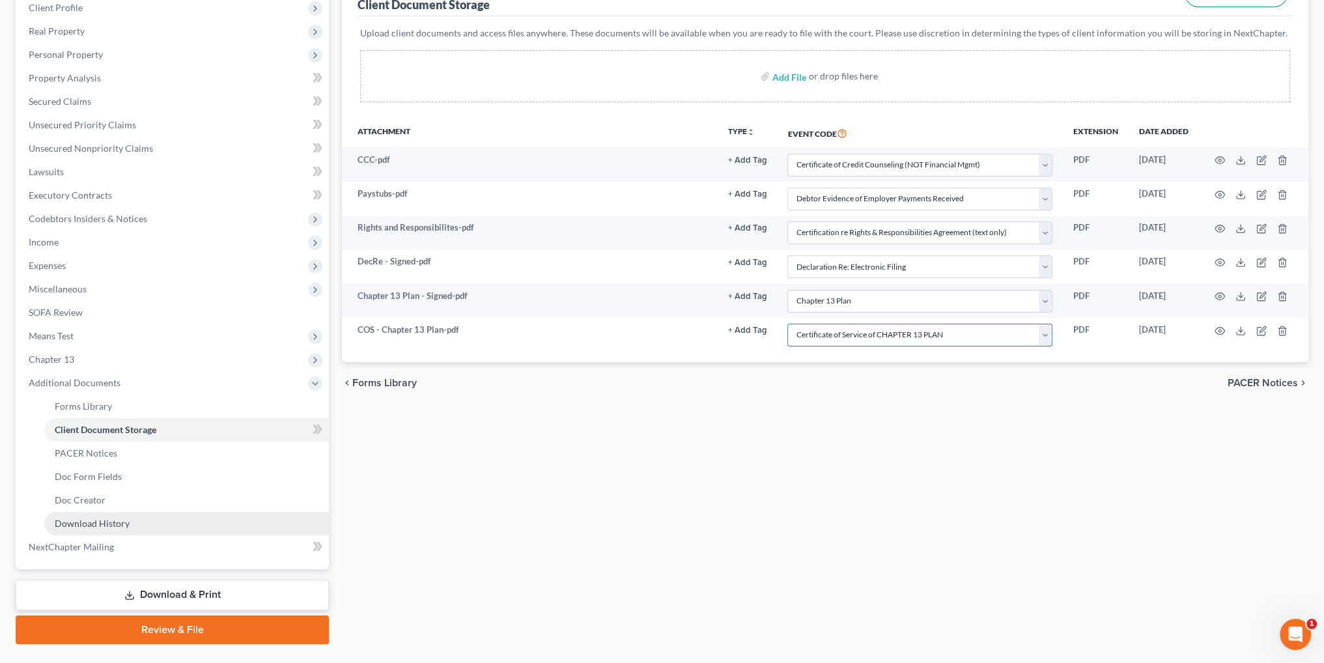
scroll to position [216, 0]
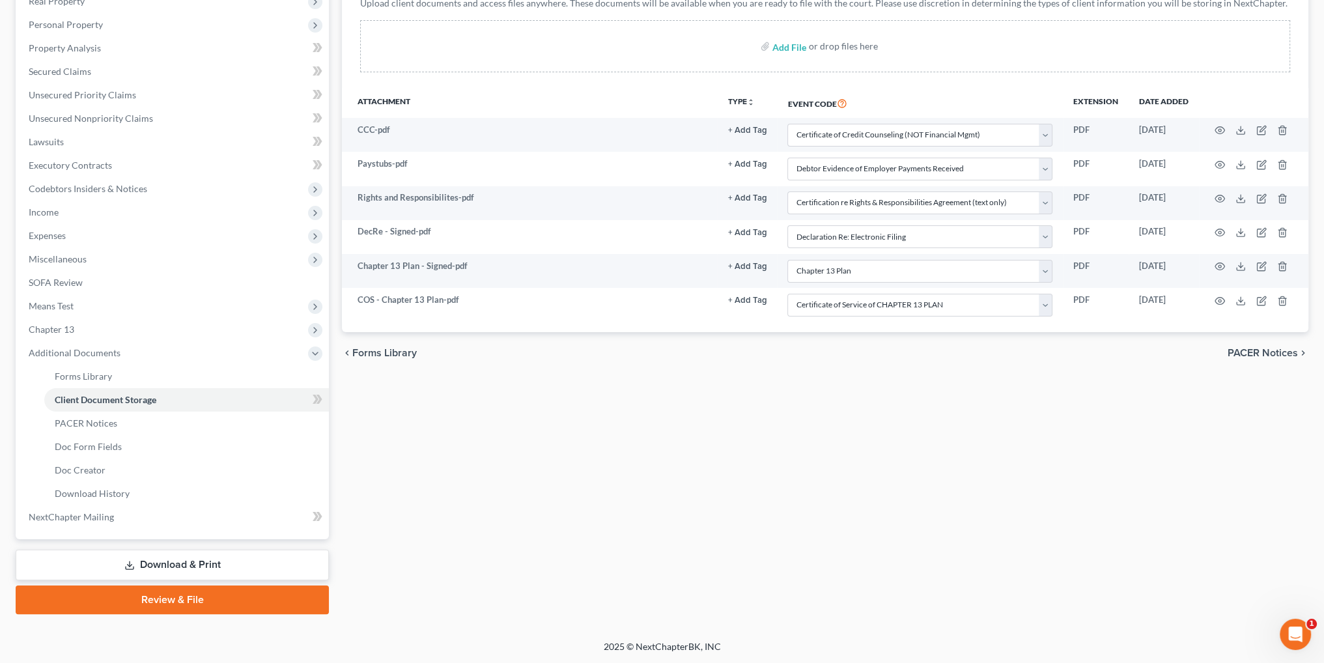
click at [176, 598] on link "Review & File" at bounding box center [172, 599] width 313 height 29
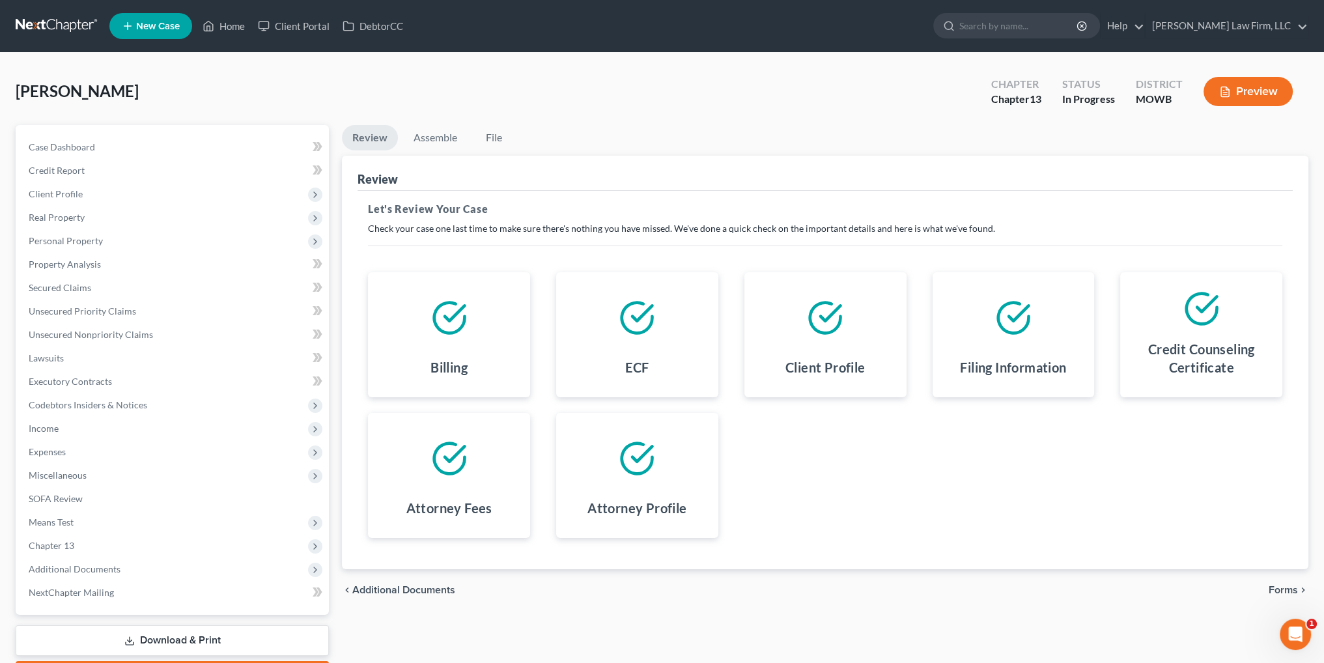
click at [1284, 586] on span "Forms" at bounding box center [1282, 590] width 29 height 10
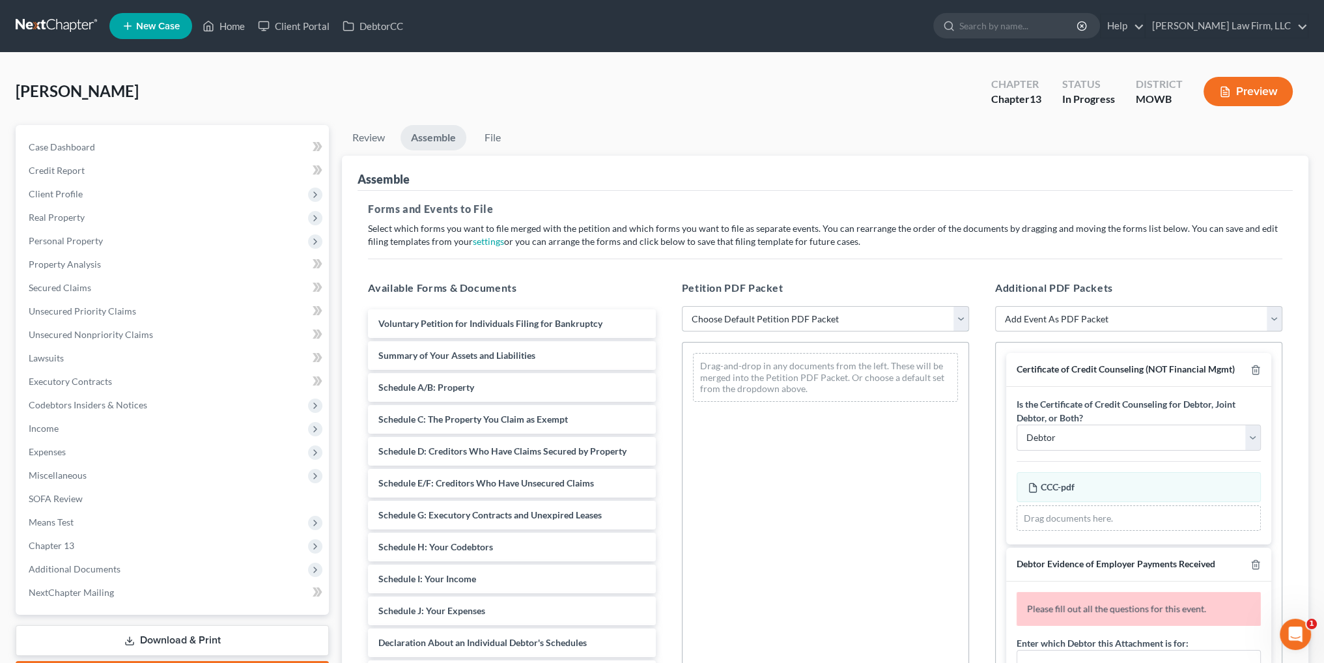
click at [836, 320] on select "Choose Default Petition PDF Packet Complete Bankruptcy Petition (all forms and …" at bounding box center [825, 319] width 287 height 26
select select "0"
click at [682, 306] on select "Choose Default Petition PDF Packet Complete Bankruptcy Petition (all forms and …" at bounding box center [825, 319] width 287 height 26
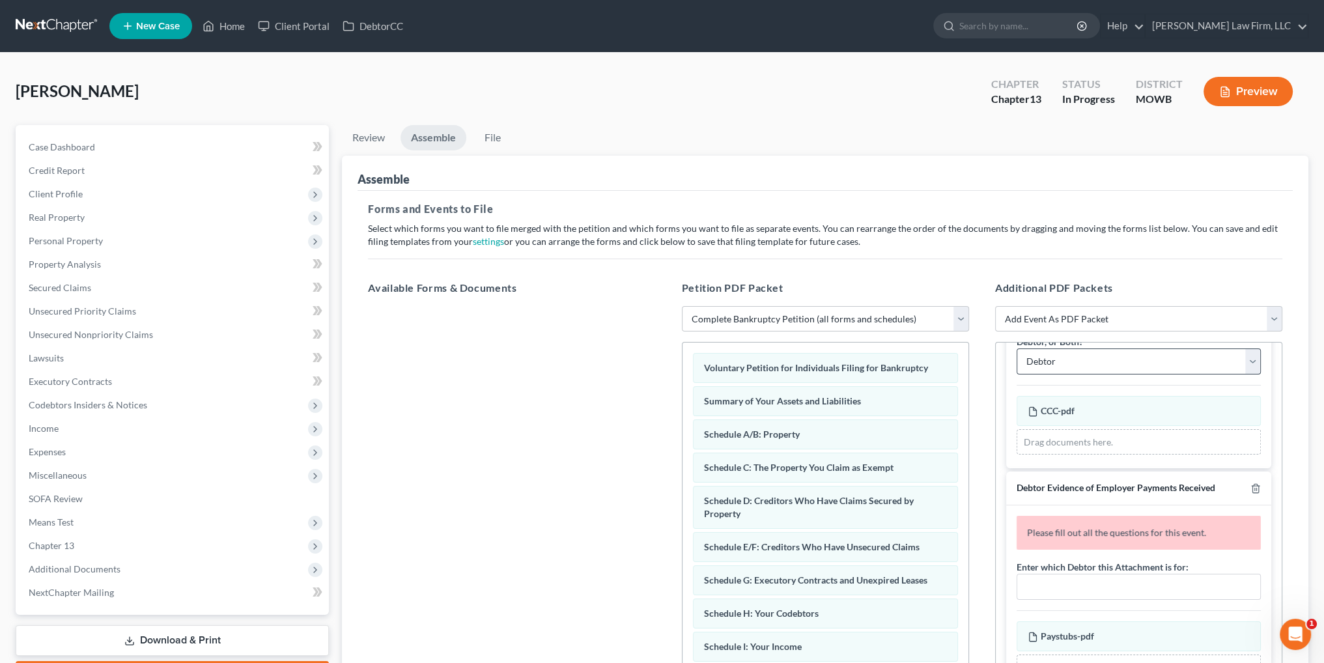
scroll to position [195, 0]
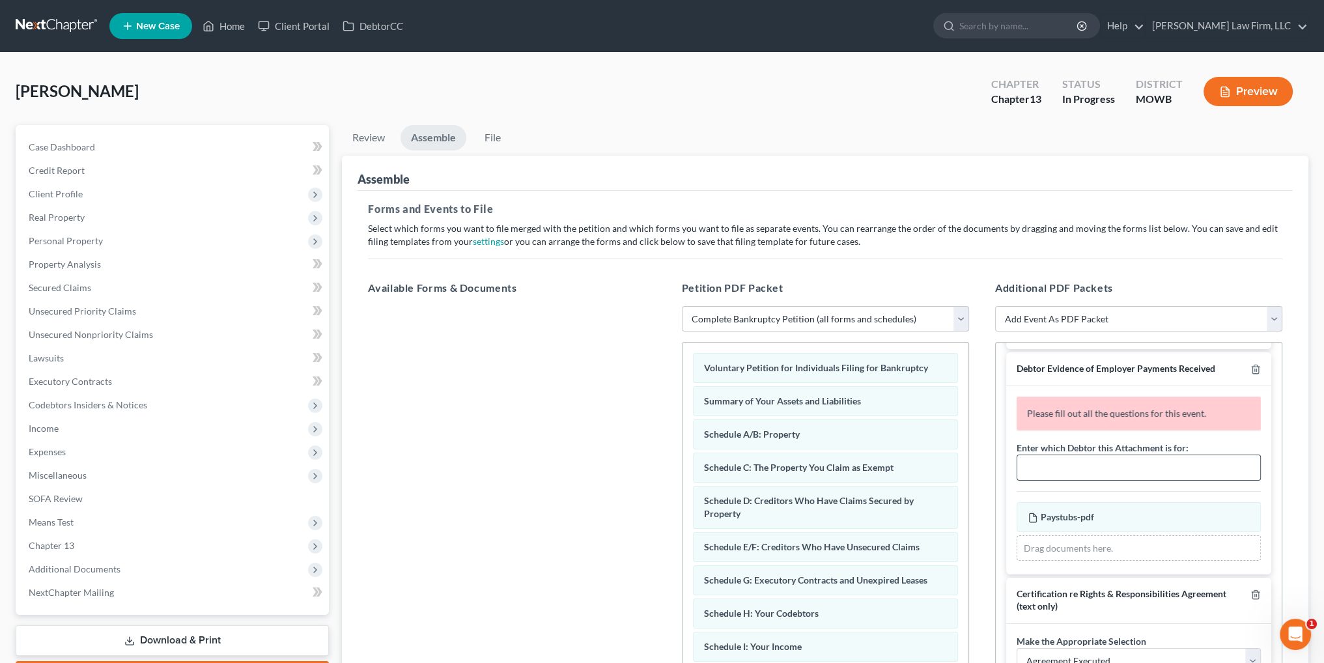
click at [1094, 480] on input "text" at bounding box center [1138, 467] width 243 height 25
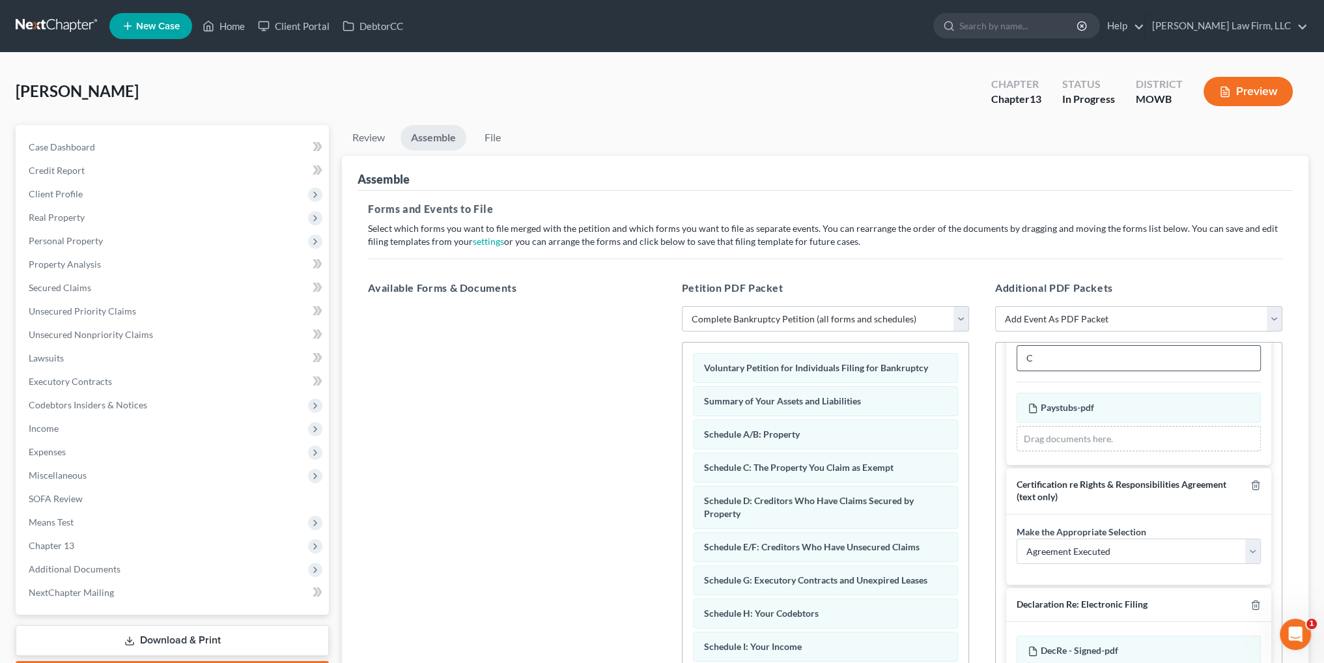
scroll to position [216, 0]
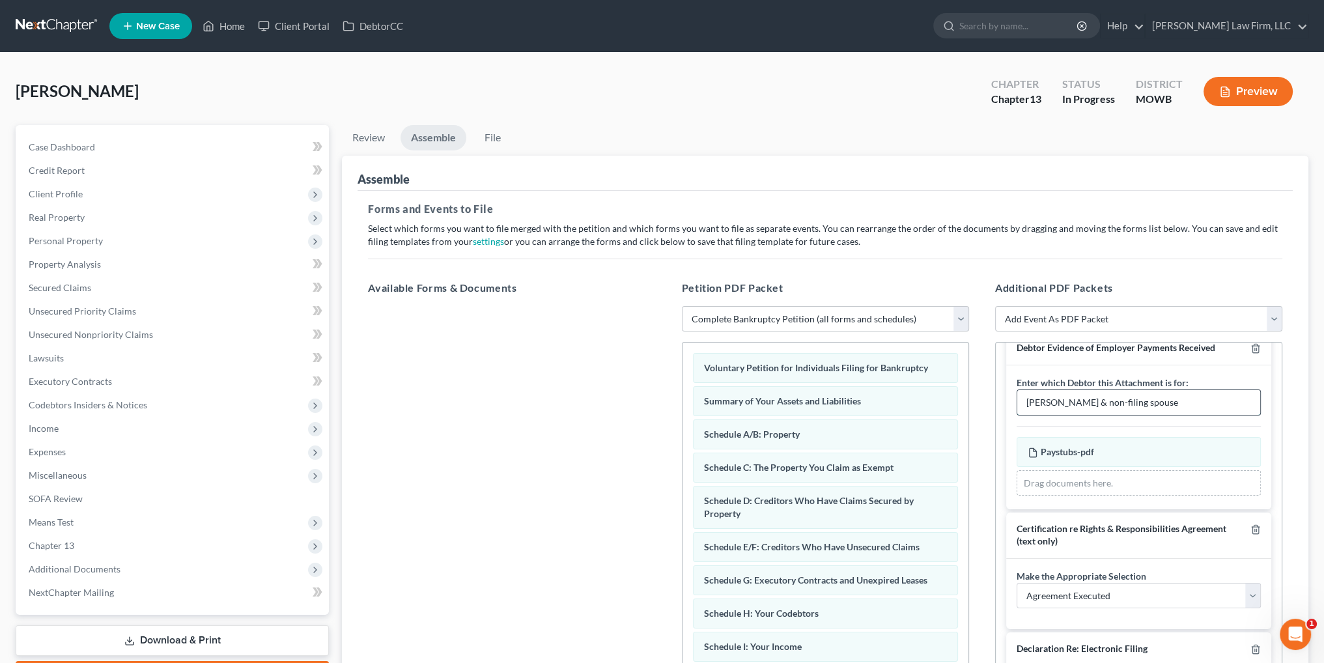
drag, startPoint x: 1193, startPoint y: 409, endPoint x: 1094, endPoint y: 409, distance: 98.3
click at [1094, 409] on input "[PERSON_NAME] & non-filing spouse" at bounding box center [1138, 402] width 243 height 25
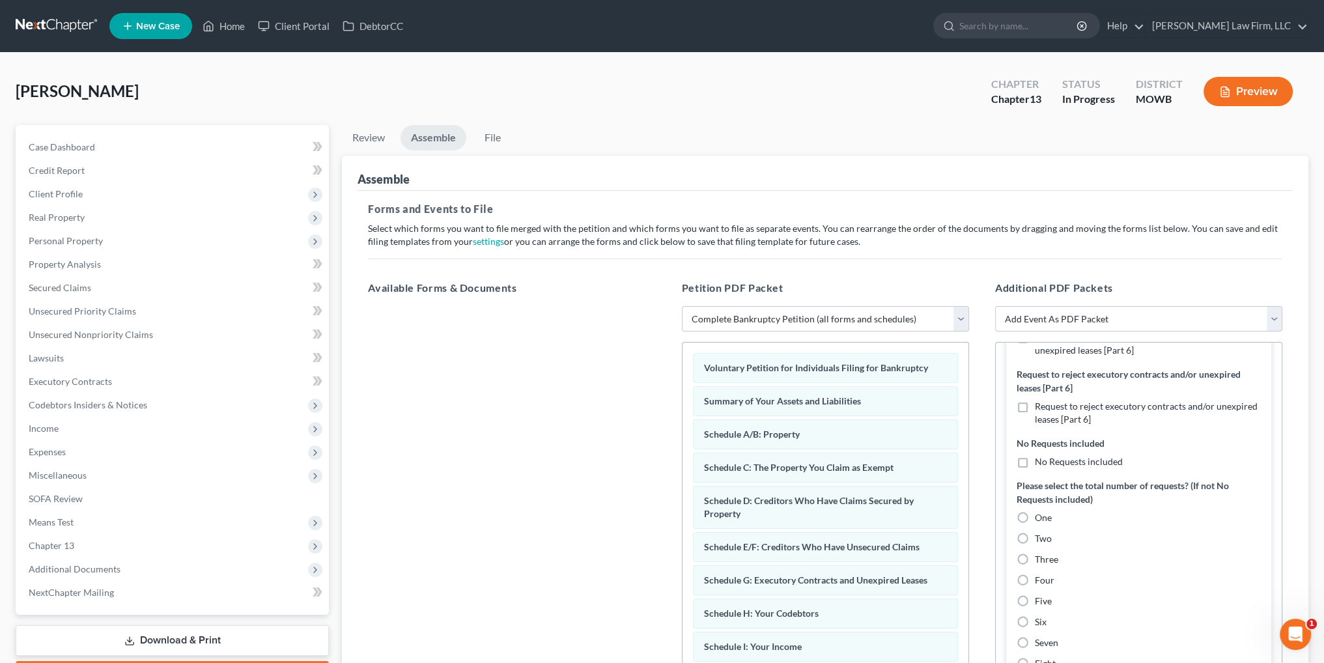
scroll to position [932, 0]
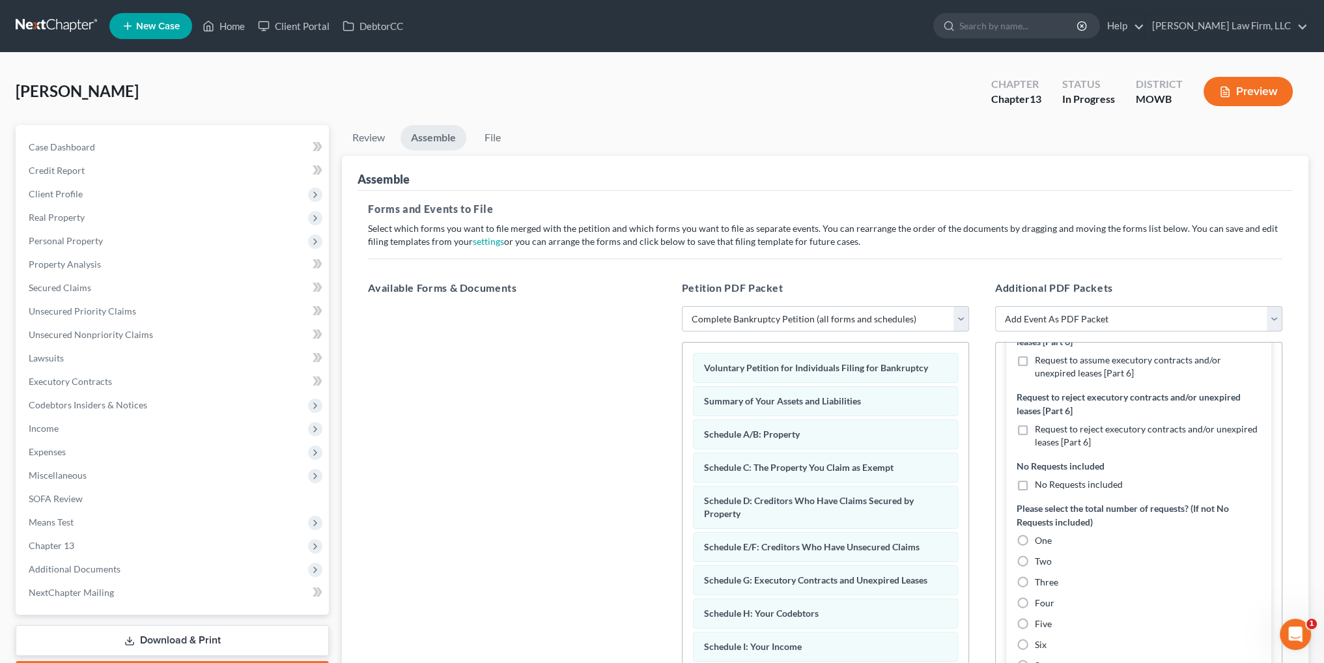
type input "[PERSON_NAME]"
click at [1034, 491] on label "No Requests included" at bounding box center [1078, 484] width 88 height 13
click at [1040, 486] on input "No Requests included" at bounding box center [1044, 482] width 8 height 8
checkbox input "true"
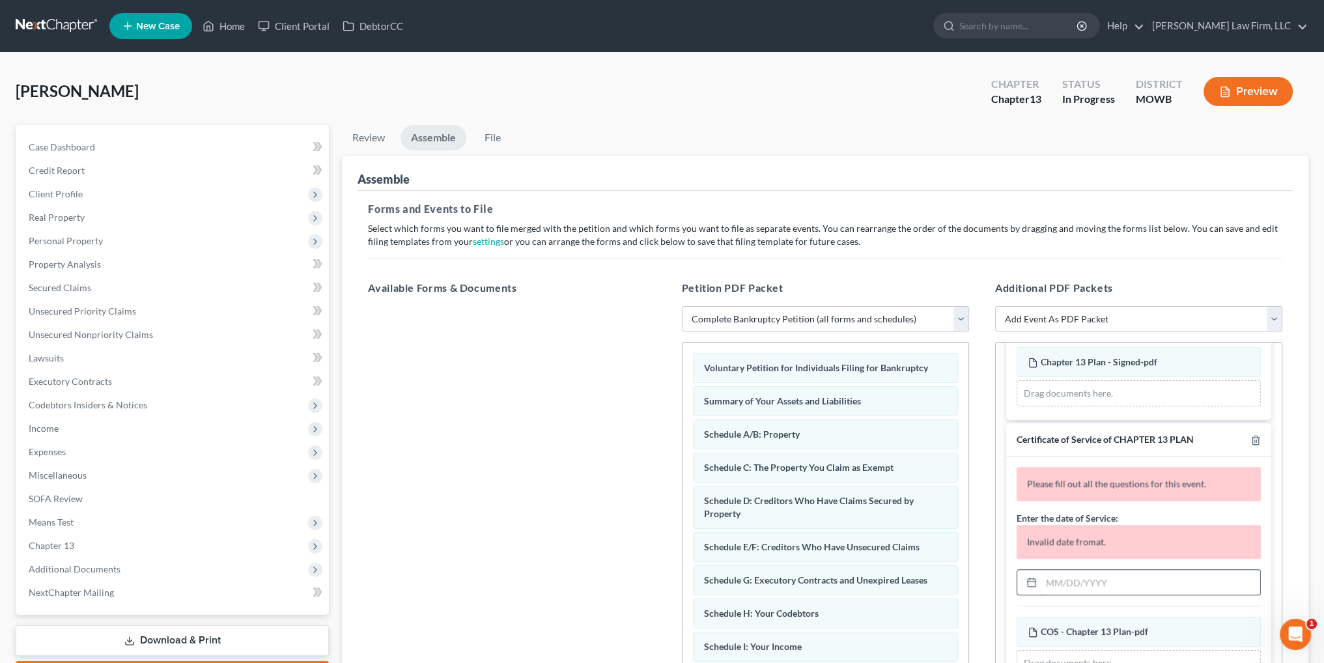
scroll to position [1431, 0]
click at [1059, 583] on input "text" at bounding box center [1150, 582] width 219 height 25
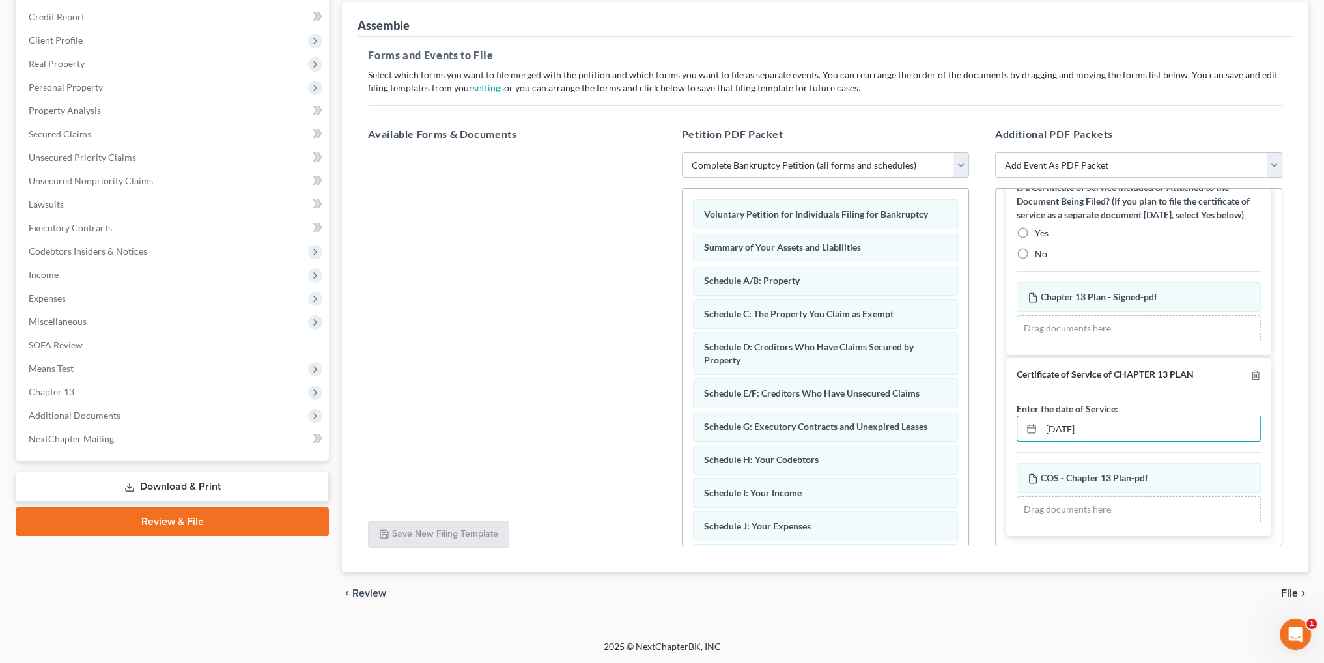
scroll to position [1278, 0]
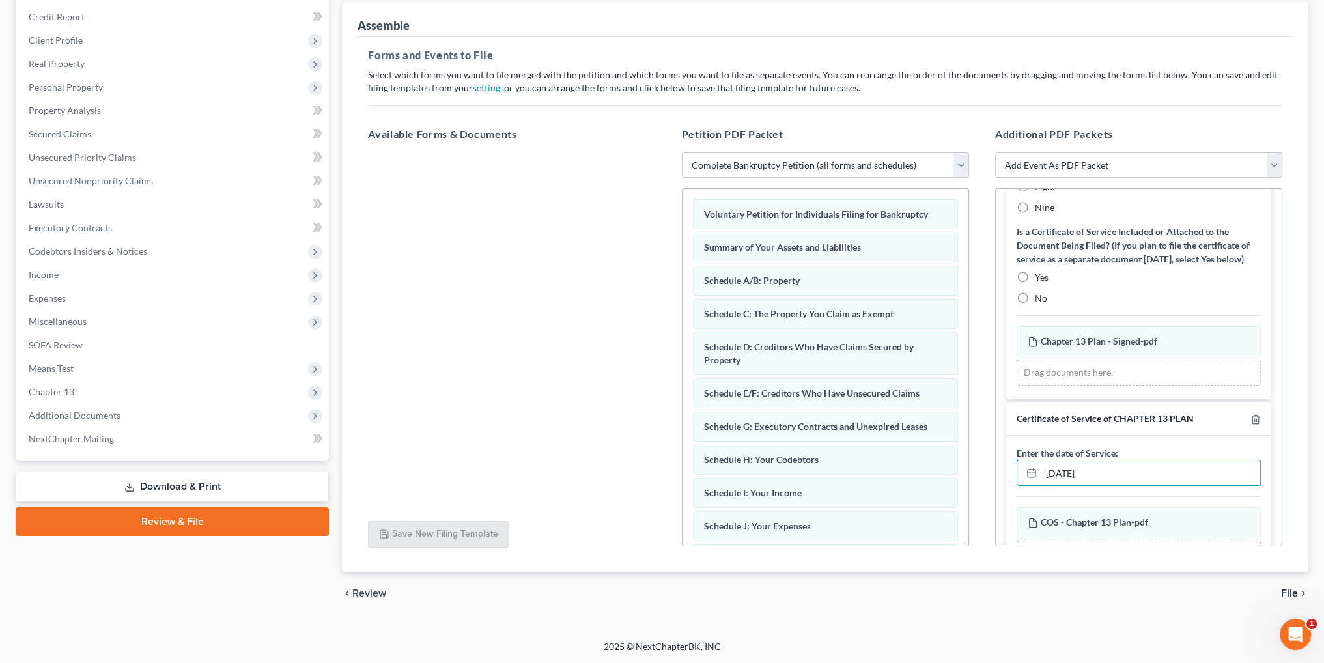
type input "[DATE]"
click at [1034, 284] on label "Yes" at bounding box center [1041, 277] width 14 height 13
click at [1040, 279] on input "Yes" at bounding box center [1044, 275] width 8 height 8
radio input "true"
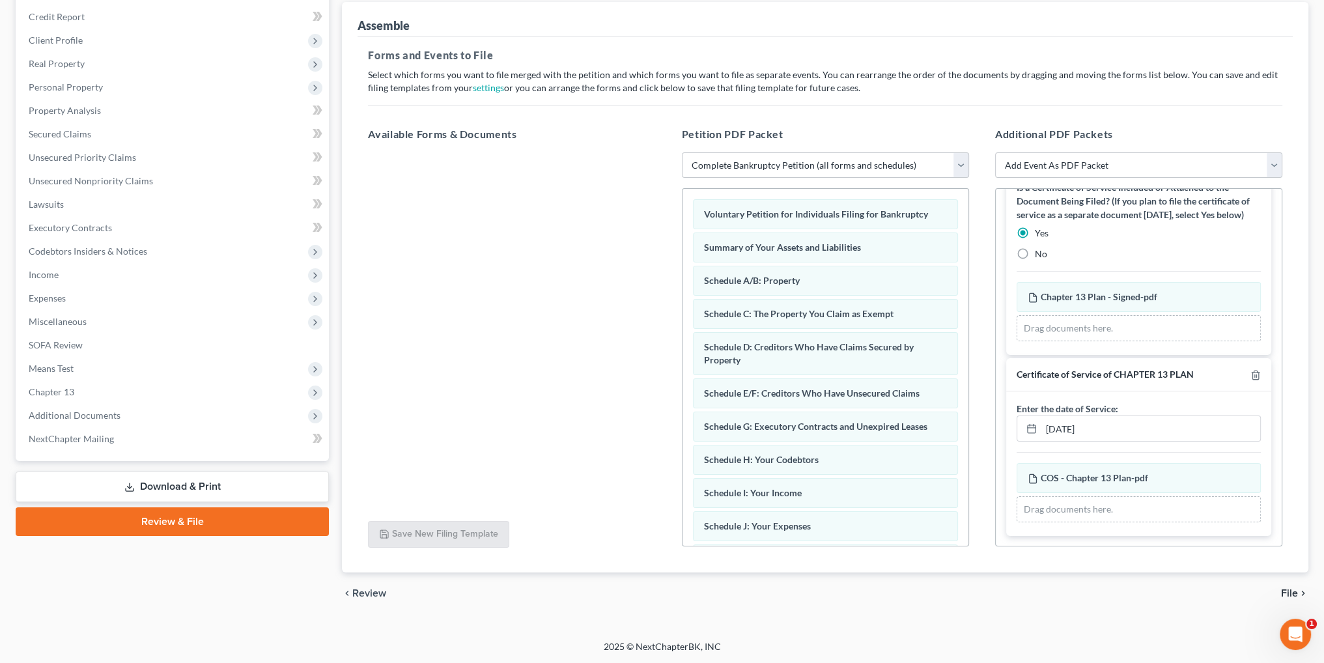
click at [1281, 592] on span "File" at bounding box center [1289, 593] width 17 height 10
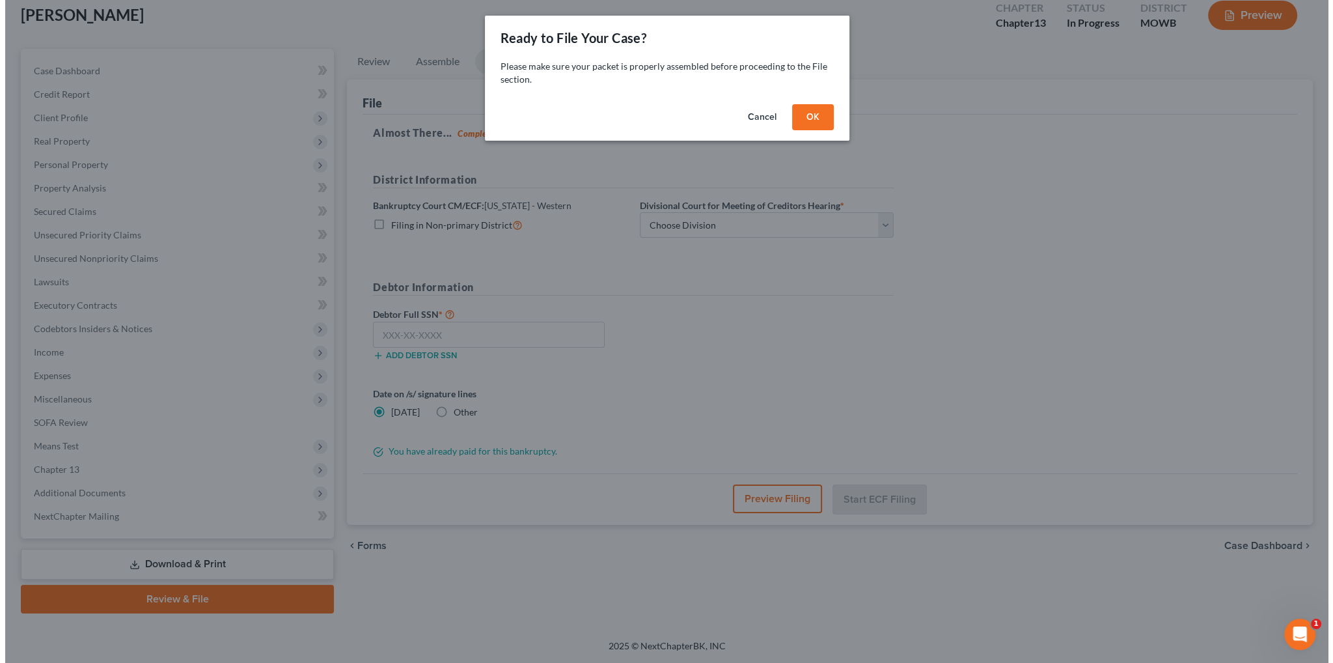
scroll to position [76, 0]
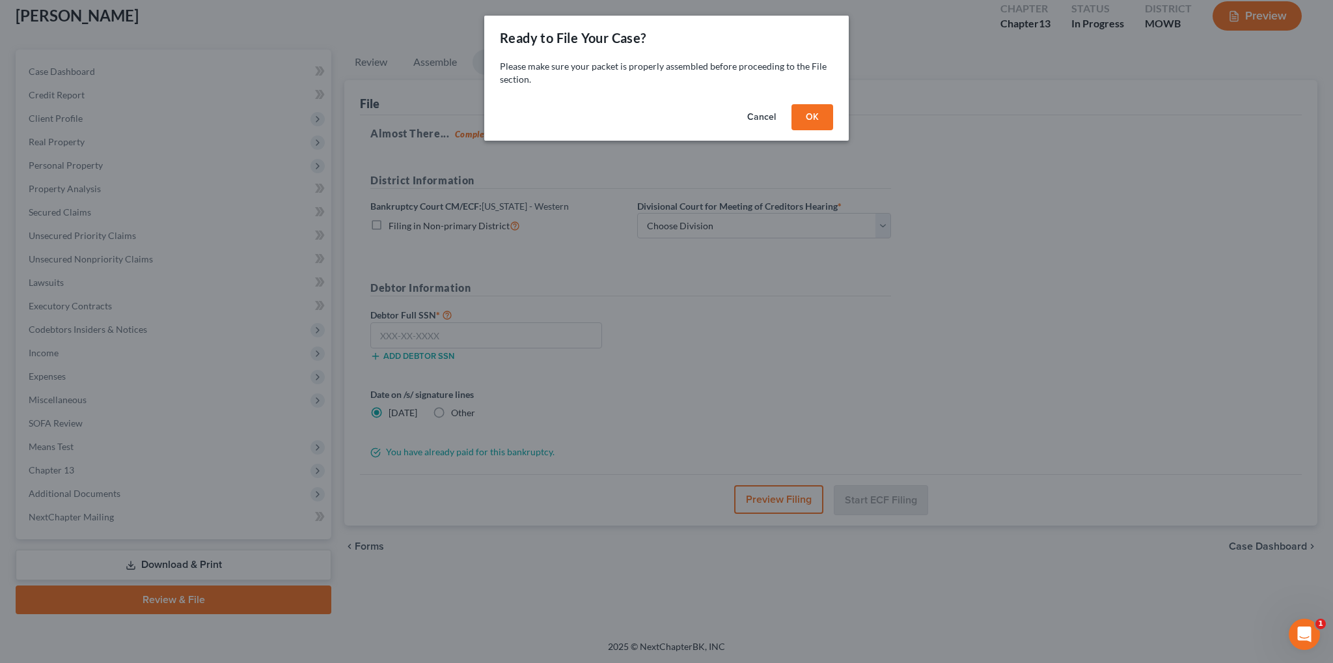
click at [816, 110] on button "OK" at bounding box center [813, 117] width 42 height 26
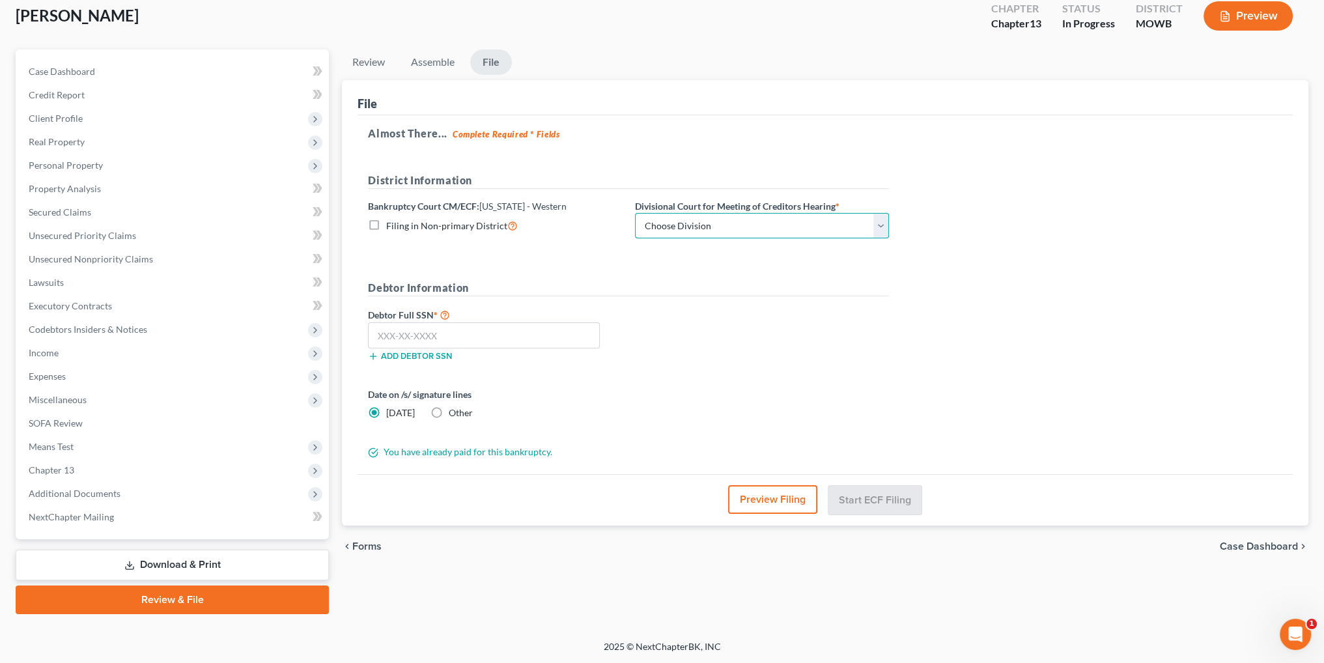
click at [661, 222] on select "Choose Division Central Southern Southwestern St. [PERSON_NAME]" at bounding box center [762, 226] width 254 height 26
select select "4"
click at [635, 213] on select "Choose Division Central Southern Southwestern St. [PERSON_NAME]" at bounding box center [762, 226] width 254 height 26
click at [521, 333] on input "text" at bounding box center [484, 335] width 232 height 26
type input "489-84-9157"
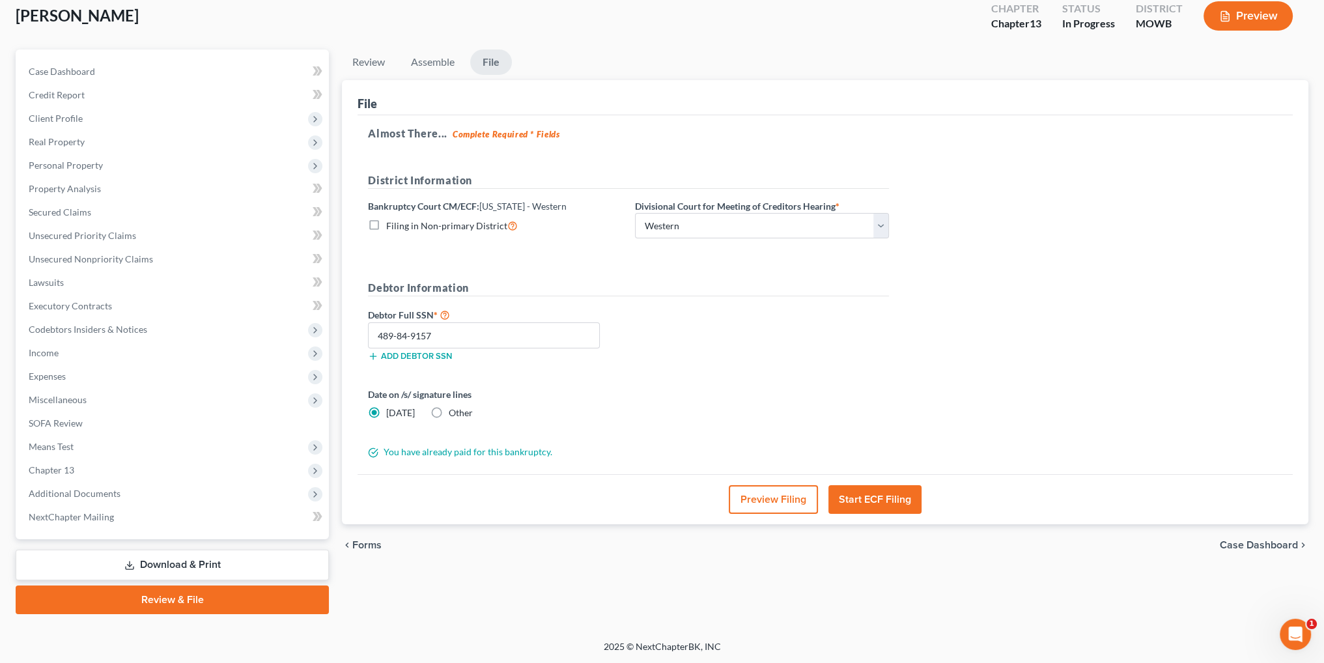
click at [771, 501] on button "Preview Filing" at bounding box center [772, 499] width 89 height 29
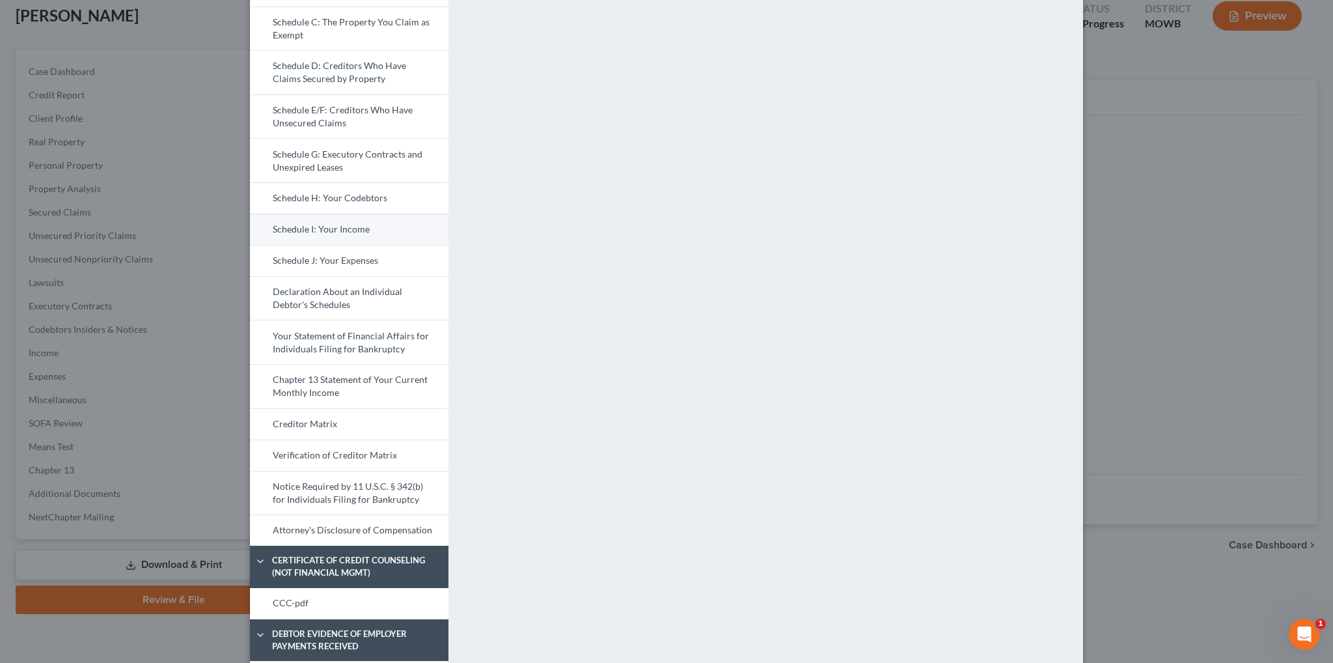
scroll to position [260, 0]
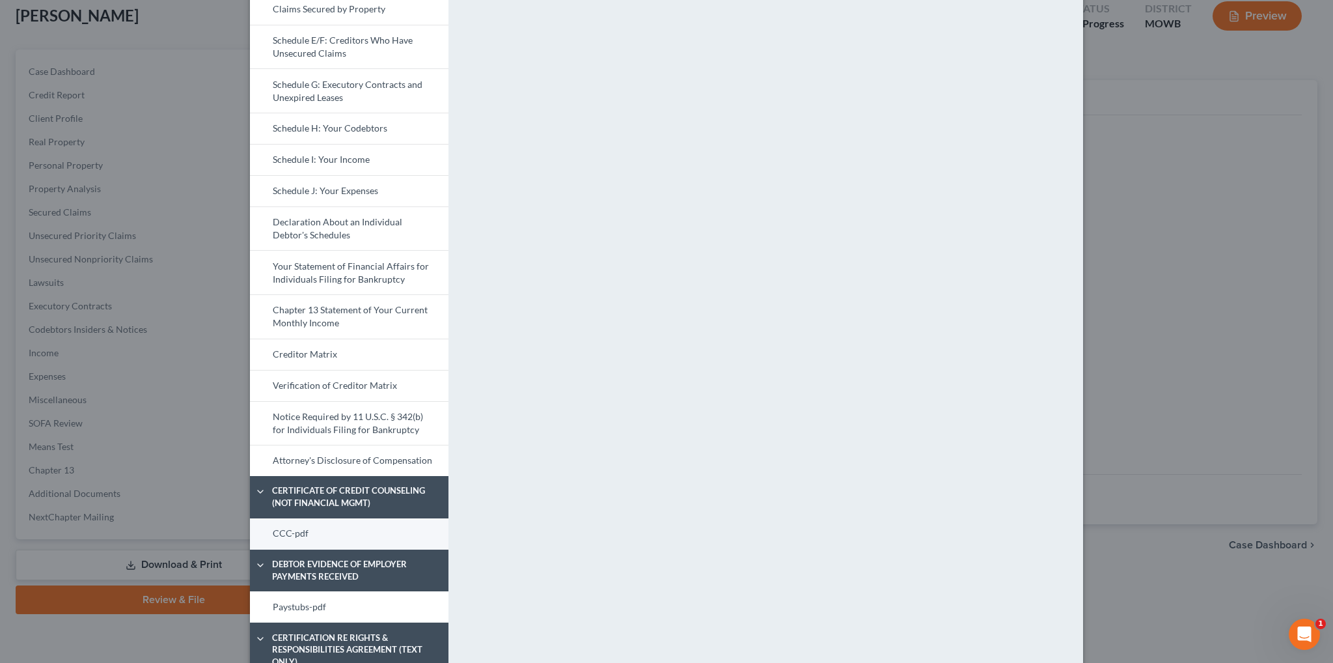
click at [294, 530] on link "CCC-pdf" at bounding box center [349, 533] width 199 height 31
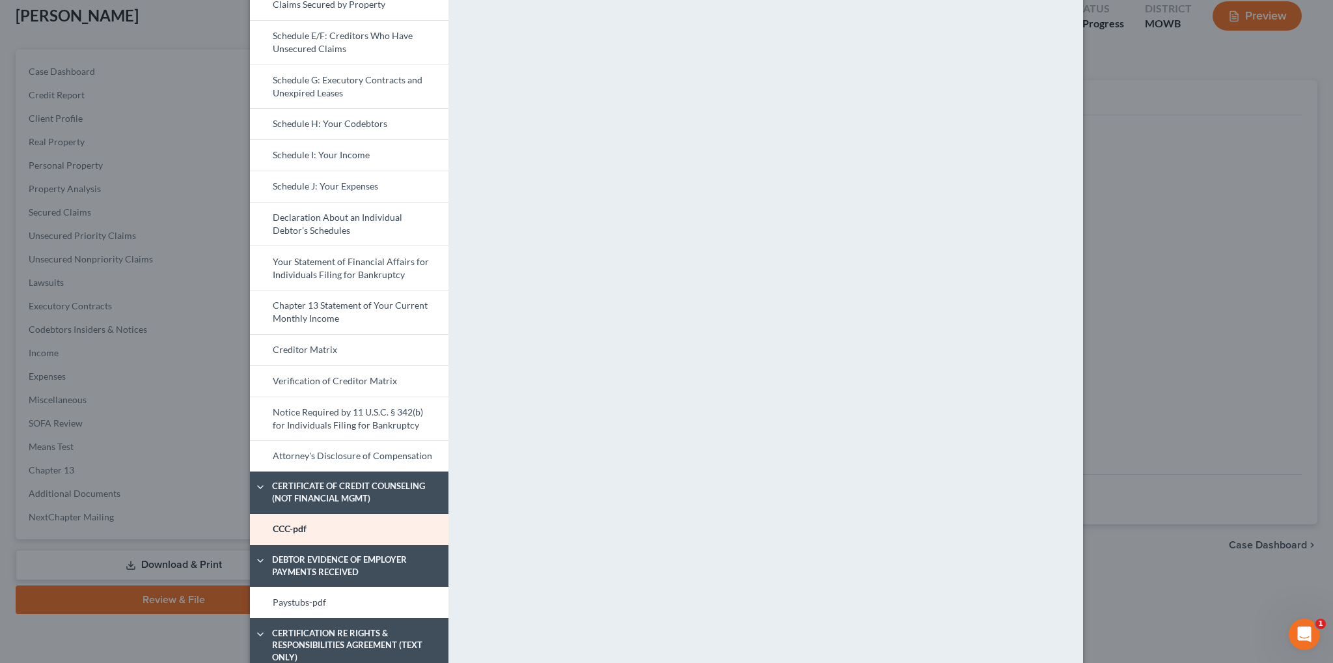
scroll to position [326, 0]
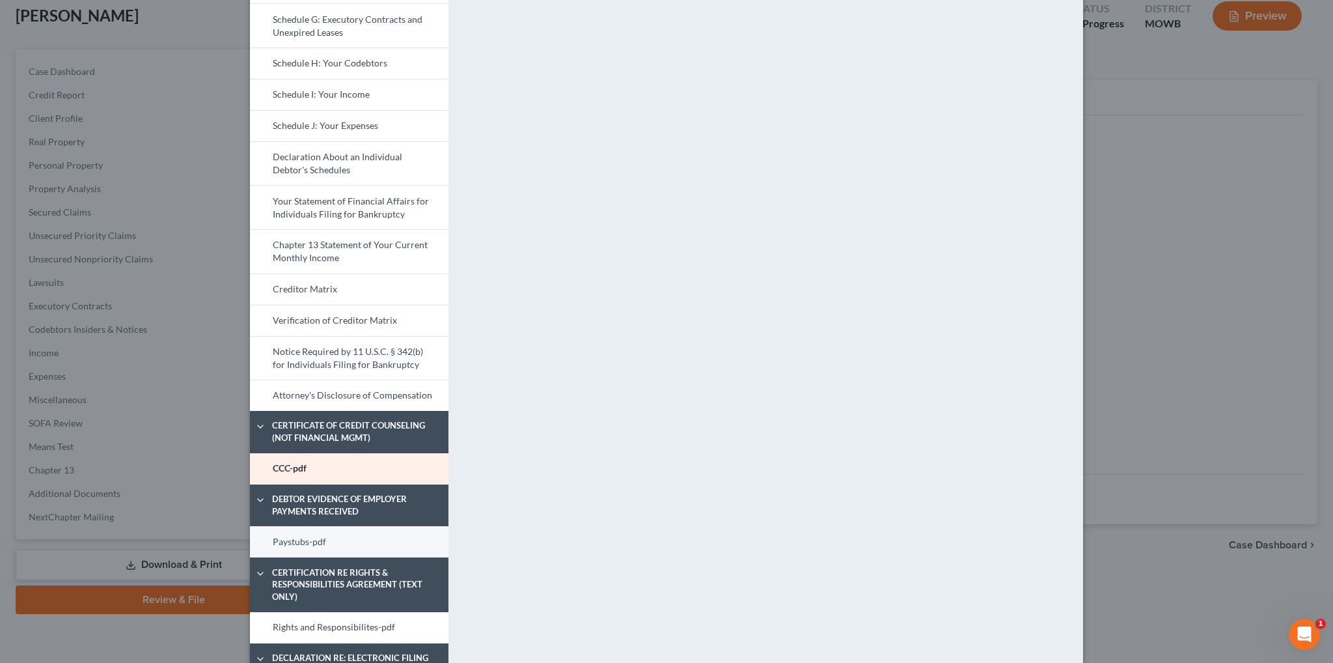
click at [279, 536] on link "Paystubs-pdf" at bounding box center [349, 541] width 199 height 31
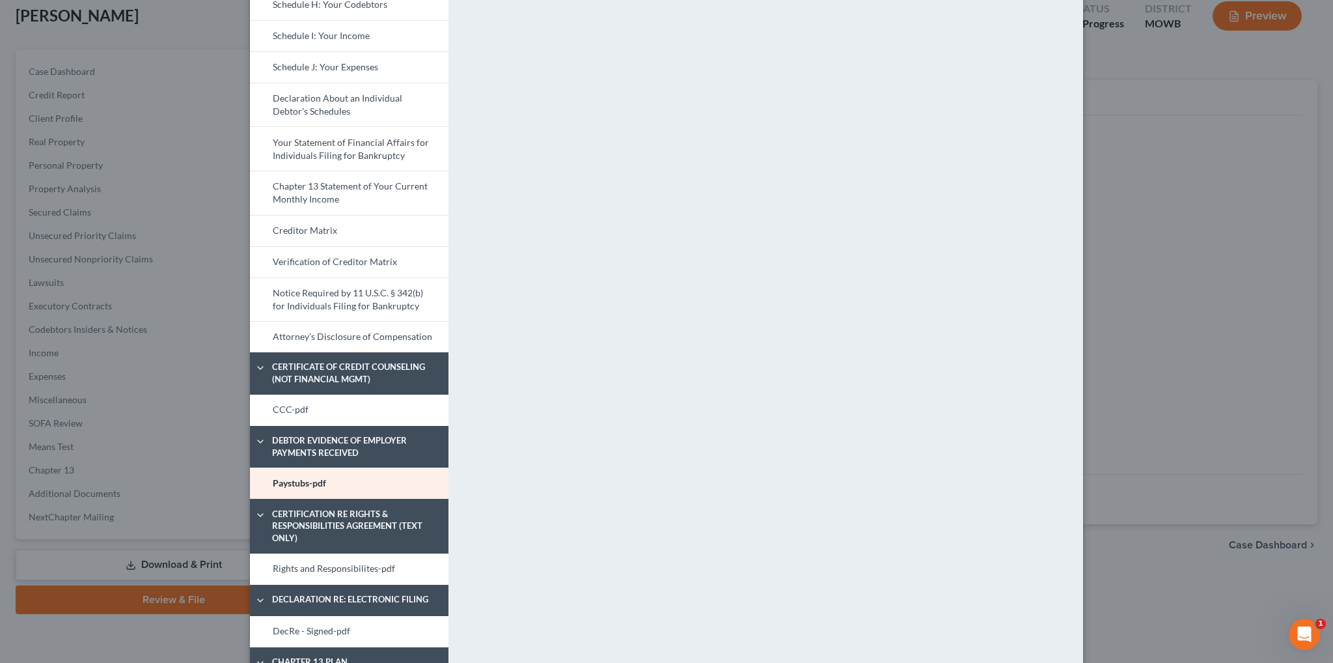
scroll to position [391, 0]
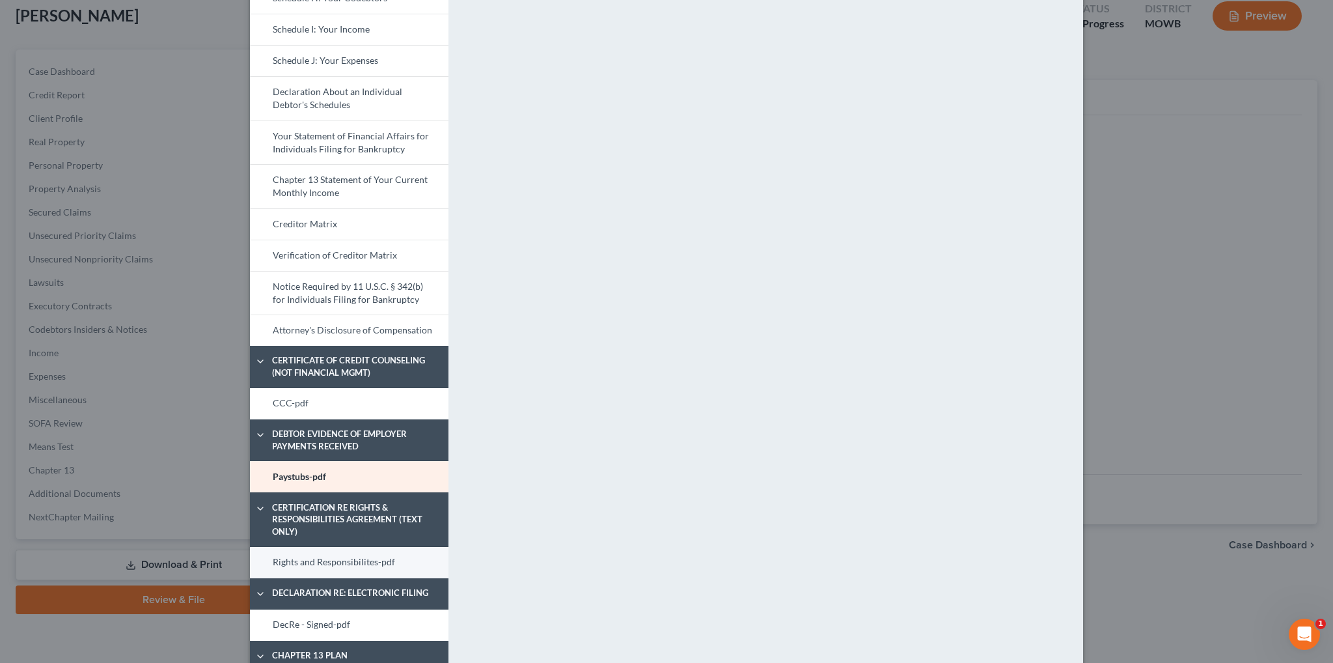
click at [315, 553] on link "Rights and Responsibilites-pdf" at bounding box center [349, 562] width 199 height 31
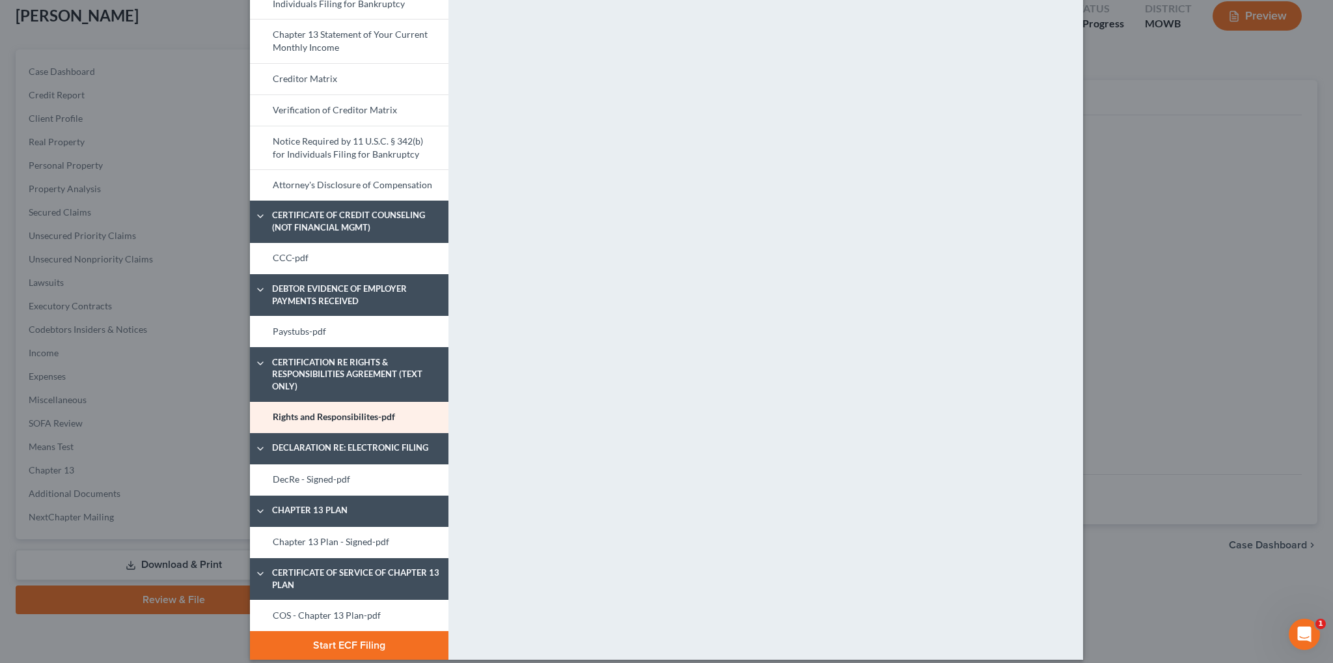
scroll to position [547, 0]
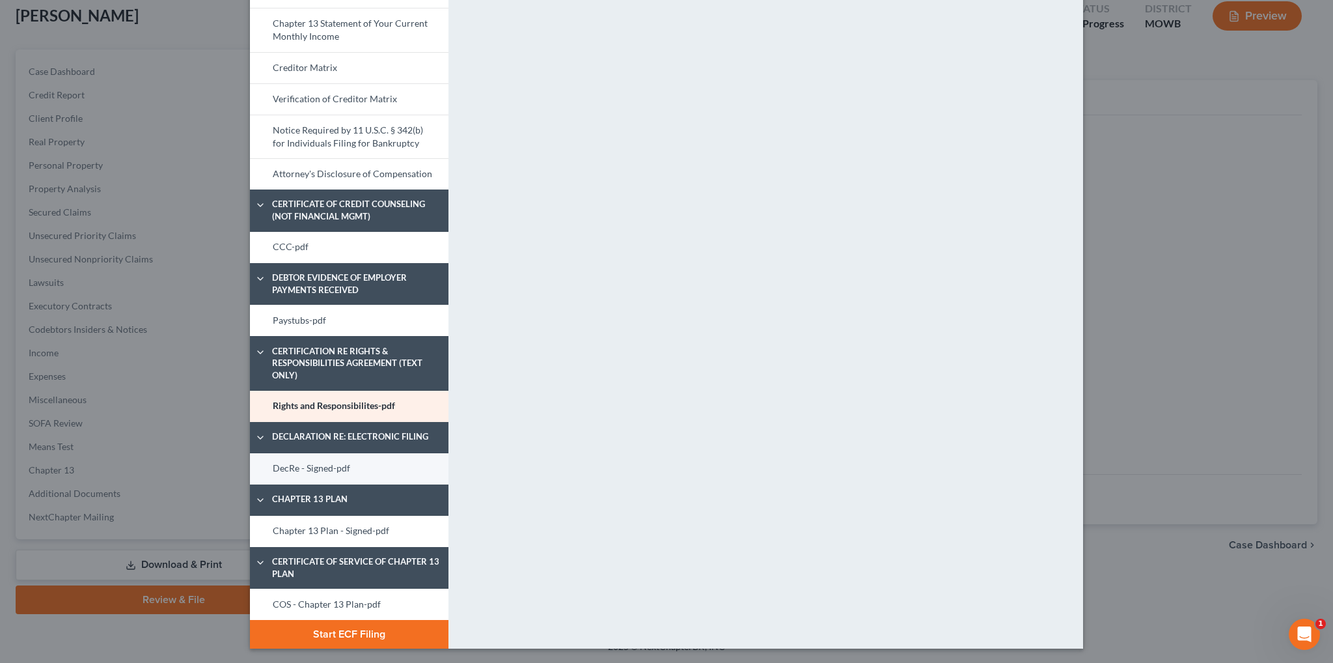
click at [305, 464] on link "DecRe - Signed-pdf" at bounding box center [349, 468] width 199 height 31
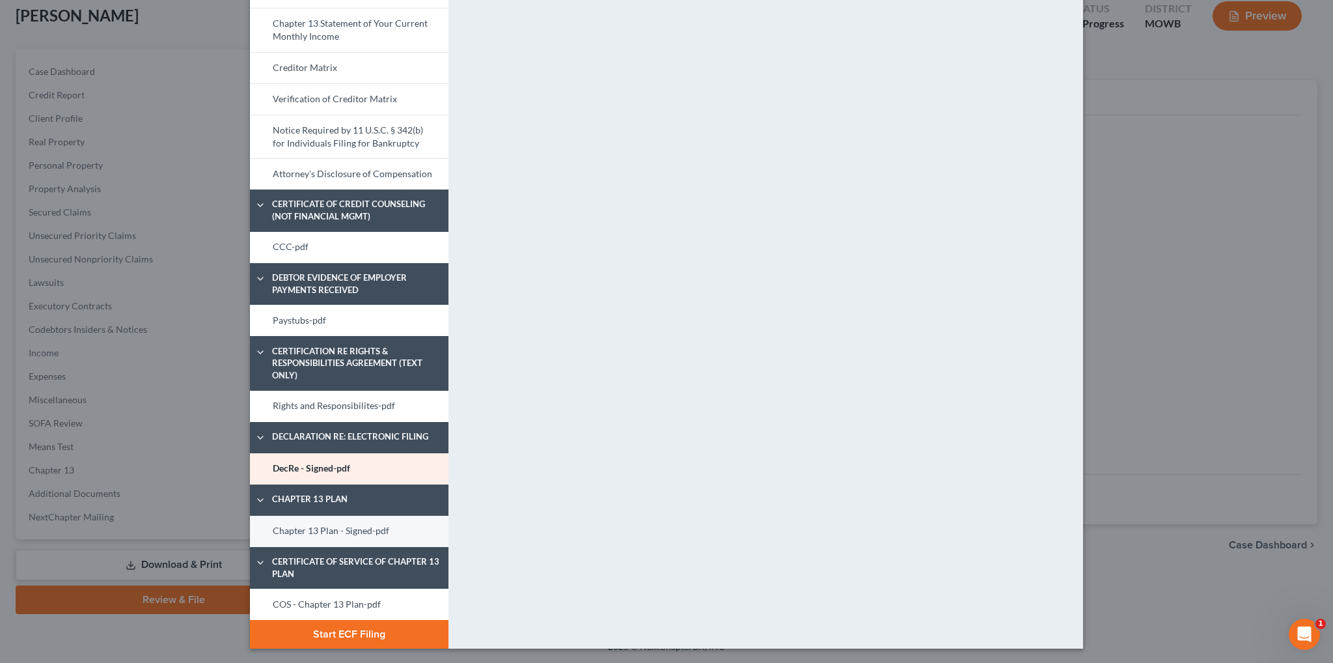
click at [331, 527] on link "Chapter 13 Plan - Signed-pdf" at bounding box center [349, 531] width 199 height 31
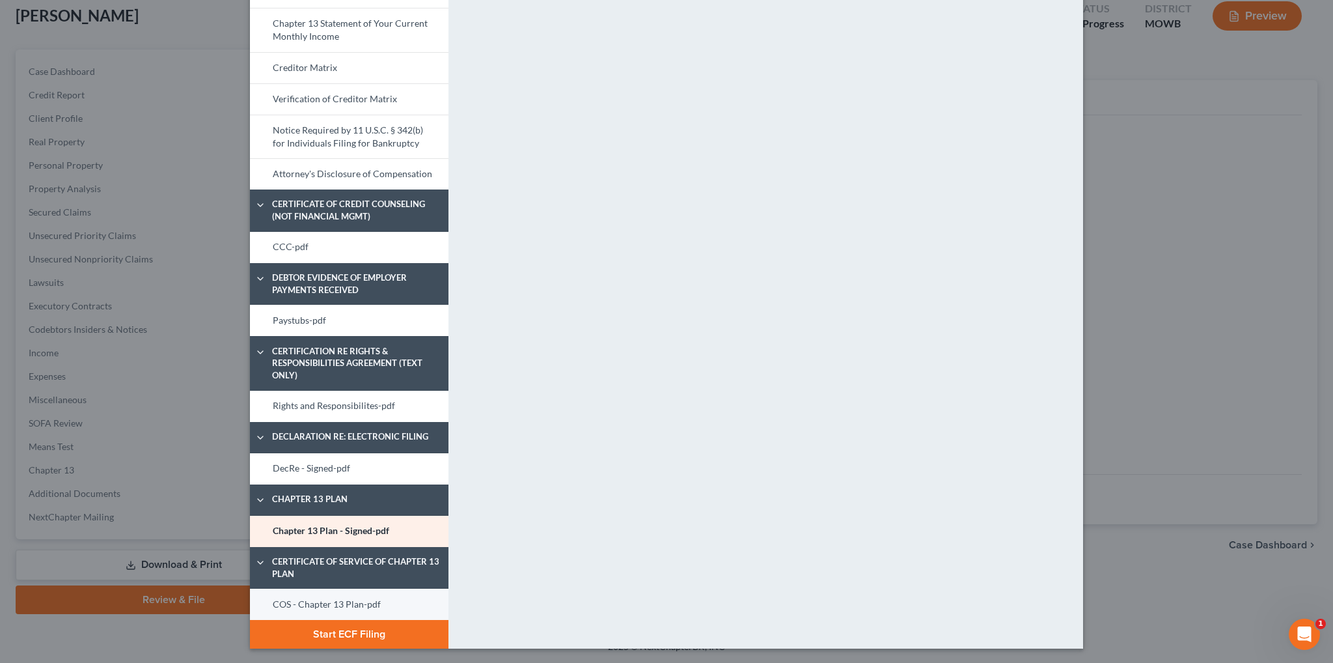
click at [338, 600] on link "COS - Chapter 13 Plan-pdf" at bounding box center [349, 604] width 199 height 31
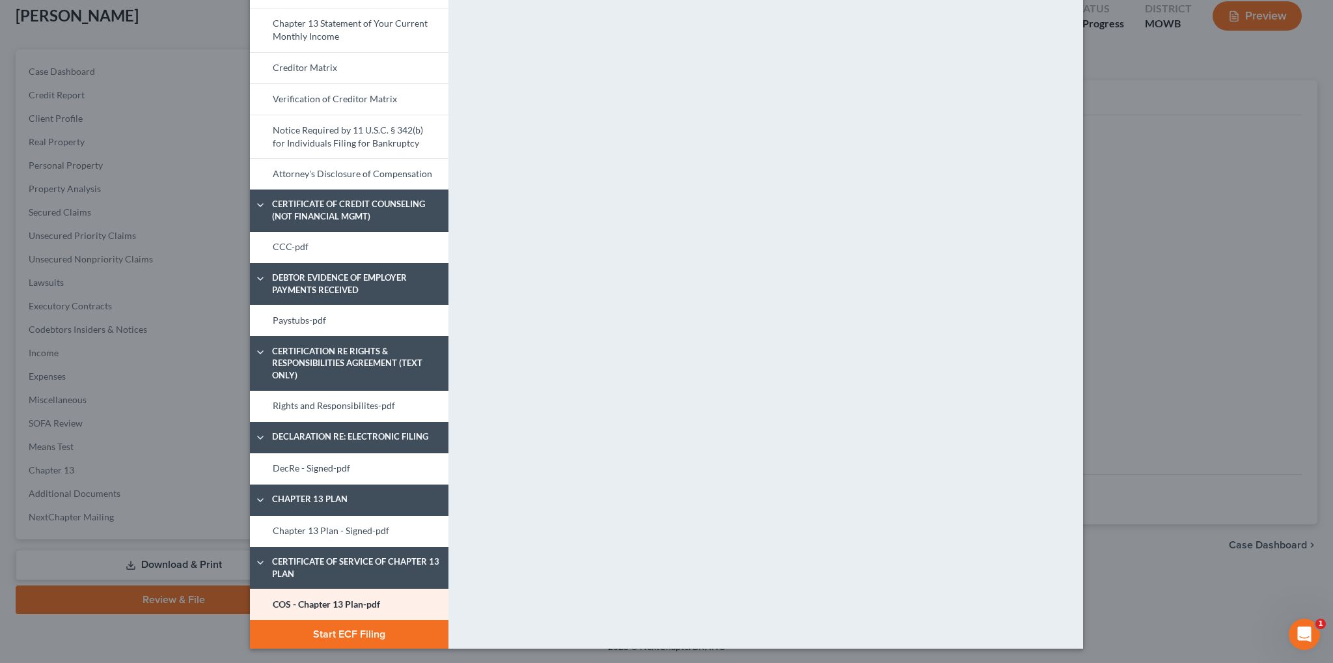
click at [337, 633] on button "Start ECF Filing" at bounding box center [349, 634] width 199 height 29
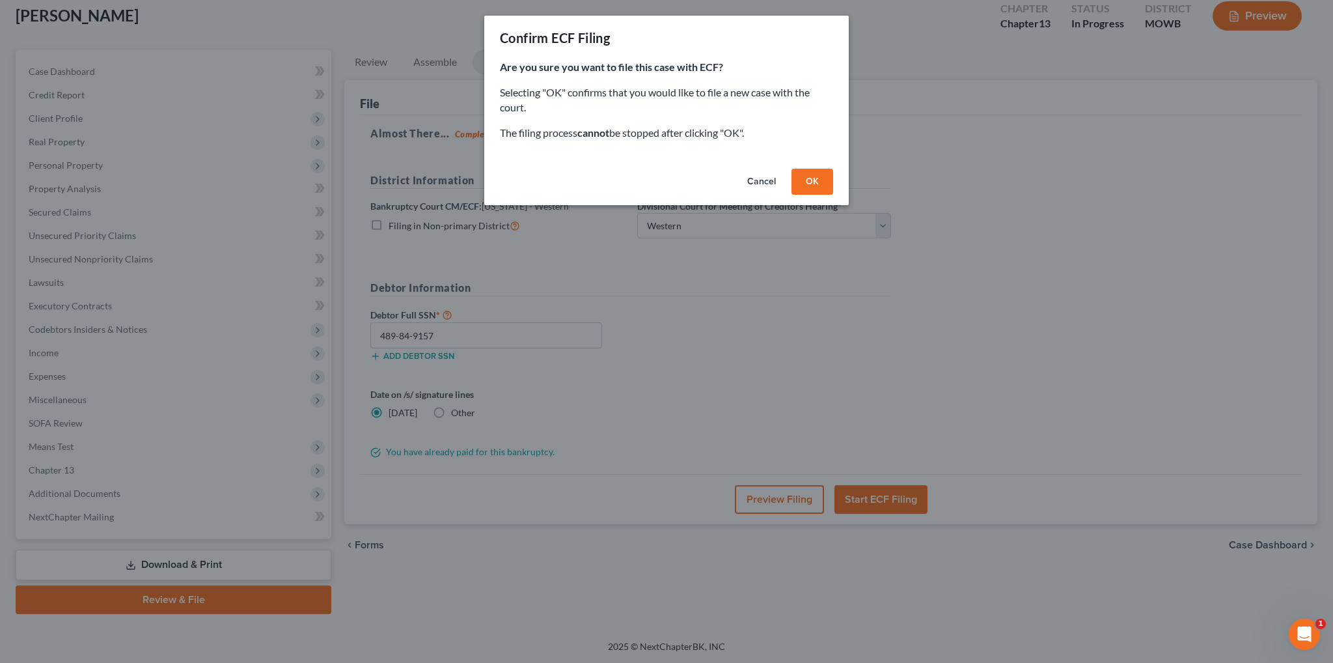
click at [812, 177] on button "OK" at bounding box center [813, 182] width 42 height 26
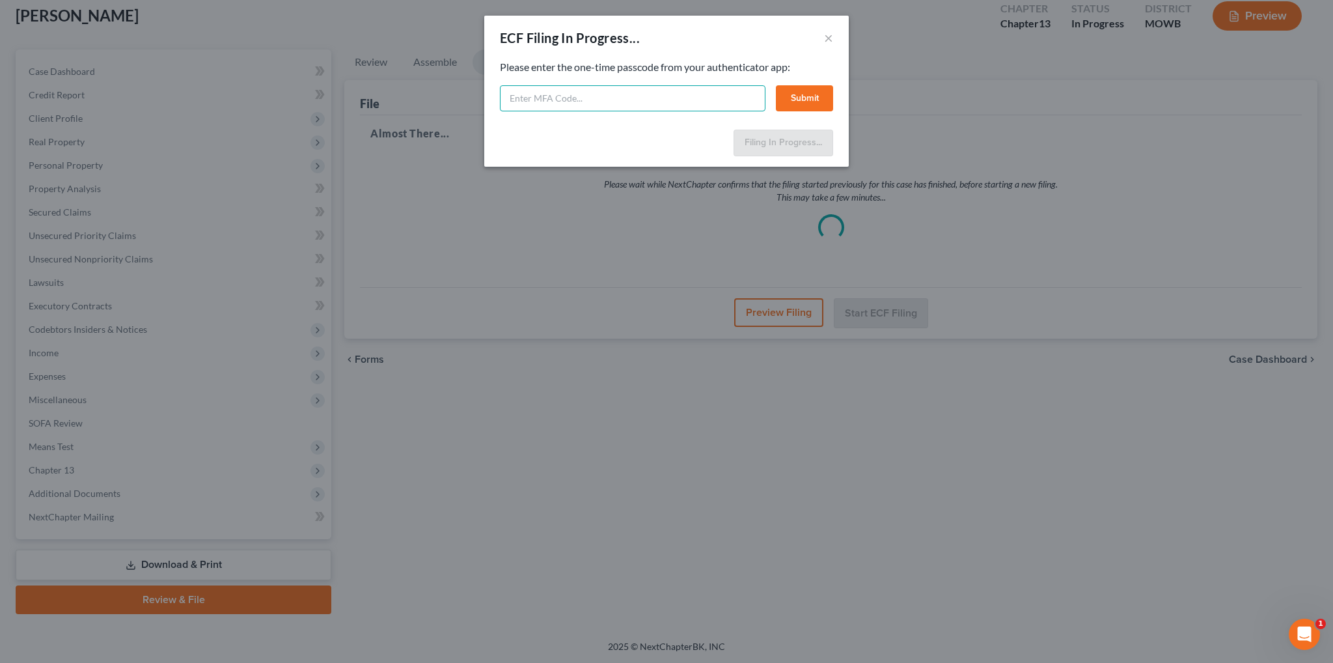
click at [621, 100] on input "text" at bounding box center [633, 98] width 266 height 26
type input "799718"
click at [793, 98] on button "Submit" at bounding box center [804, 98] width 57 height 26
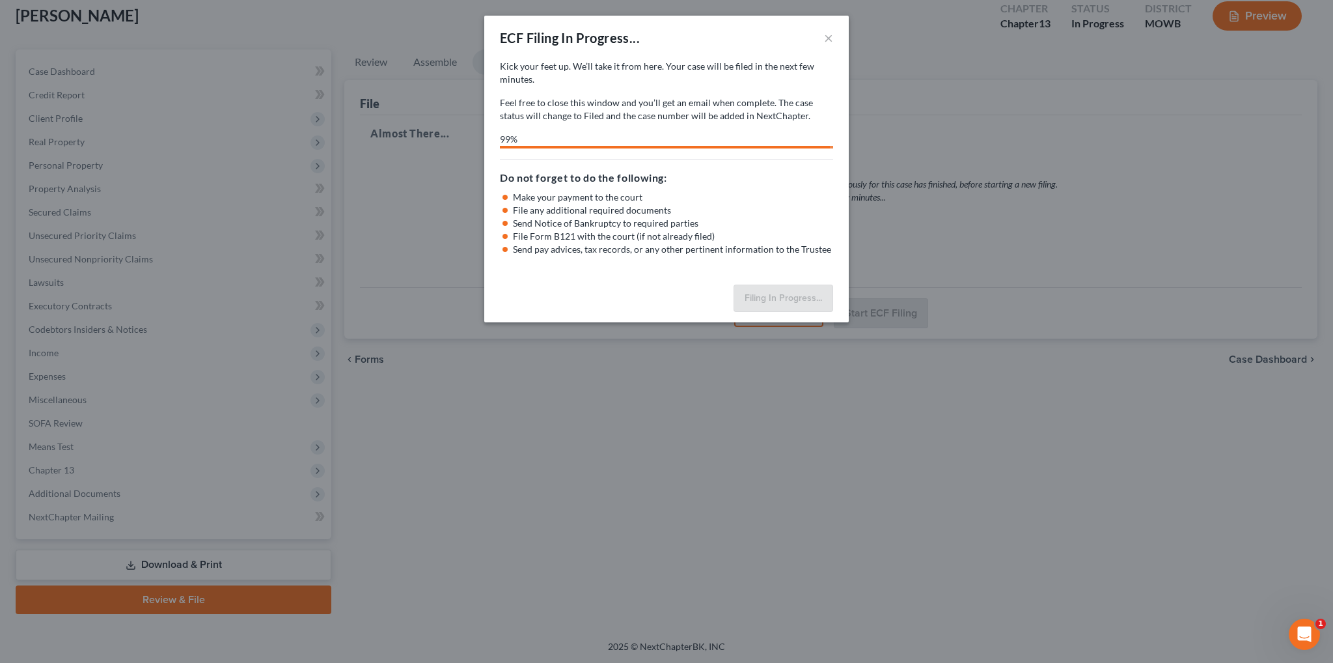
select select "4"
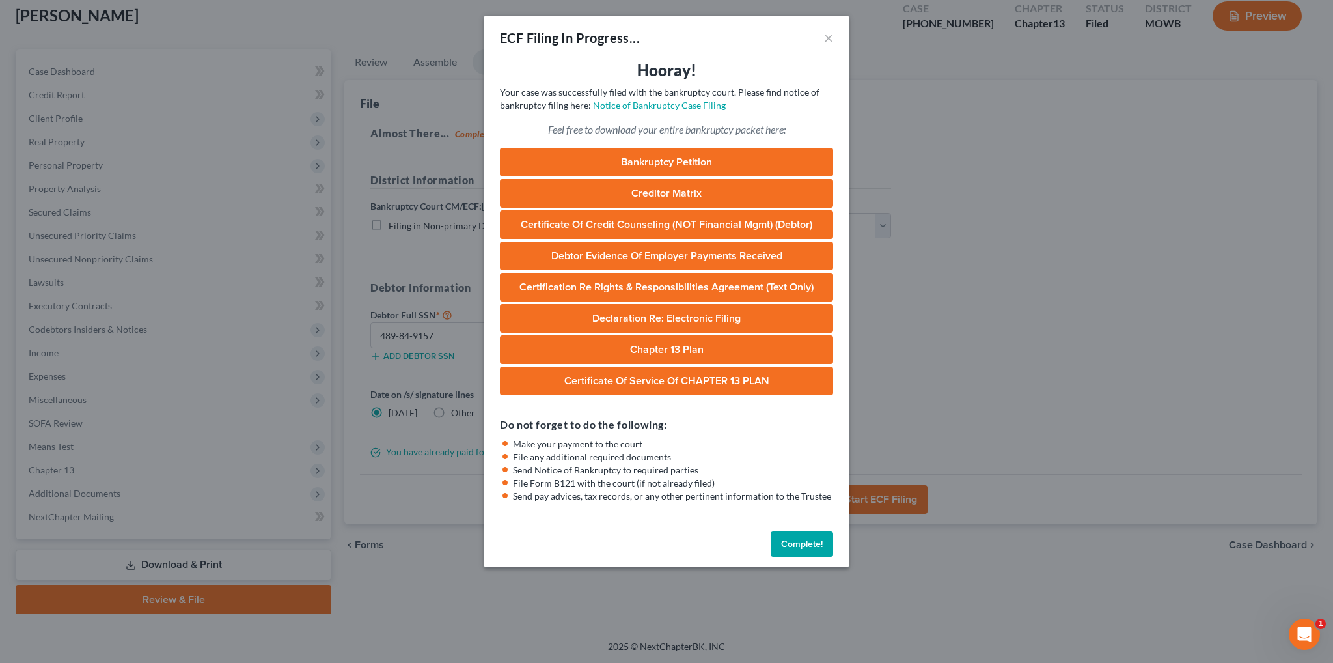
click at [795, 546] on button "Complete!" at bounding box center [802, 544] width 62 height 26
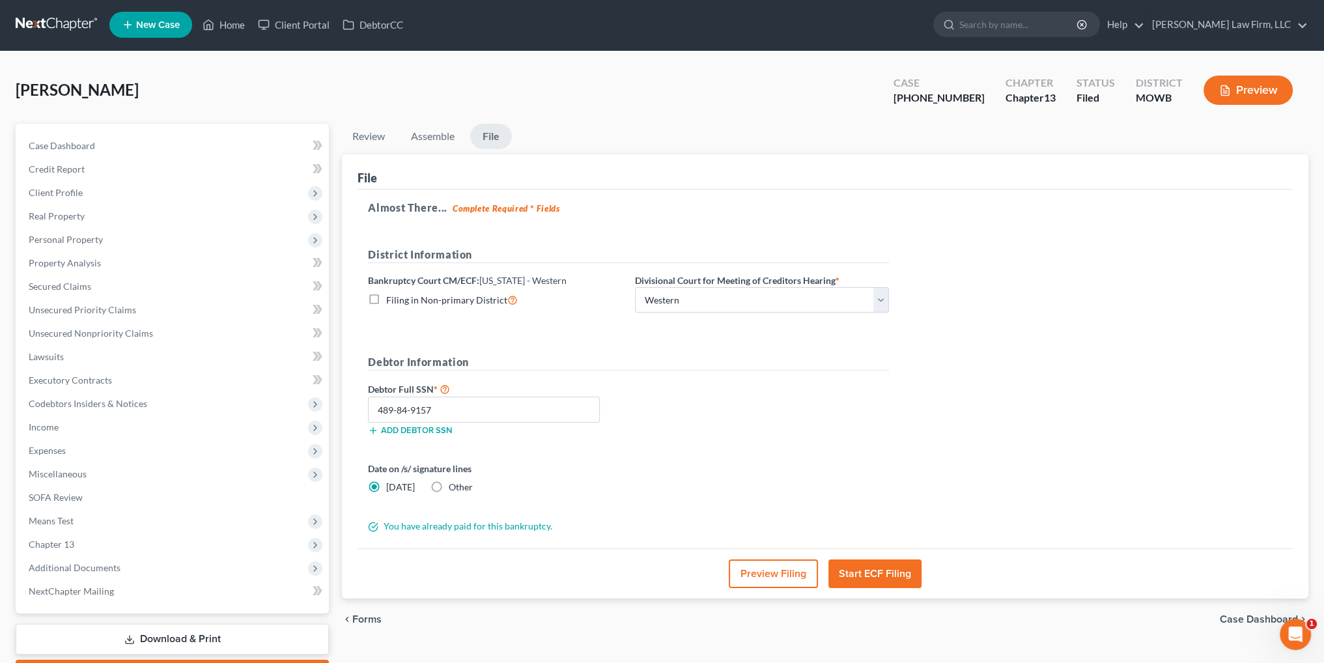
scroll to position [0, 0]
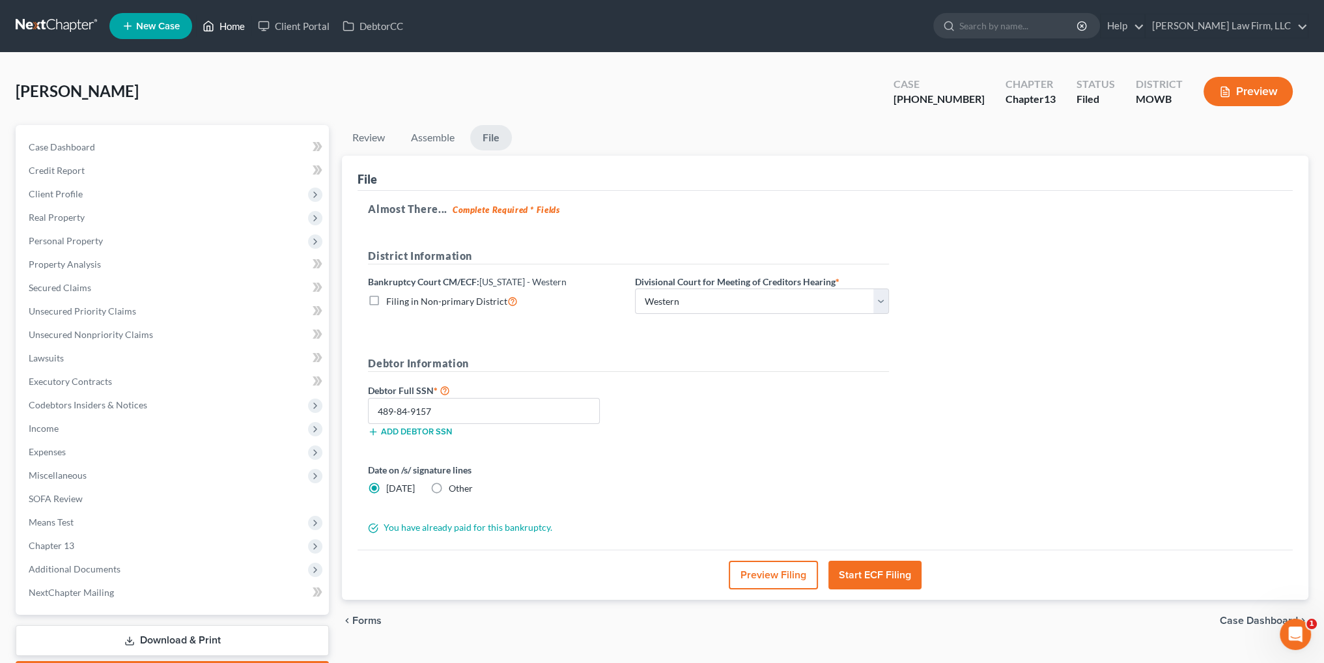
click at [221, 26] on link "Home" at bounding box center [223, 25] width 55 height 23
